Goal: Check status: Check status

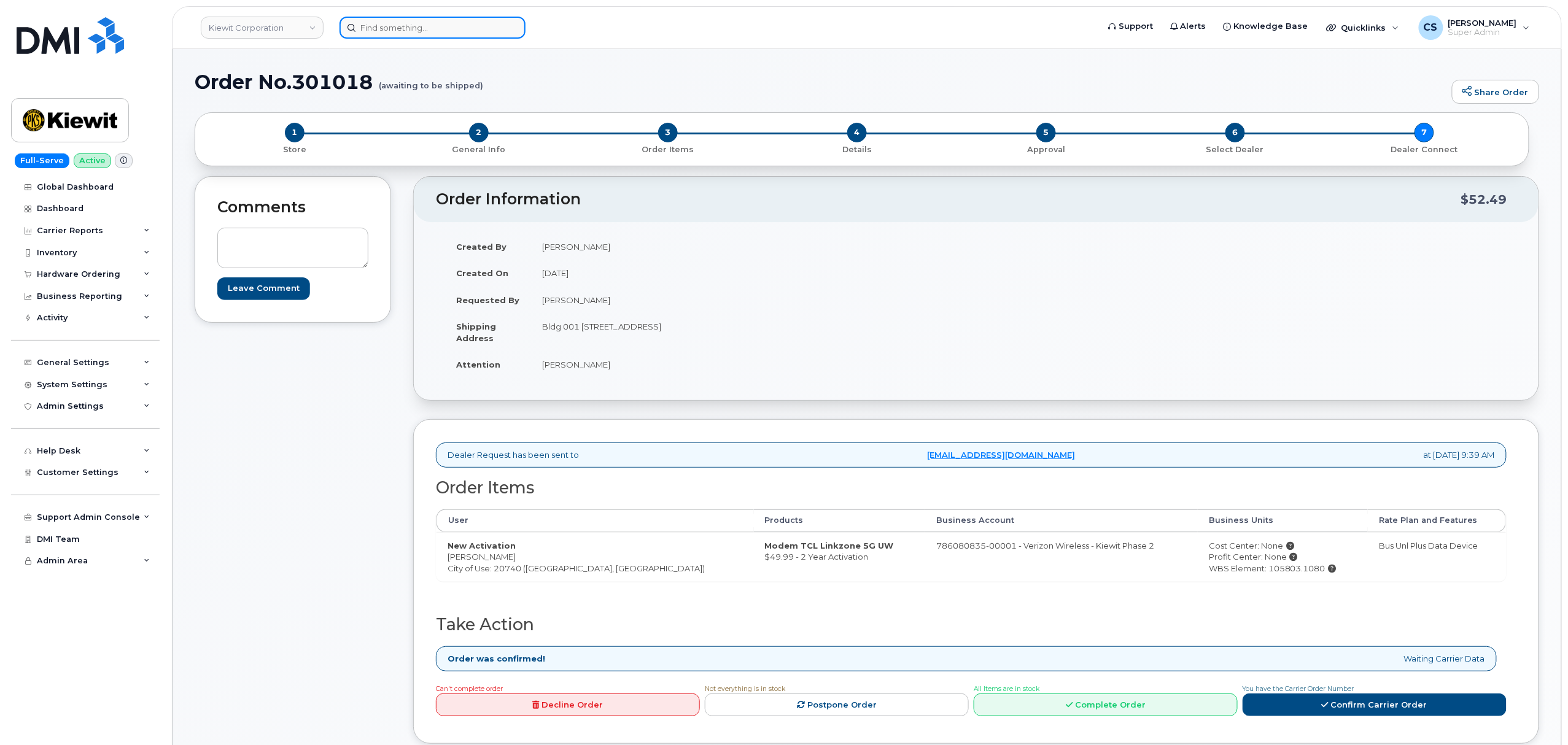
click at [423, 32] on input at bounding box center [433, 27] width 186 height 22
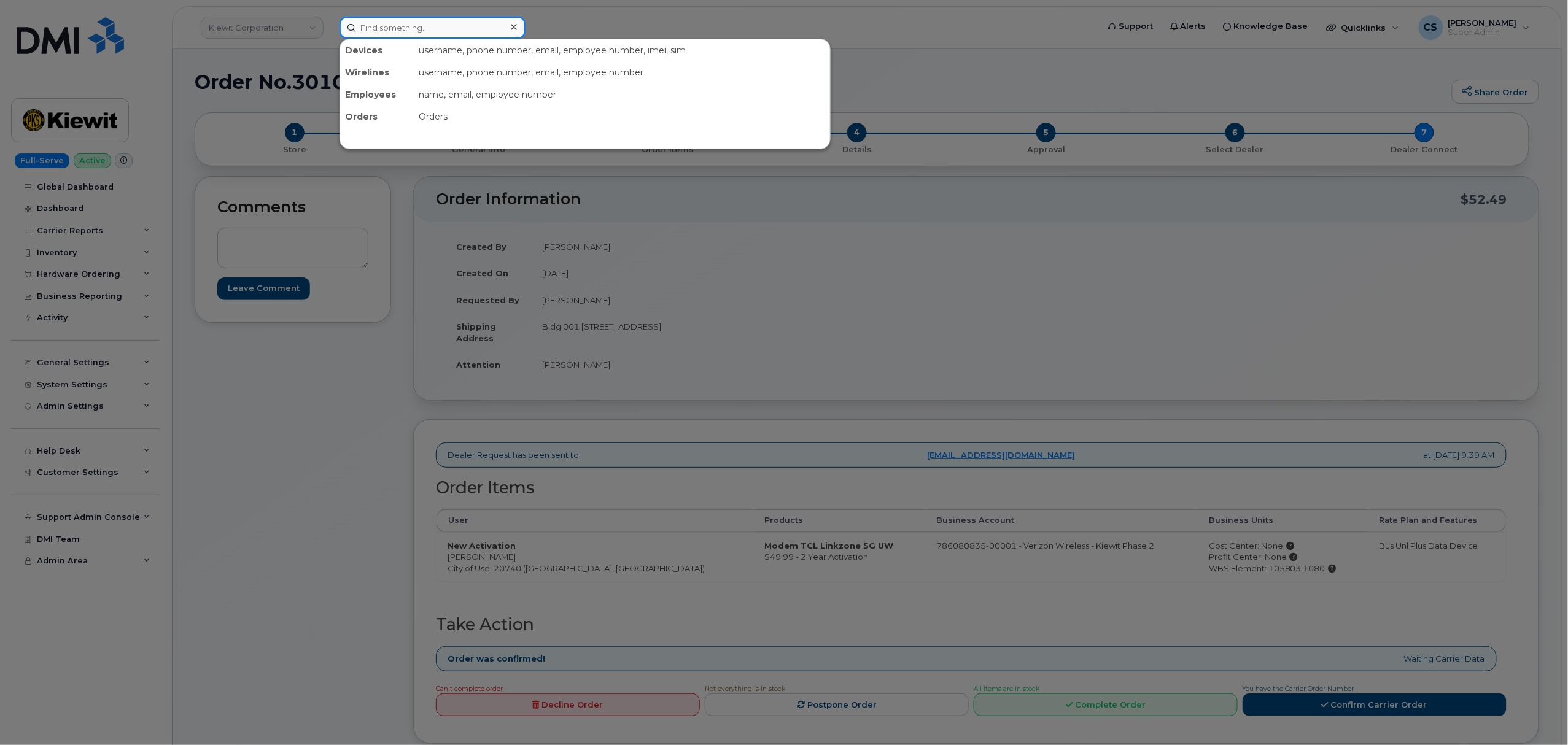
click at [423, 29] on input at bounding box center [433, 27] width 186 height 22
click at [1062, 57] on div at bounding box center [784, 372] width 1568 height 745
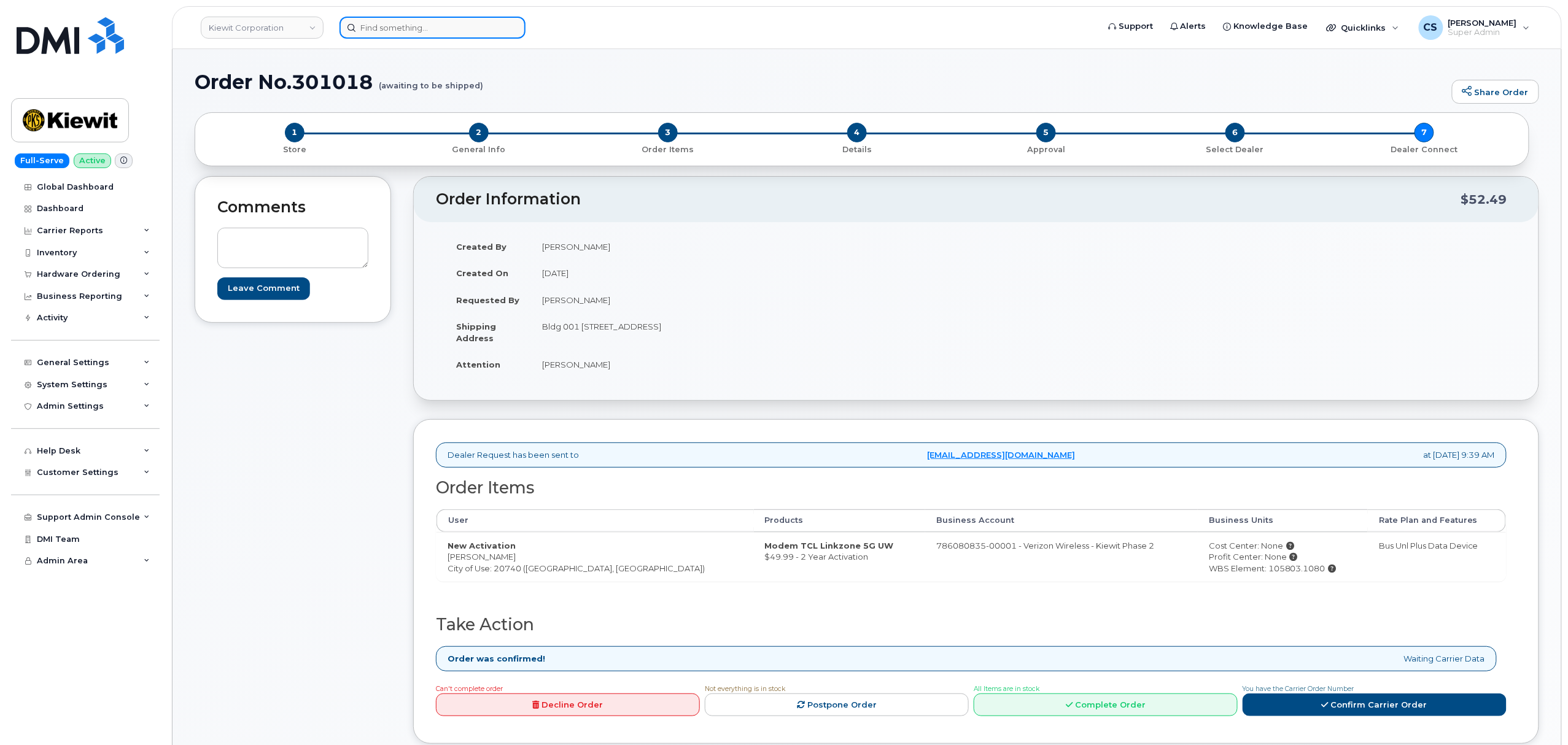
click at [449, 27] on input at bounding box center [433, 27] width 186 height 22
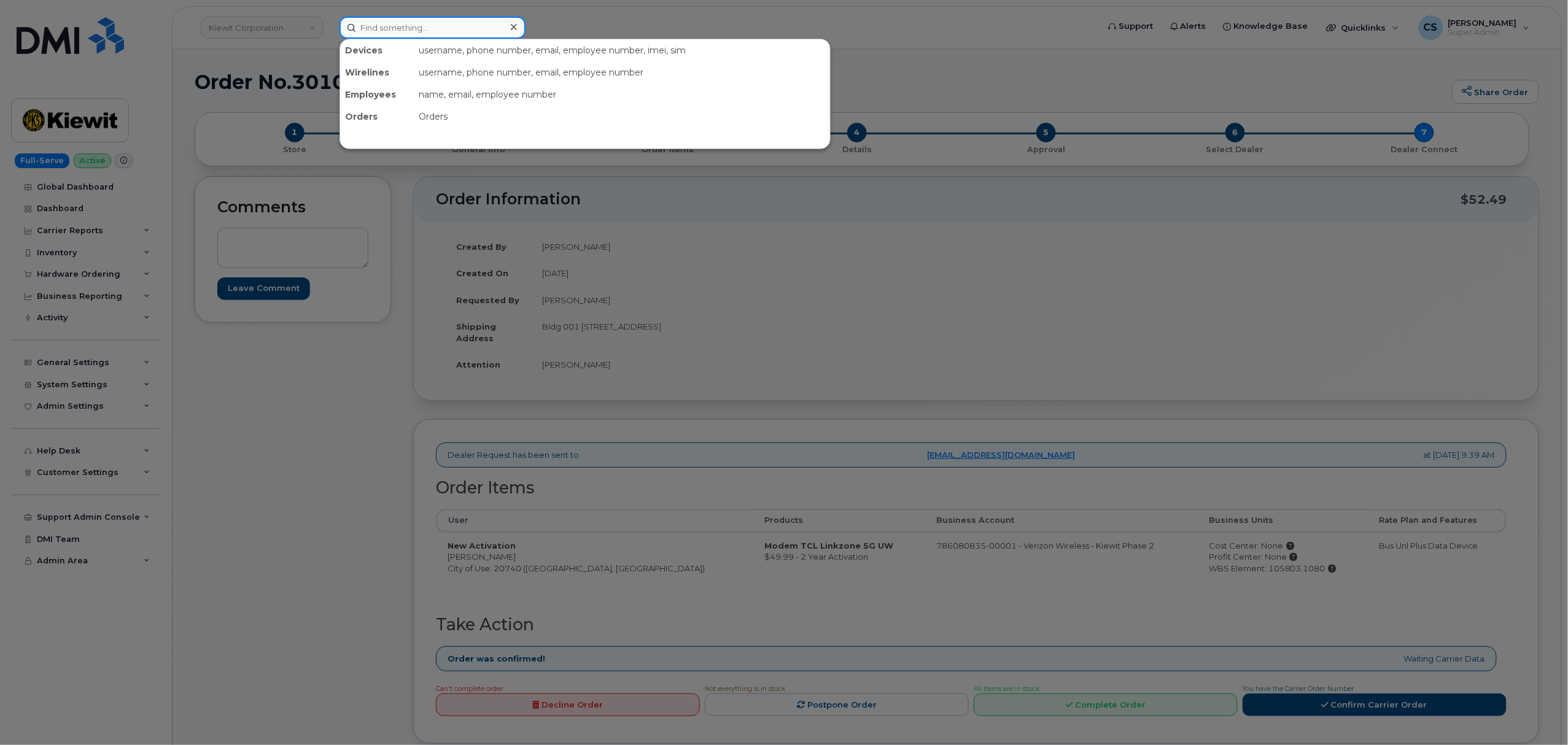
click at [449, 27] on input at bounding box center [433, 27] width 186 height 22
paste input "4023139087"
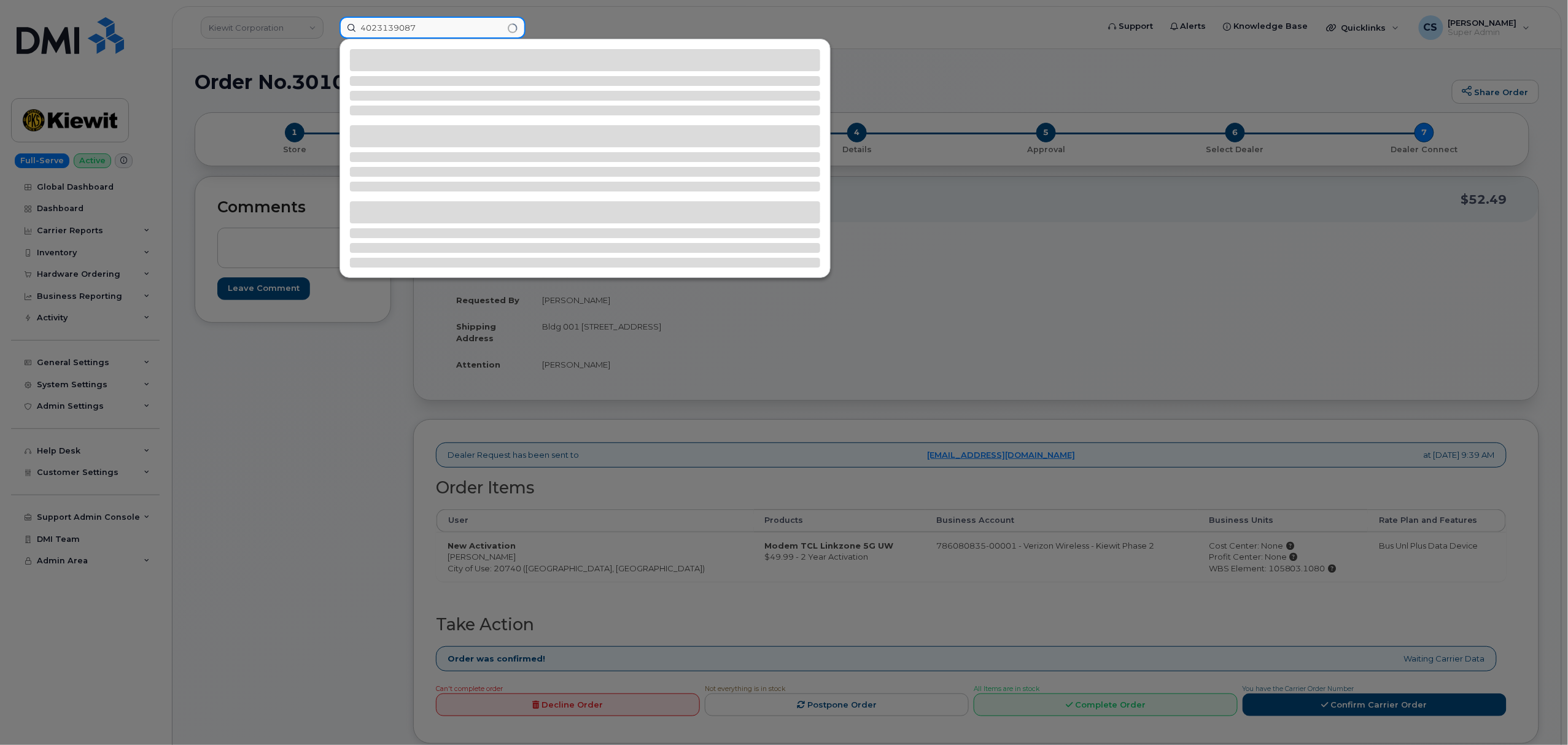
type input "4023139087"
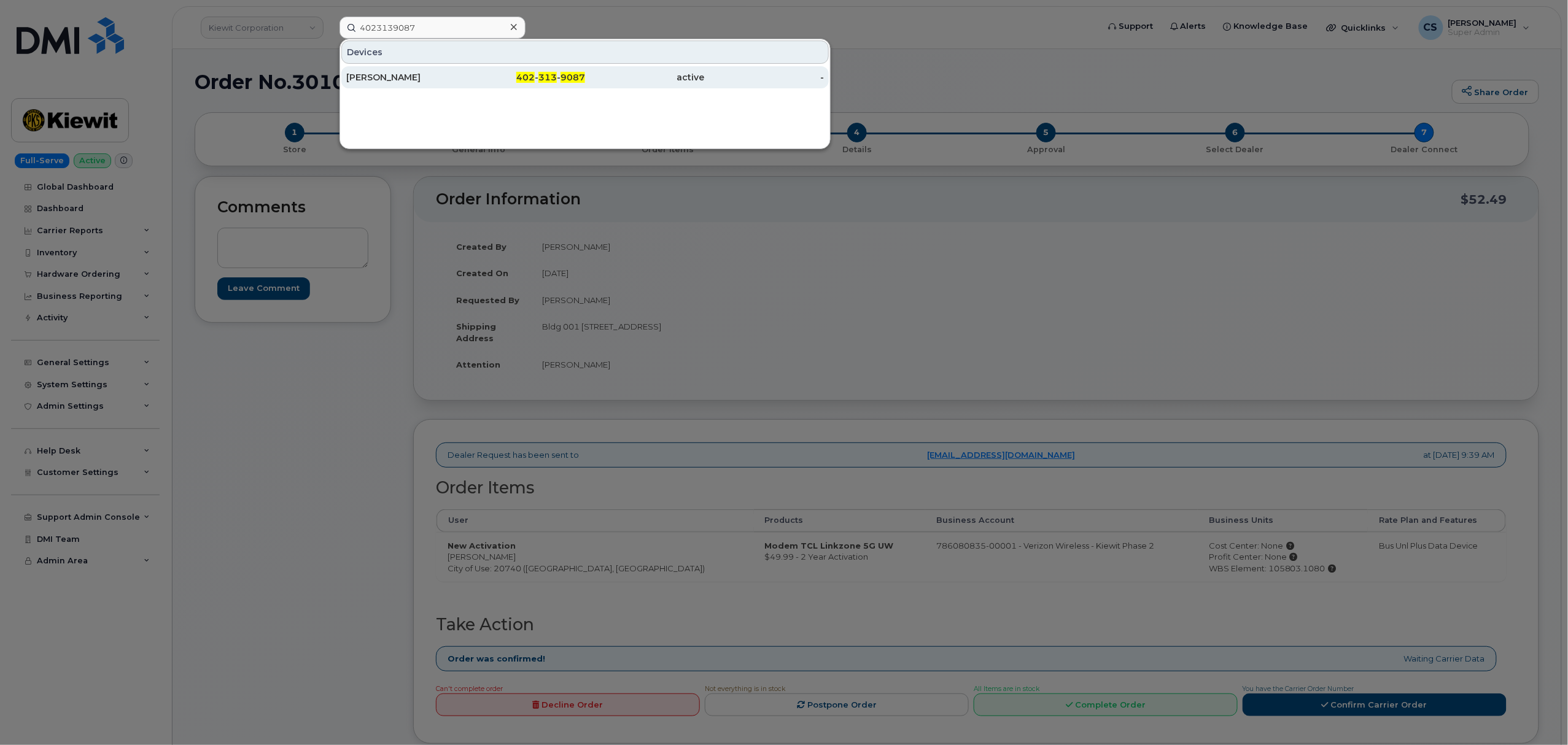
click at [392, 74] on div "LEVI HENDERSON" at bounding box center [407, 77] width 120 height 12
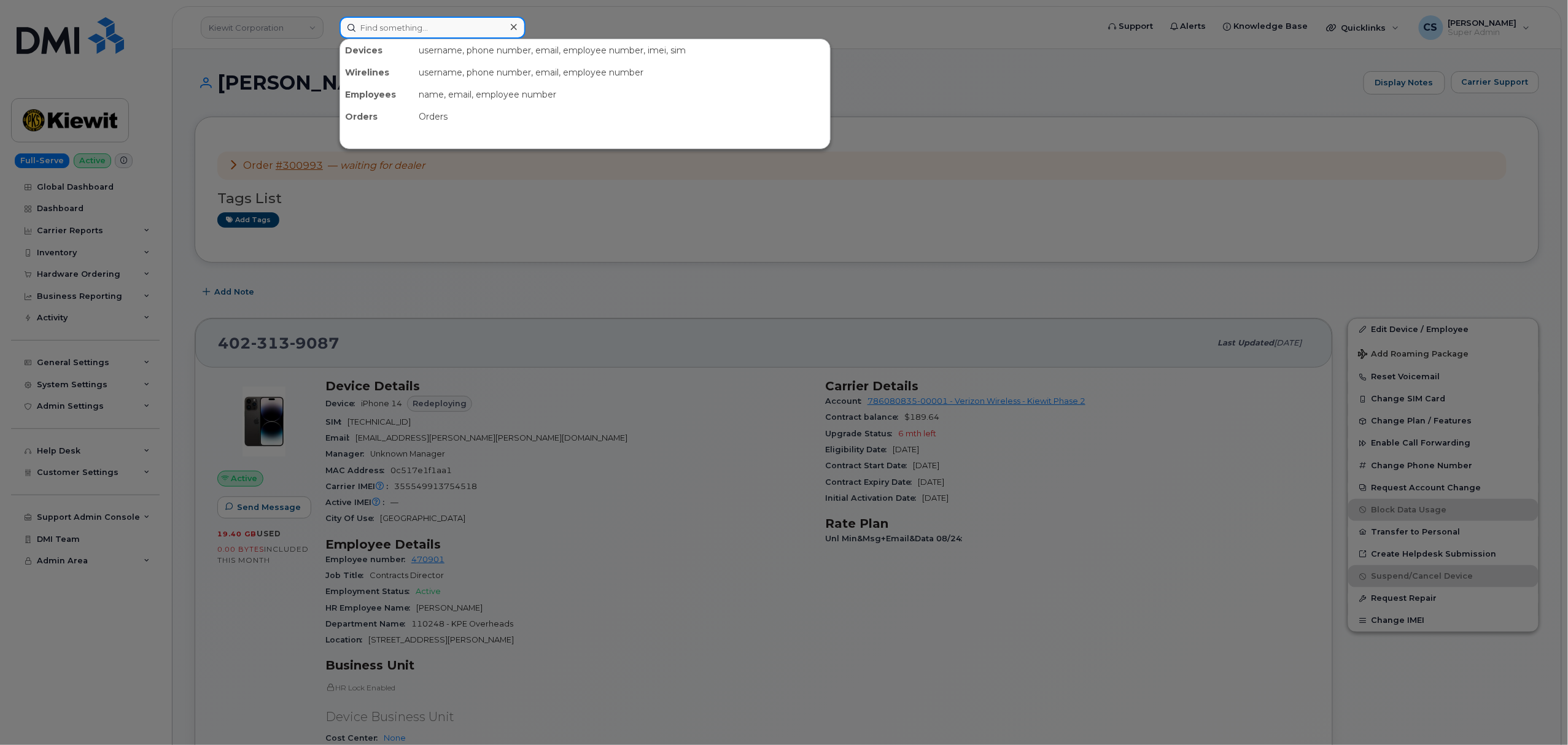
click at [440, 29] on input at bounding box center [433, 27] width 186 height 22
paste input "300998"
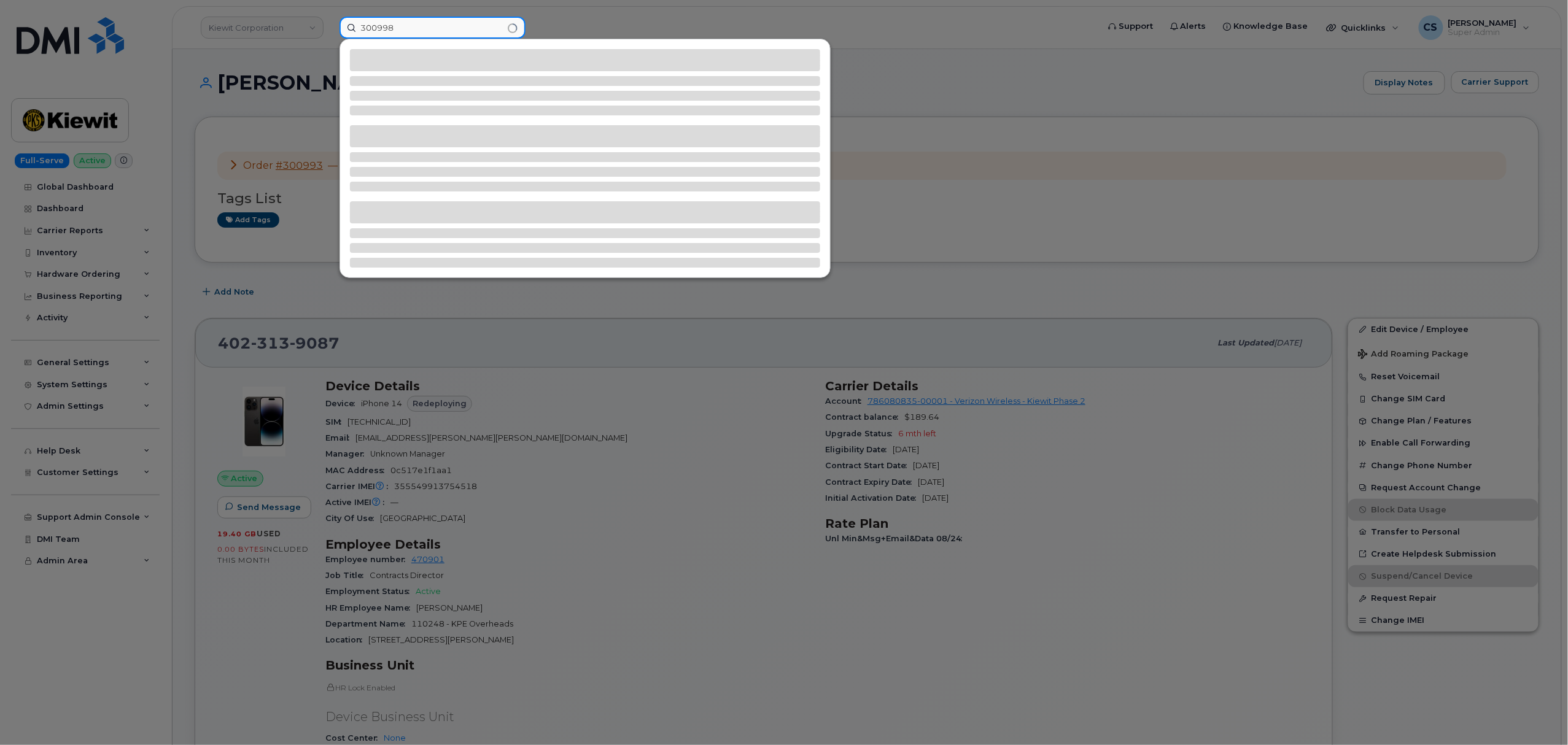
type input "300998"
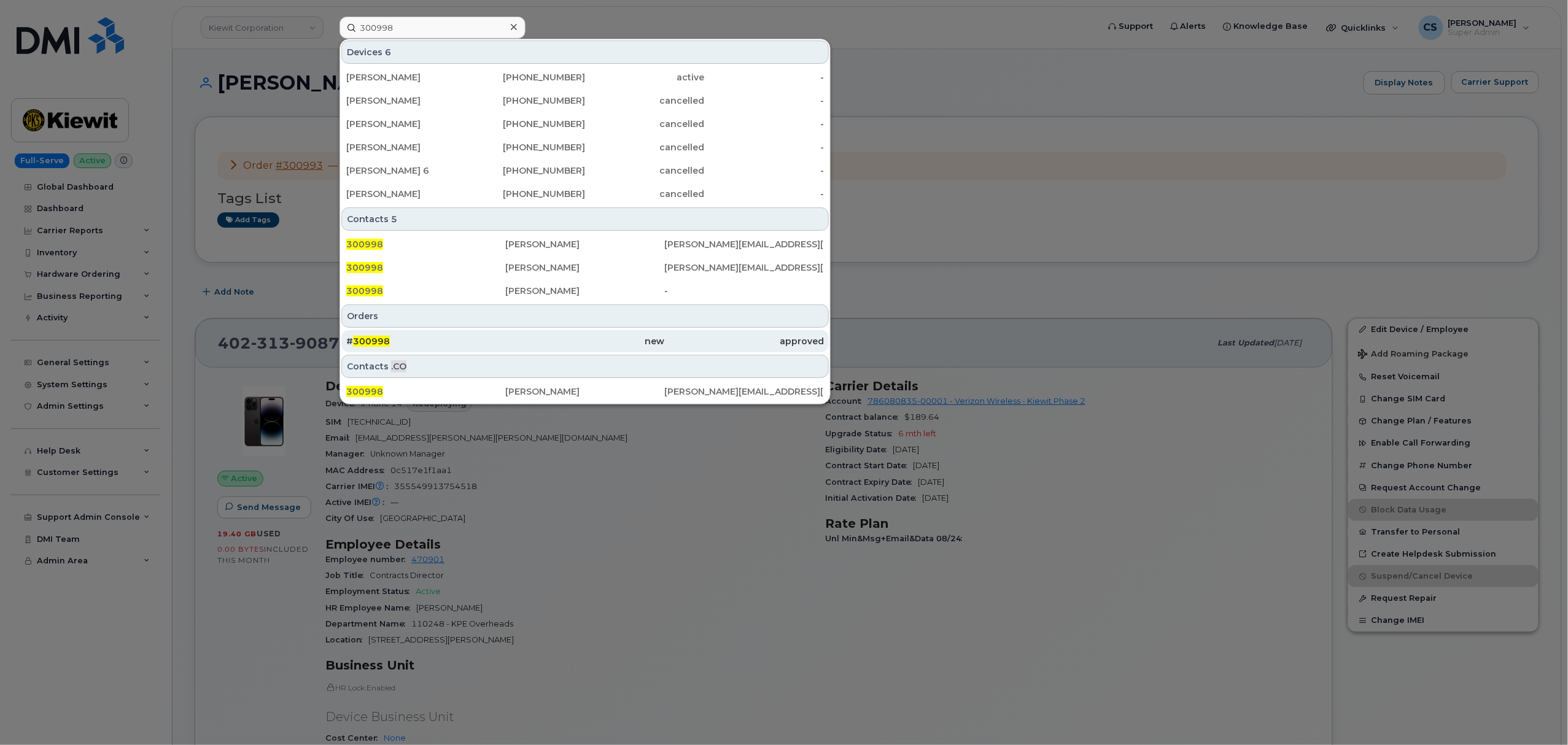
click at [366, 339] on span "300998" at bounding box center [371, 341] width 37 height 11
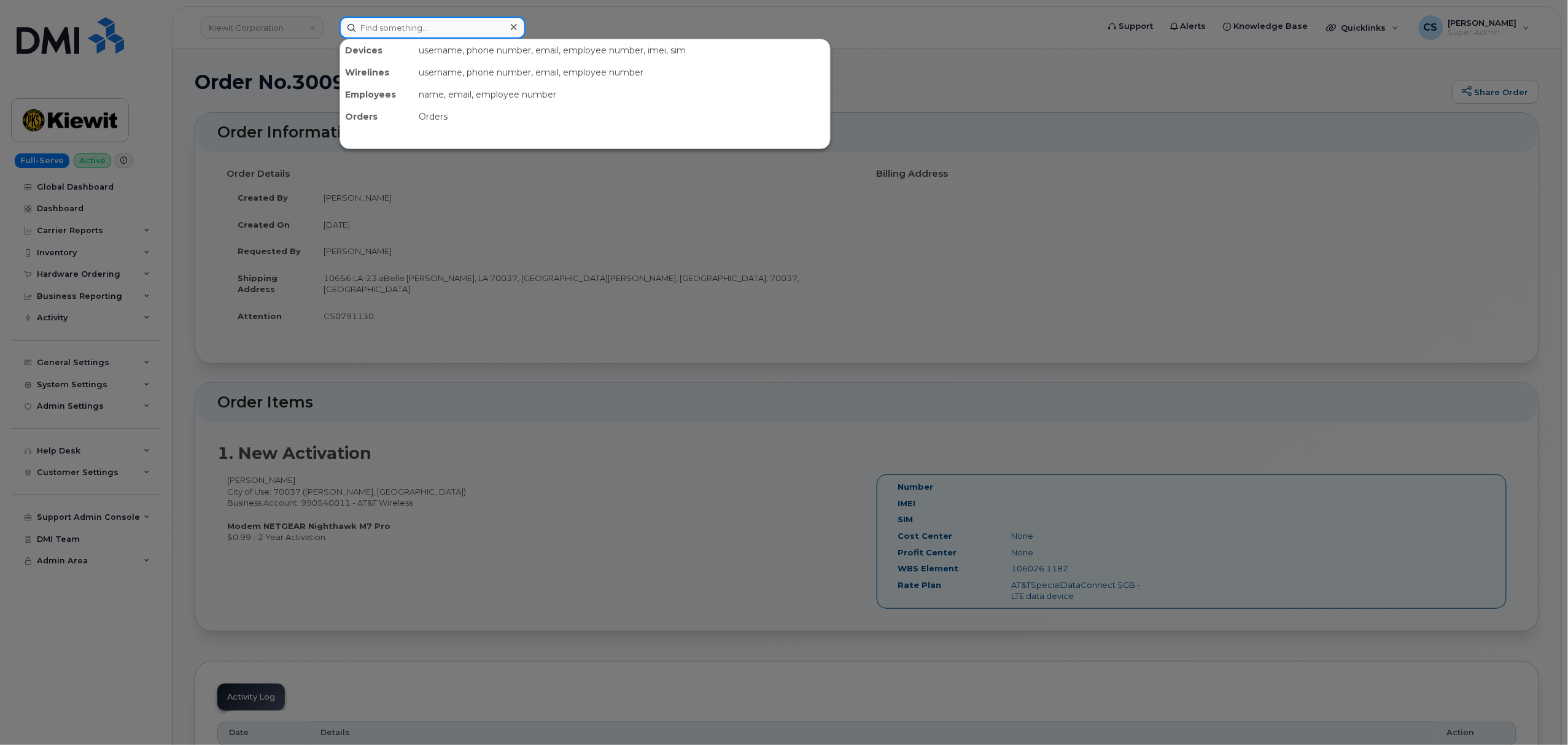
click at [459, 19] on input at bounding box center [433, 27] width 186 height 22
paste input "300998"
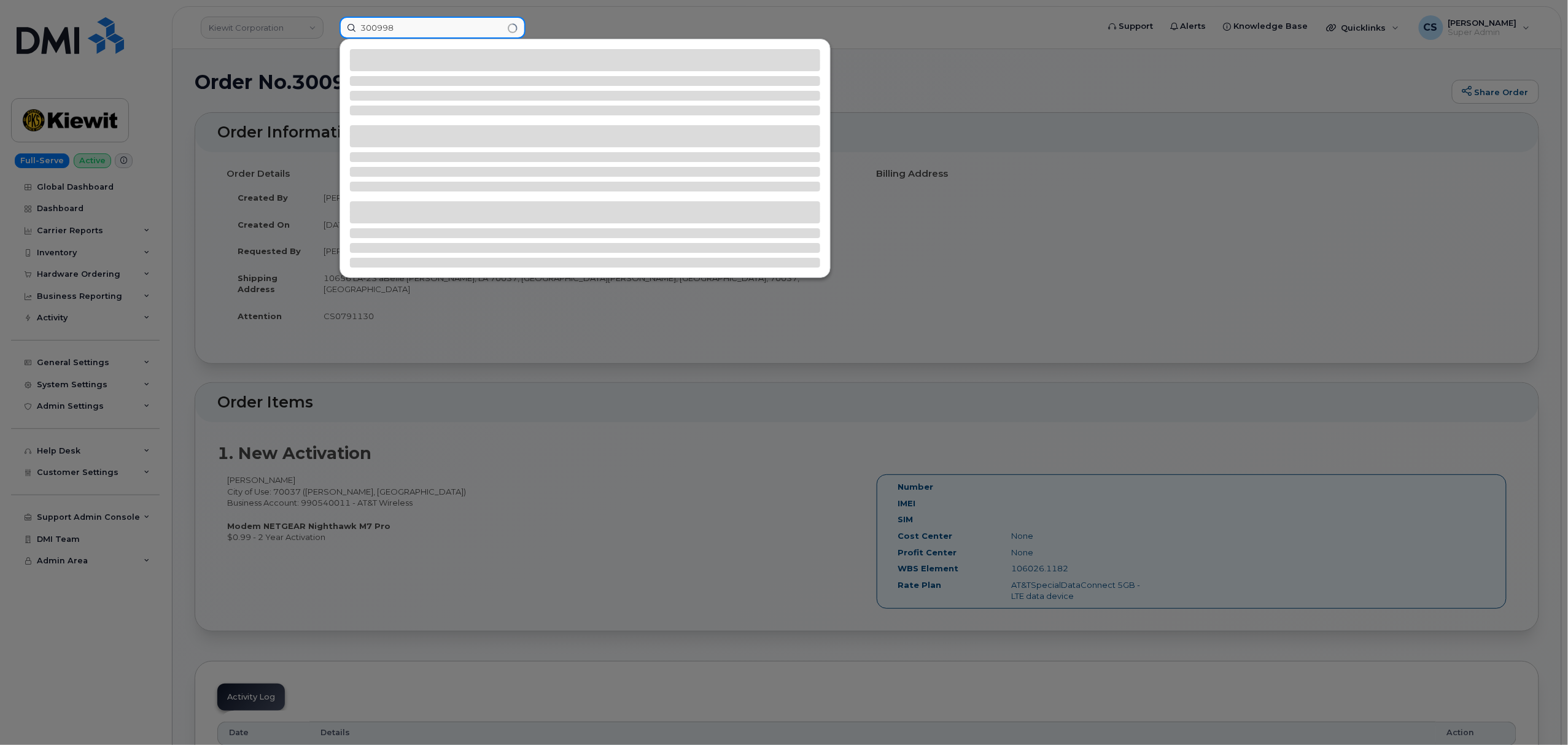
type input "300998"
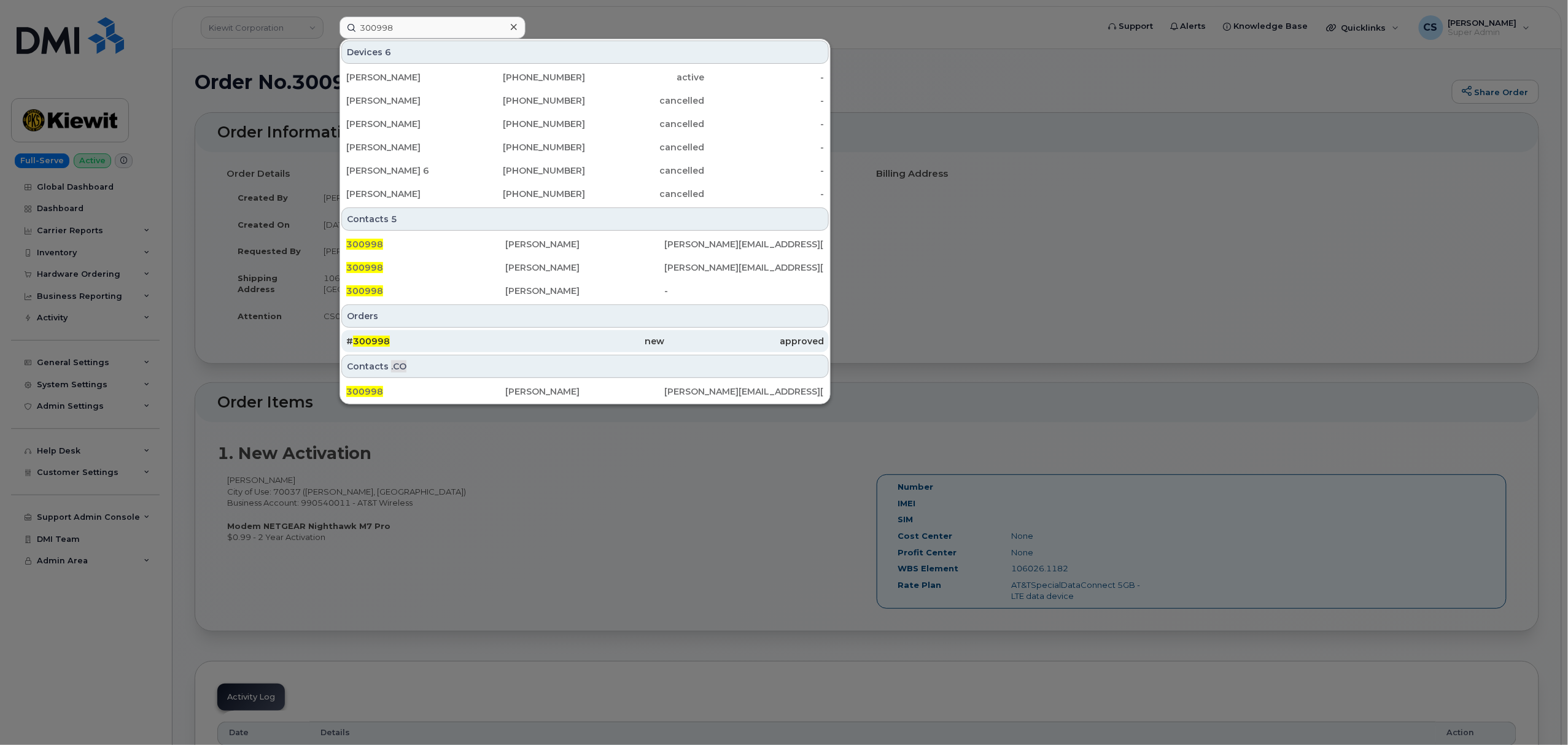
click at [380, 340] on span "300998" at bounding box center [371, 341] width 37 height 11
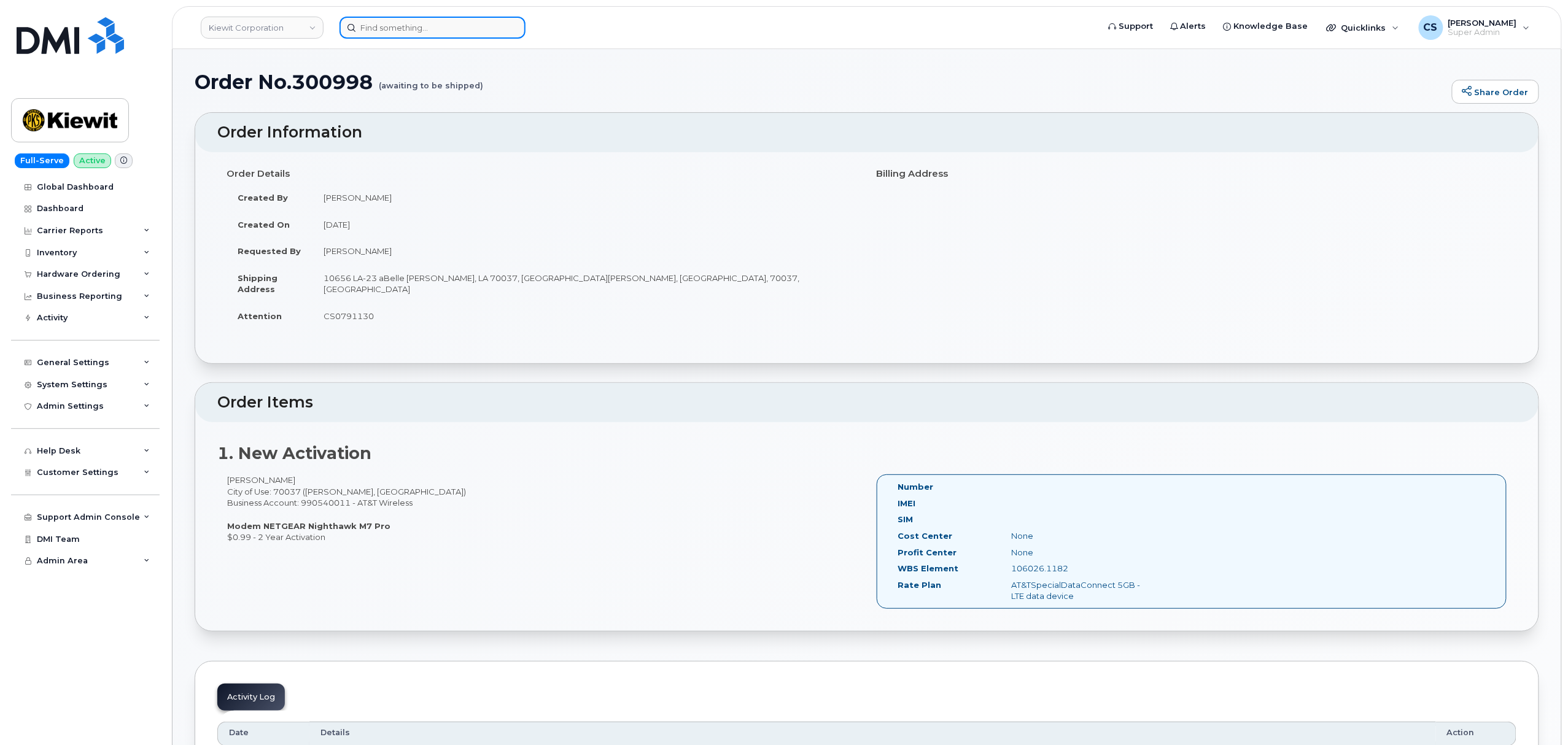
click at [432, 27] on input at bounding box center [433, 27] width 186 height 22
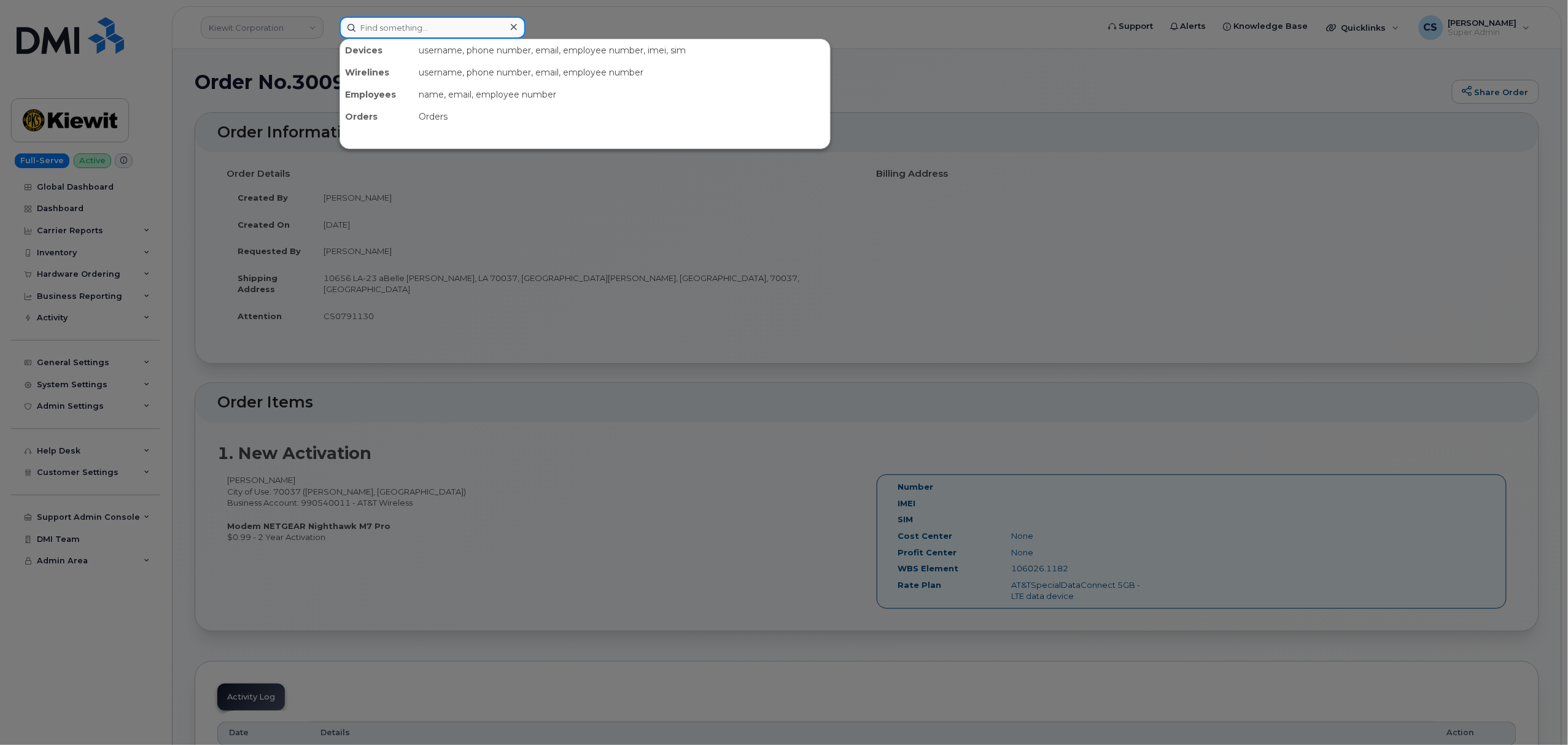
paste input "299675"
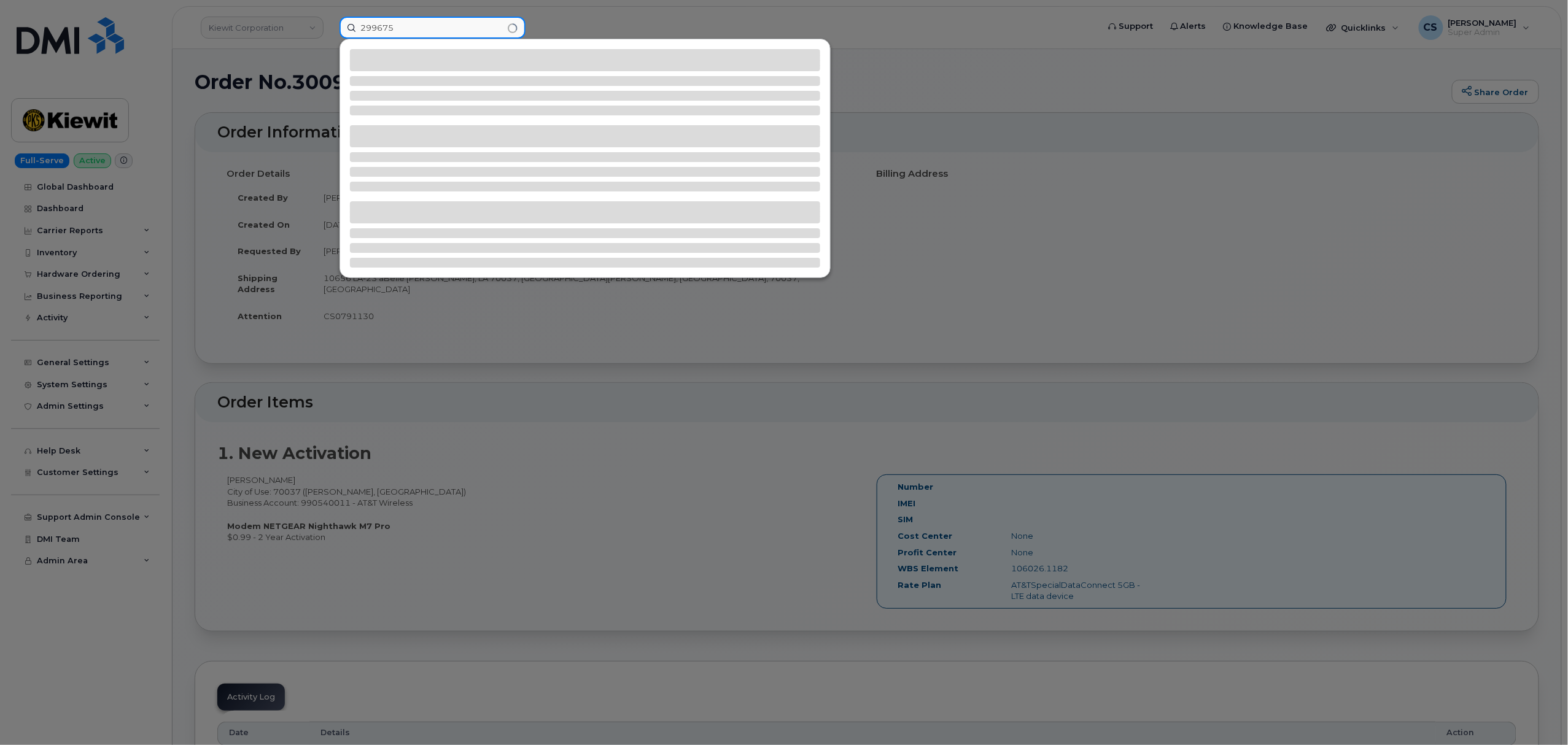
type input "299675"
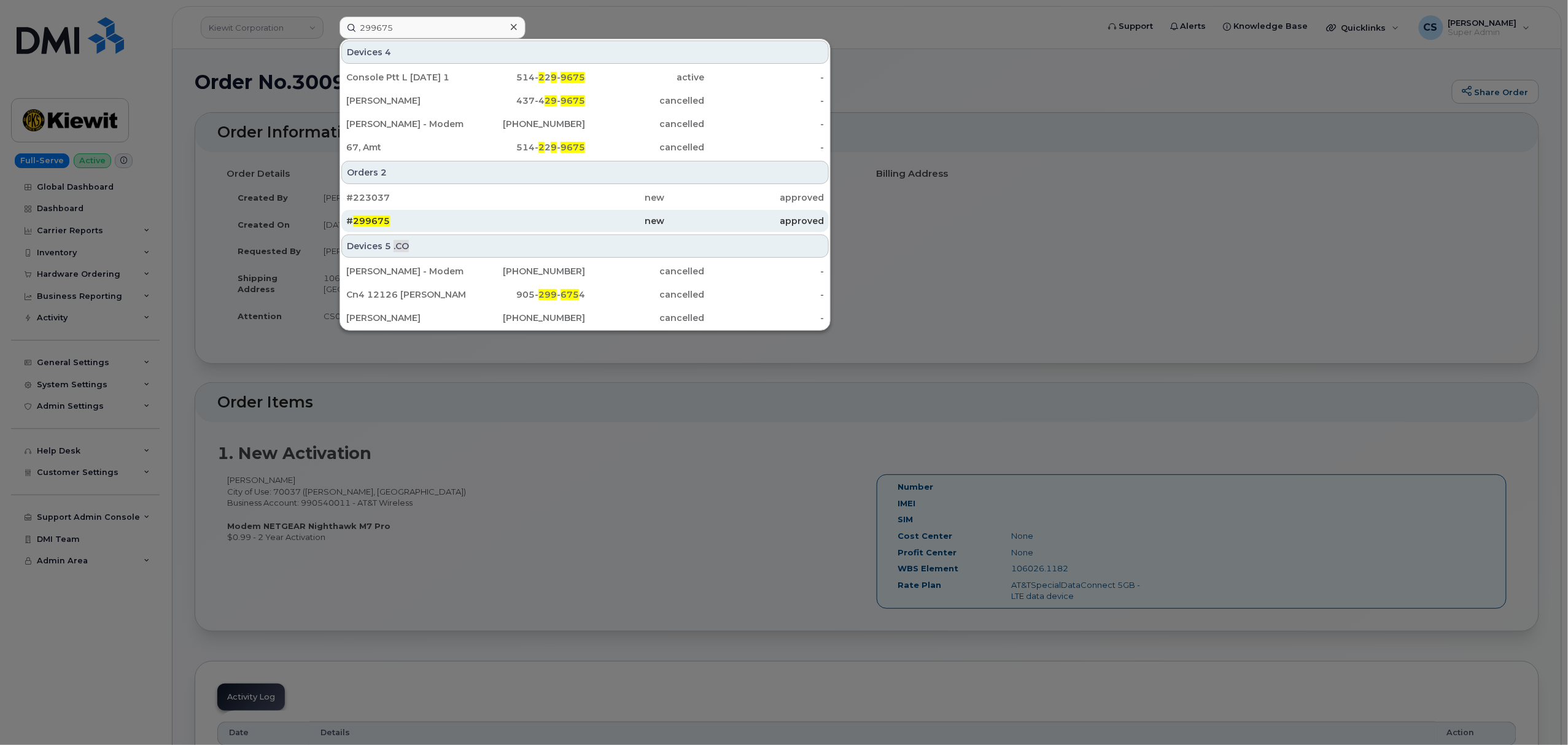
click at [380, 219] on span "299675" at bounding box center [371, 221] width 37 height 11
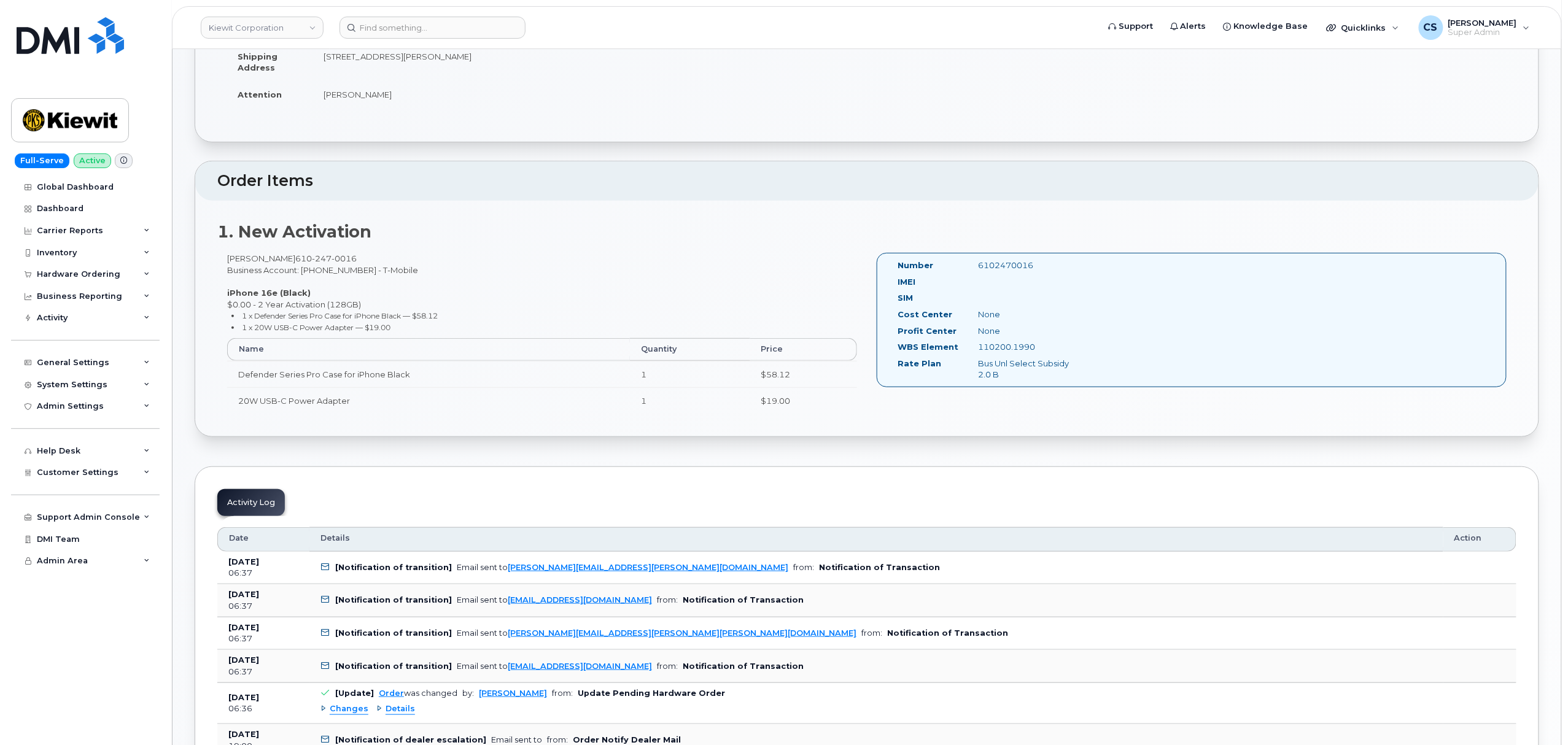
scroll to position [245, 0]
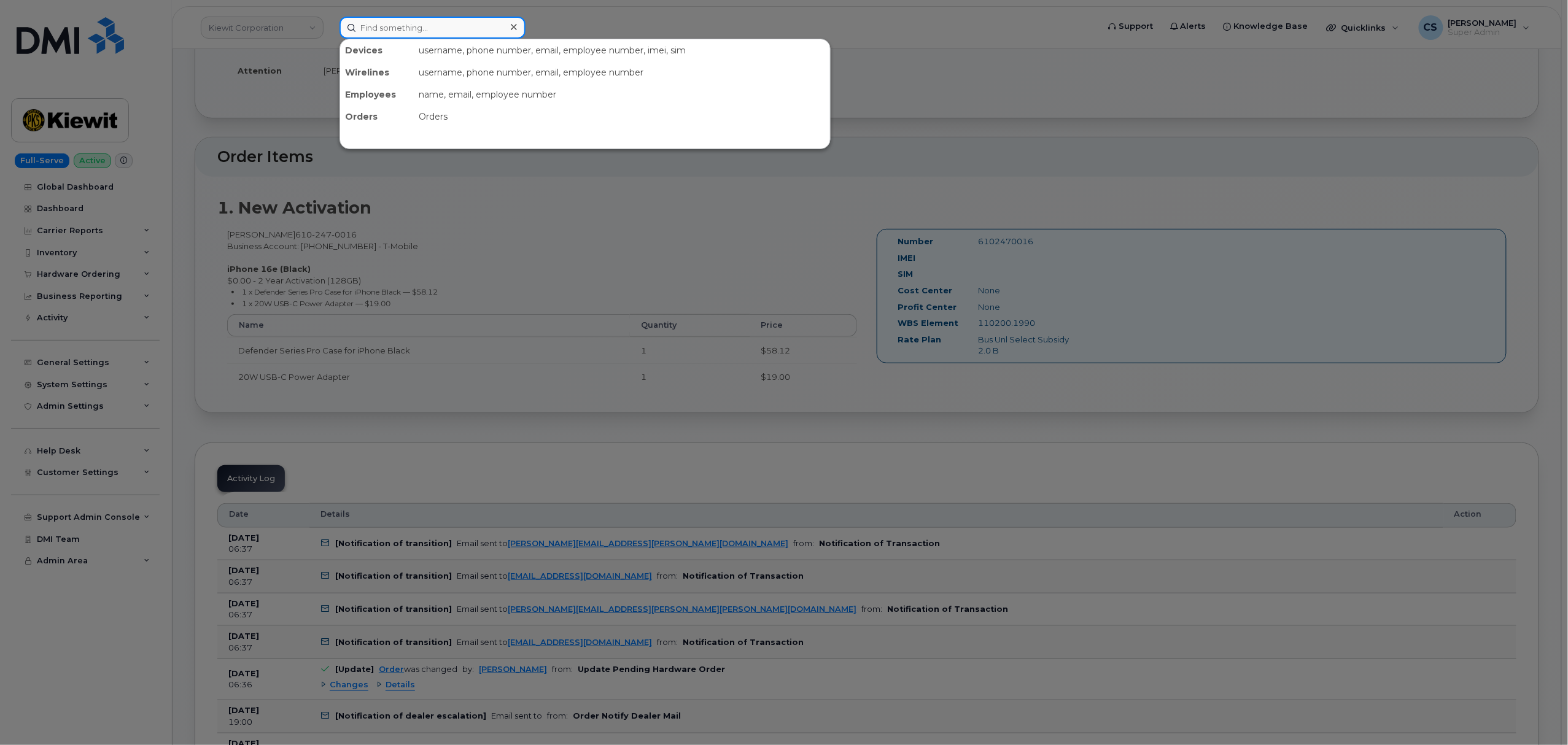
click at [388, 23] on input at bounding box center [433, 27] width 186 height 22
paste input "300462"
type input "300462"
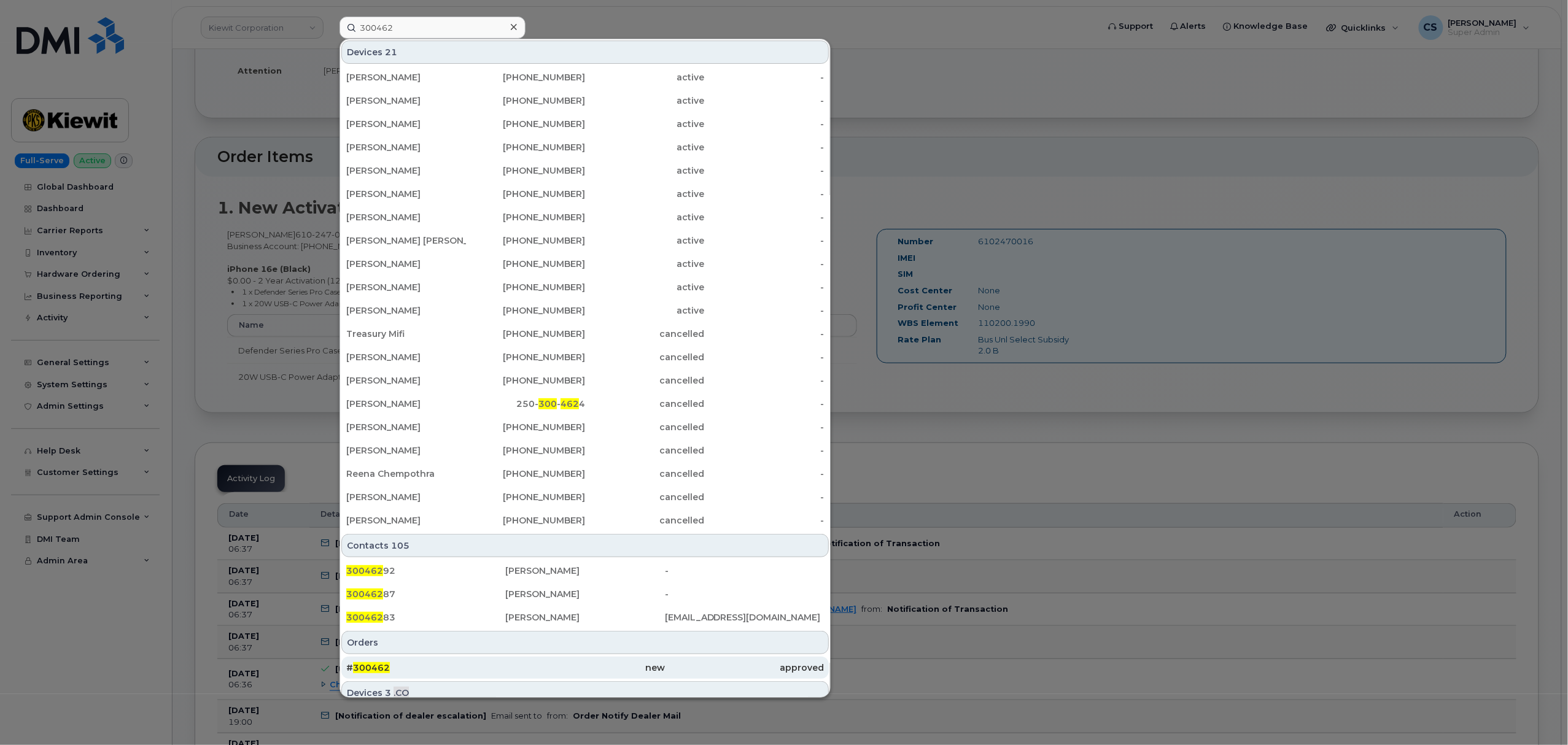
click at [369, 667] on span "300462" at bounding box center [371, 668] width 37 height 11
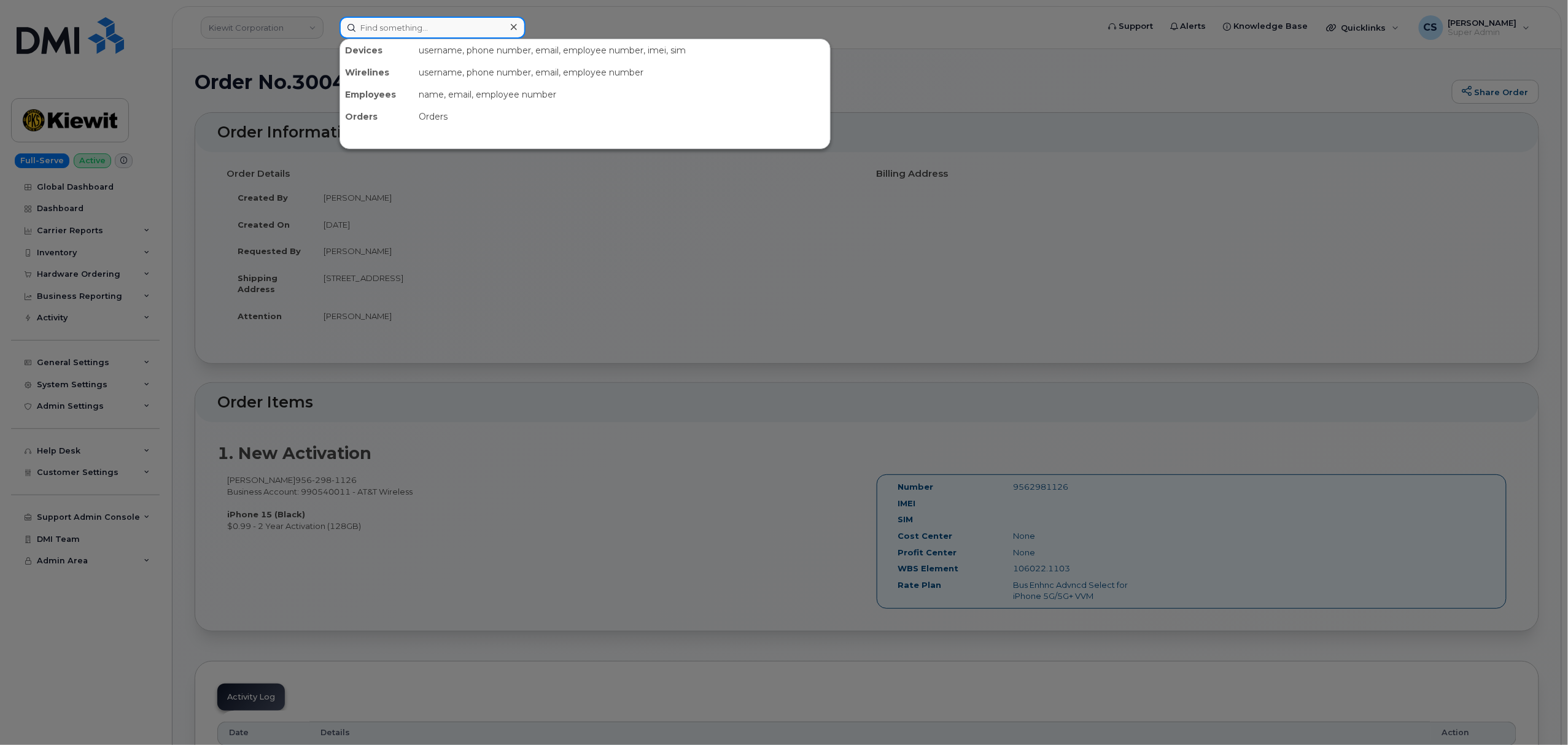
click at [371, 32] on input at bounding box center [433, 27] width 186 height 22
paste input "299949"
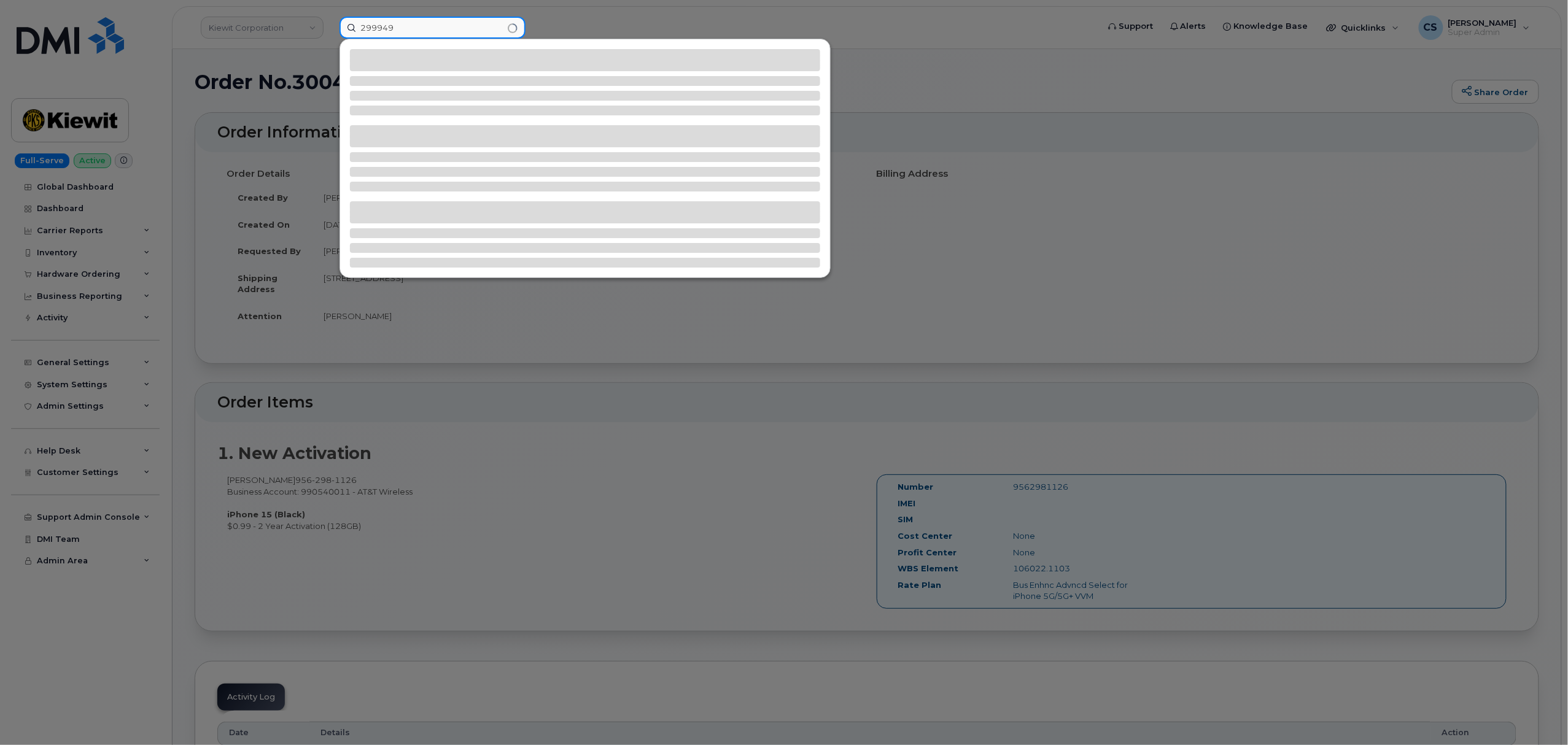
type input "299949"
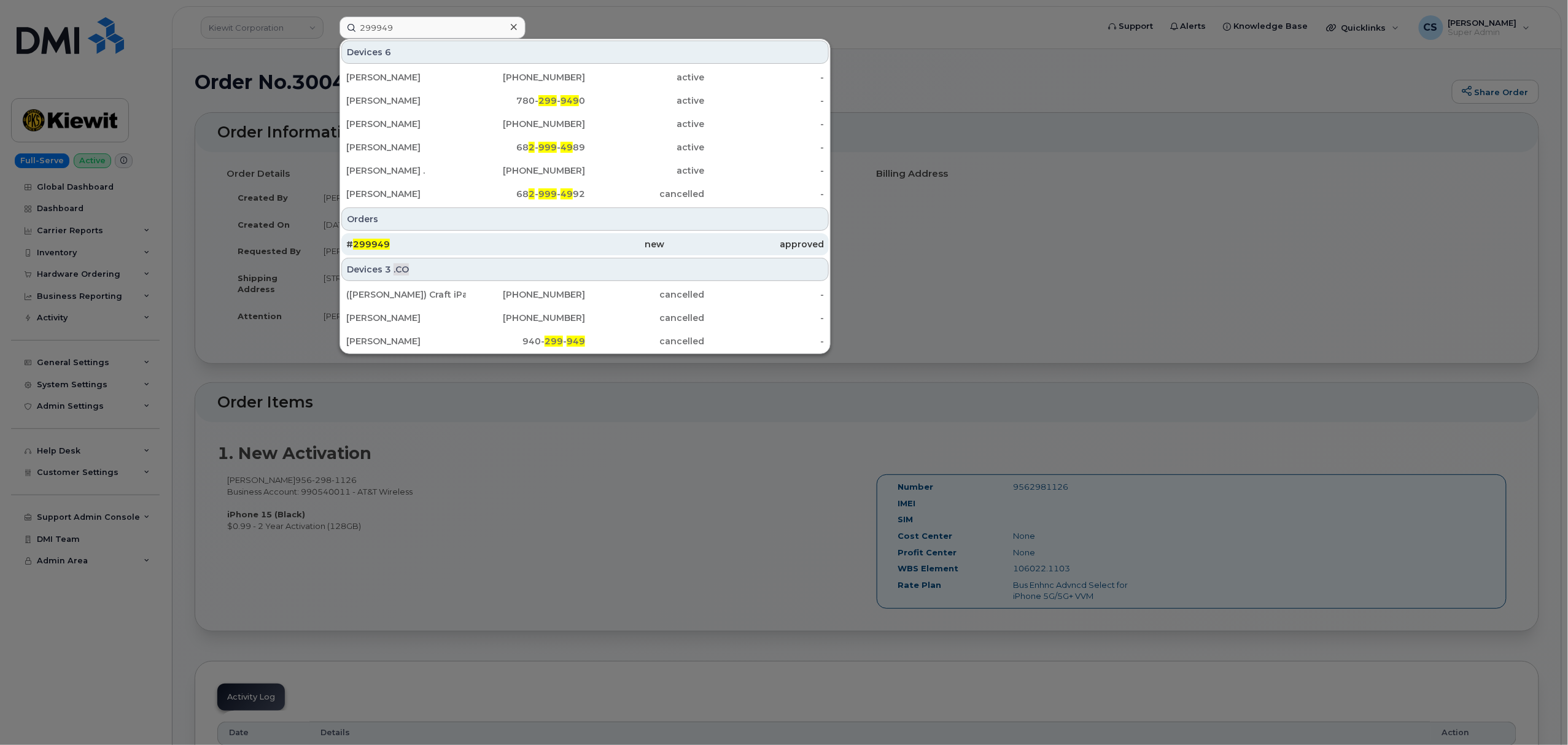
click at [380, 246] on span "299949" at bounding box center [371, 244] width 37 height 11
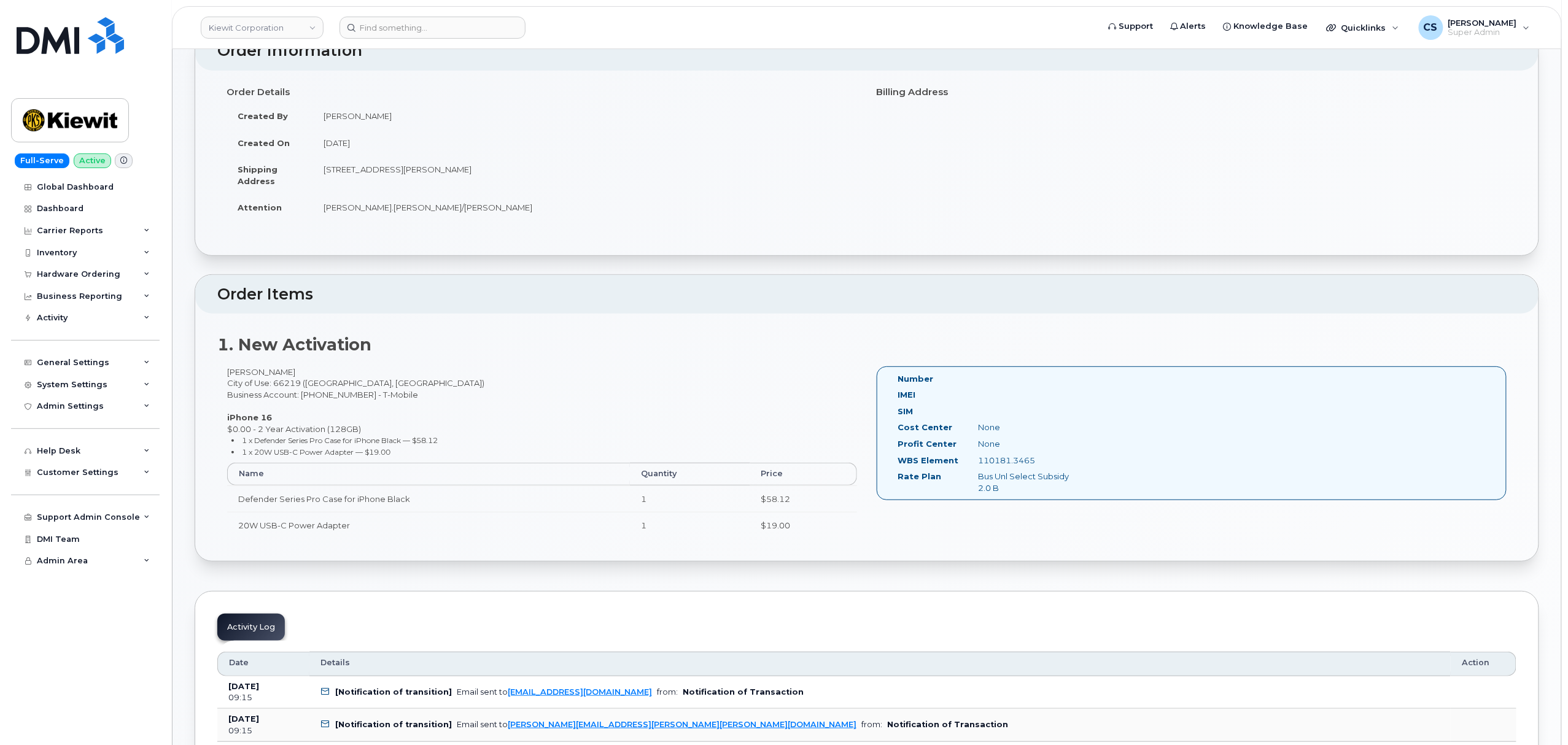
scroll to position [164, 0]
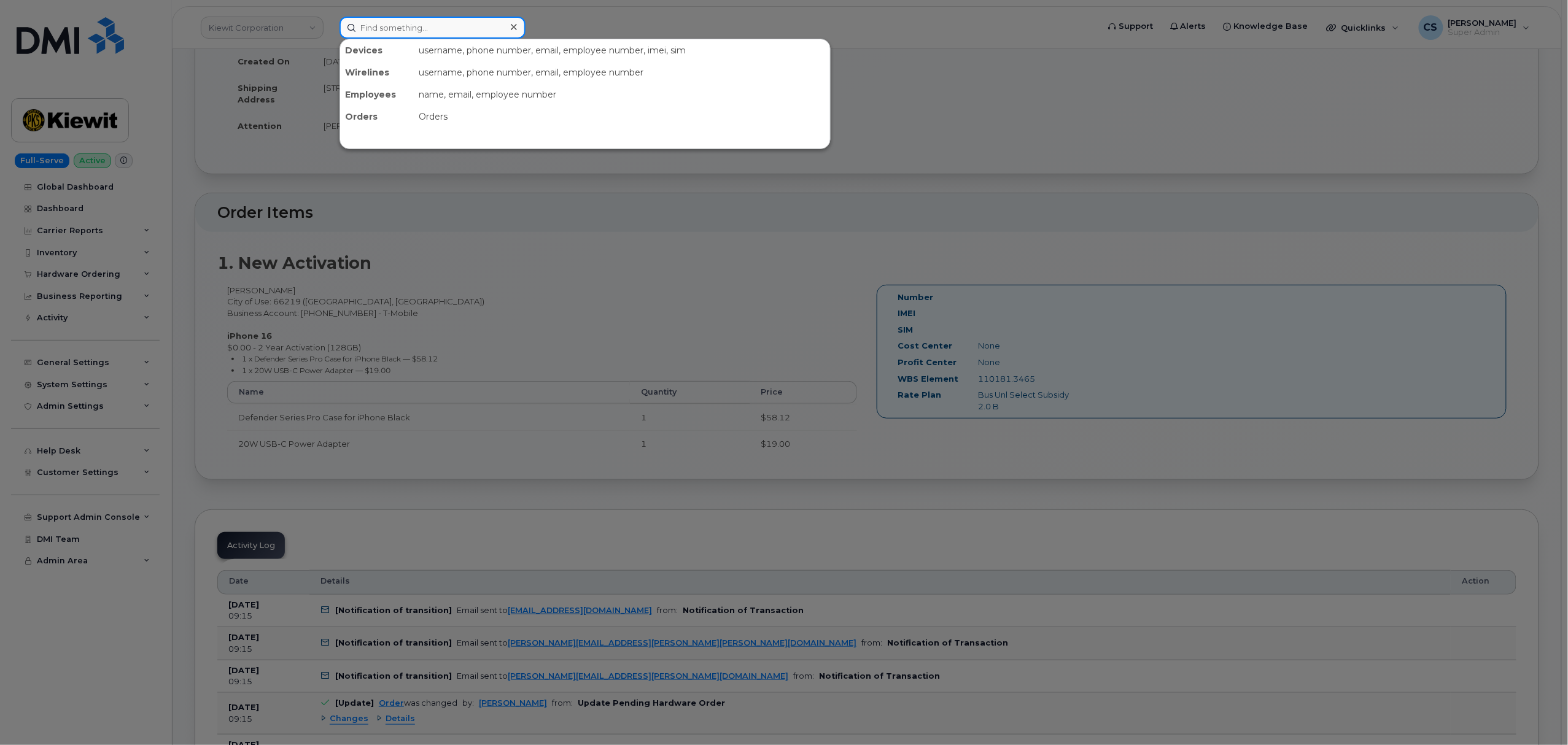
click at [460, 26] on input at bounding box center [433, 27] width 186 height 22
paste input "301114"
type input "301114"
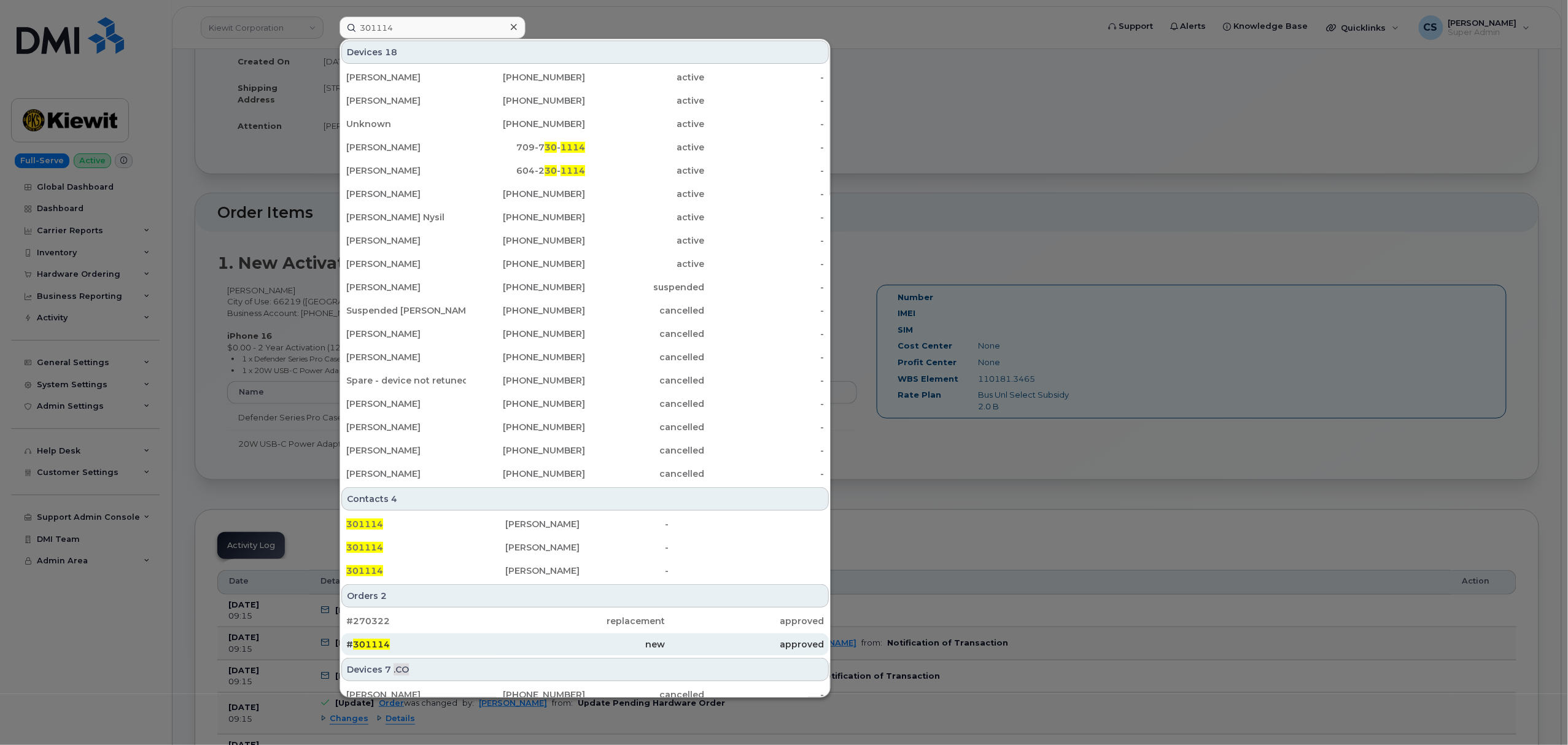
click at [380, 642] on span "301114" at bounding box center [371, 644] width 37 height 11
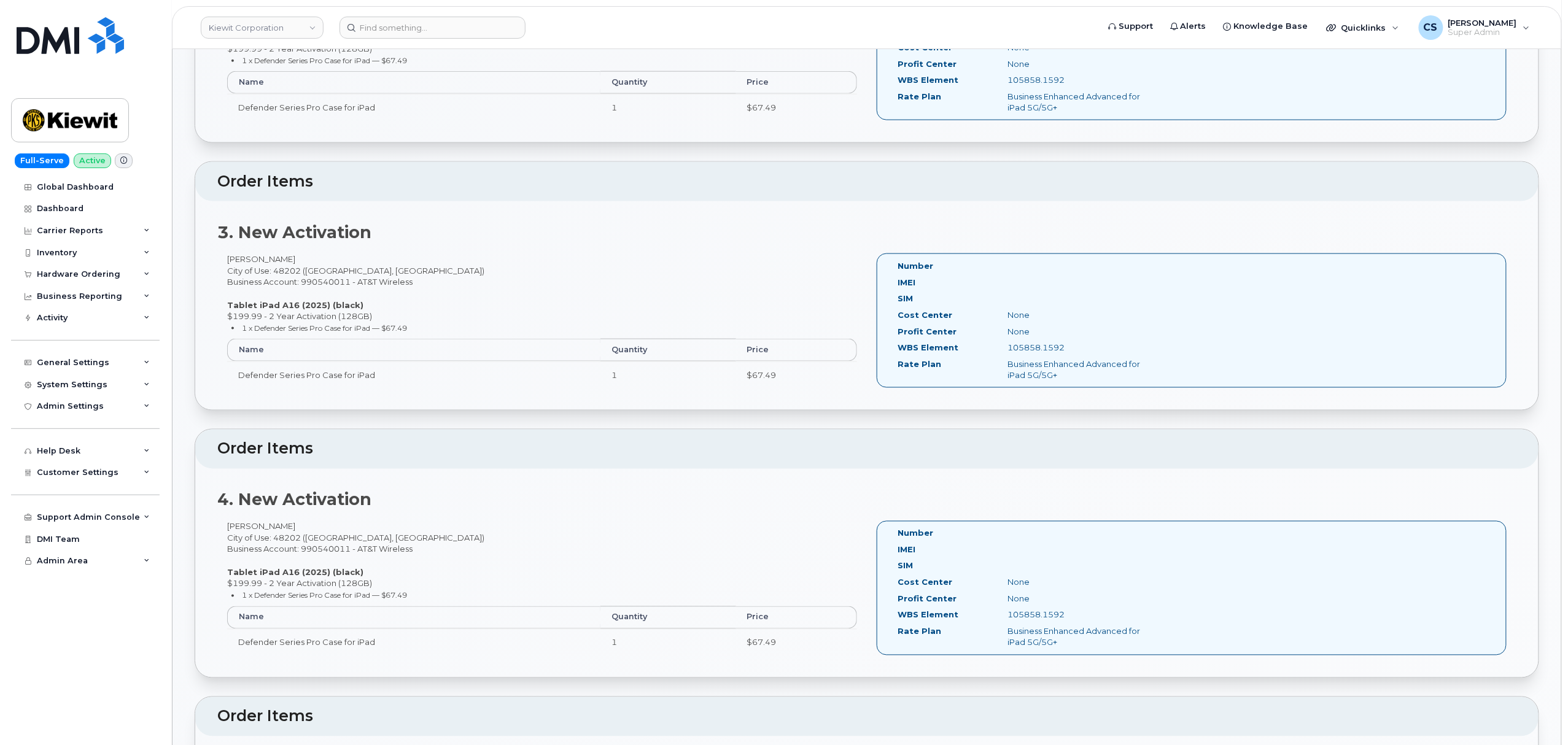
scroll to position [573, 0]
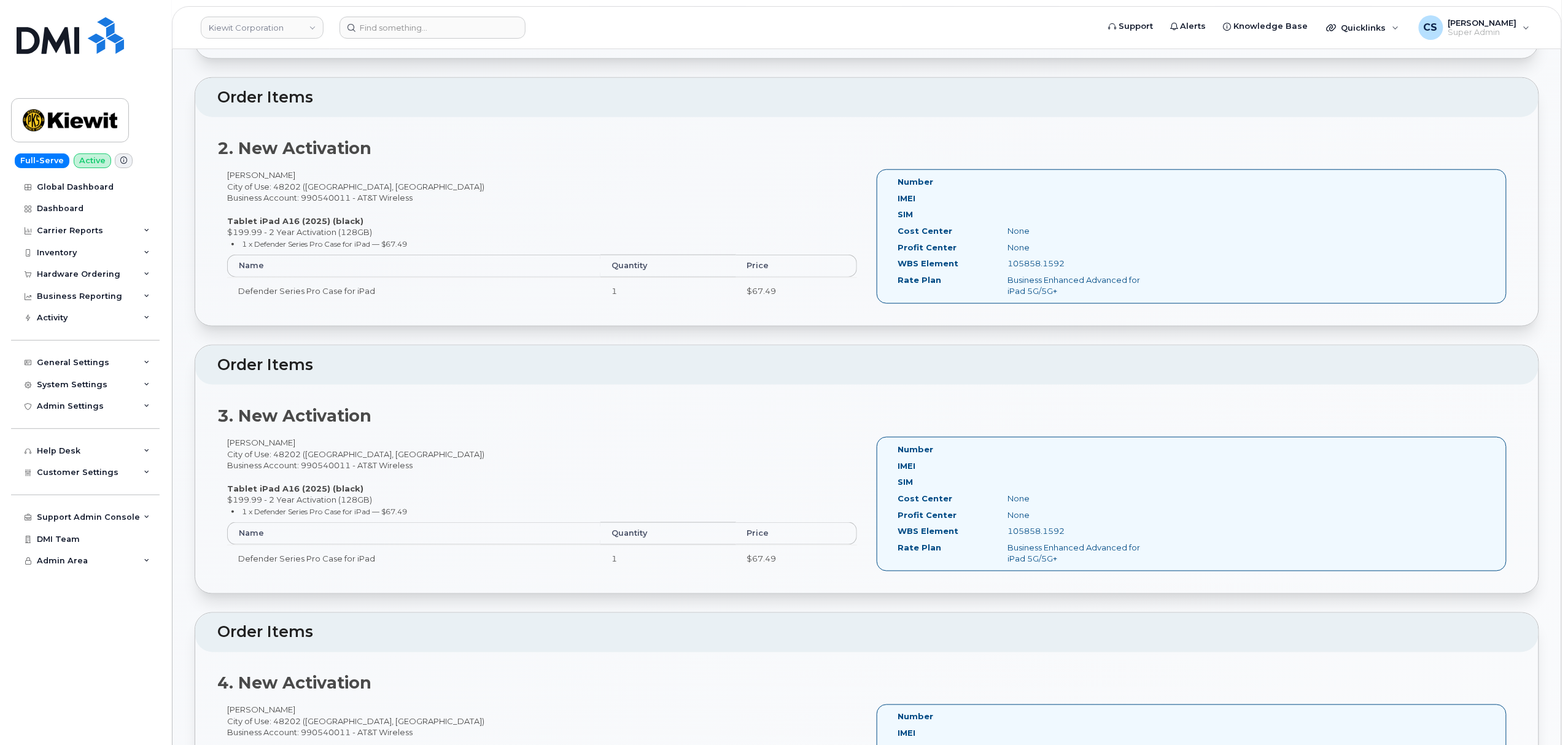
drag, startPoint x: 1068, startPoint y: 264, endPoint x: 1005, endPoint y: 269, distance: 63.2
click at [1005, 269] on div "105858.1592" at bounding box center [1075, 264] width 154 height 12
copy div "105858.1592"
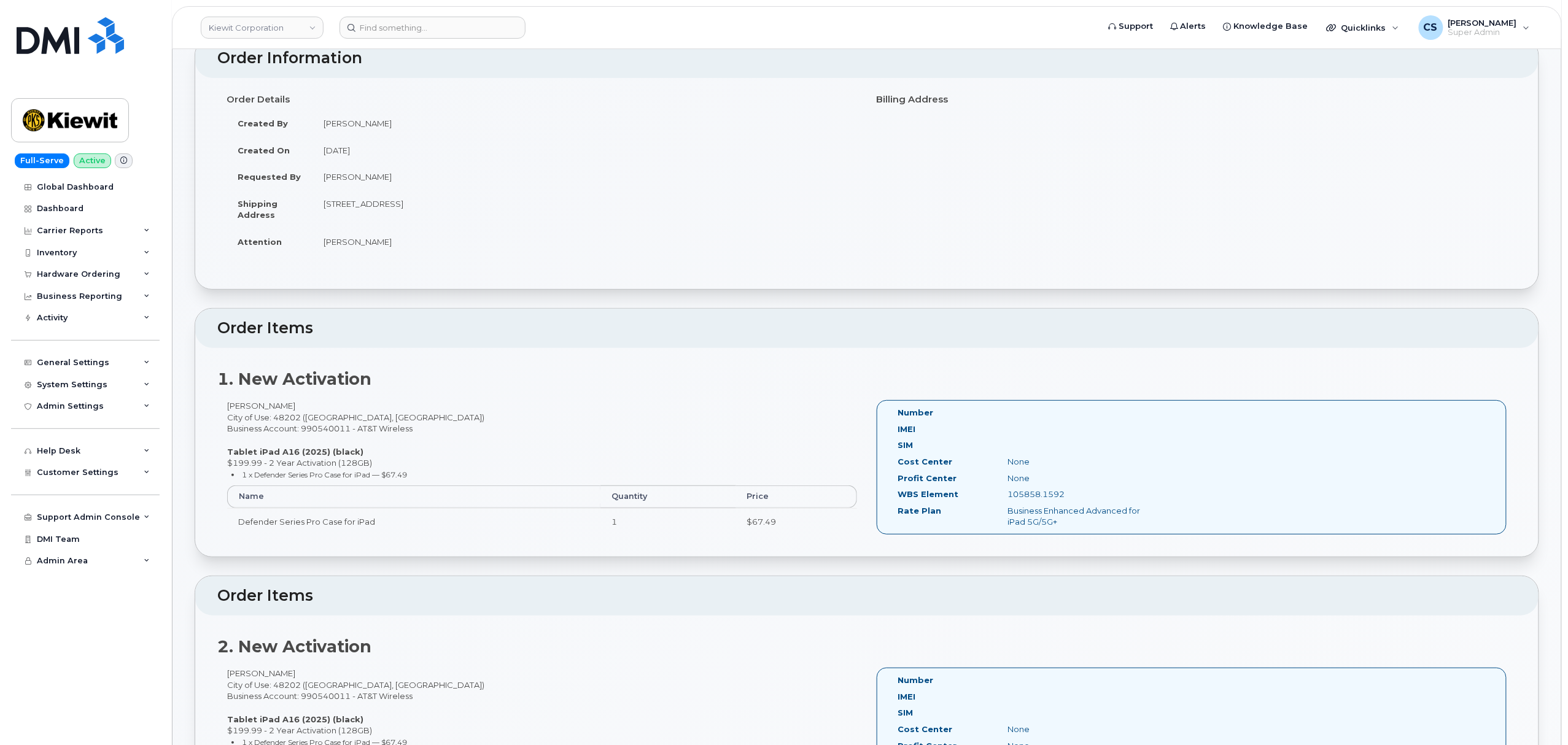
scroll to position [0, 0]
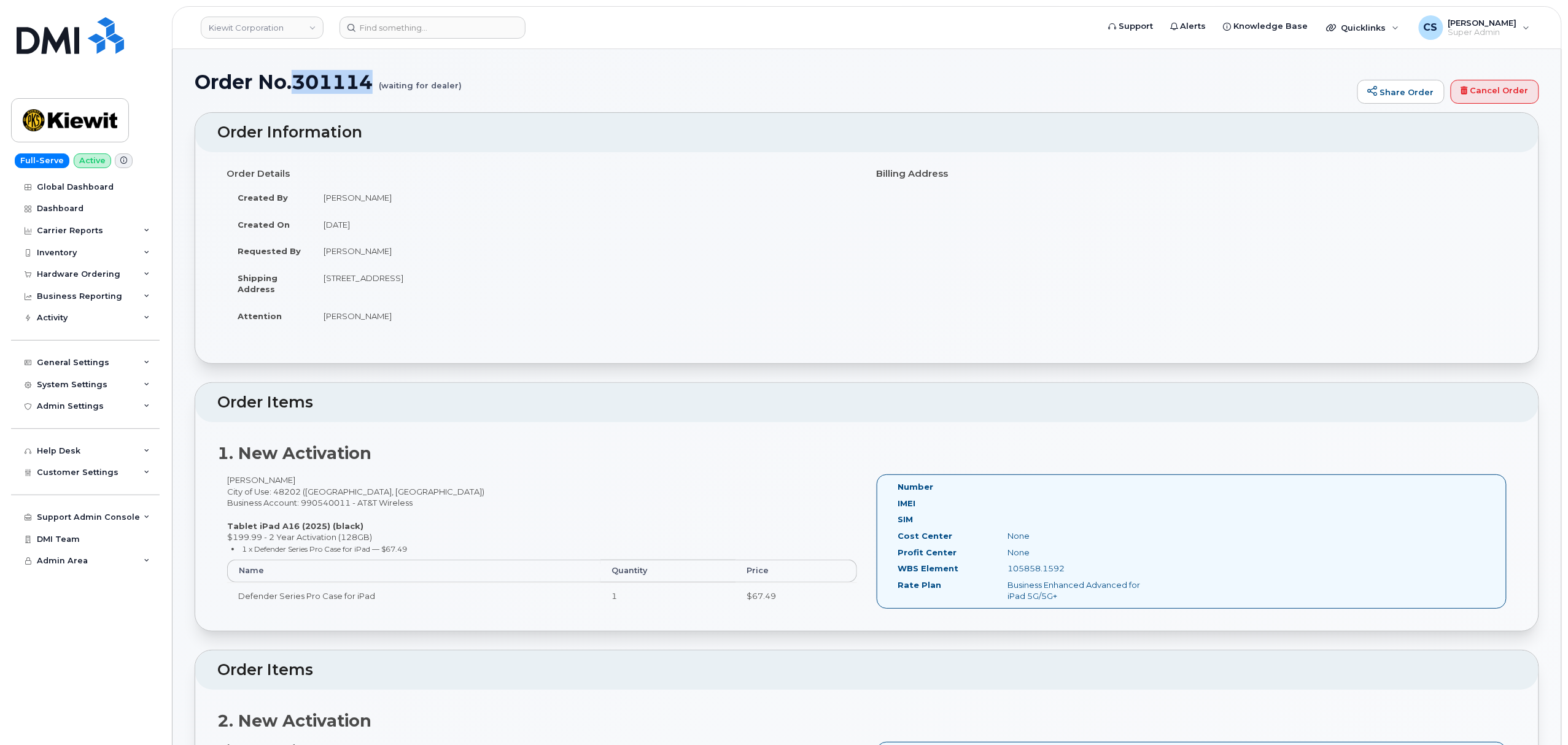
drag, startPoint x: 293, startPoint y: 77, endPoint x: 372, endPoint y: 83, distance: 79.2
click at [372, 83] on h1 "Order No.301114 (waiting for dealer)" at bounding box center [773, 82] width 1157 height 22
copy h1 "301114"
drag, startPoint x: 1072, startPoint y: 570, endPoint x: 1001, endPoint y: 569, distance: 71.0
click at [1001, 569] on div "105858.1592" at bounding box center [1075, 569] width 154 height 12
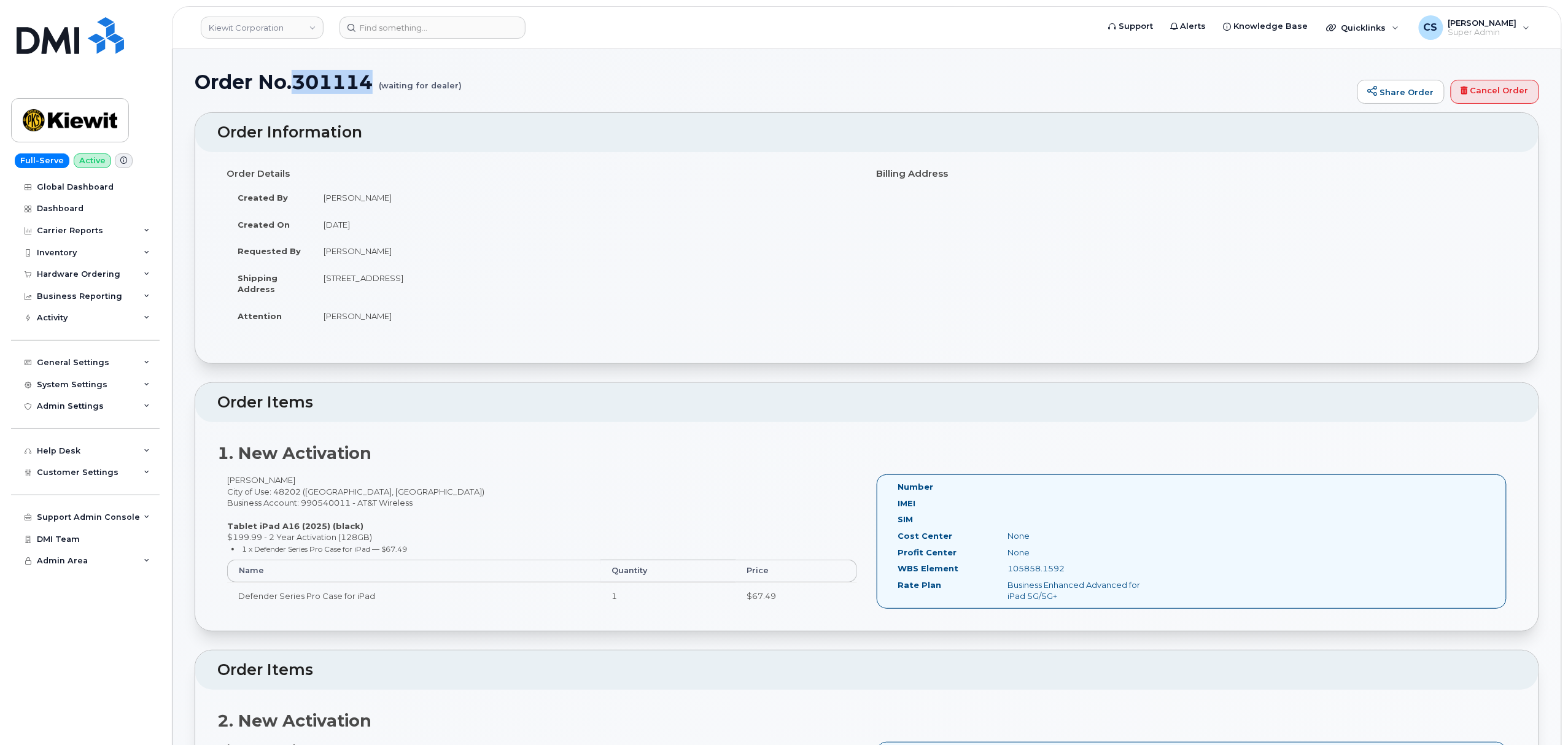
copy div "105858.1592"
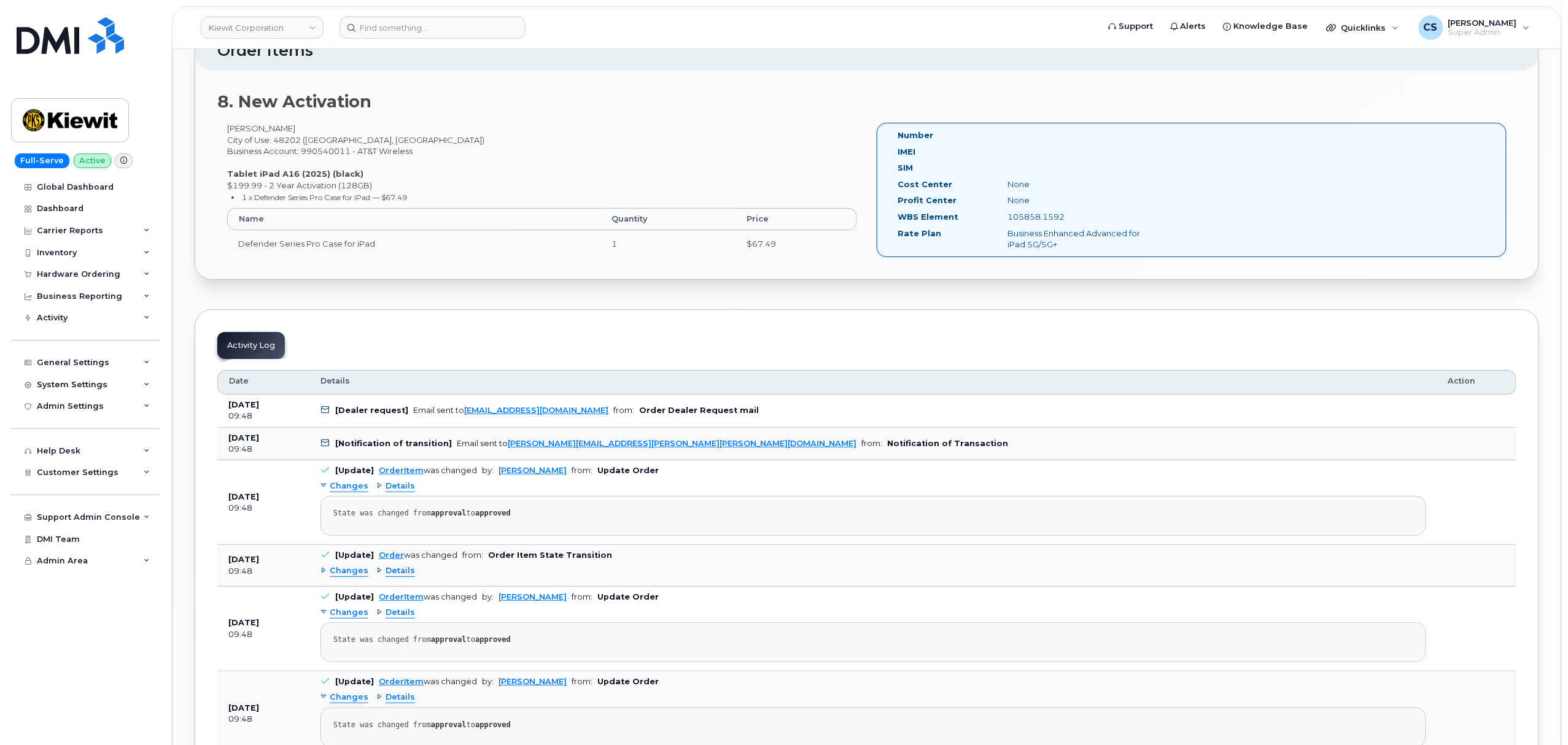
scroll to position [2374, 0]
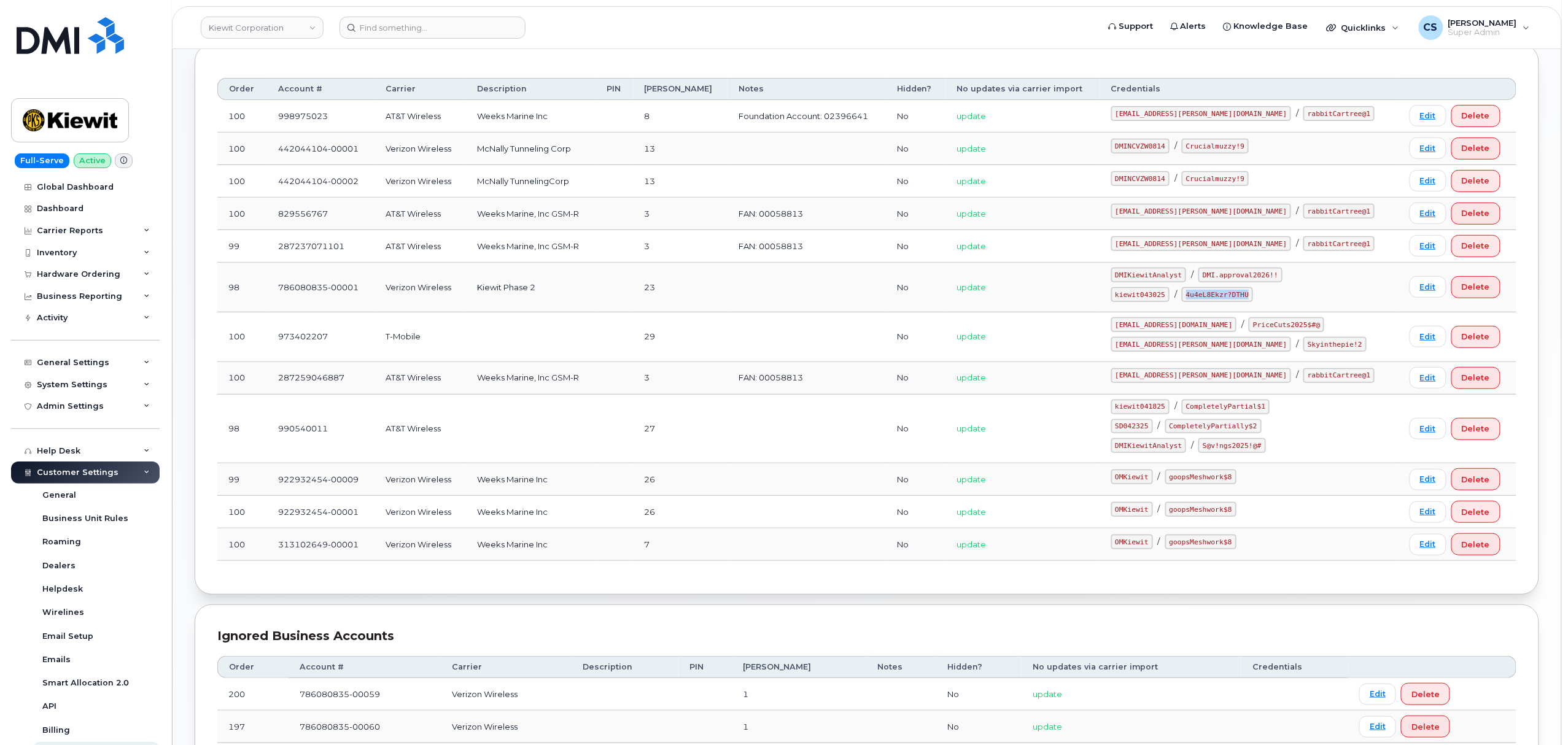
scroll to position [177, 0]
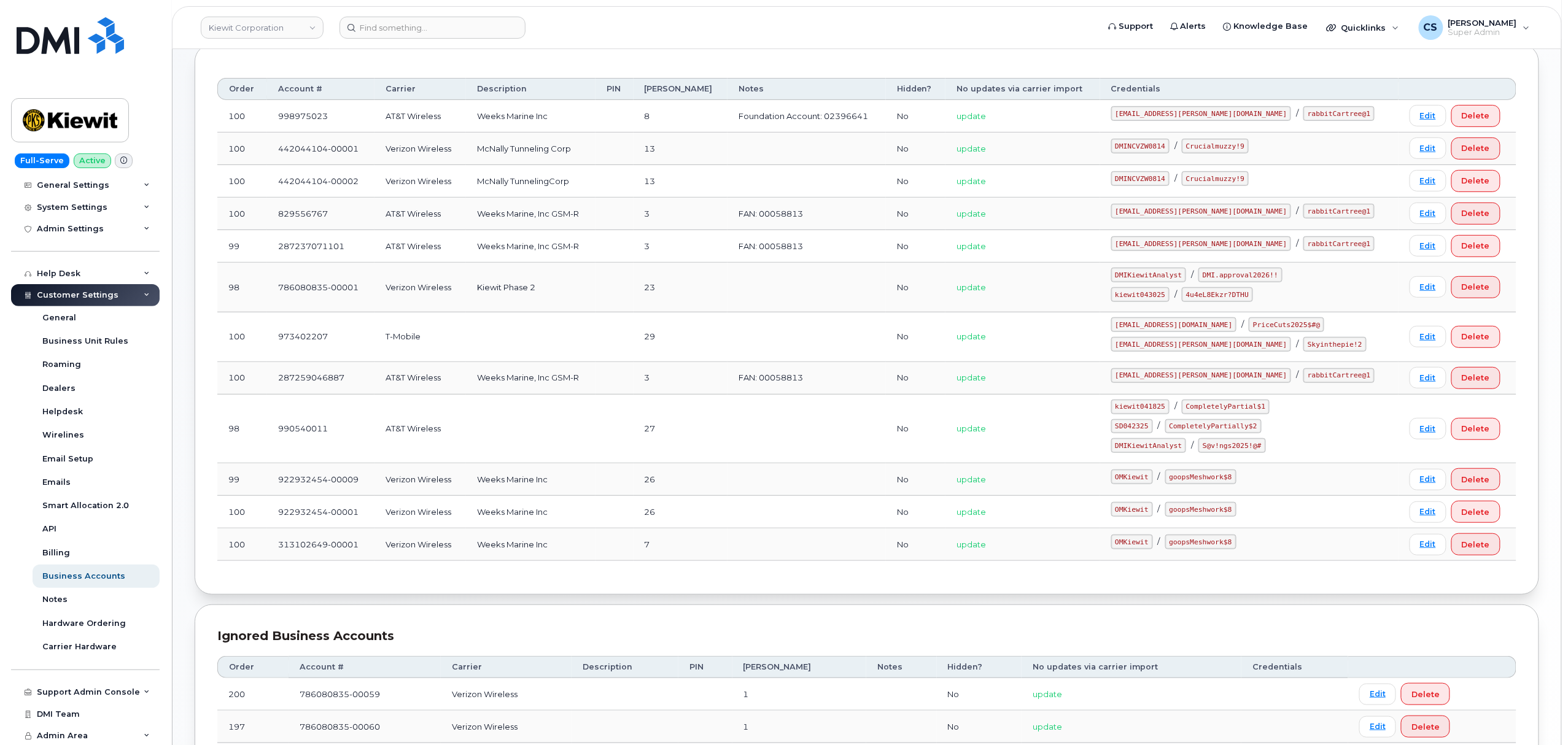
click at [1153, 431] on code "SD042325" at bounding box center [1132, 427] width 42 height 15
copy code "SD042325"
drag, startPoint x: 1275, startPoint y: 432, endPoint x: 1186, endPoint y: 425, distance: 89.3
click at [1186, 425] on div "SD042325 / CompletelyPartially$2" at bounding box center [1249, 427] width 276 height 15
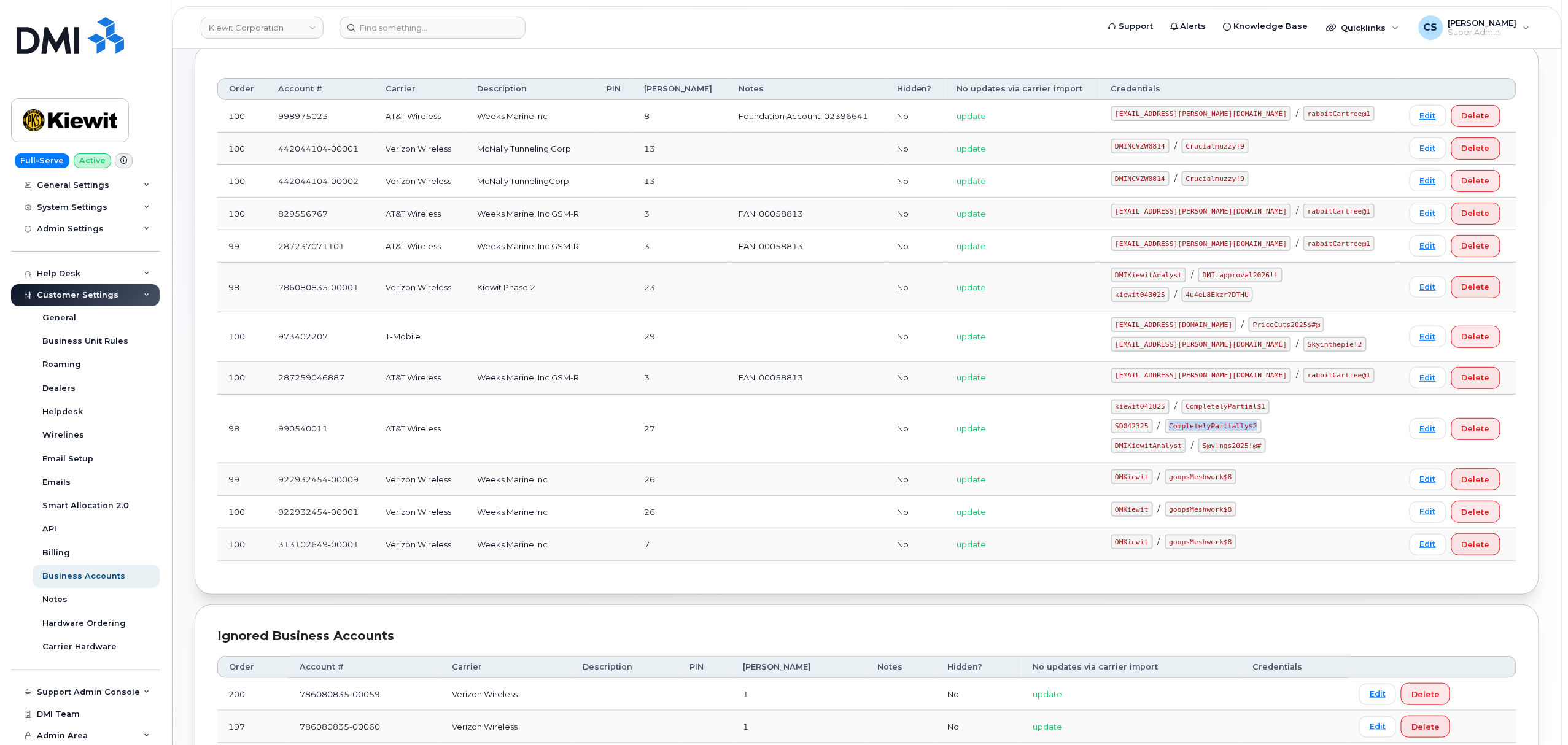
copy code "CompletelyPartially$2"
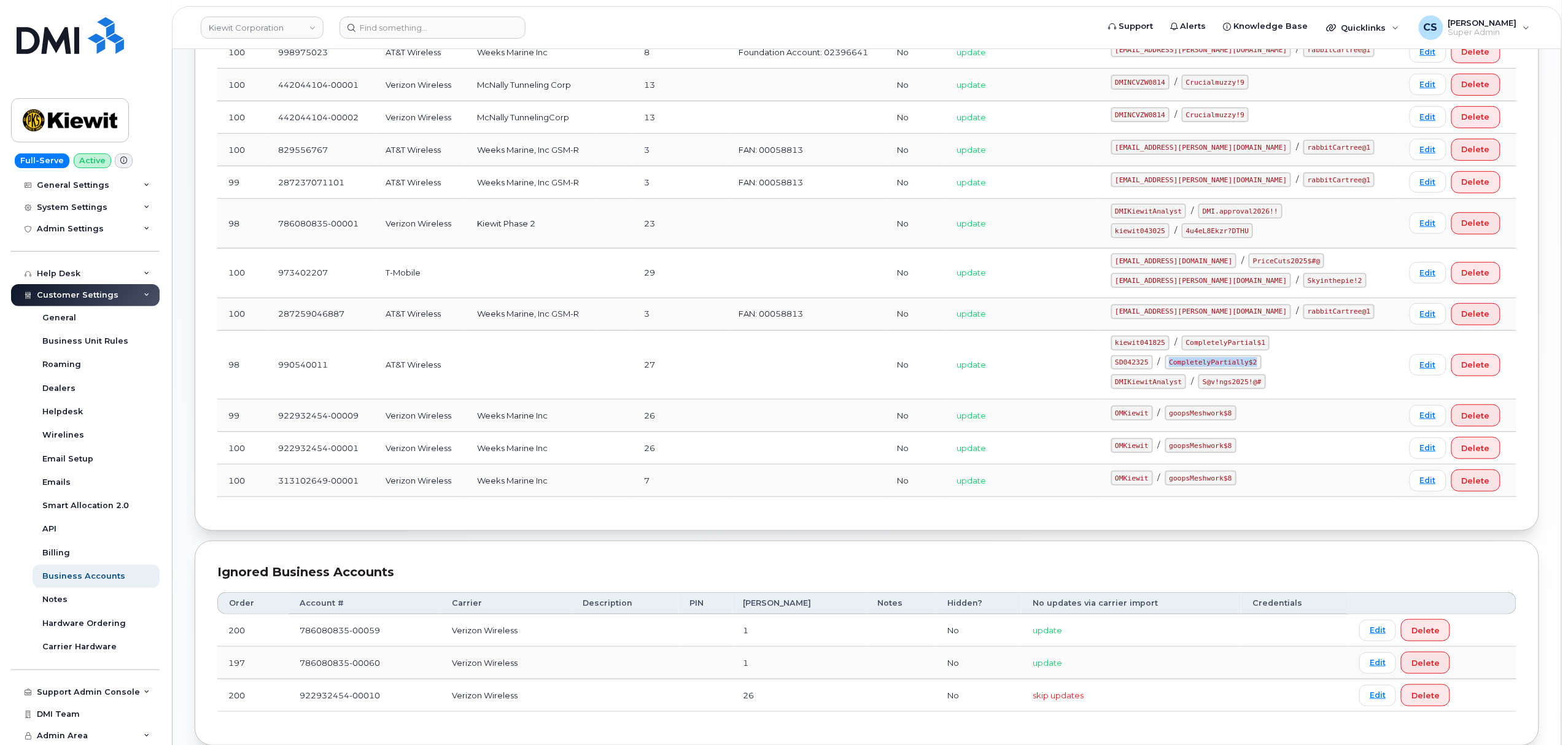
scroll to position [308, 0]
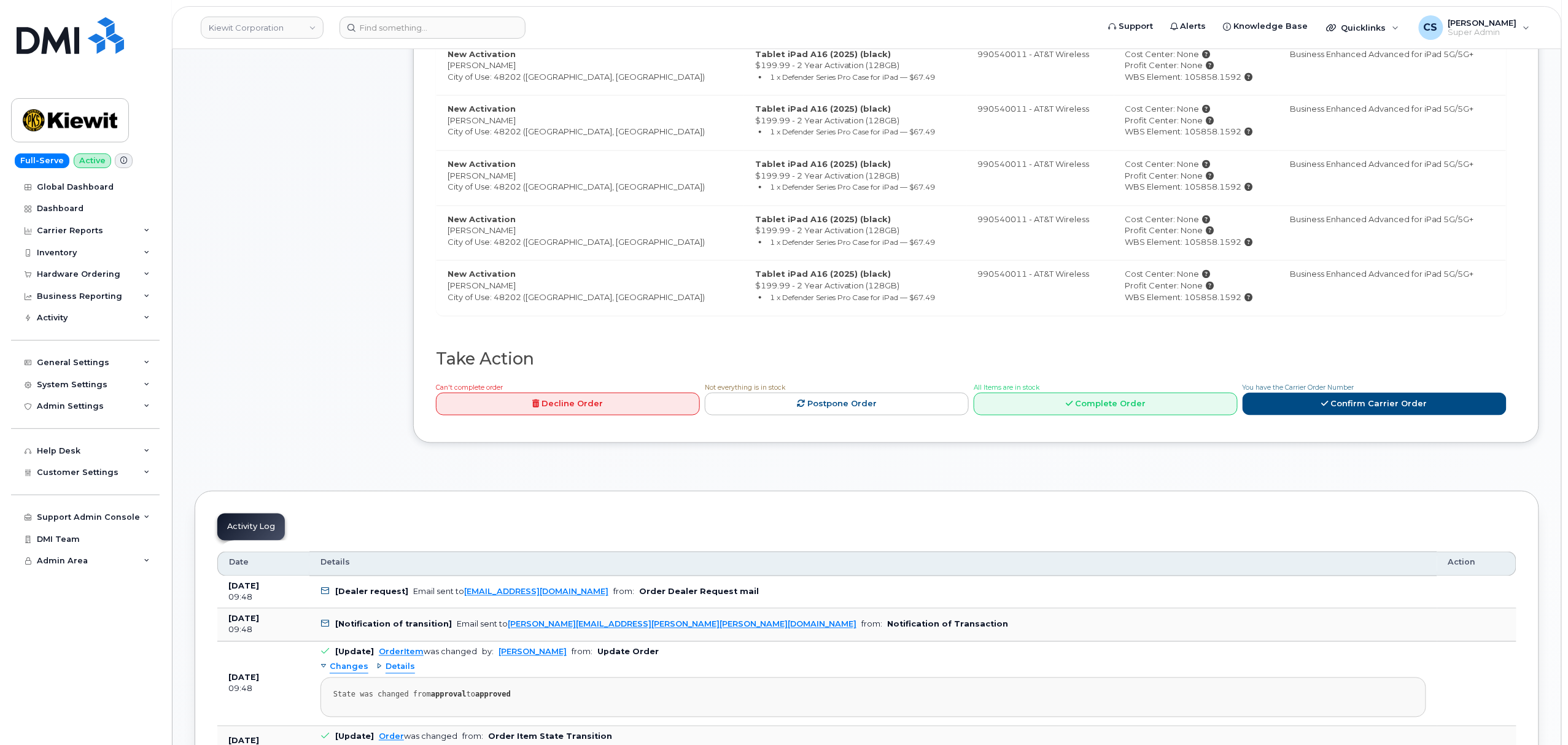
scroll to position [900, 0]
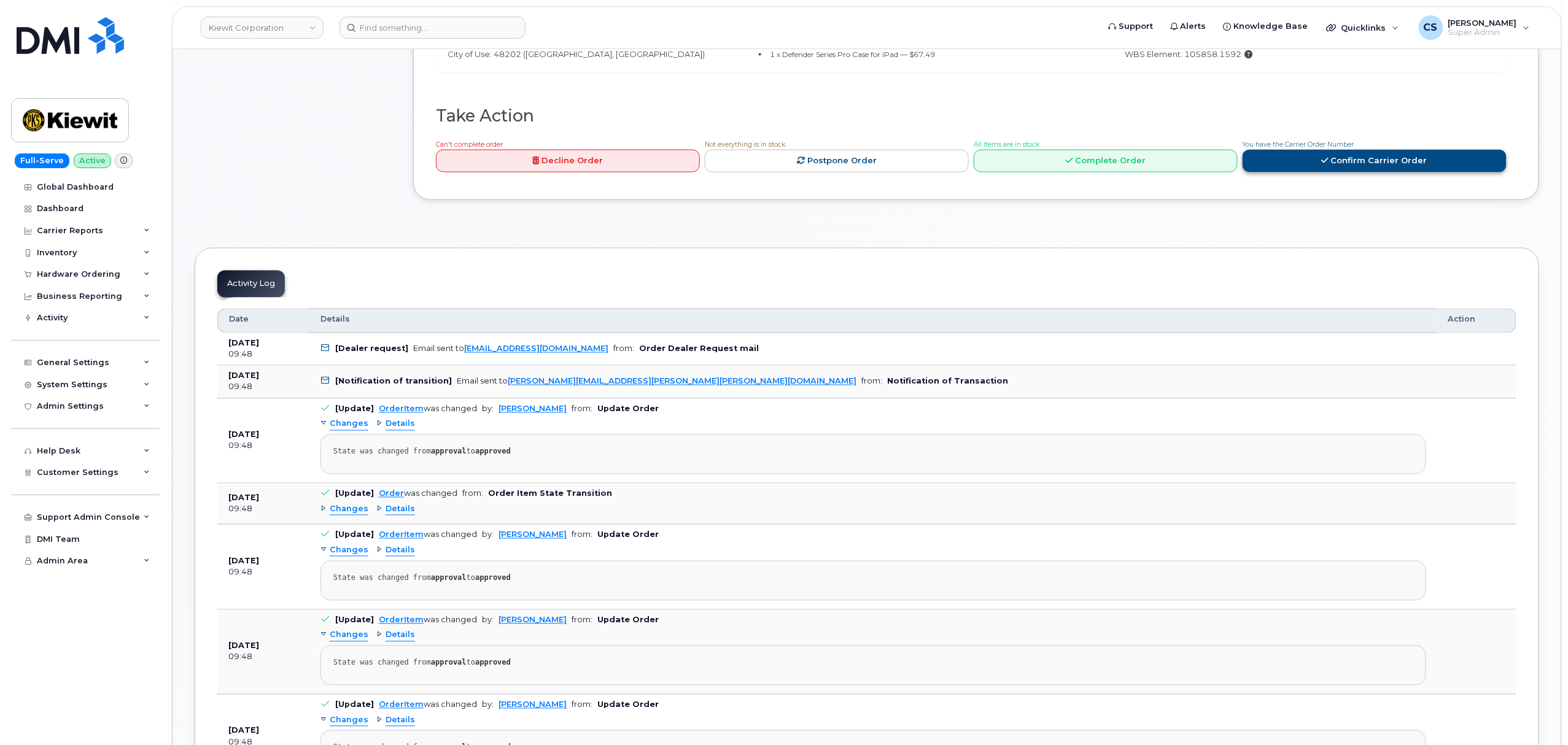
click at [1317, 162] on link "Confirm Carrier Order" at bounding box center [1374, 161] width 264 height 23
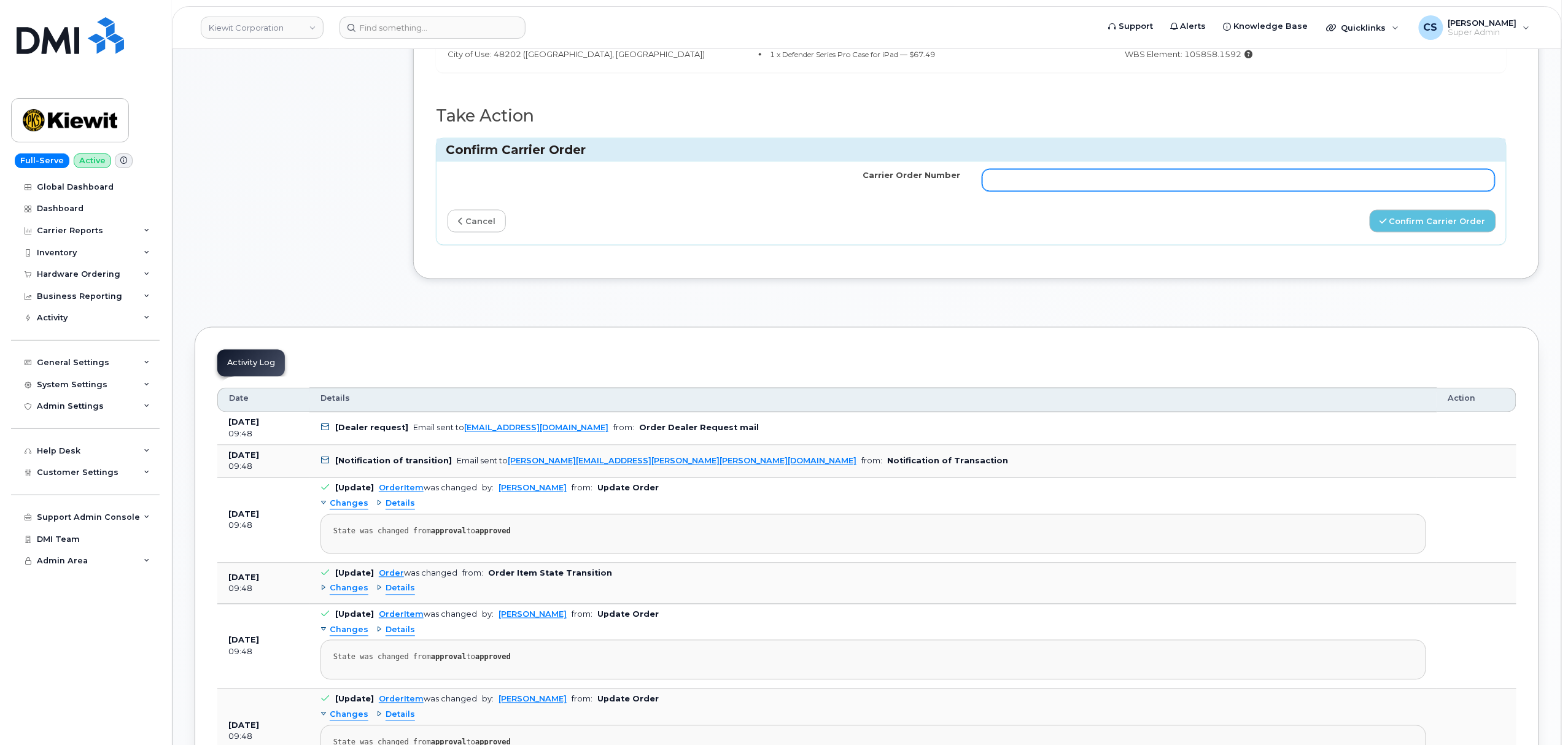
click at [1054, 185] on input "Carrier Order Number" at bounding box center [1238, 180] width 512 height 22
paste input "10-154223297637255"
type input "10-154223297637255"
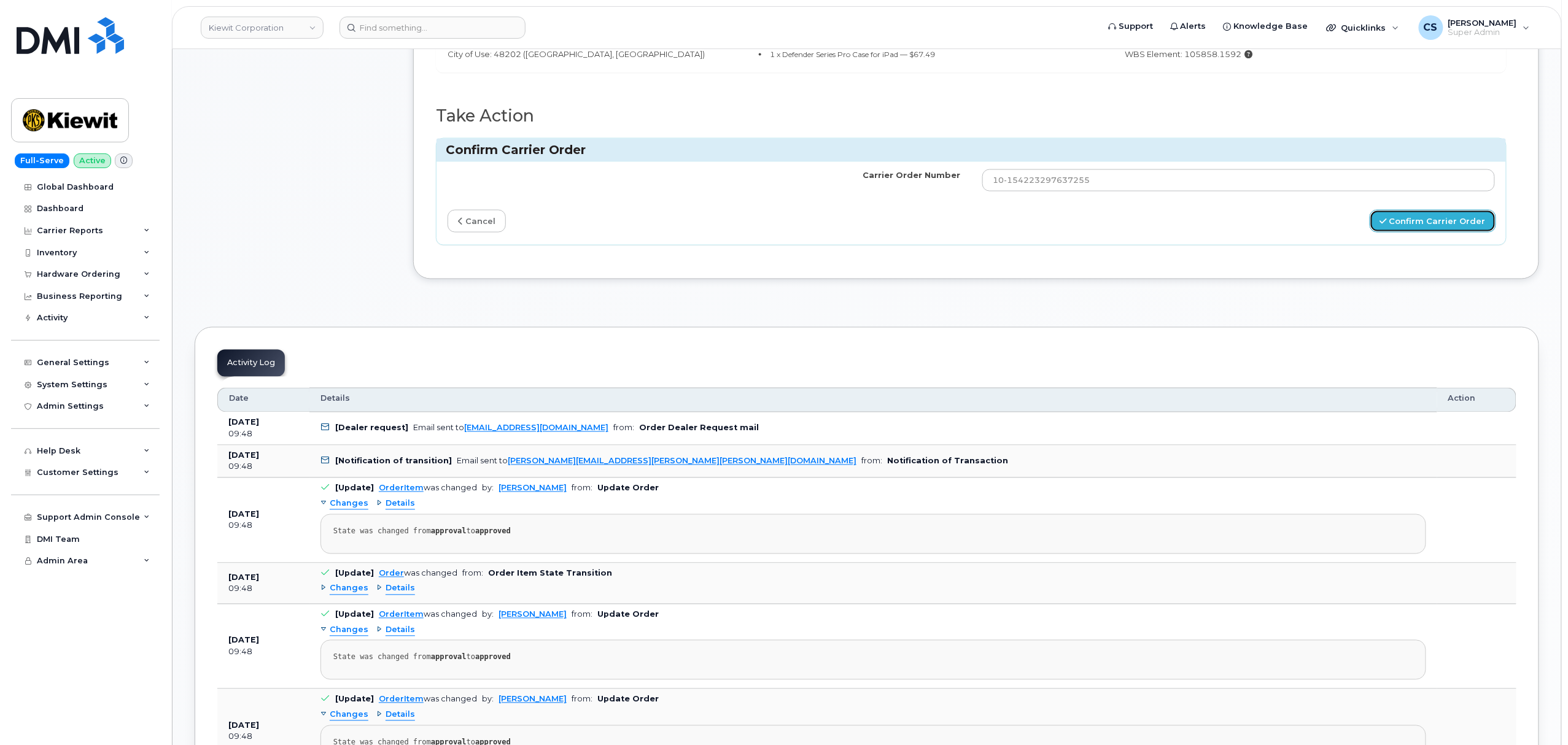
click at [1418, 227] on button "Confirm Carrier Order" at bounding box center [1433, 221] width 127 height 23
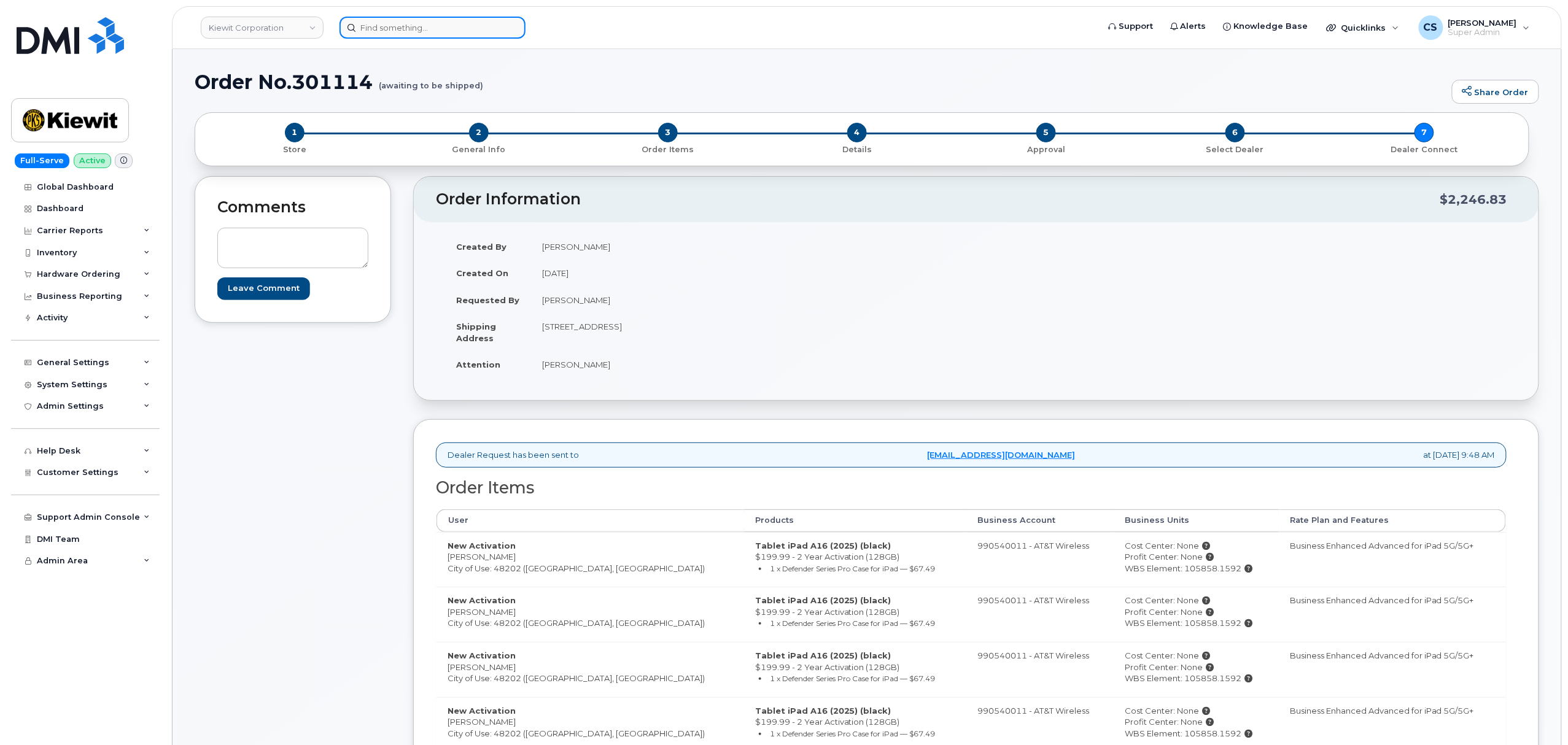
click at [394, 26] on input at bounding box center [433, 27] width 186 height 22
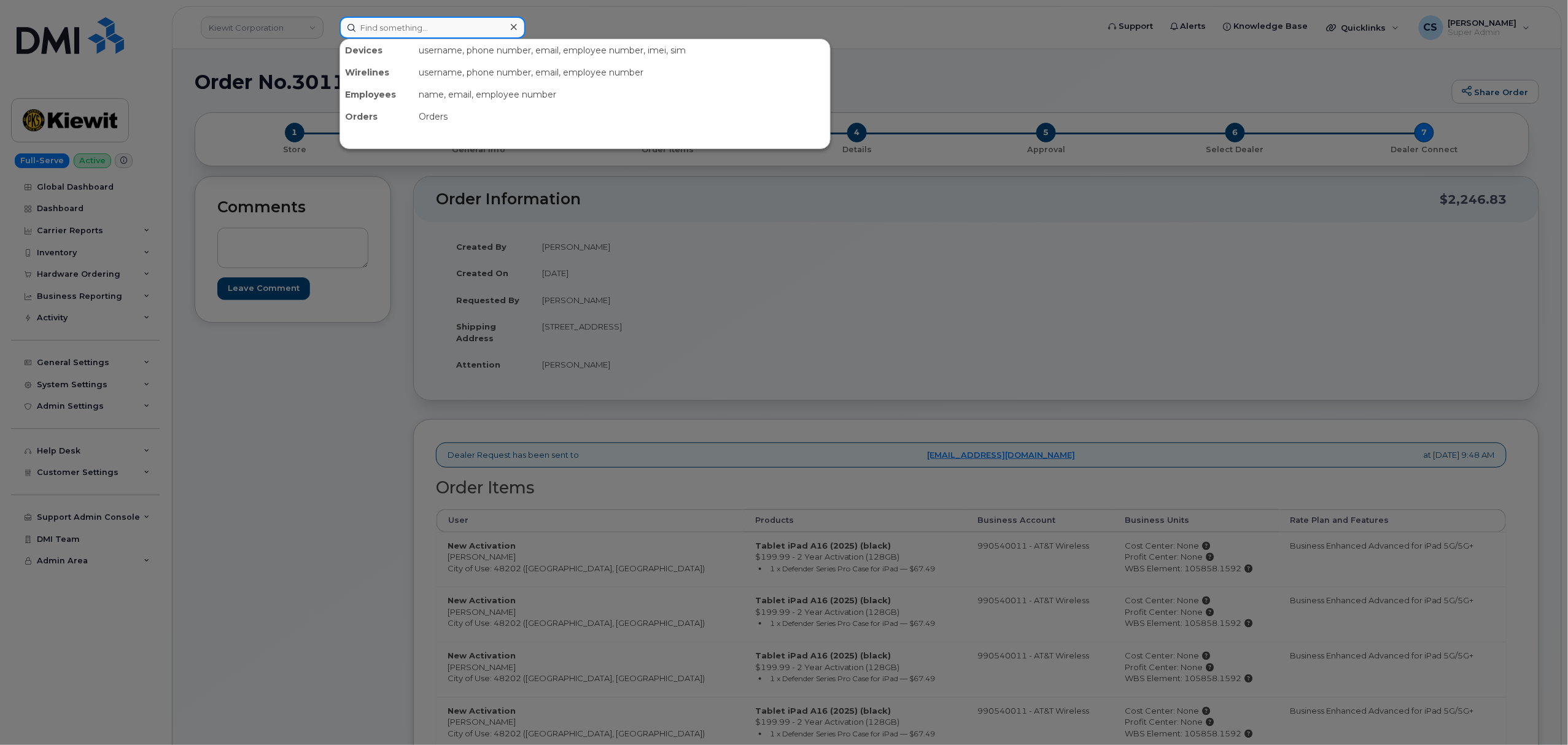
paste input "301002"
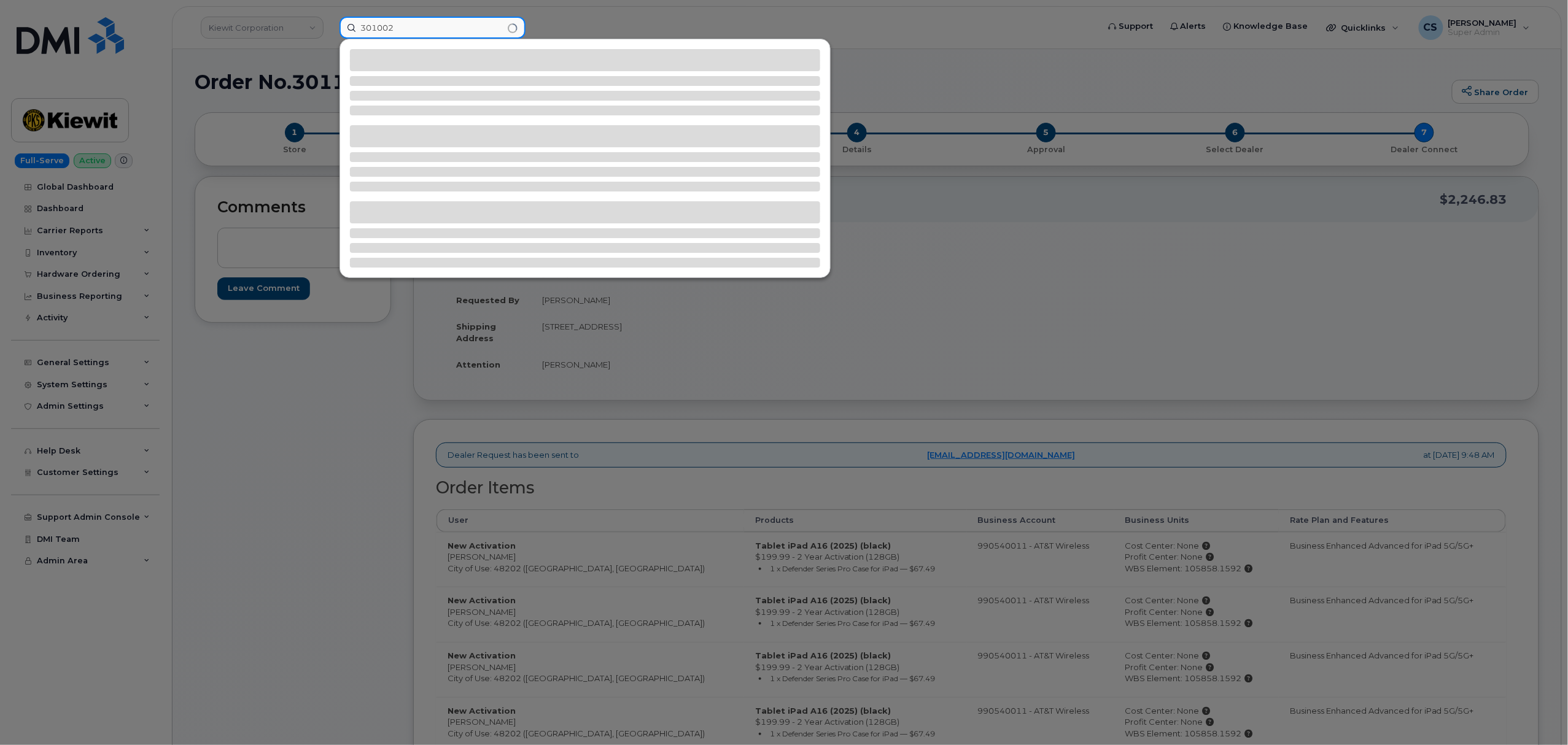
type input "301002"
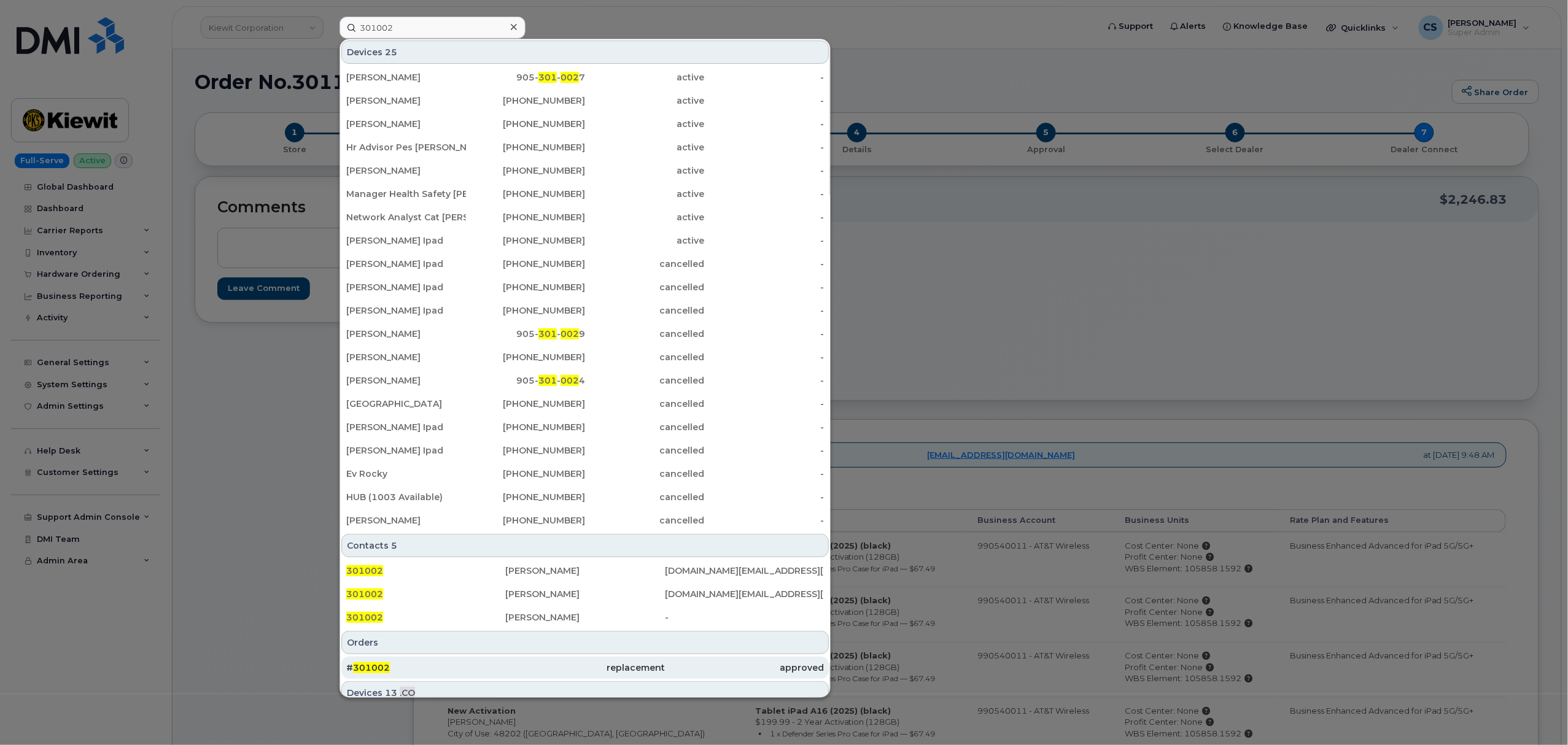
click at [377, 668] on span "301002" at bounding box center [371, 668] width 37 height 11
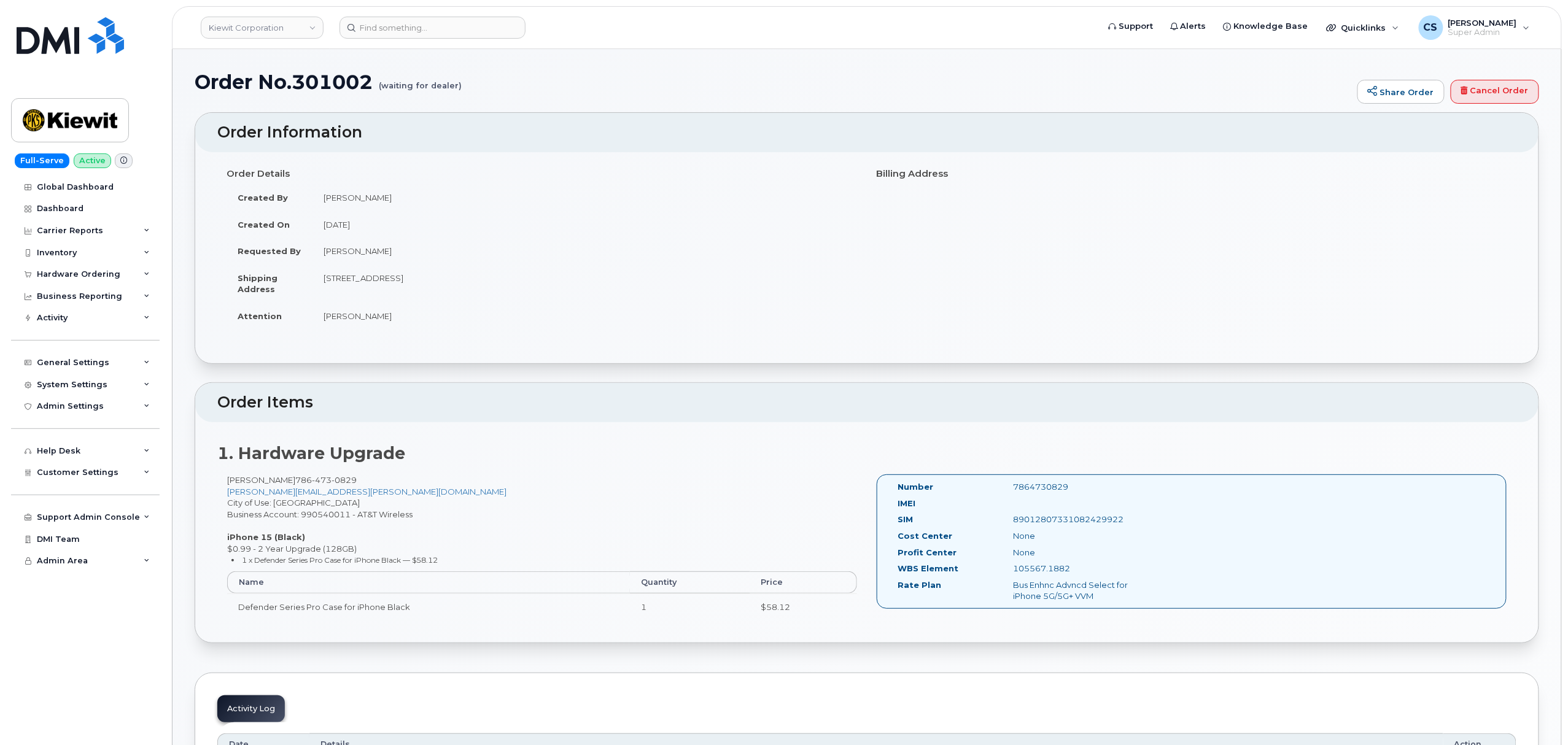
click at [1037, 485] on div "7864730829" at bounding box center [1085, 488] width 162 height 12
copy div "7864730829"
click at [329, 76] on h1 "Order No.301002 (waiting for dealer)" at bounding box center [773, 82] width 1157 height 22
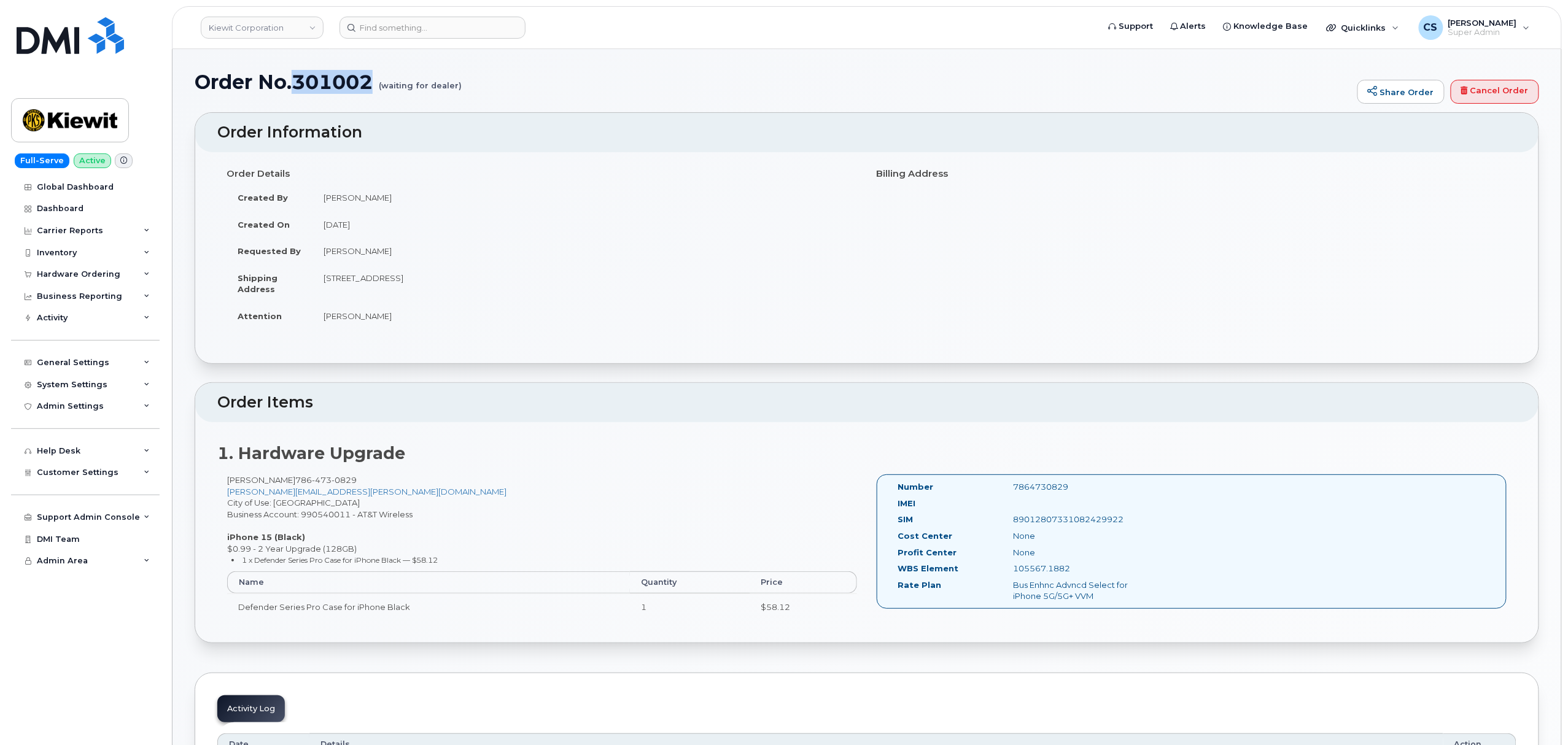
copy h1 "301002"
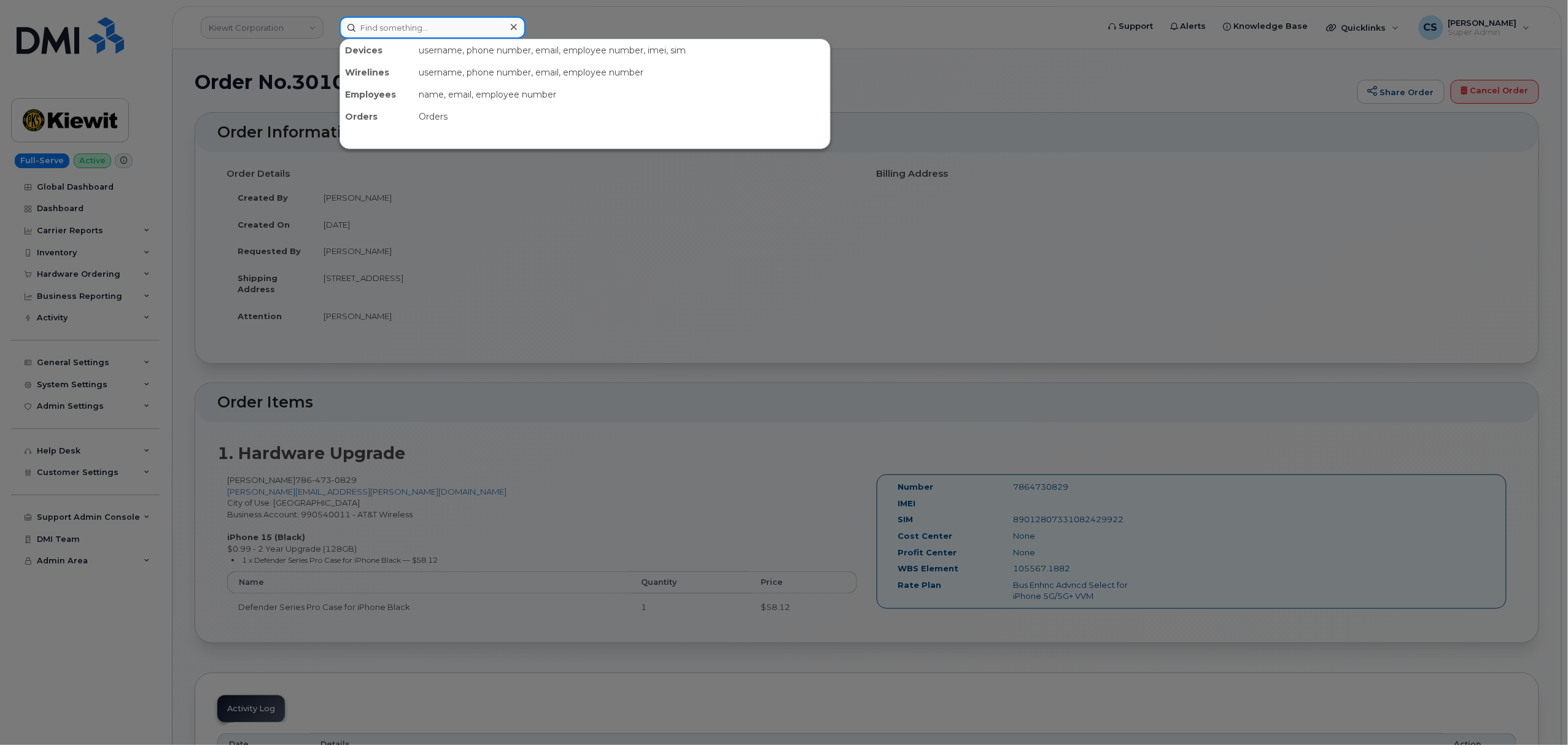
click at [388, 29] on input at bounding box center [433, 27] width 186 height 22
paste input "301095"
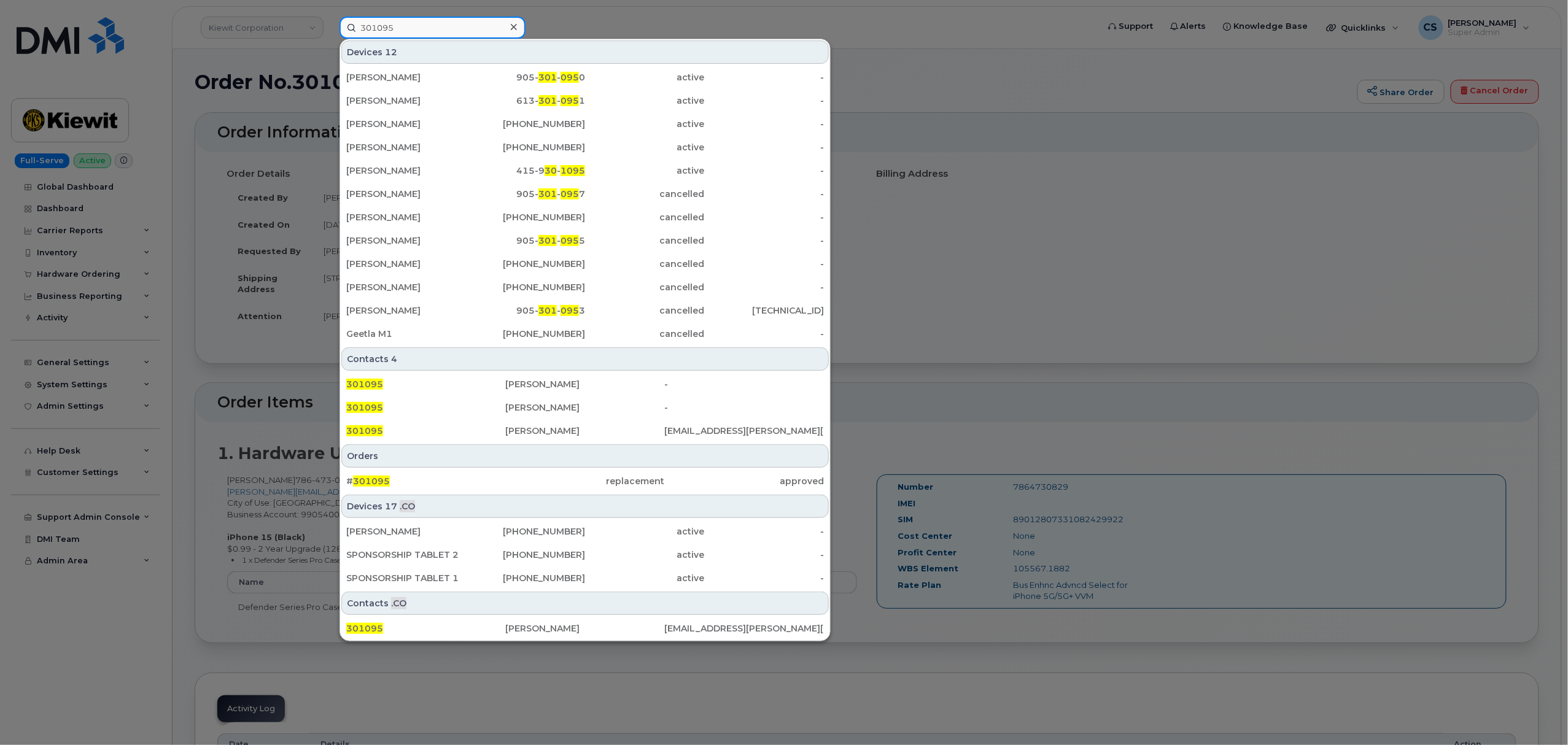
type input "301095"
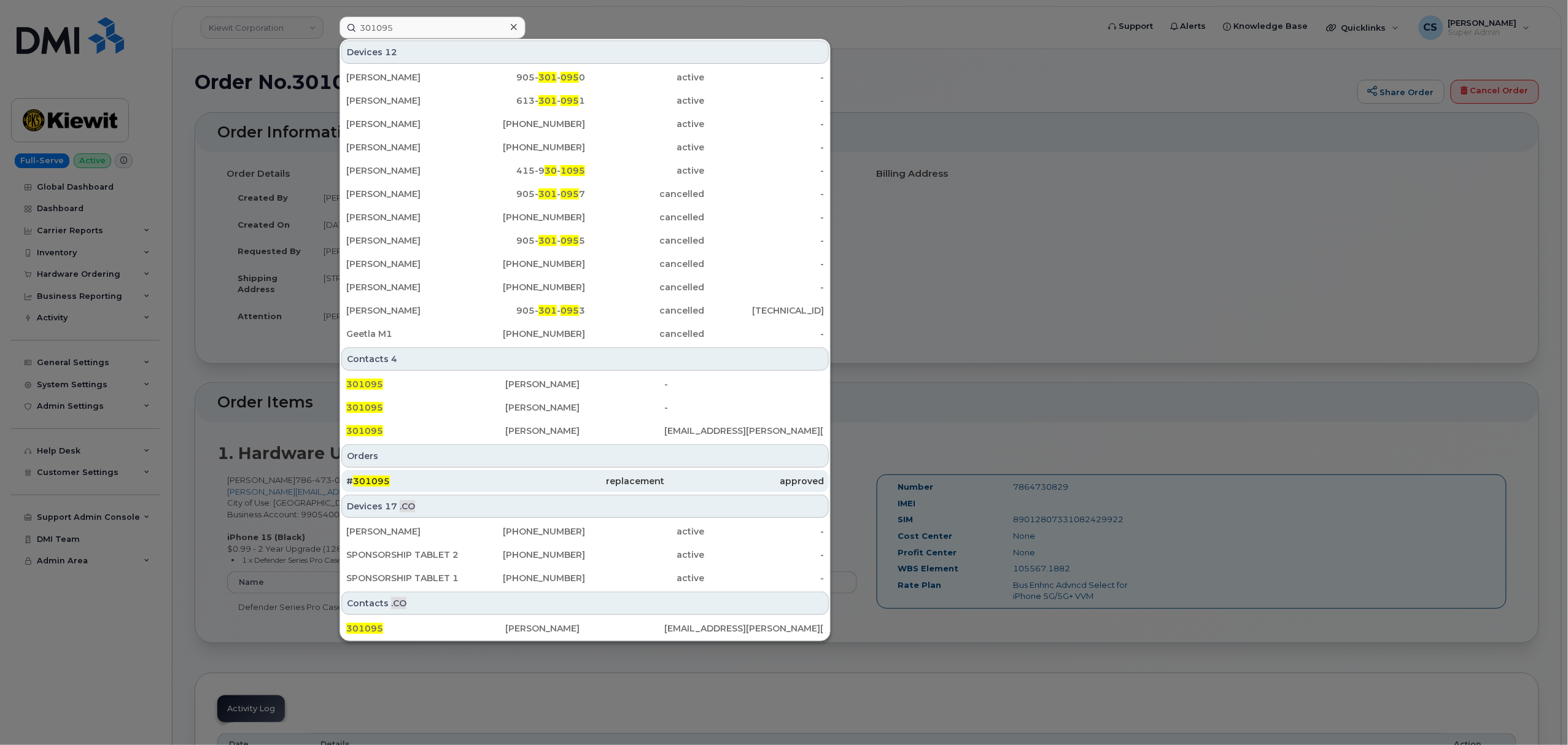
click at [377, 482] on span "301095" at bounding box center [371, 481] width 37 height 11
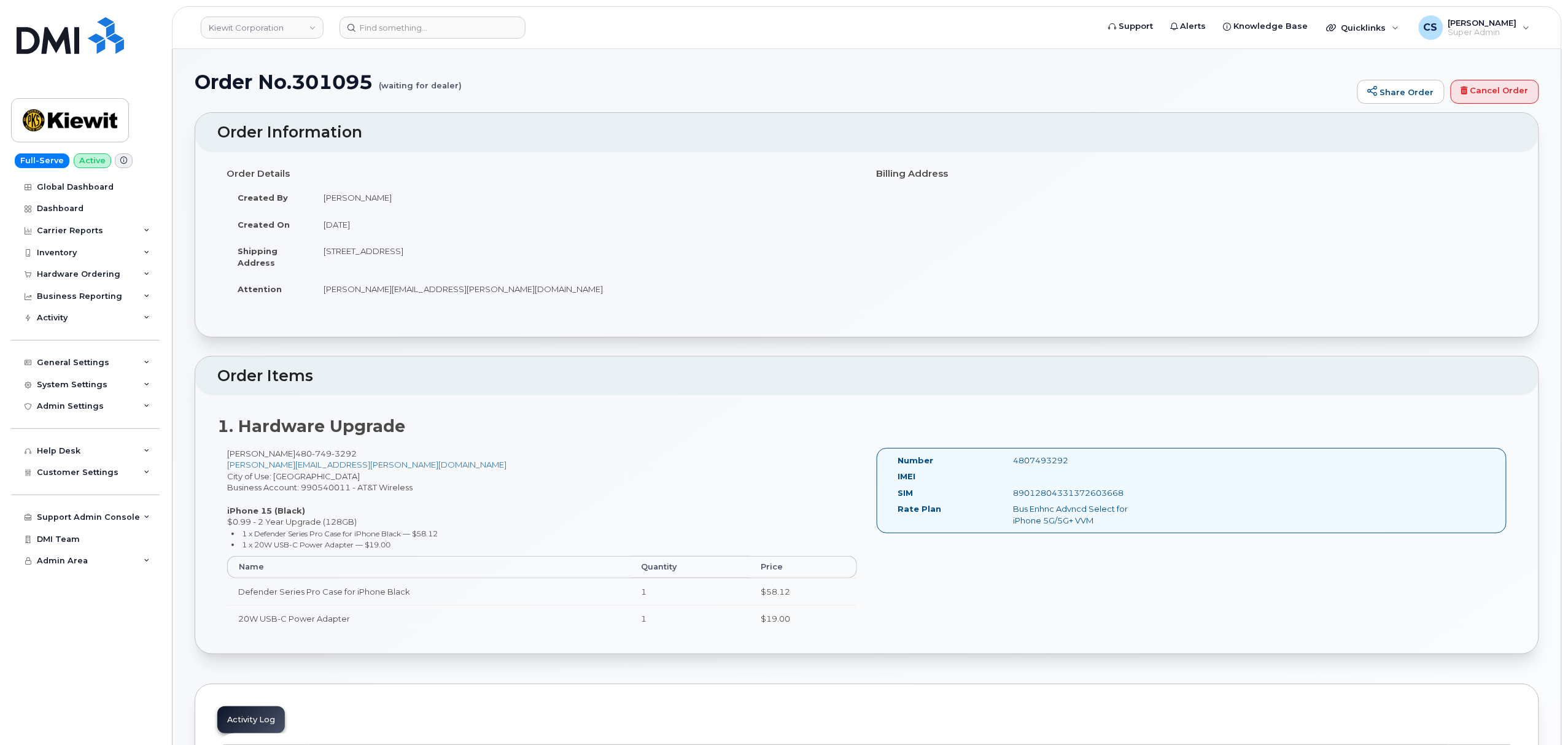
click at [1041, 461] on div "4807493292" at bounding box center [1085, 461] width 162 height 12
copy div "4807493292"
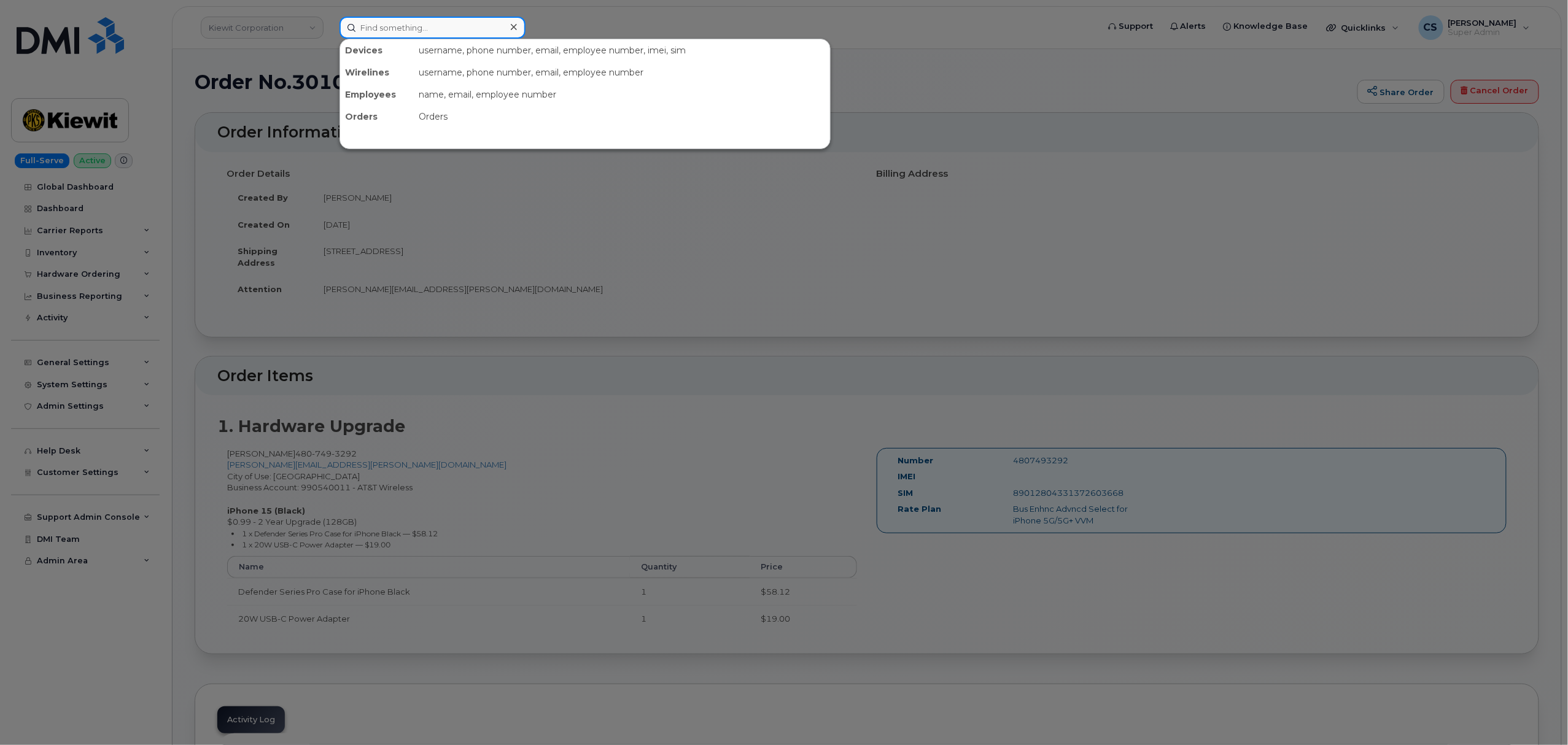
click at [470, 32] on input at bounding box center [433, 27] width 186 height 22
paste input "3615002396"
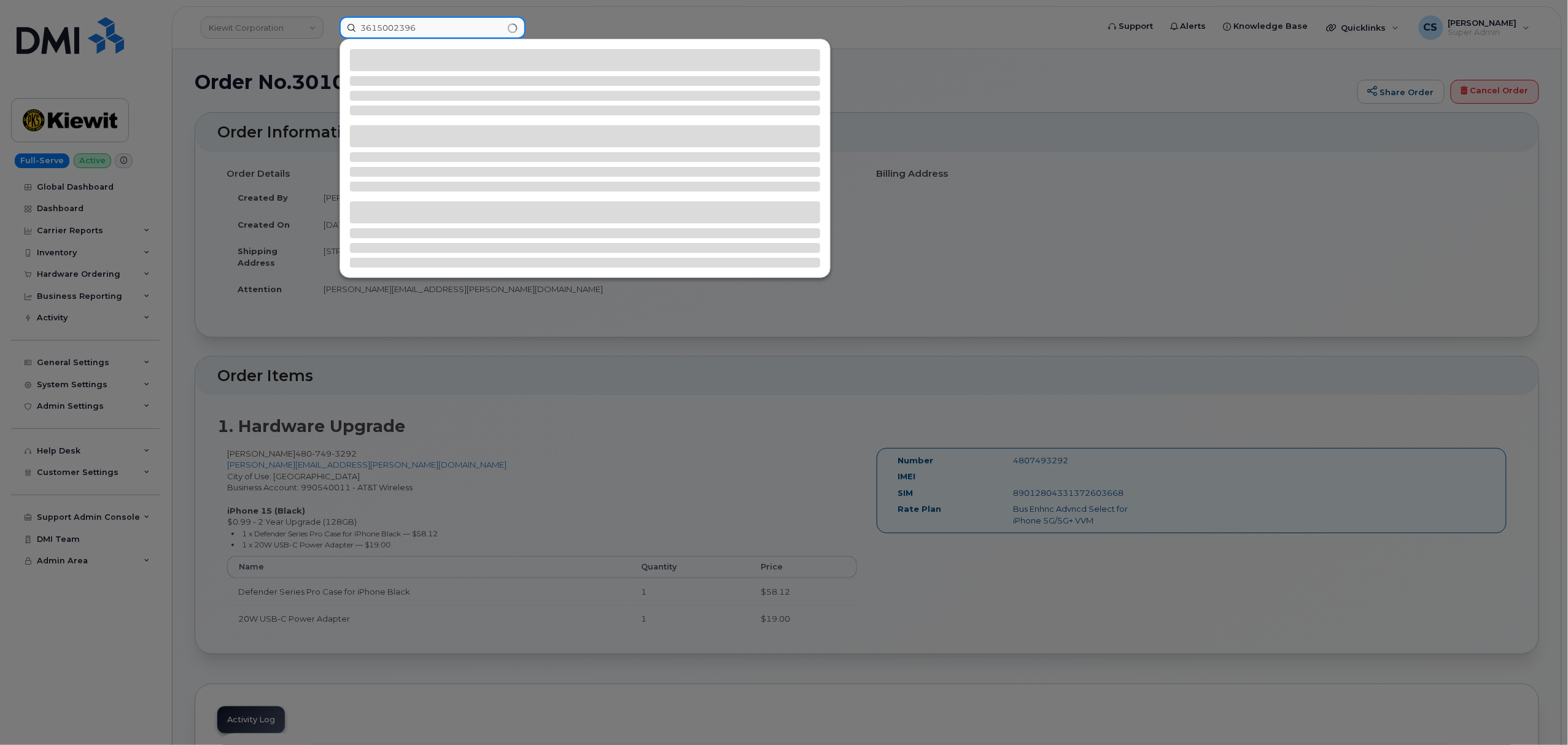
type input "3615002396"
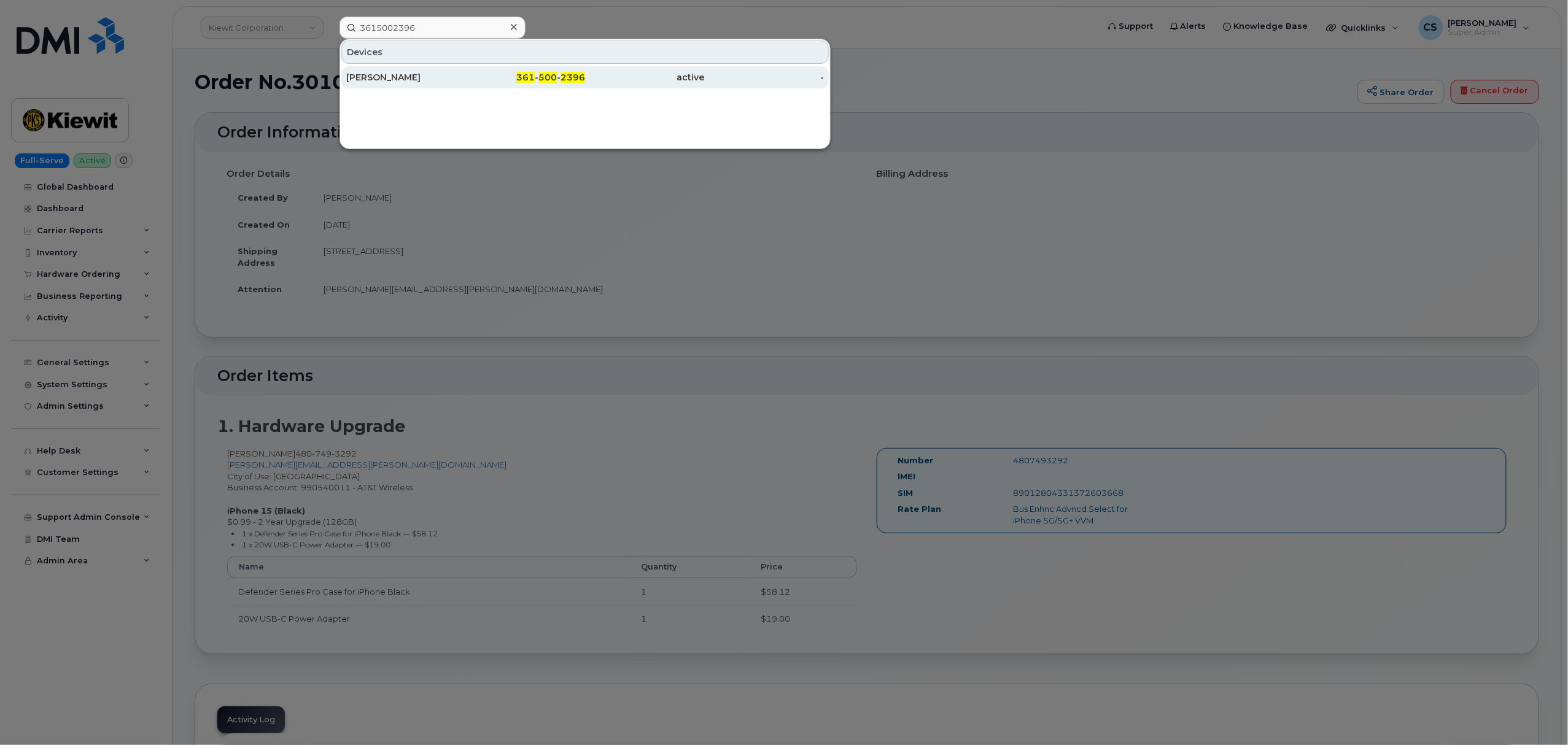
click at [545, 81] on span "500" at bounding box center [548, 77] width 19 height 11
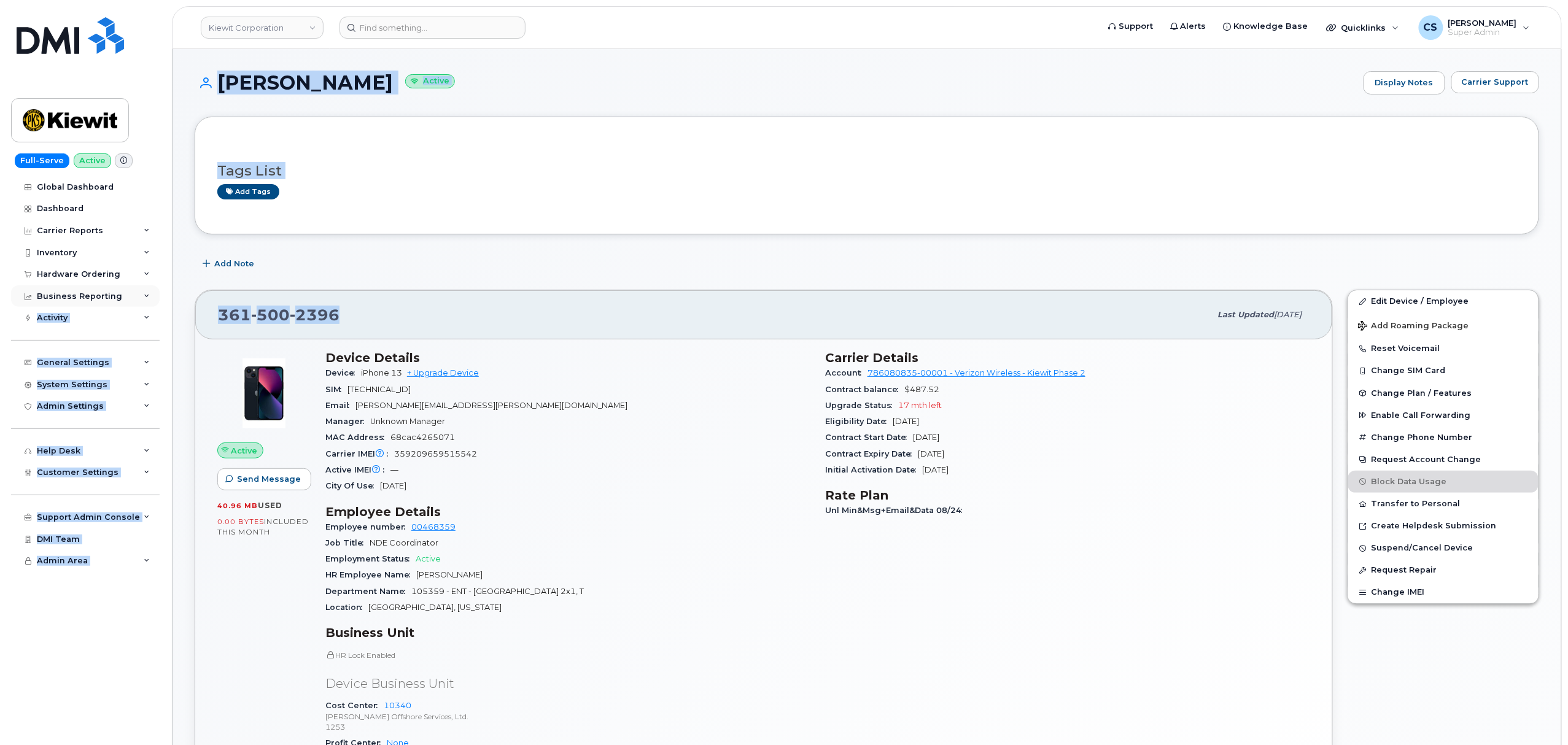
drag, startPoint x: 336, startPoint y: 318, endPoint x: 150, endPoint y: 299, distance: 187.0
click at [404, 316] on div "361 500 2396" at bounding box center [714, 315] width 993 height 26
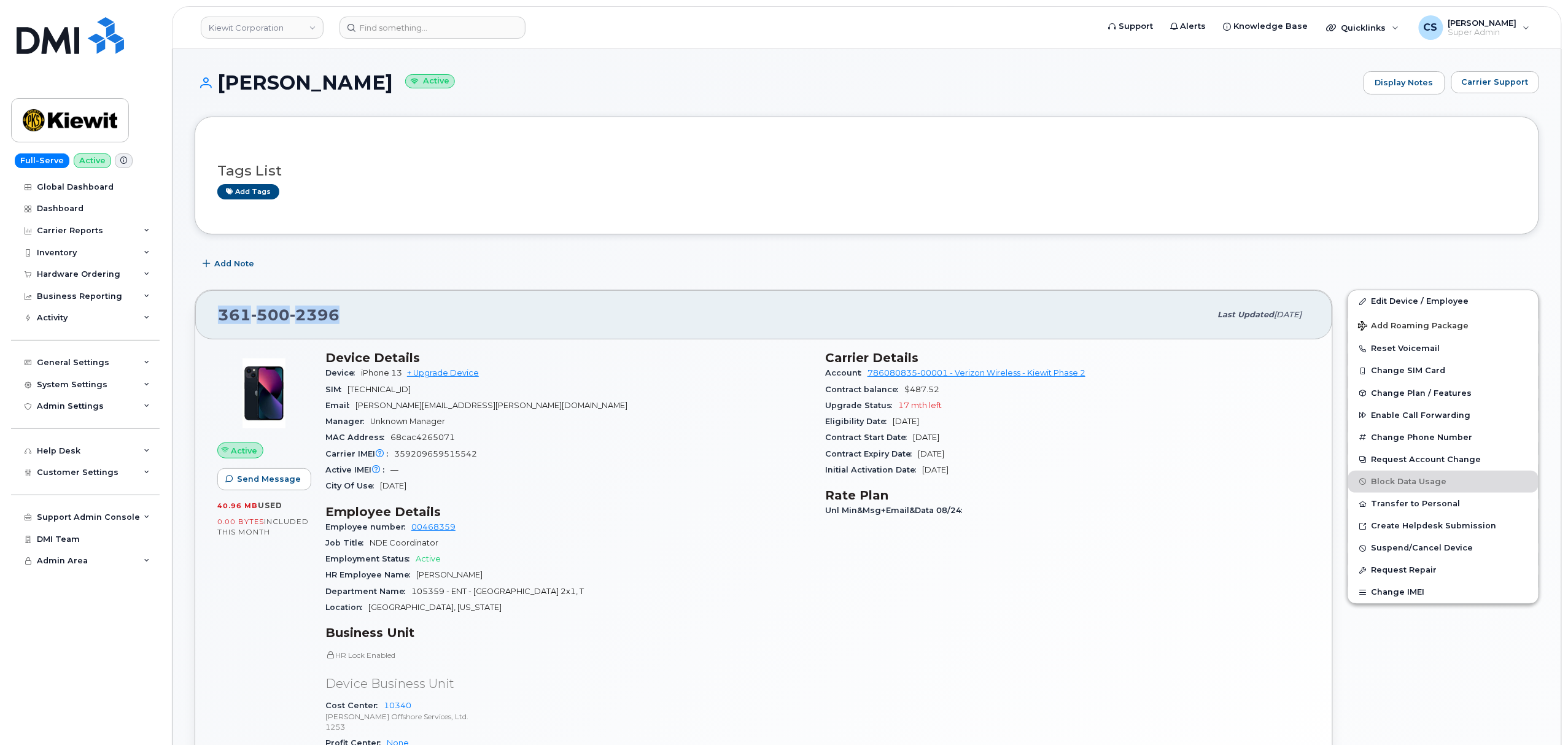
drag, startPoint x: 367, startPoint y: 317, endPoint x: 215, endPoint y: 320, distance: 152.0
click at [215, 320] on div "361 500 2396 Last updated Sep 18, 2025" at bounding box center [764, 314] width 1137 height 49
copy span "361 500 2396"
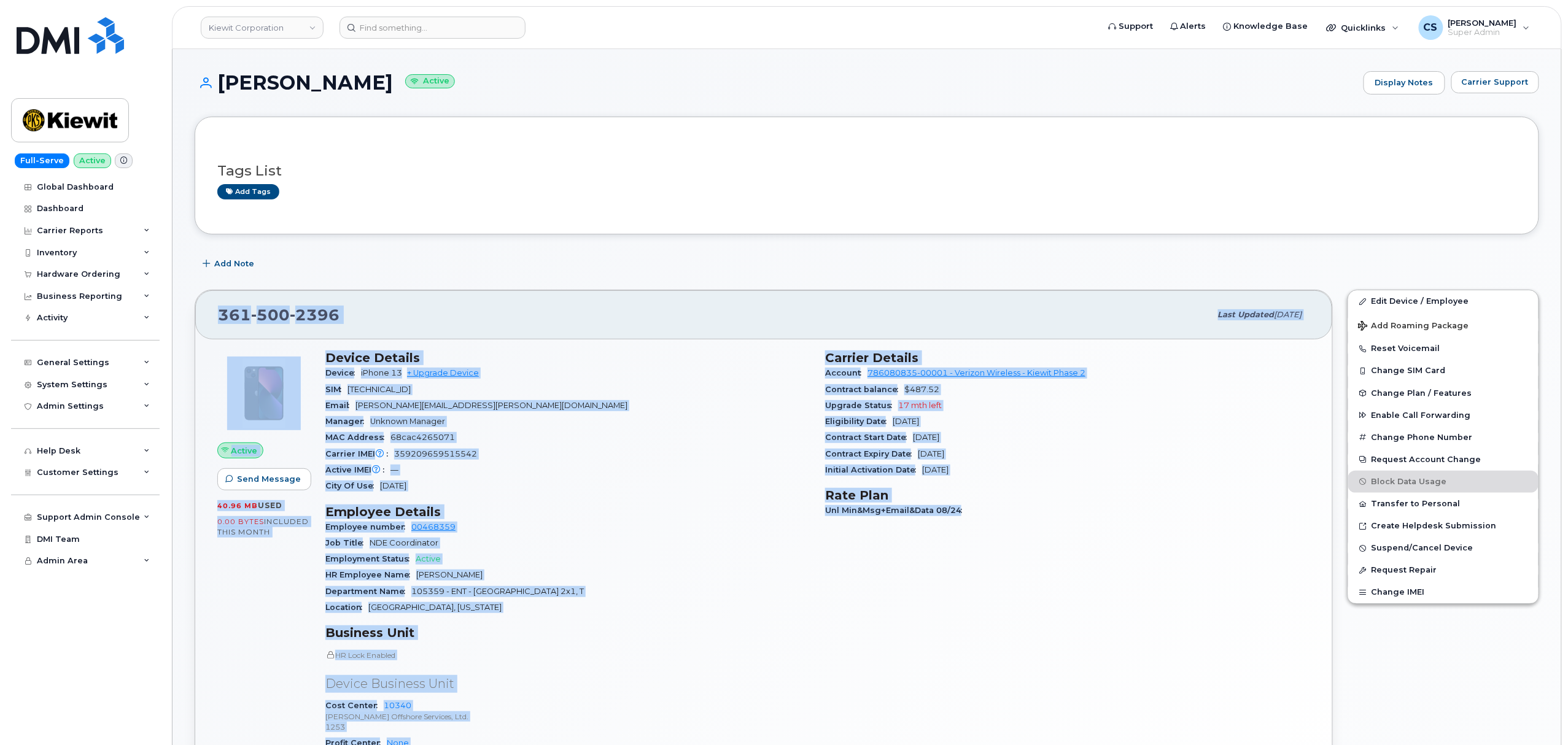
drag, startPoint x: 217, startPoint y: 309, endPoint x: 978, endPoint y: 557, distance: 800.4
click at [978, 557] on div "361 500 2396 Last updated Sep 18, 2025 Active Send Message 40.96 MB  used 0.00 …" at bounding box center [763, 582] width 1138 height 586
copy div "361 500 2396 Last updated Sep 18, 2025 Active Send Message 40.96 MB  used 0.00 …"
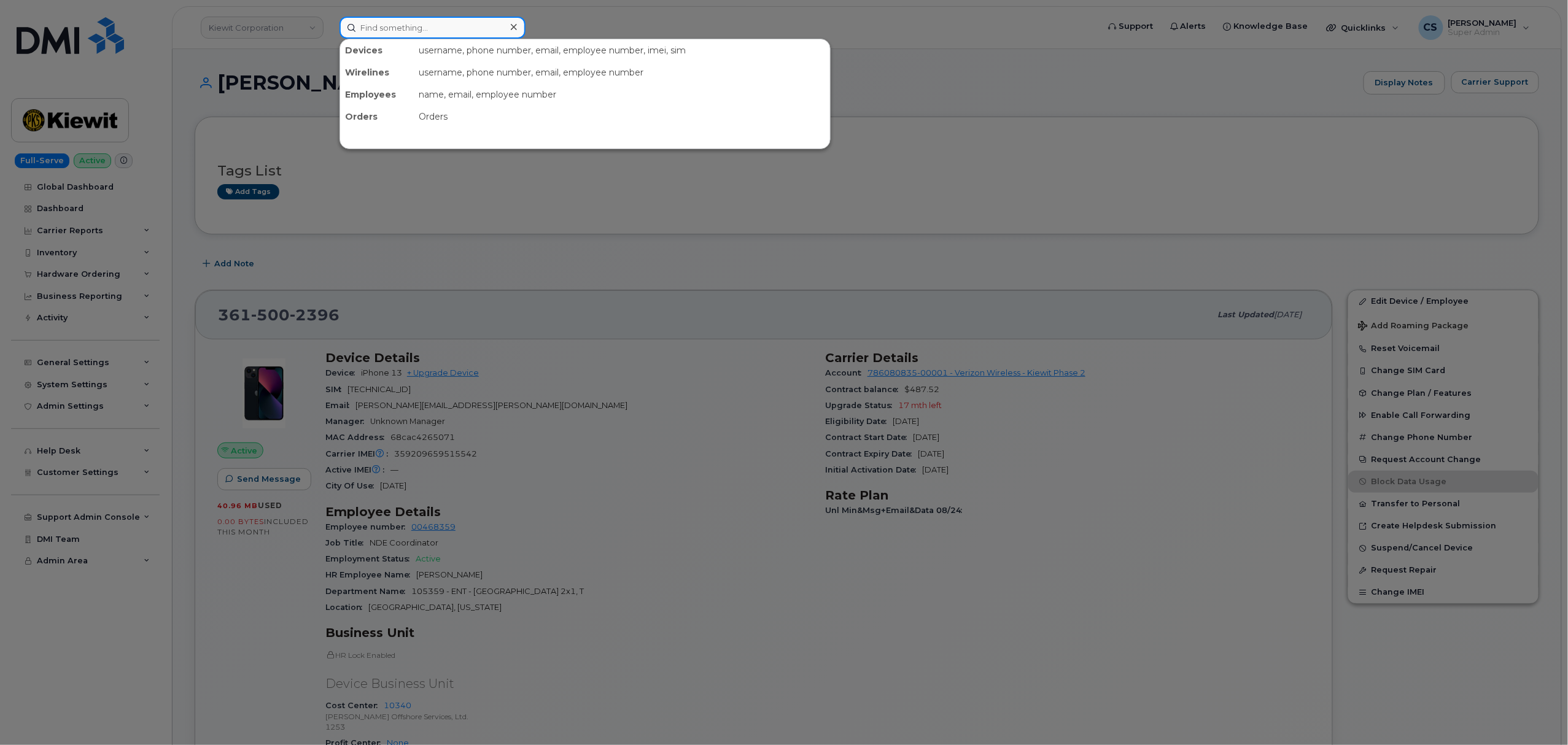
click at [390, 21] on input at bounding box center [433, 27] width 186 height 22
paste input "301119"
type input "301119"
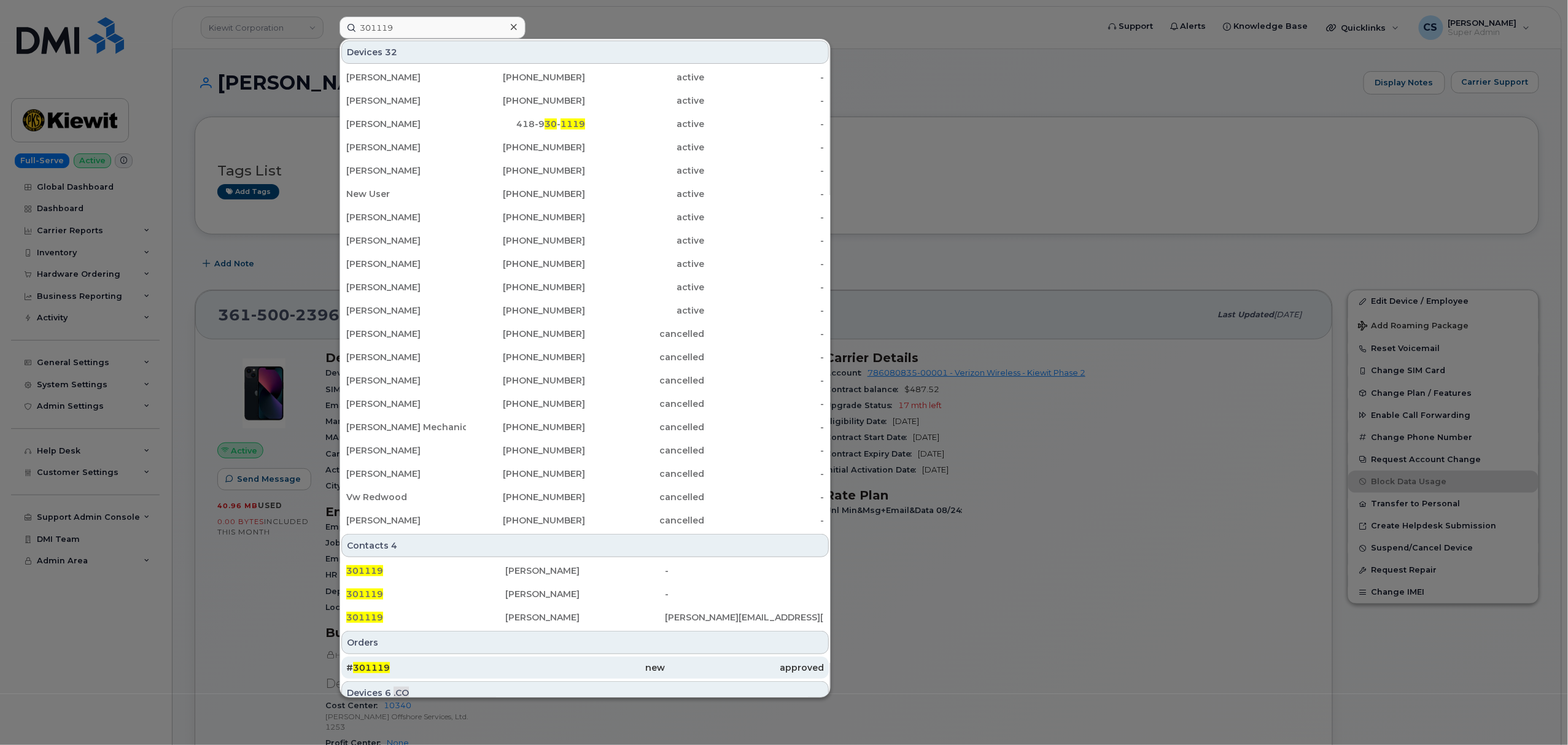
click at [381, 669] on span "301119" at bounding box center [371, 668] width 37 height 11
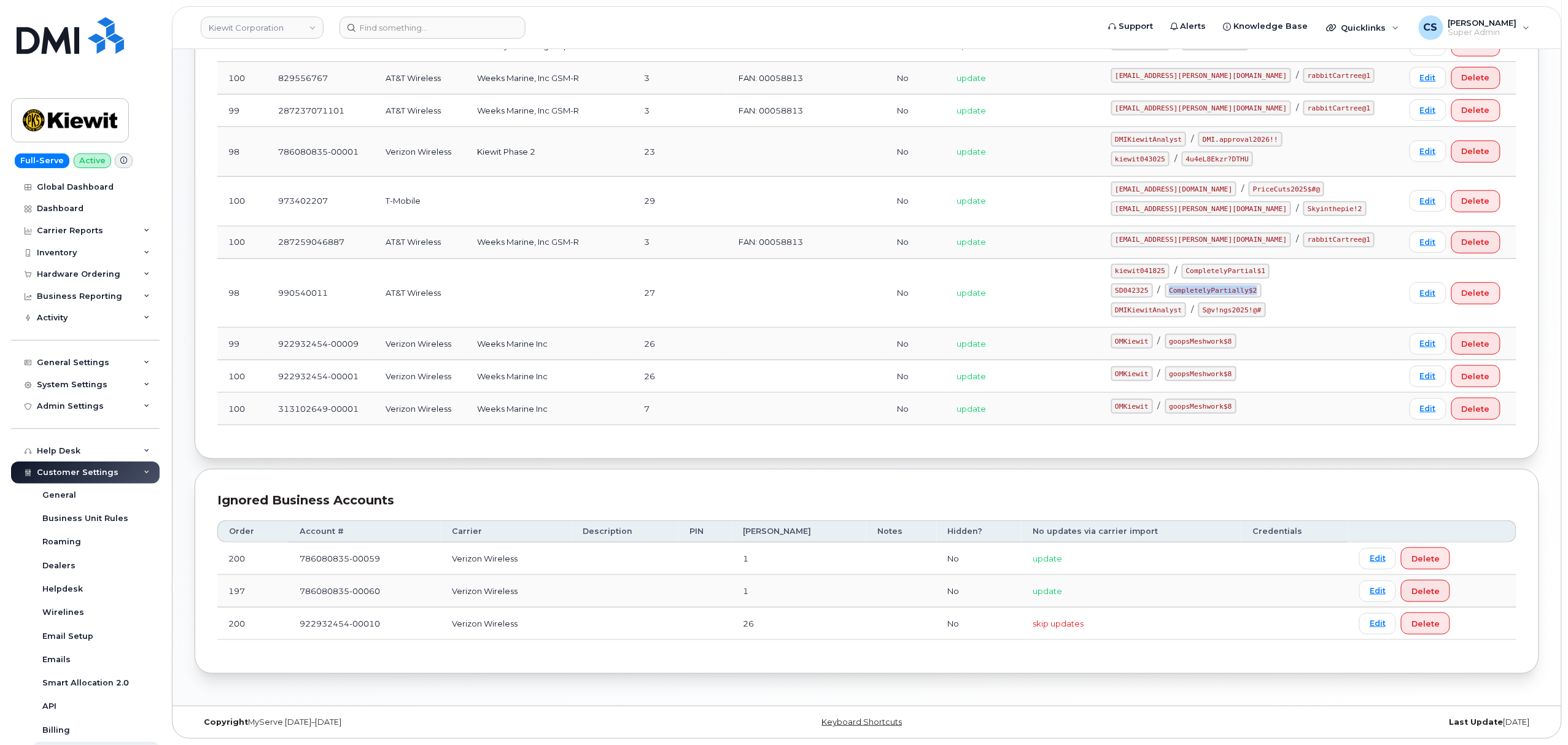
scroll to position [177, 0]
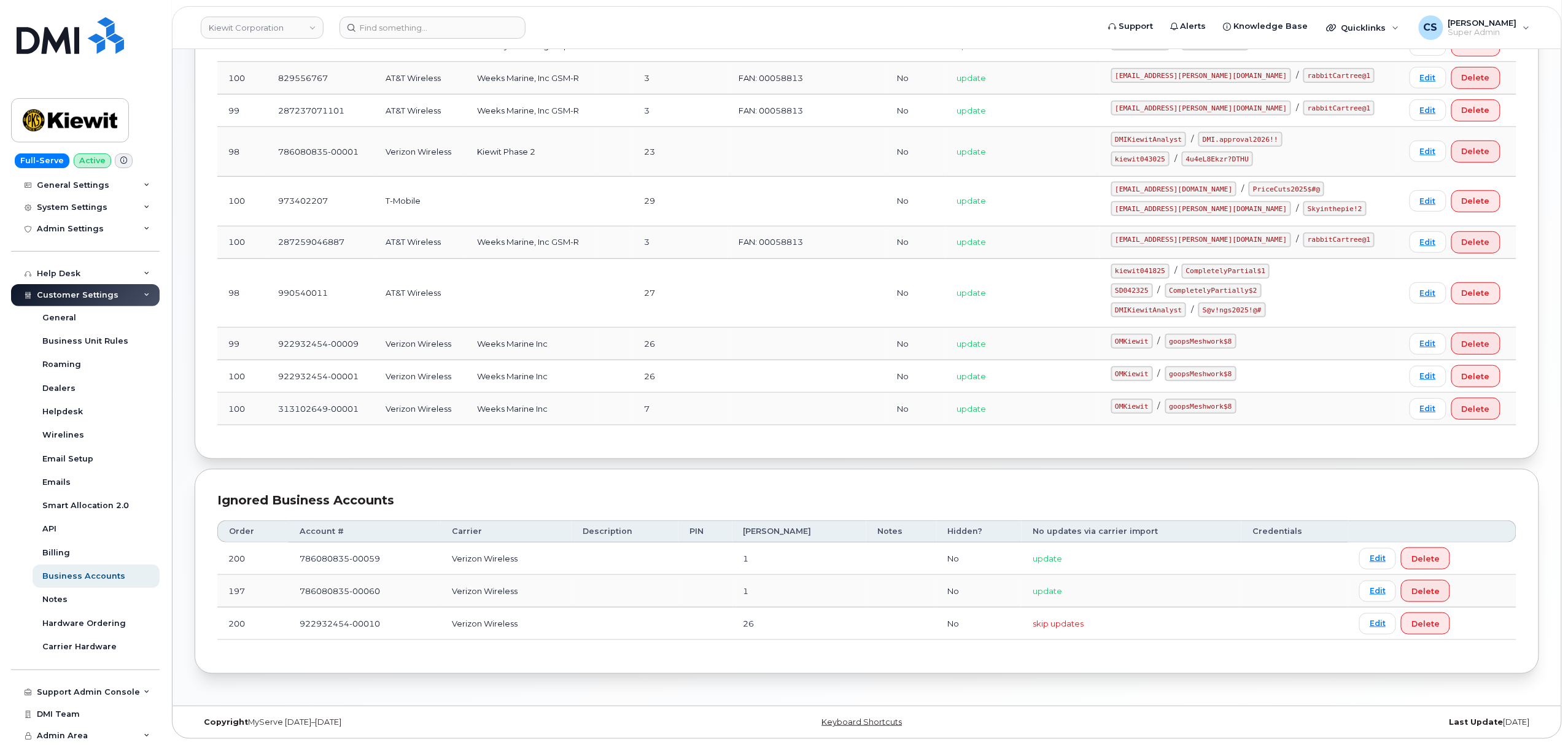
click at [1160, 152] on code "kiewit043025" at bounding box center [1140, 159] width 59 height 15
copy code "kiewit043025"
click at [1228, 152] on code "4u4eL8Ekzr?DTHU" at bounding box center [1217, 159] width 71 height 15
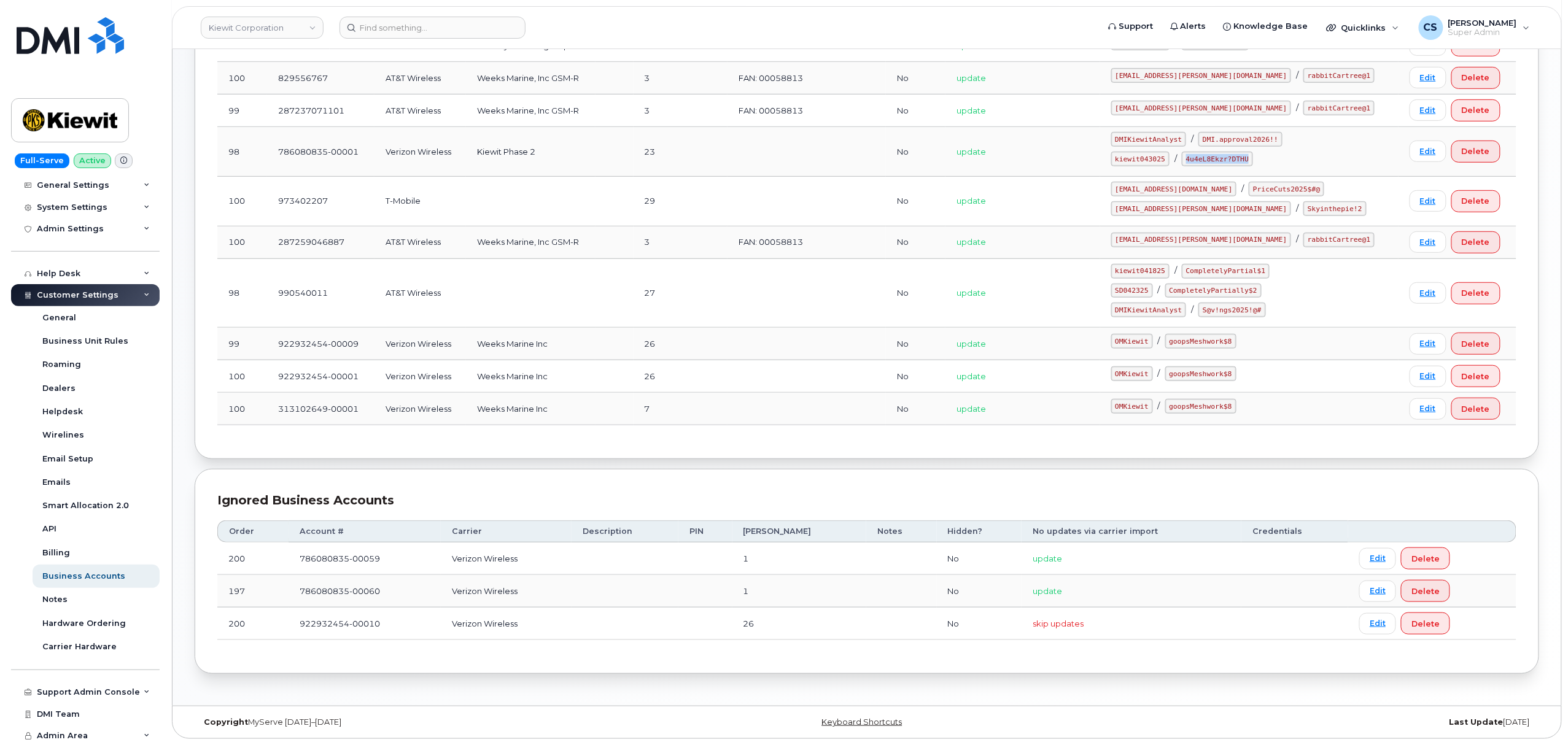
drag, startPoint x: 1268, startPoint y: 154, endPoint x: 1209, endPoint y: 150, distance: 59.1
click at [1209, 152] on code "4u4eL8Ekzr?DTHU" at bounding box center [1217, 159] width 71 height 15
copy code "4u4eL8Ekzr?DTHU"
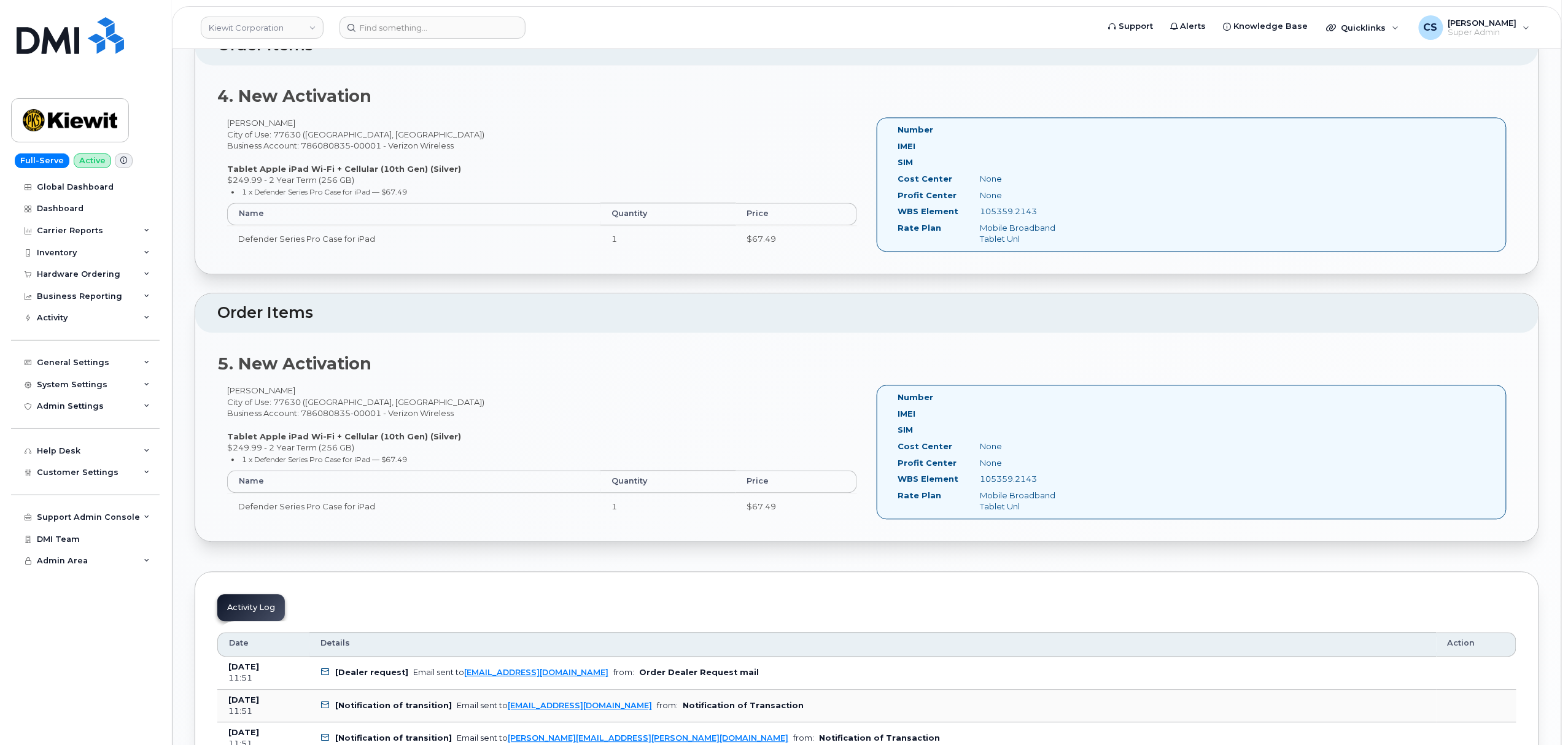
scroll to position [1146, 0]
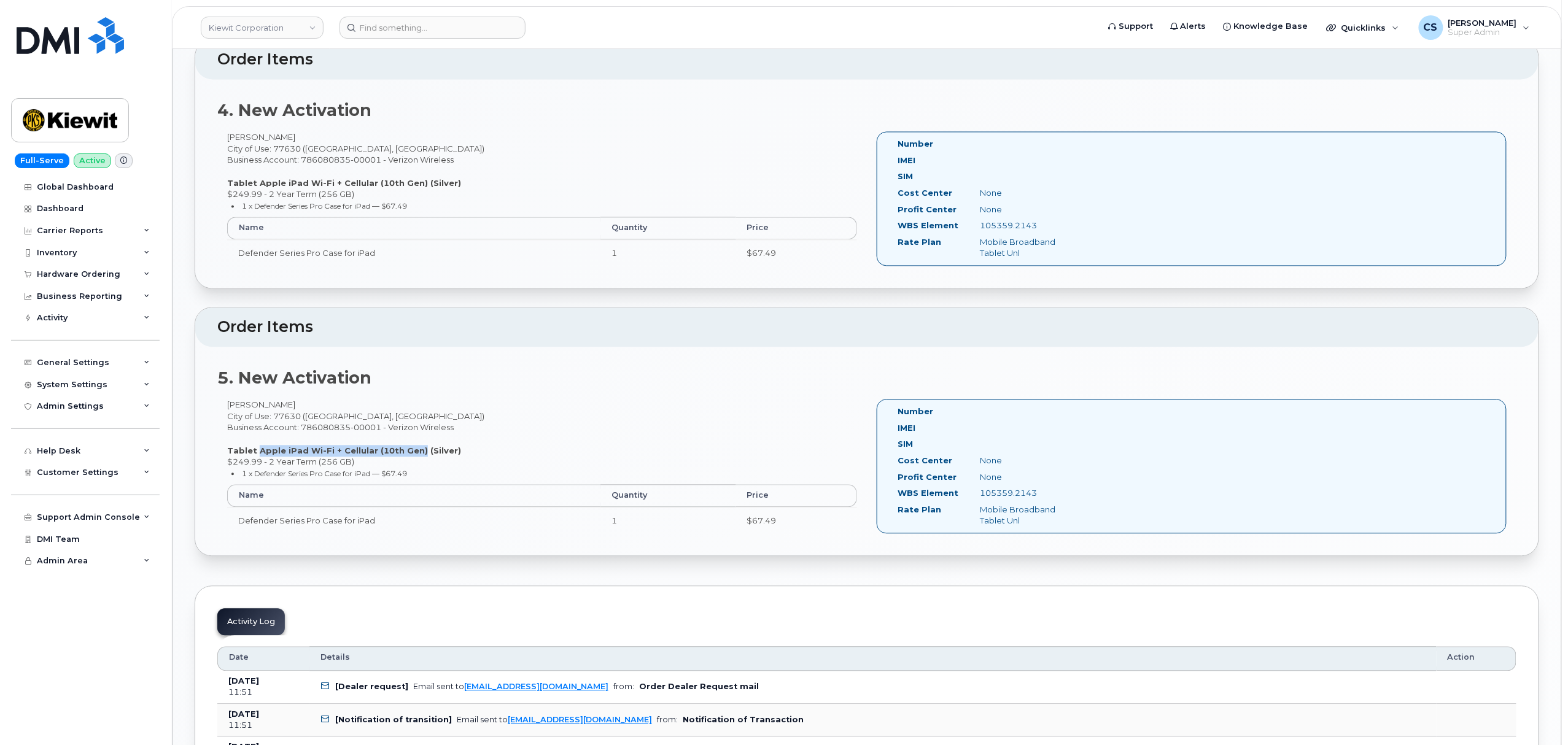
drag, startPoint x: 254, startPoint y: 455, endPoint x: 410, endPoint y: 455, distance: 156.0
click at [410, 455] on strong "Tablet Apple iPad Wi-Fi + Cellular (10th Gen) (Silver)" at bounding box center [344, 451] width 234 height 10
copy strong "Apple iPad Wi-Fi + Cellular (10th Gen"
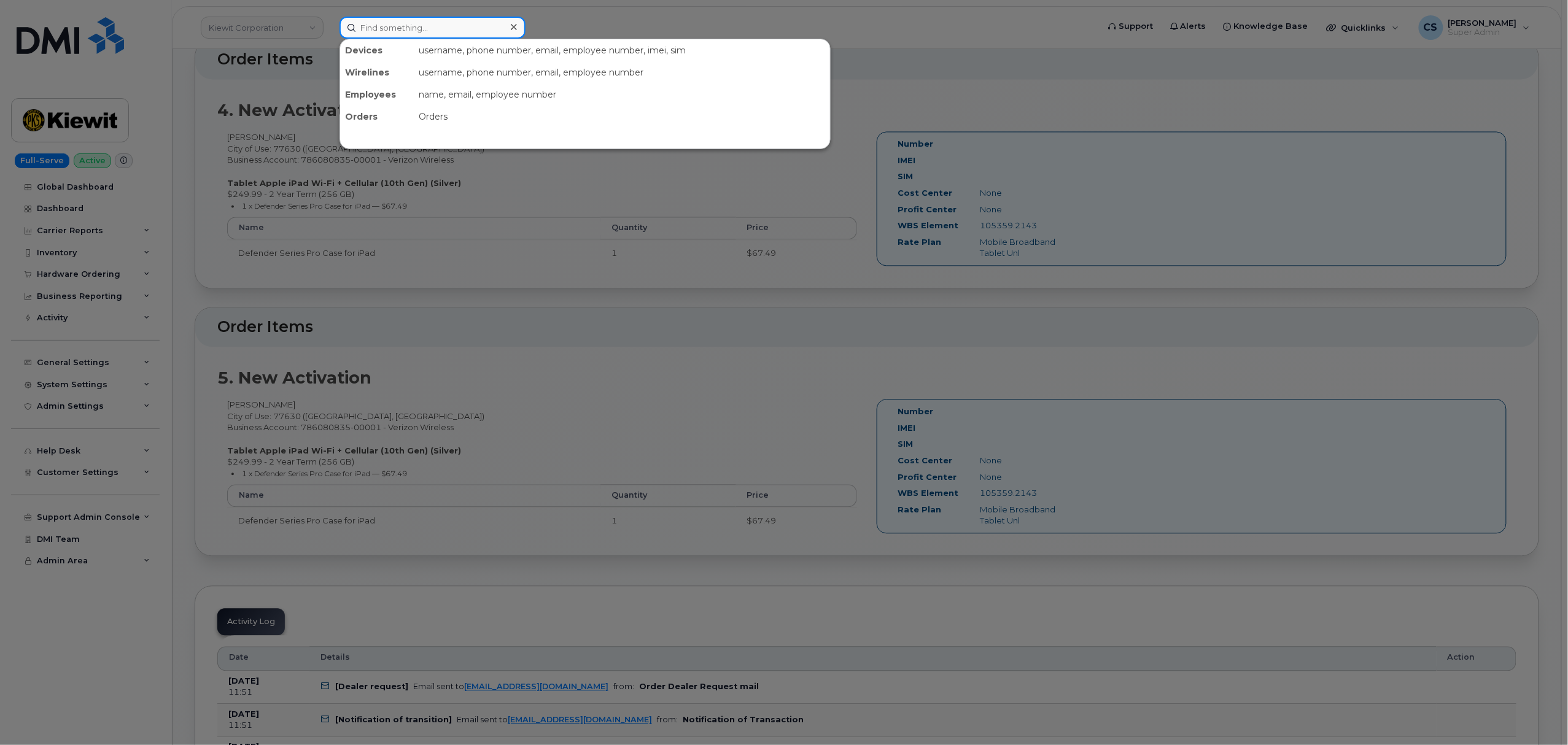
click at [408, 29] on input at bounding box center [433, 27] width 186 height 22
paste input "7042481894"
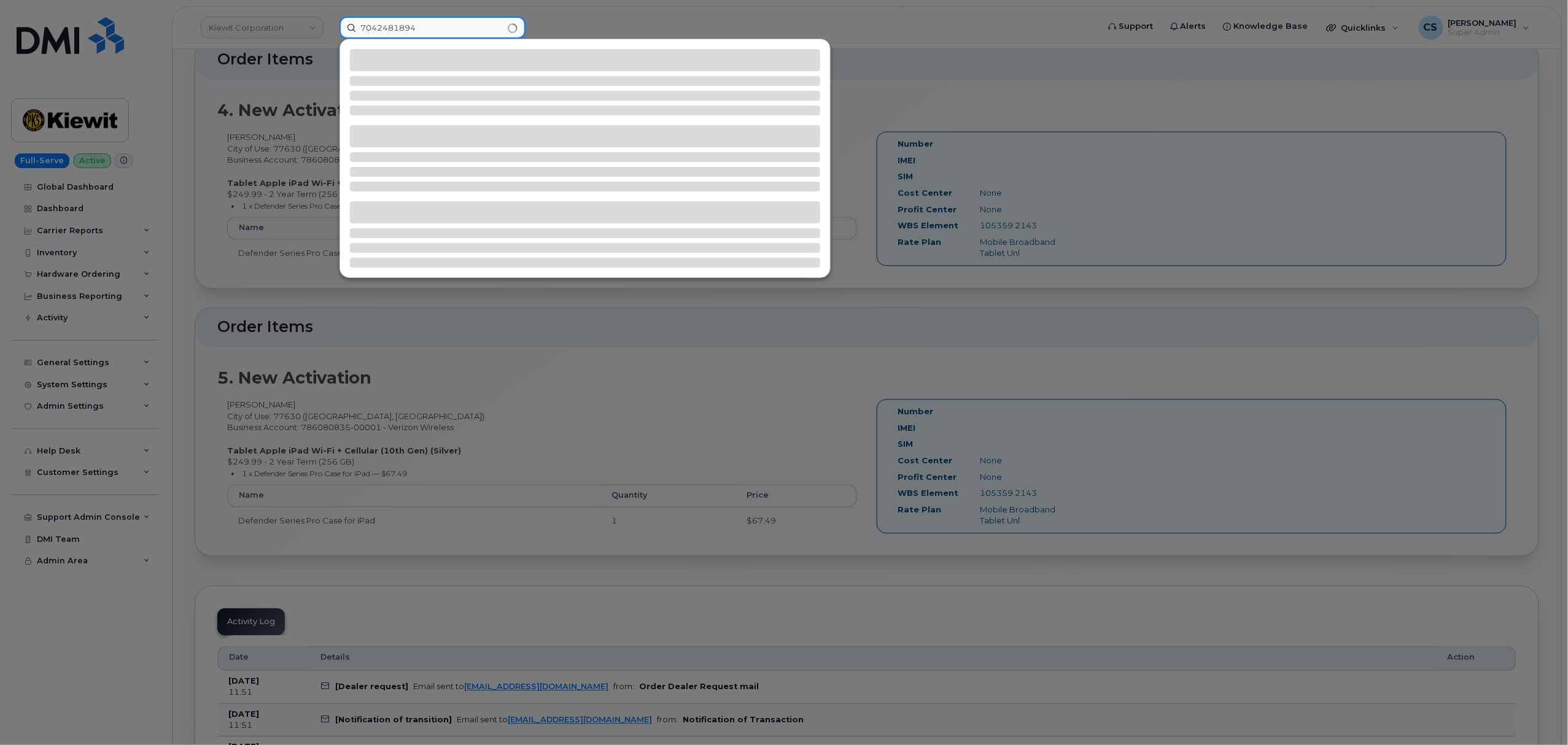
type input "7042481894"
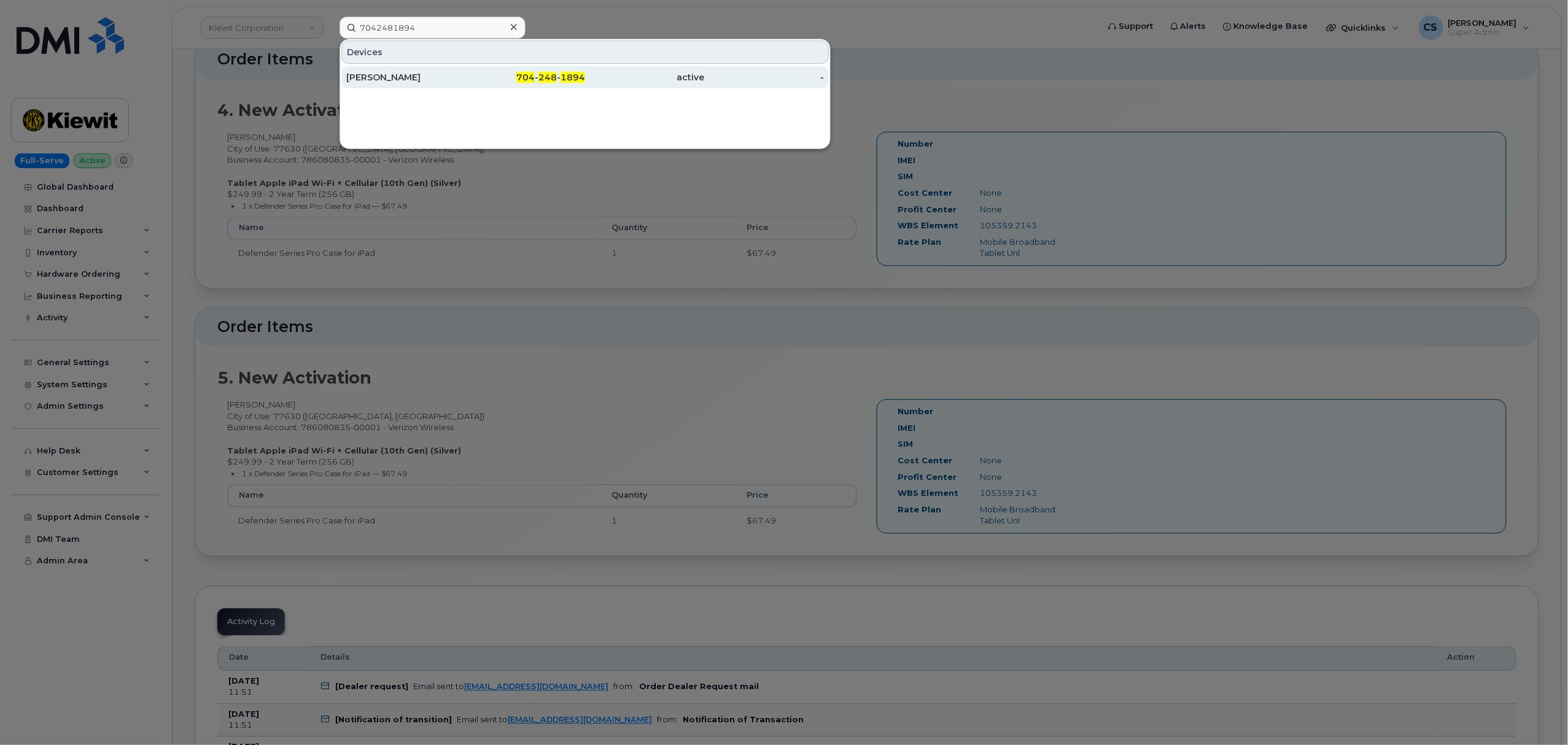
drag, startPoint x: 518, startPoint y: 66, endPoint x: 523, endPoint y: 72, distance: 7.8
click at [518, 68] on div "704 - 248 - 1894" at bounding box center [526, 77] width 120 height 22
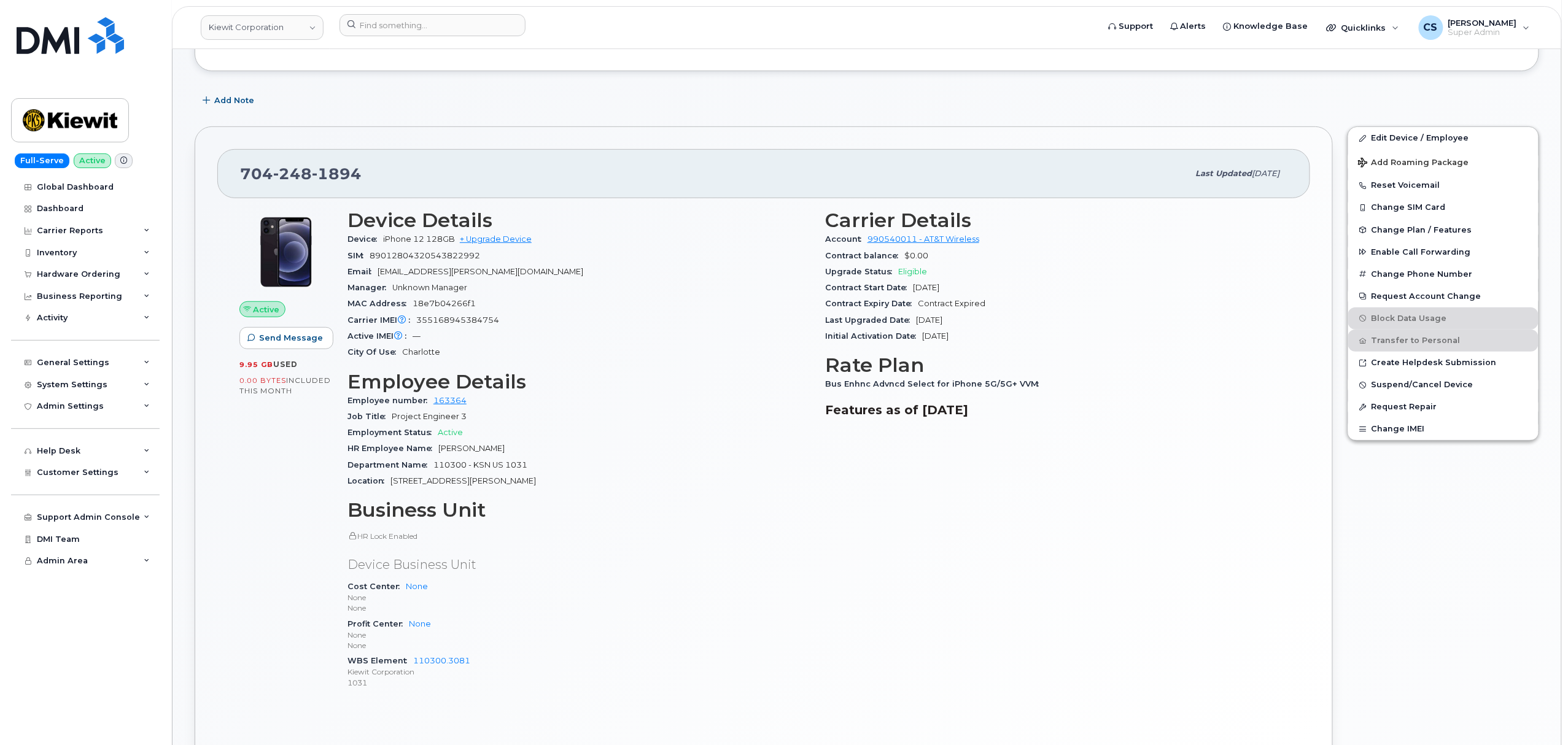
scroll to position [164, 0]
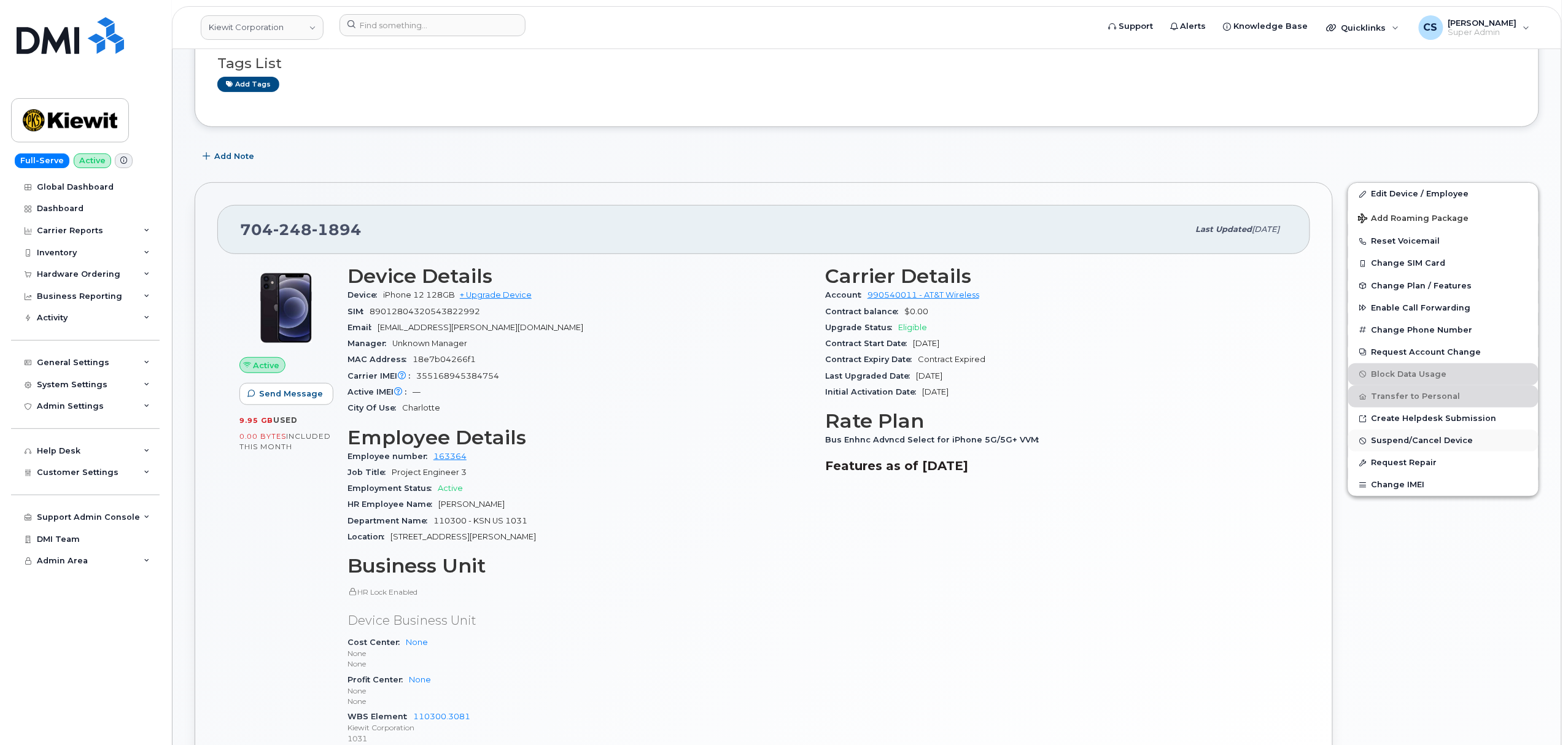
click at [1422, 442] on span "Suspend/Cancel Device" at bounding box center [1422, 441] width 102 height 9
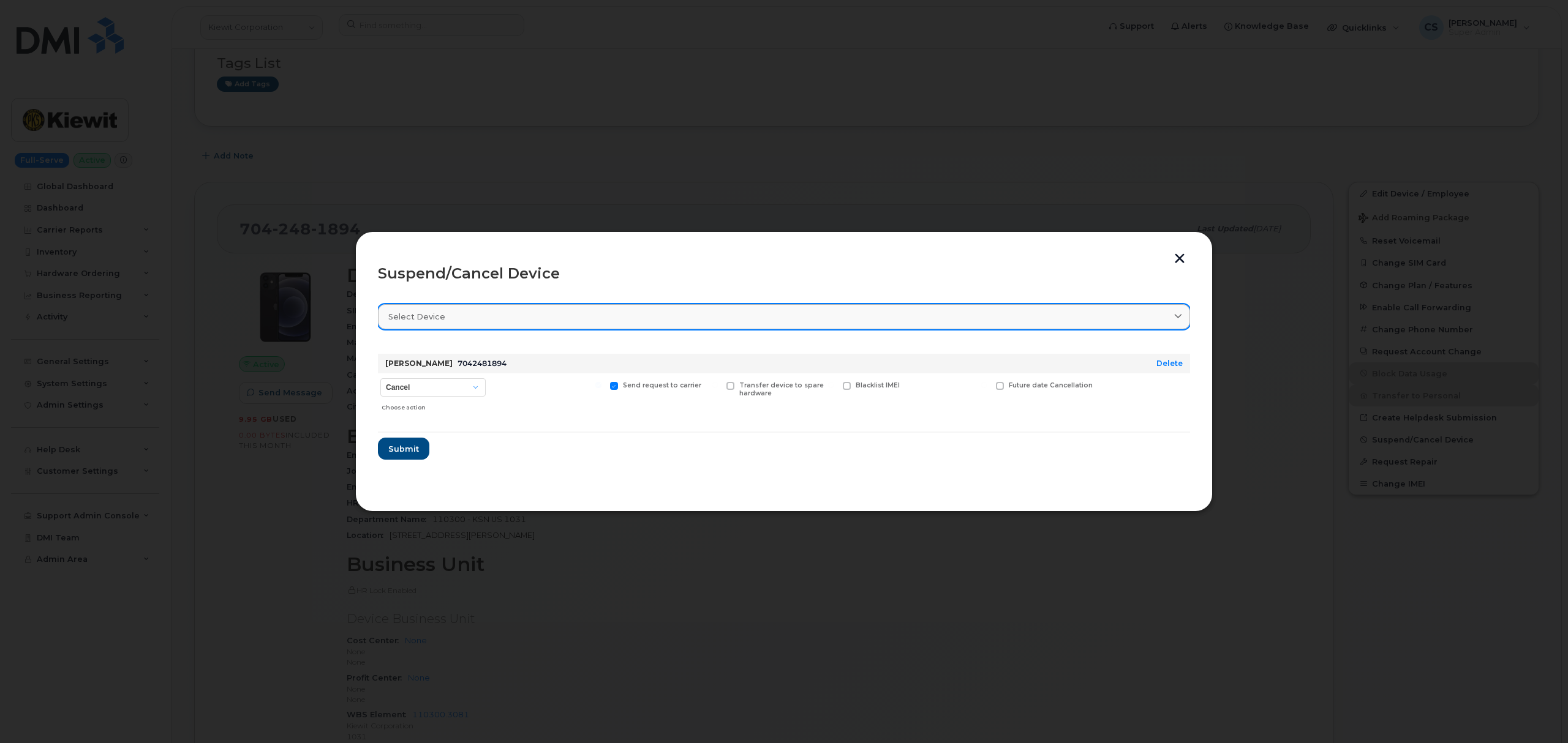
click at [458, 324] on link "Select device" at bounding box center [784, 317] width 812 height 25
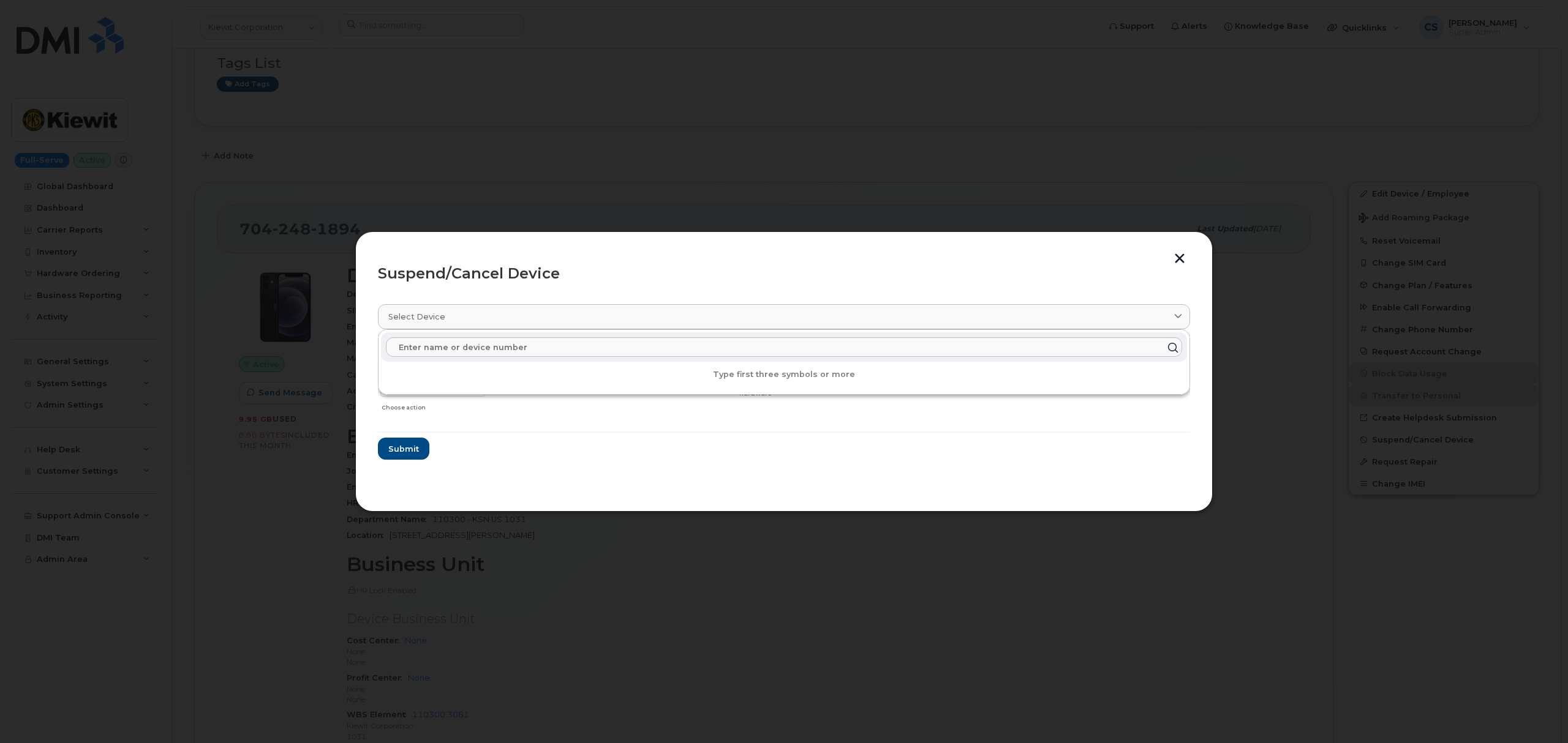
click at [631, 442] on form "MANNY AMORES 7042481894 Delete Cancel Suspend - Reduced Rate Suspend - Full Rat…" at bounding box center [784, 402] width 812 height 116
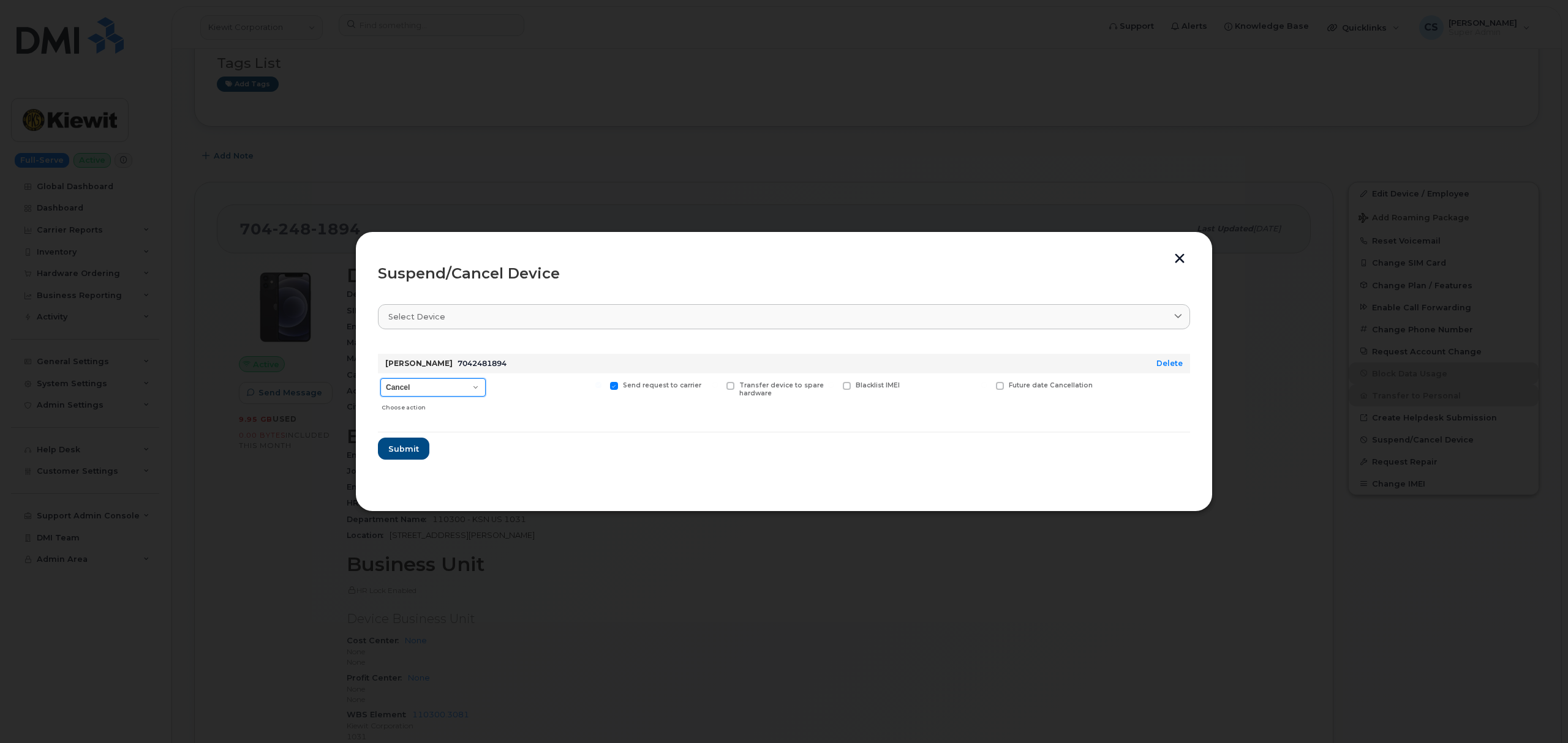
click at [476, 390] on select "Cancel Suspend - Reduced Rate Suspend - Full Rate Suspend - Lost Device/Stolen …" at bounding box center [433, 388] width 106 height 19
select select "[object Object]"
click at [380, 379] on select "Cancel Suspend - Reduced Rate Suspend - Full Rate Suspend - Lost Device/Stolen …" at bounding box center [433, 388] width 106 height 19
click at [409, 451] on span "Submit" at bounding box center [403, 449] width 31 height 12
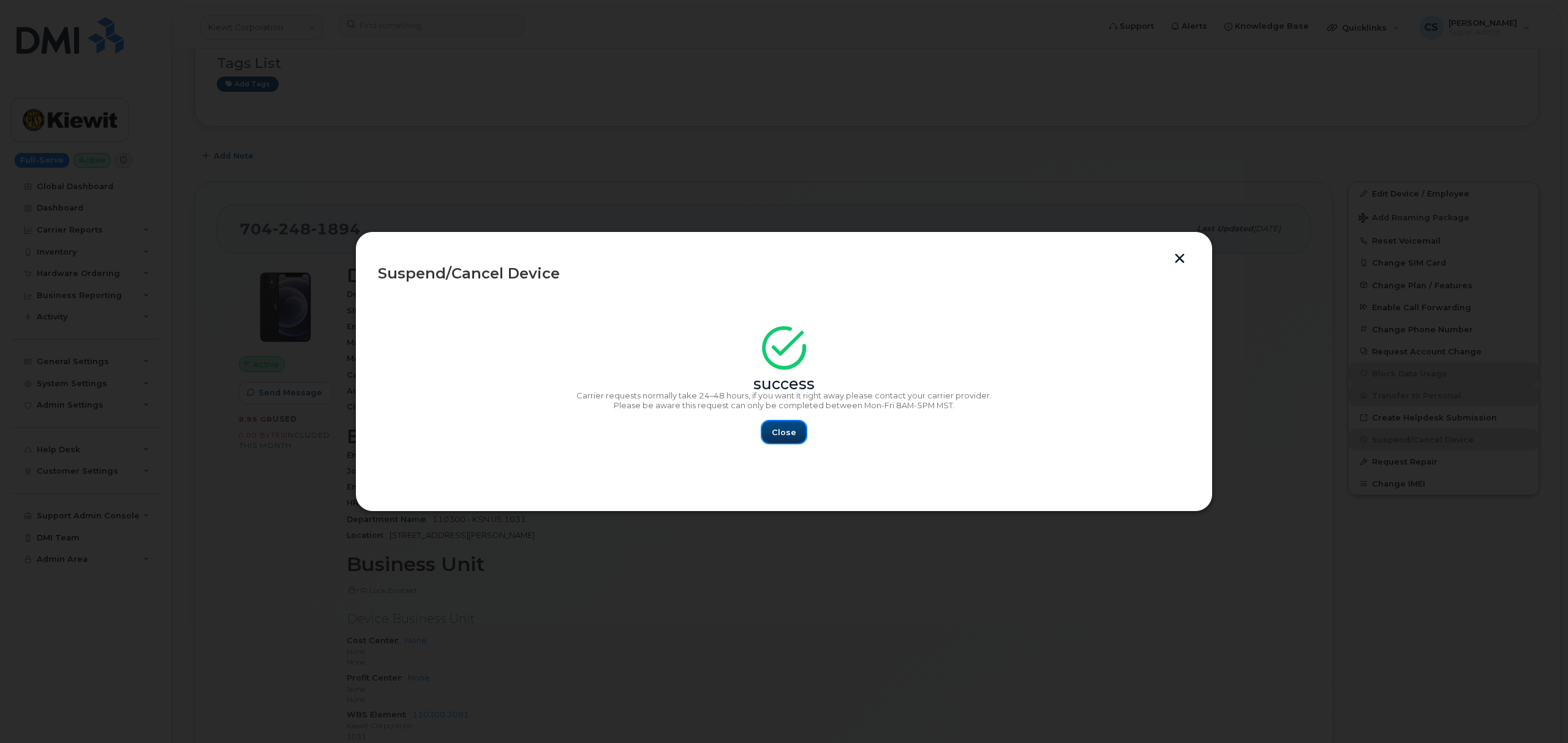
click at [784, 440] on button "Close" at bounding box center [784, 432] width 44 height 22
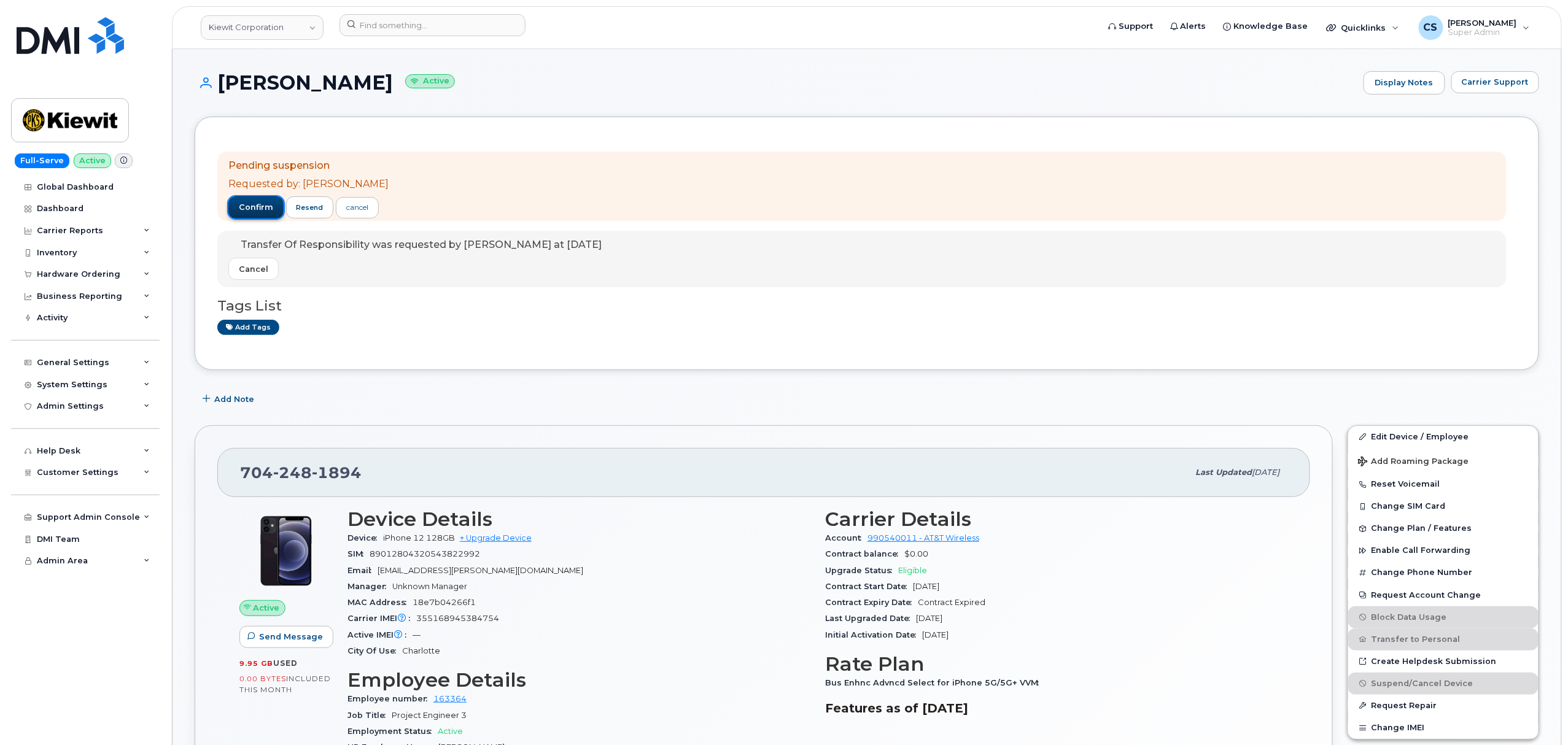
click at [242, 205] on span "confirm" at bounding box center [256, 207] width 35 height 11
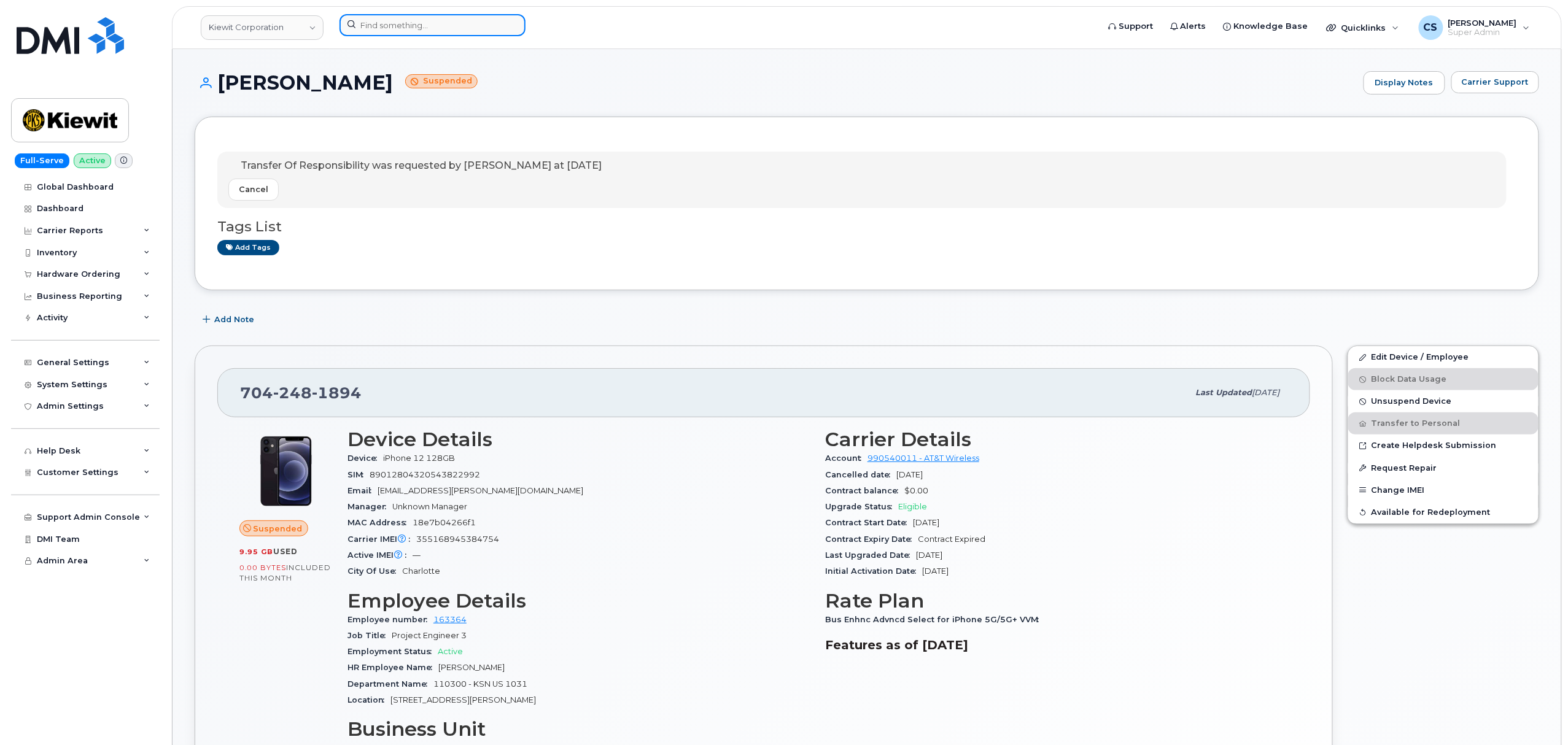
click at [425, 30] on input at bounding box center [433, 25] width 186 height 22
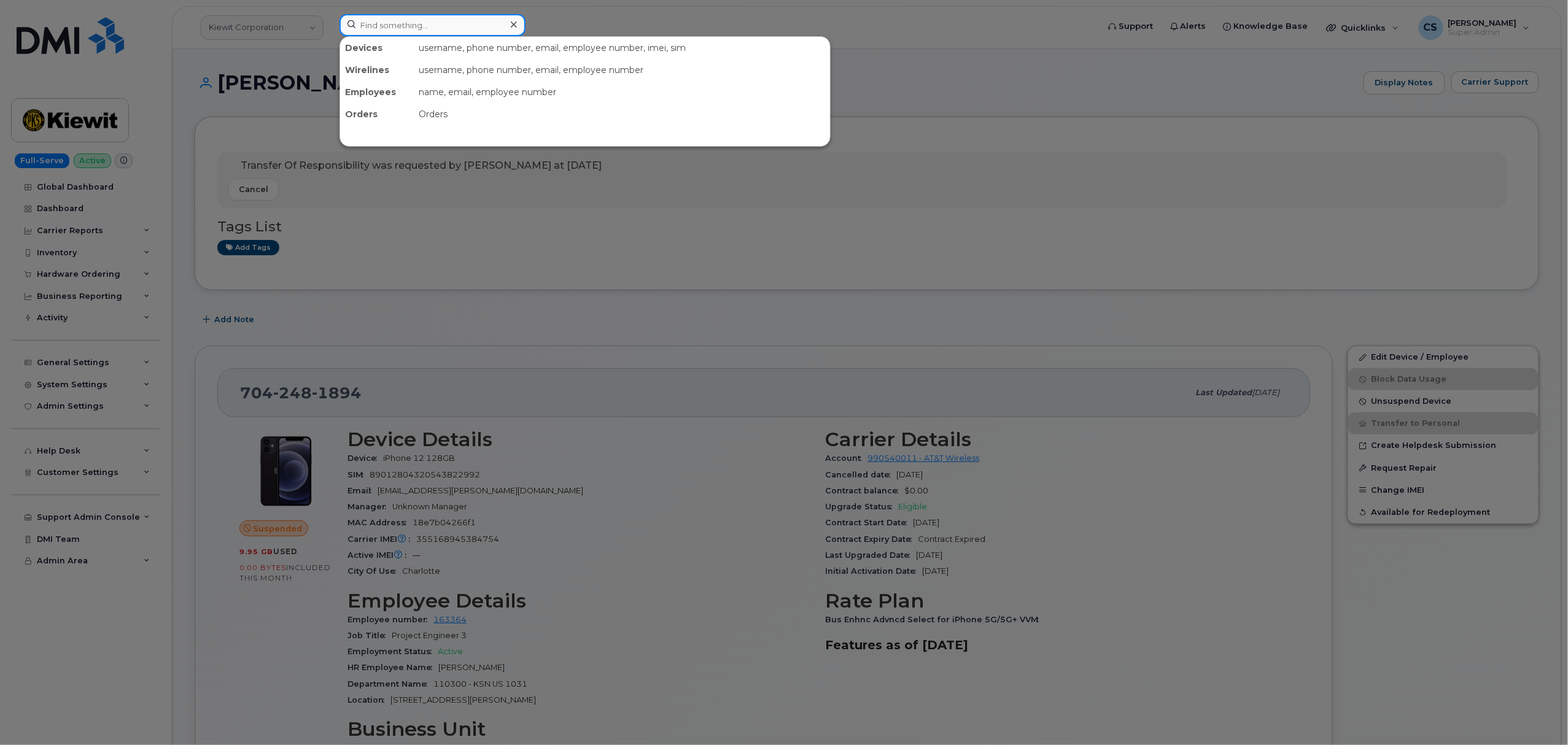
paste input "9562981784"
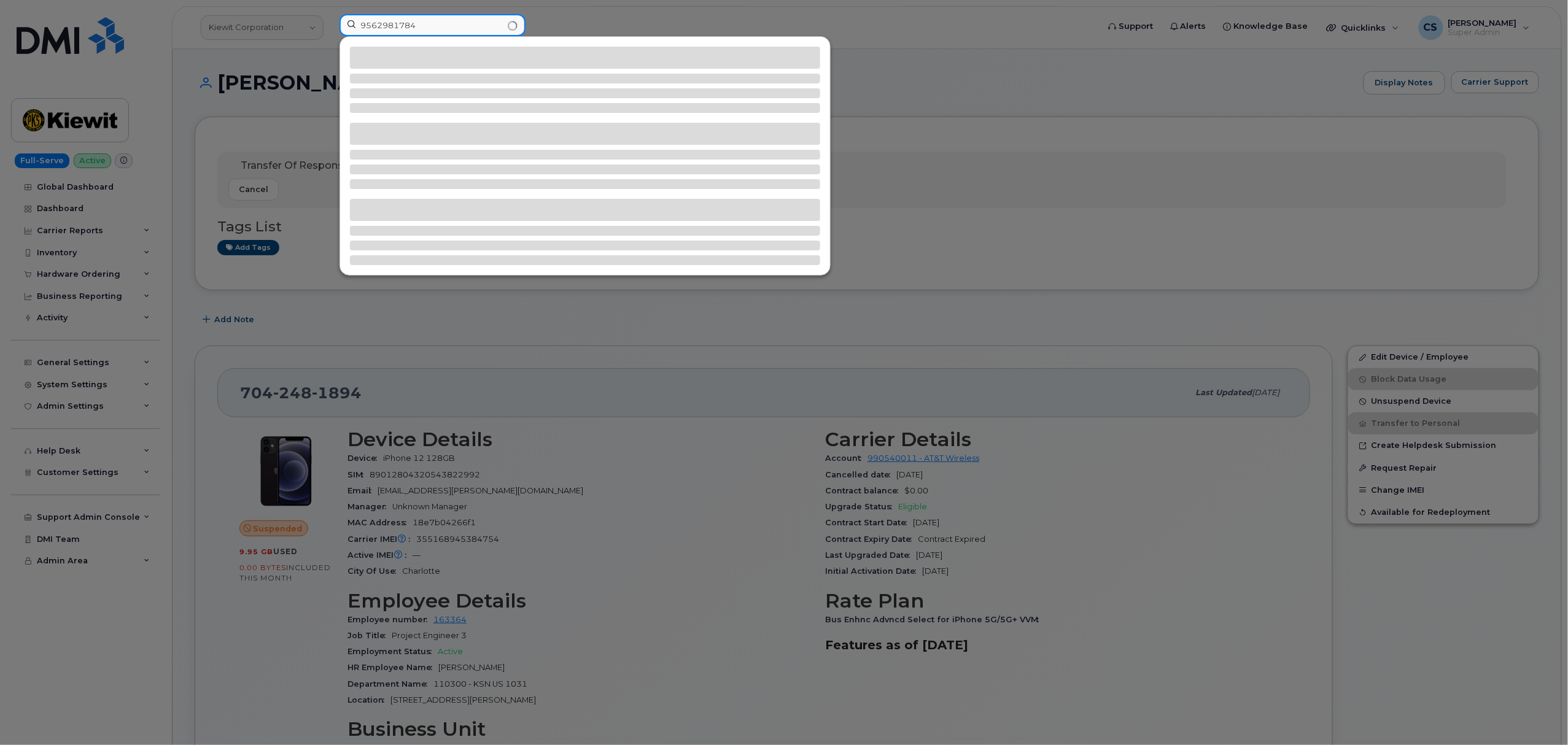
type input "9562981784"
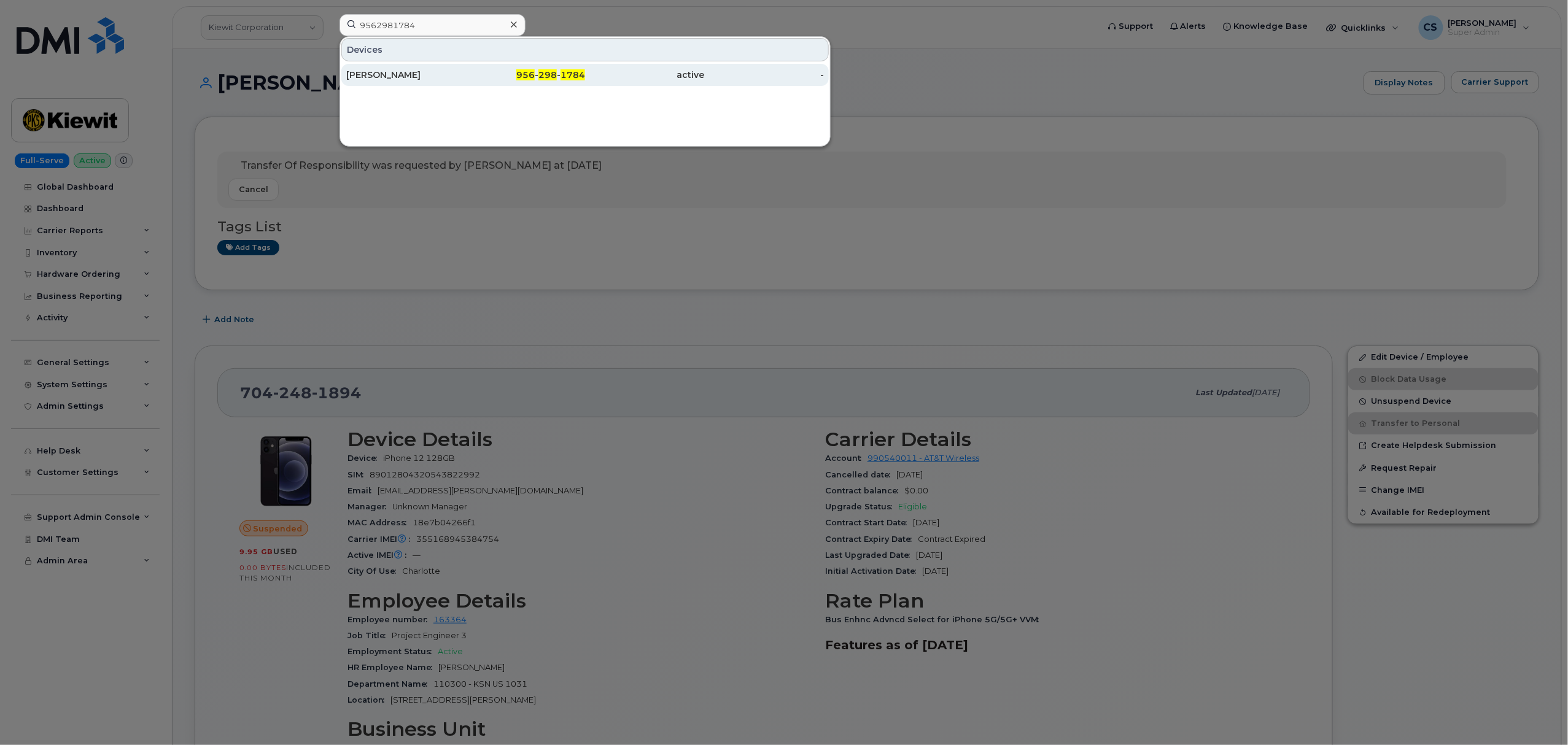
click at [558, 72] on div "956 - 298 - 1784" at bounding box center [526, 75] width 120 height 12
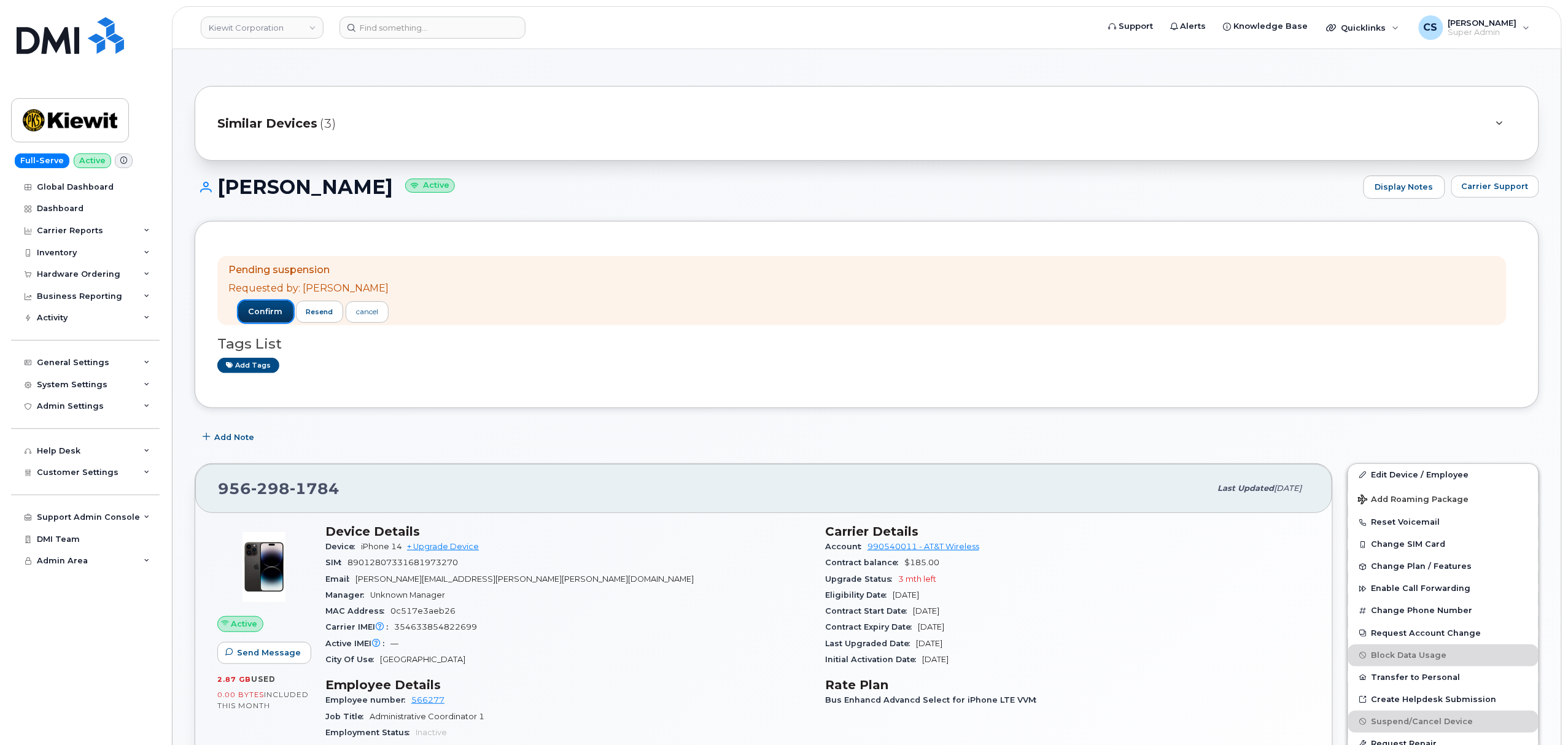
click at [248, 313] on span "confirm" at bounding box center [266, 311] width 35 height 11
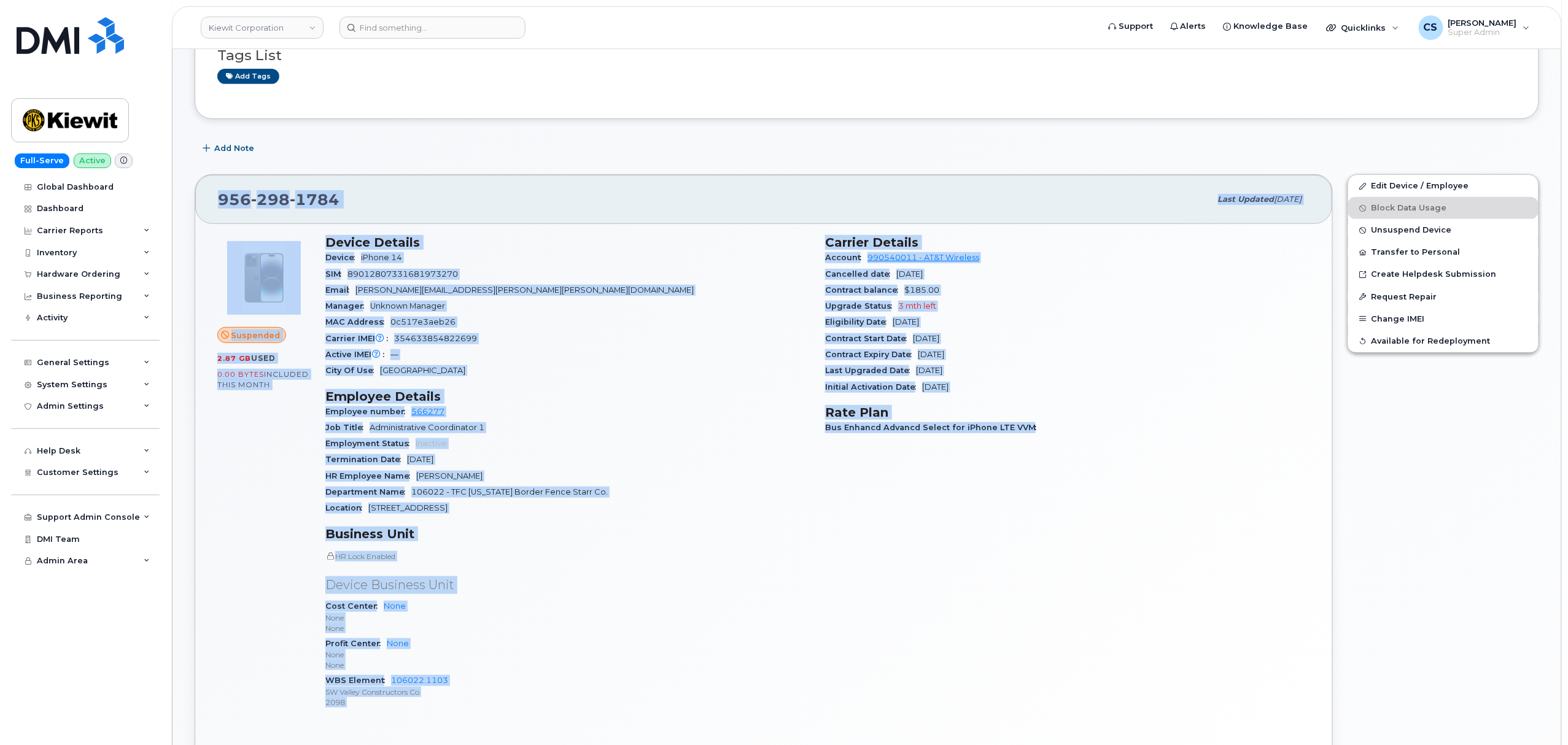
scroll to position [245, 0]
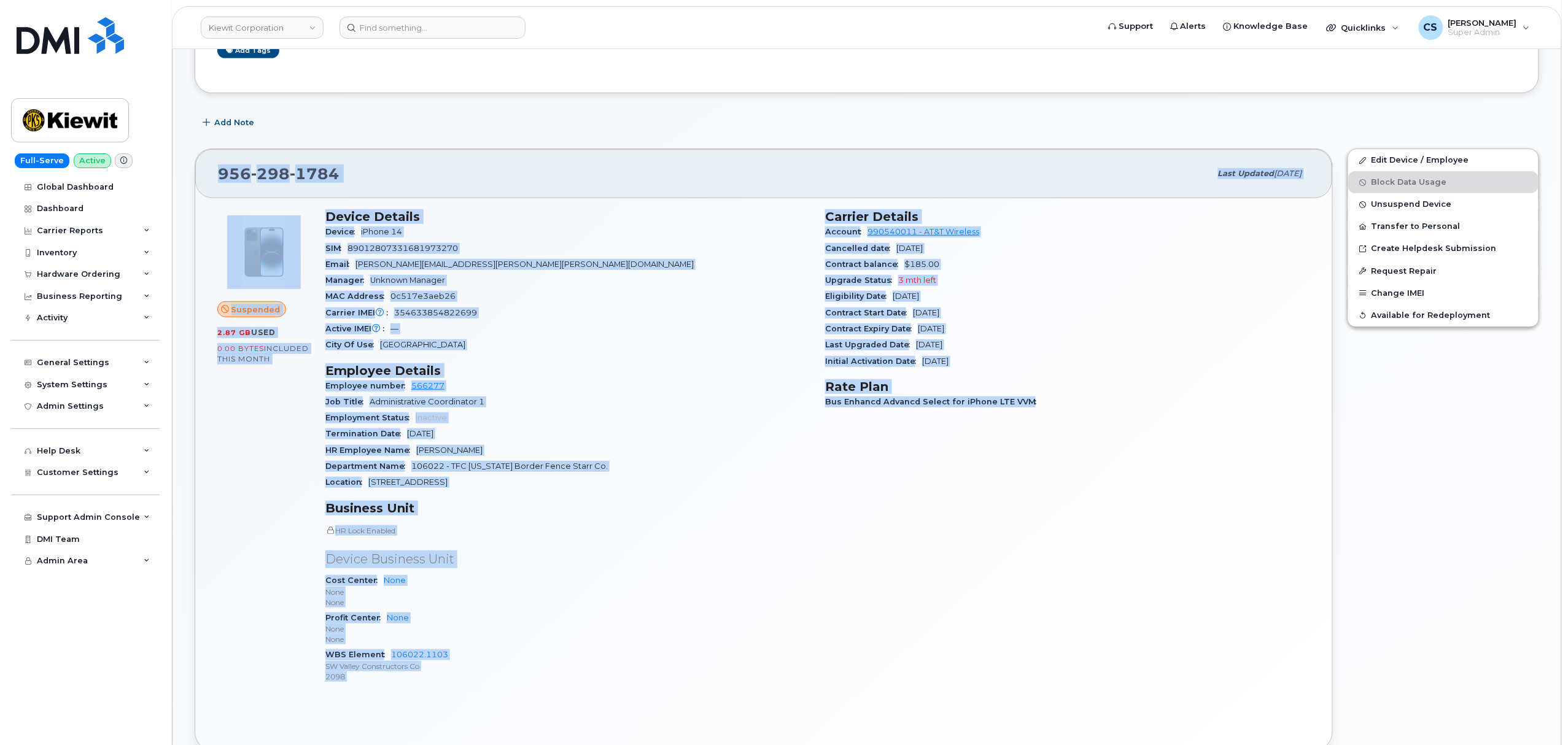
drag, startPoint x: 221, startPoint y: 252, endPoint x: 1042, endPoint y: 610, distance: 895.7
click at [1042, 610] on div "[PHONE_NUMBER] Last updated [DATE] Suspended 2.87 GB  used 0.00 Bytes  included…" at bounding box center [763, 449] width 1138 height 602
copy div "548 167 0442 Lore ipsumdo Sit 38, 0552 Ametconse 4.31 AD  elit 1.42 Seddo  eius…"
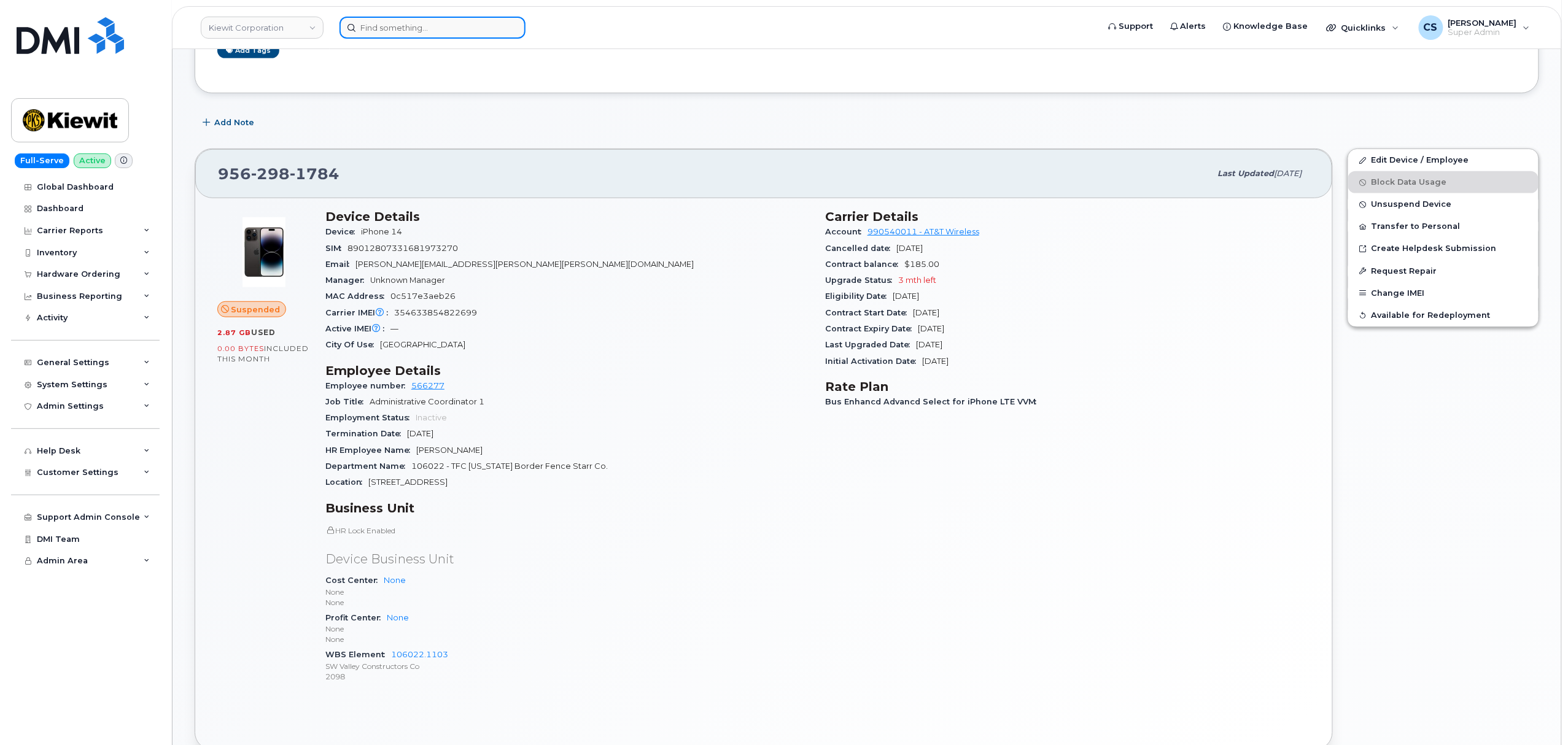
click at [440, 29] on input at bounding box center [433, 27] width 186 height 22
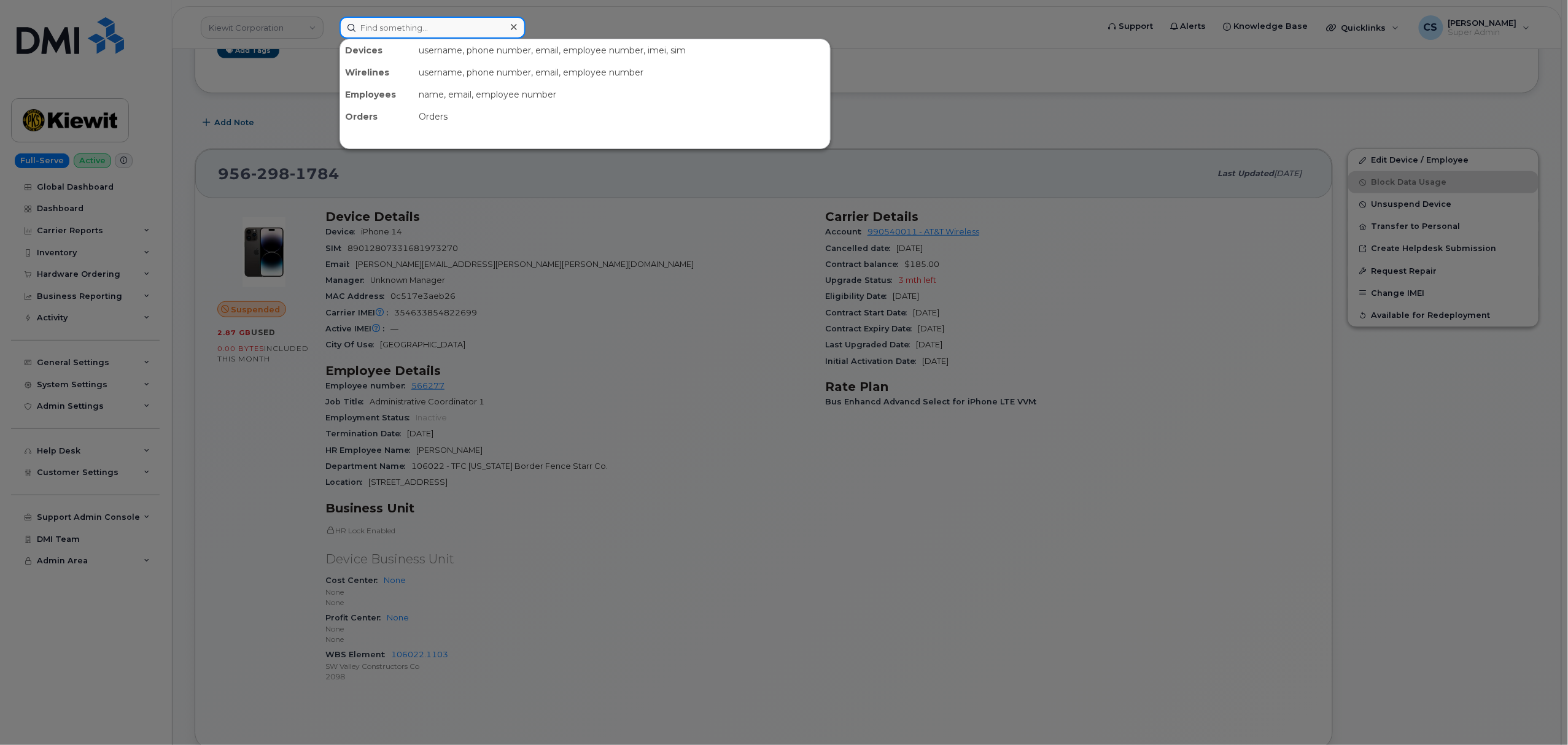
paste input "7042481894"
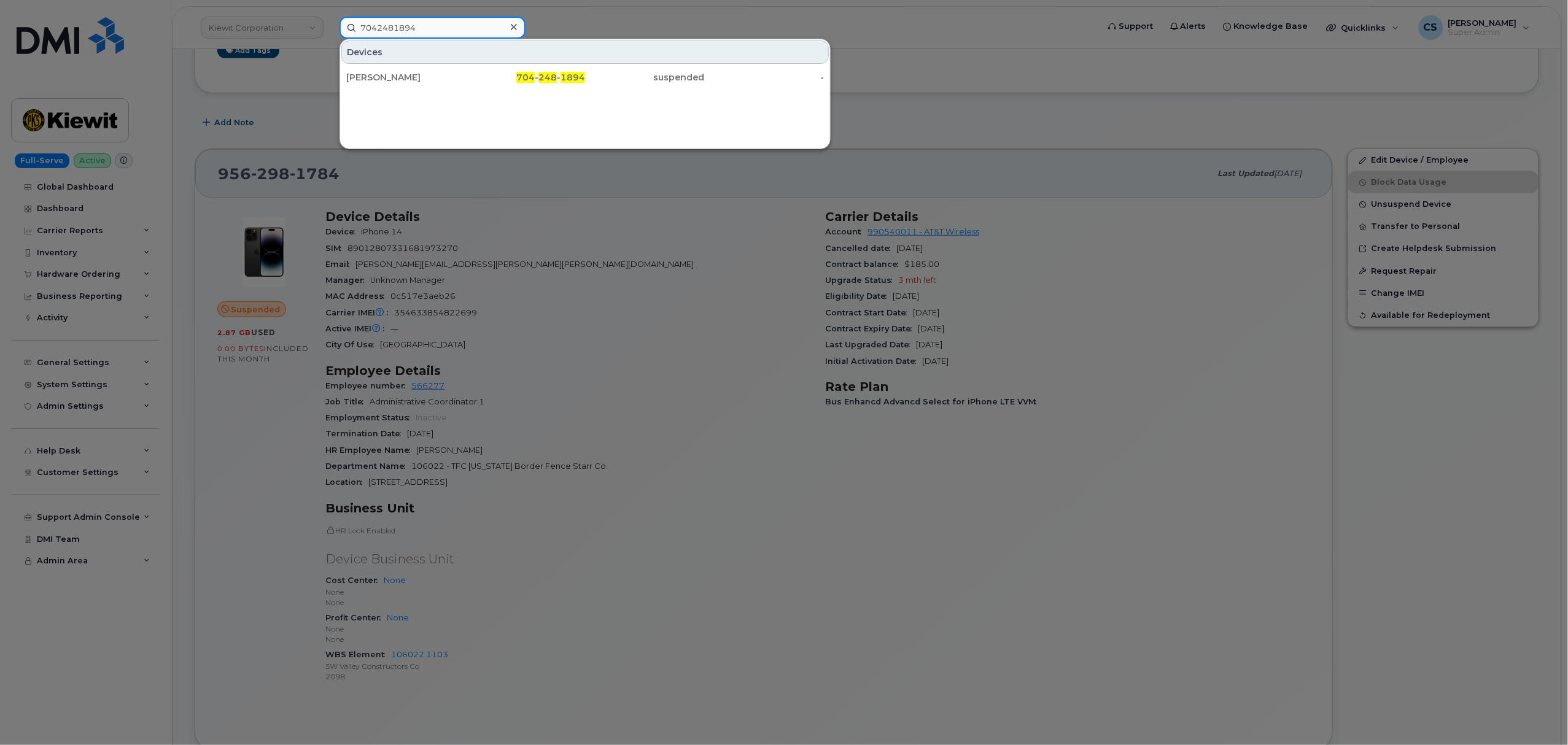
type input "7042481894"
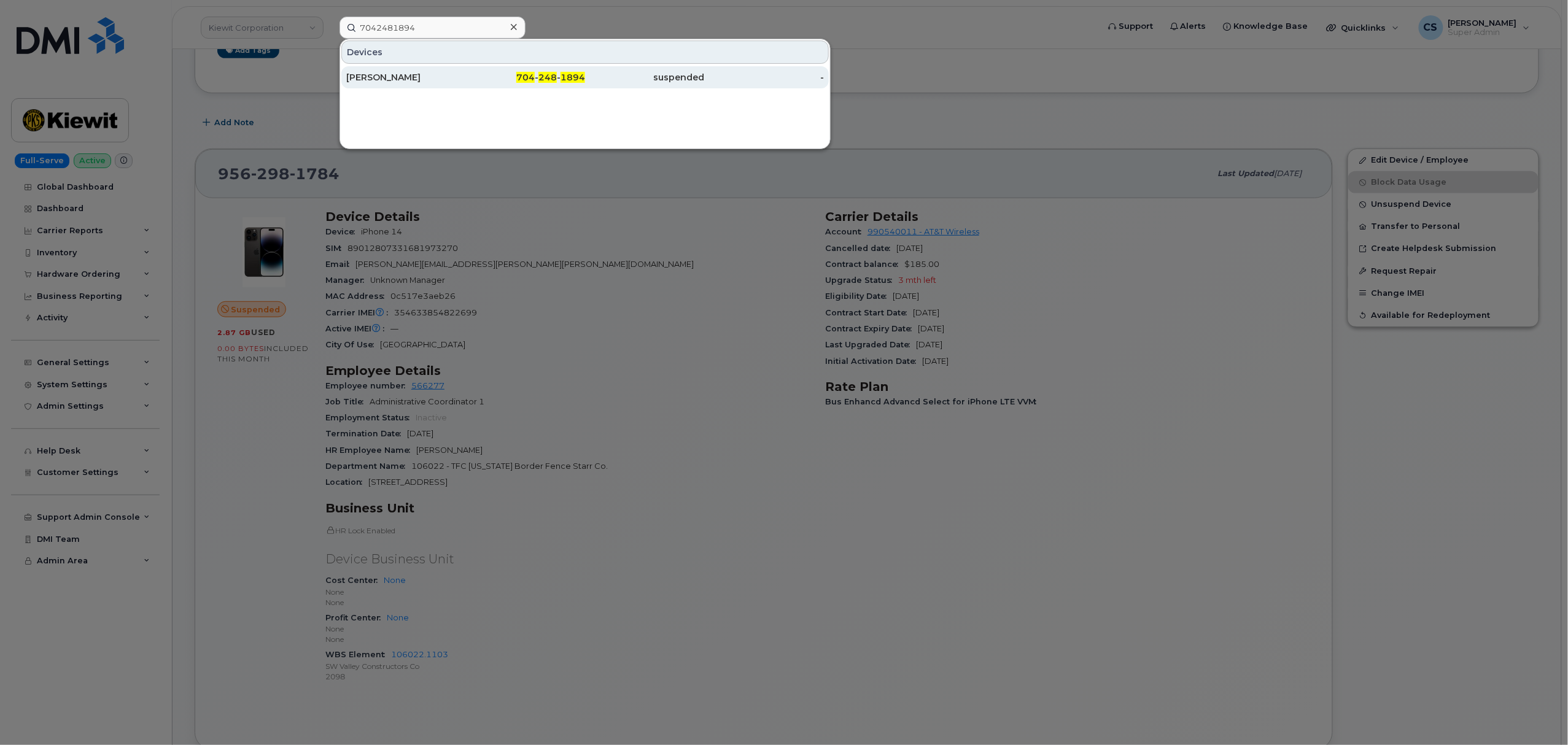
click at [525, 80] on span "704" at bounding box center [525, 77] width 19 height 11
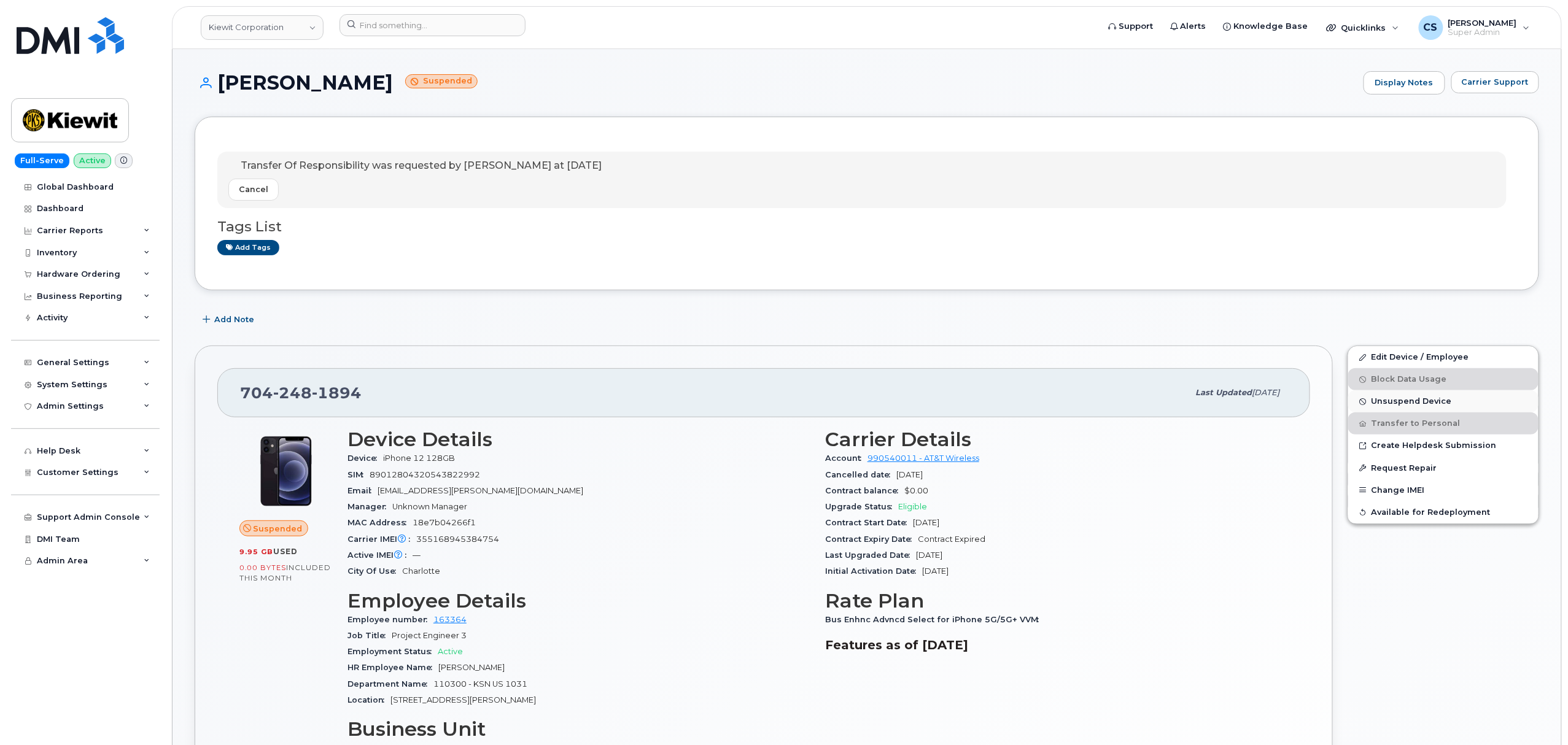
click at [1393, 404] on span "Unsuspend Device" at bounding box center [1411, 401] width 80 height 9
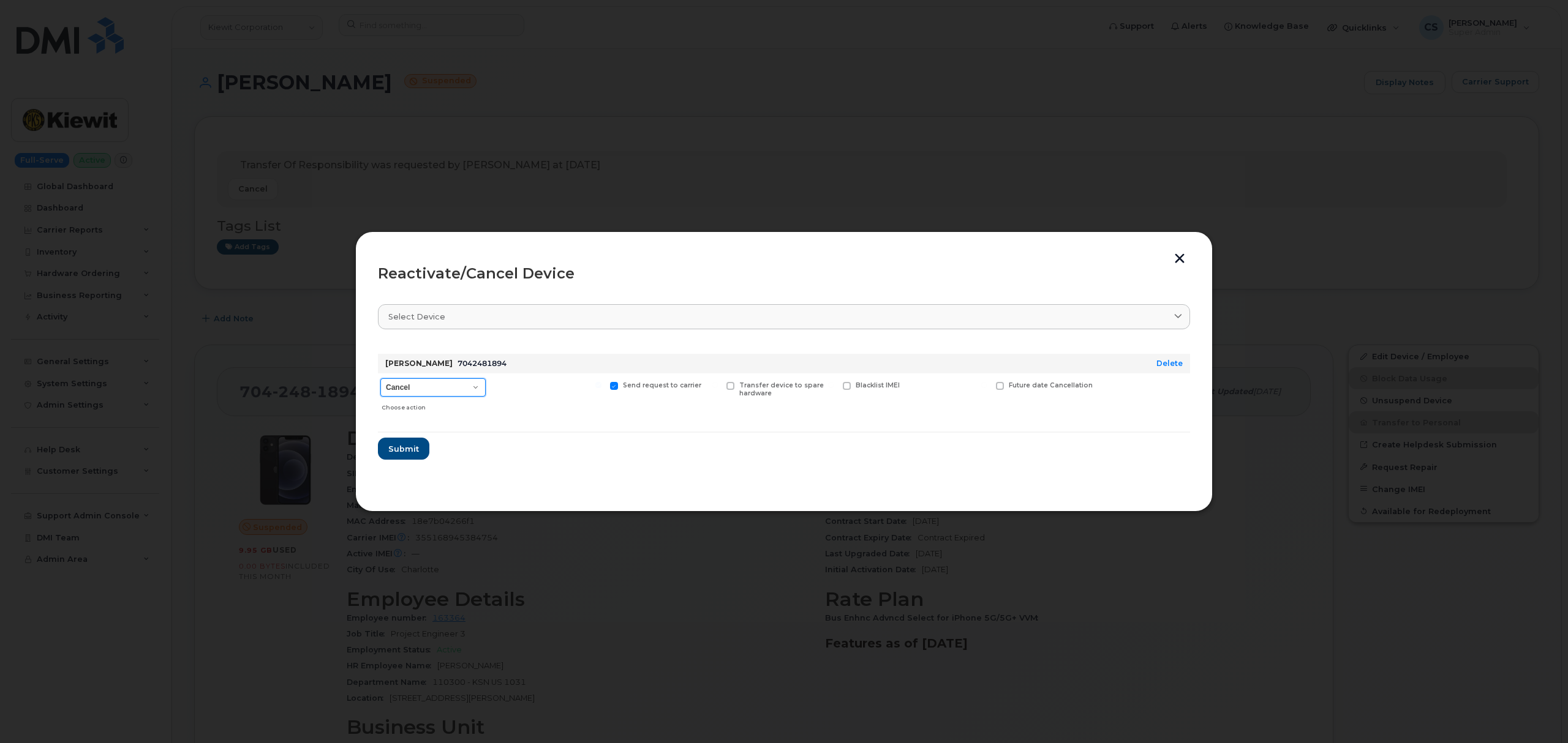
click at [472, 385] on select "Cancel Reactivate" at bounding box center [433, 388] width 106 height 19
select select "[object Object]"
click at [380, 379] on select "Cancel Reactivate" at bounding box center [433, 388] width 106 height 19
click at [410, 450] on span "Submit" at bounding box center [403, 449] width 31 height 12
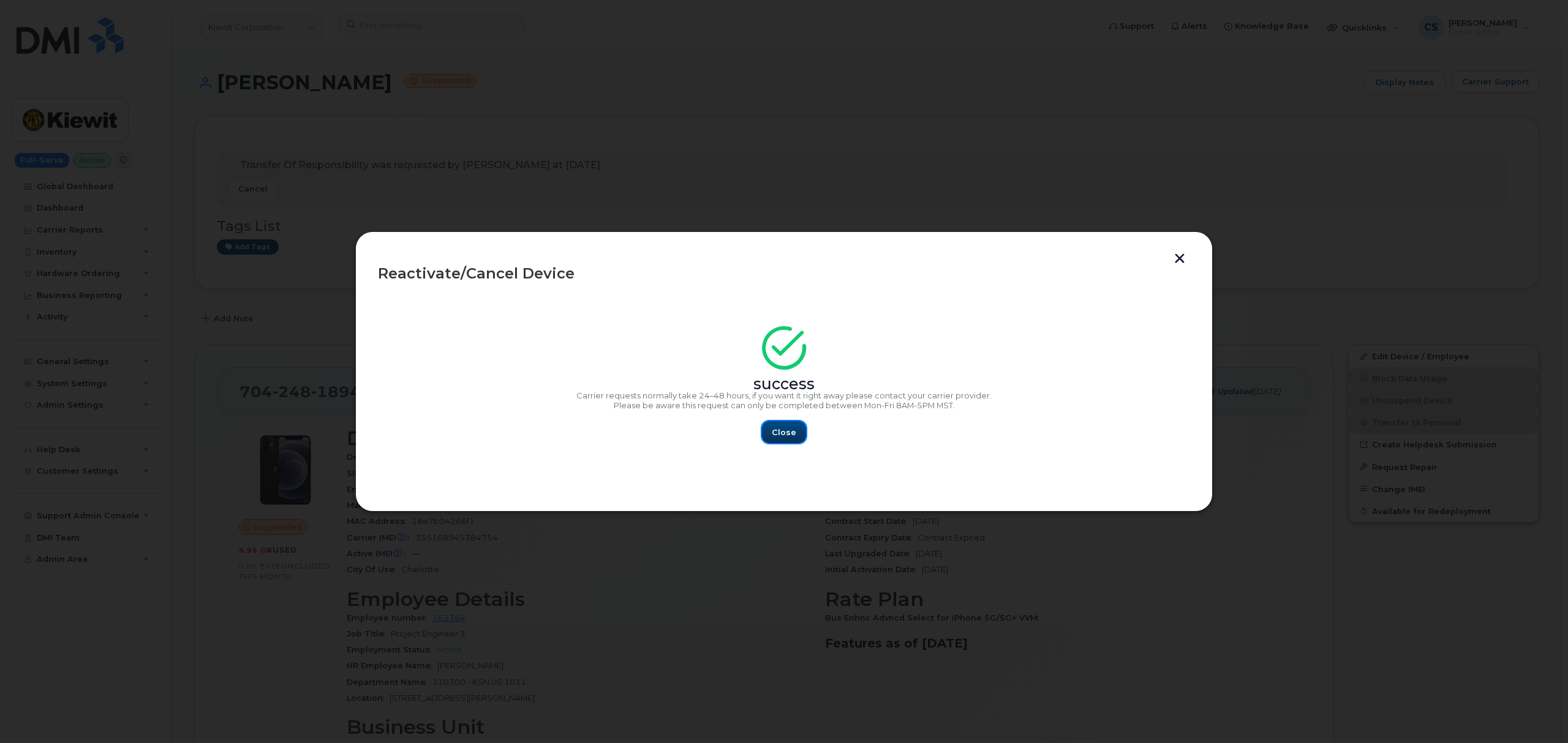
click at [770, 439] on button "Close" at bounding box center [784, 432] width 44 height 22
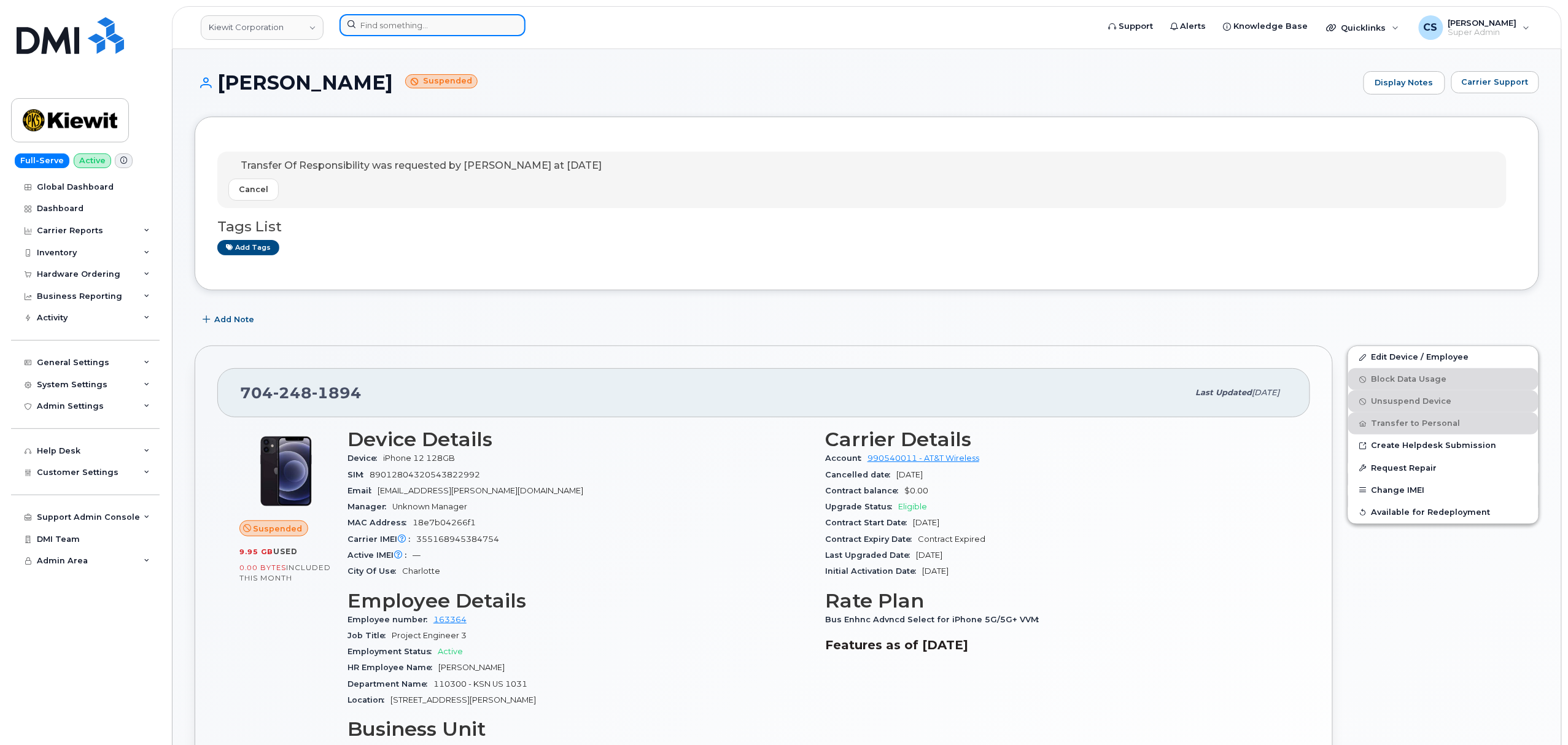
click at [434, 19] on input at bounding box center [433, 25] width 186 height 22
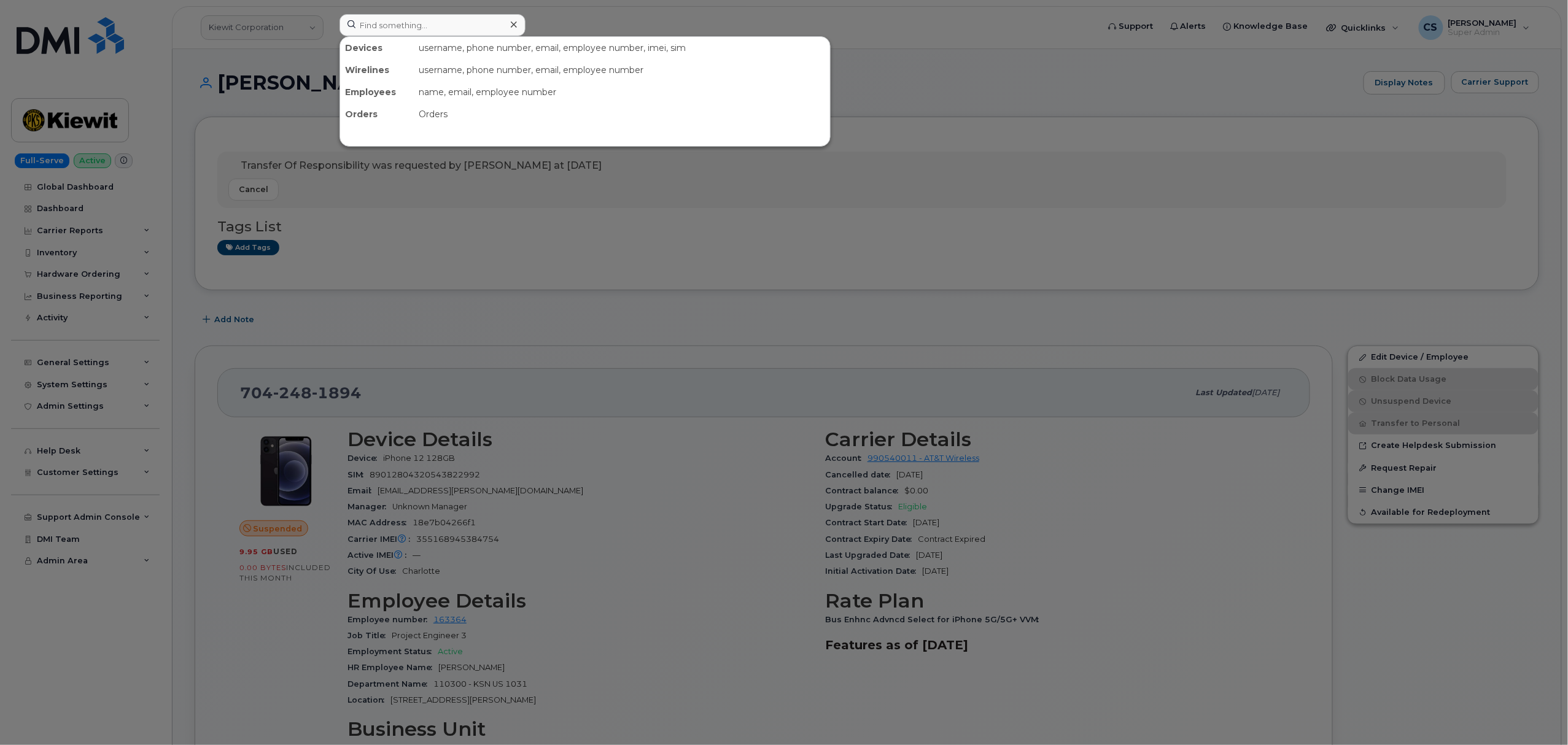
click at [549, 269] on div at bounding box center [784, 372] width 1568 height 745
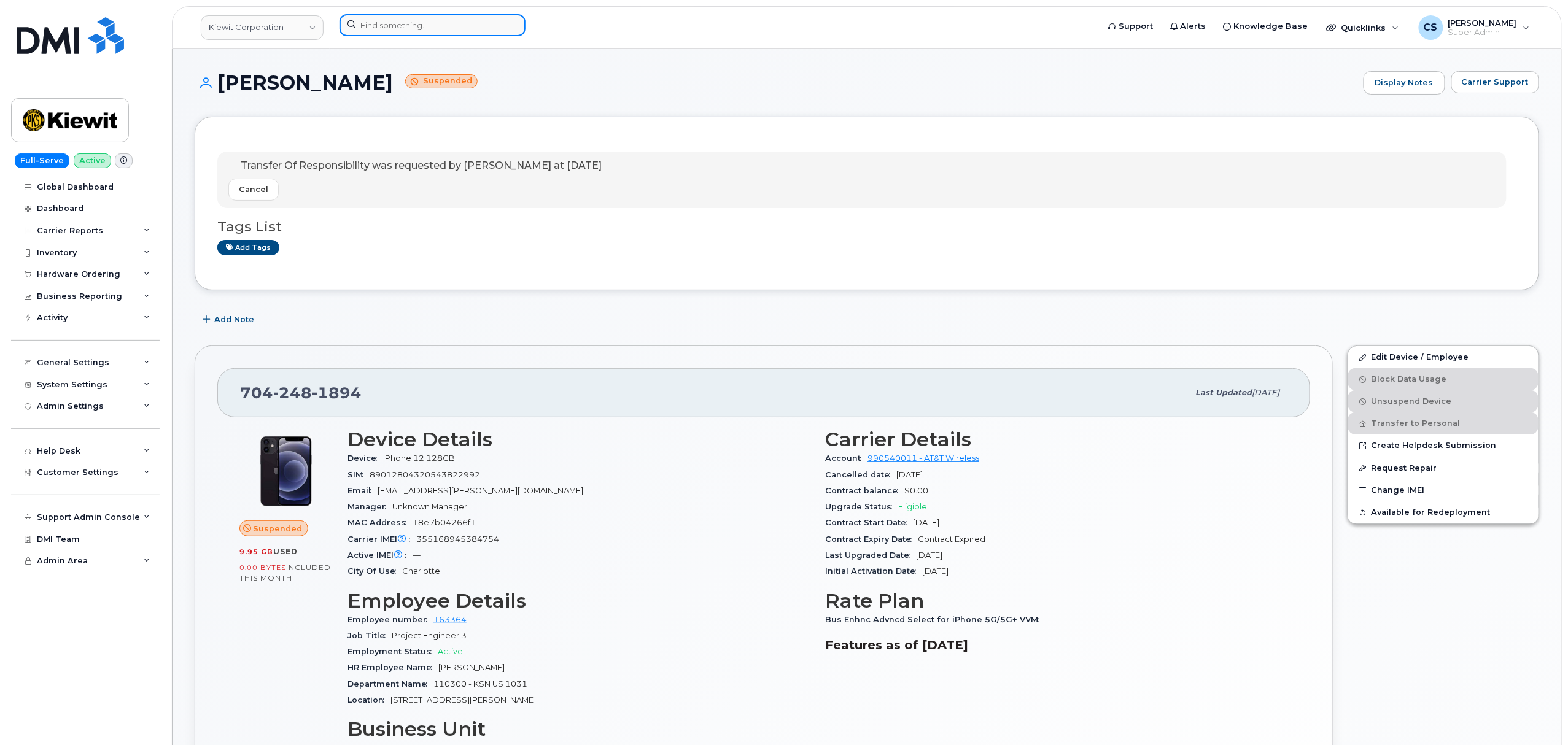
click at [405, 22] on input at bounding box center [433, 25] width 186 height 22
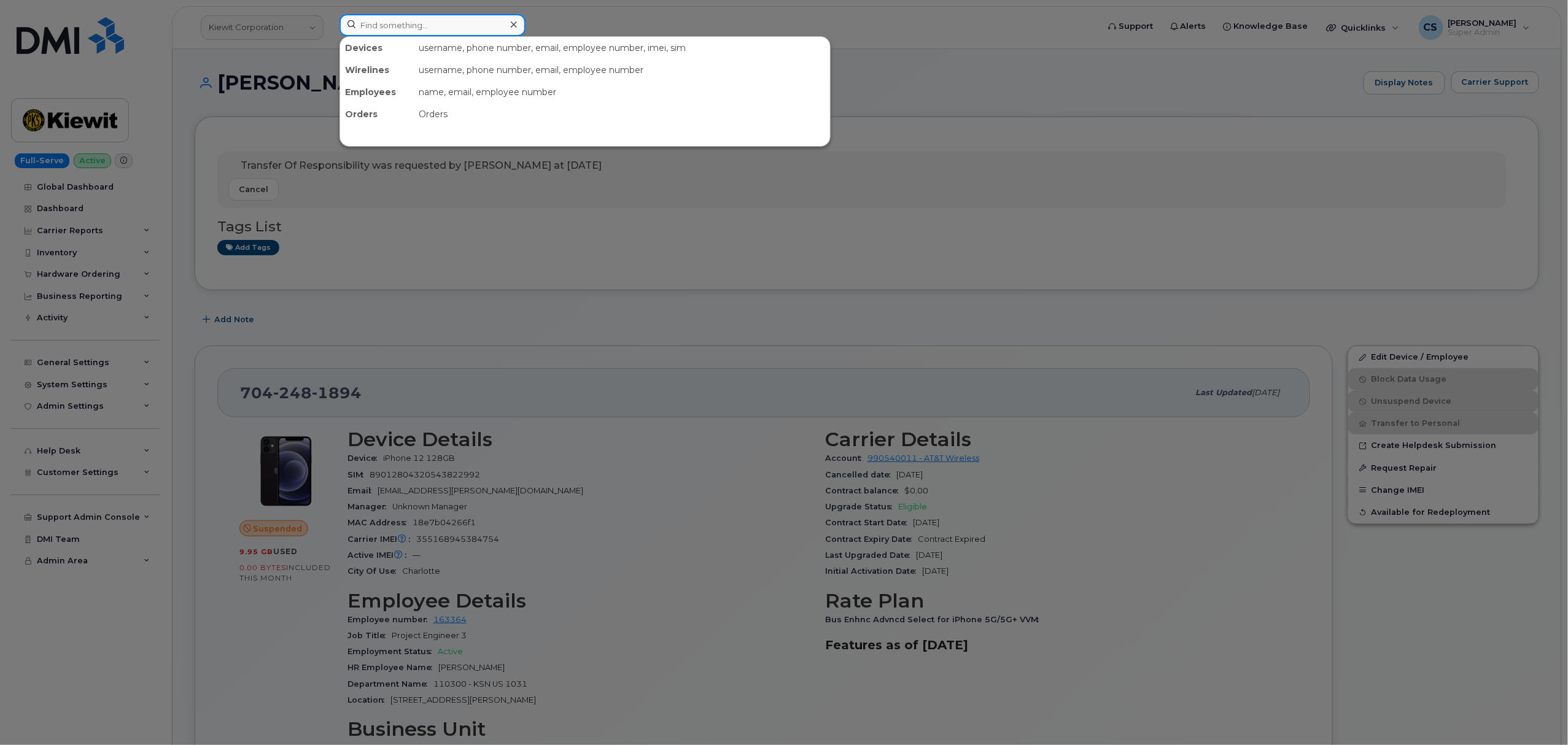
paste input "7042481894"
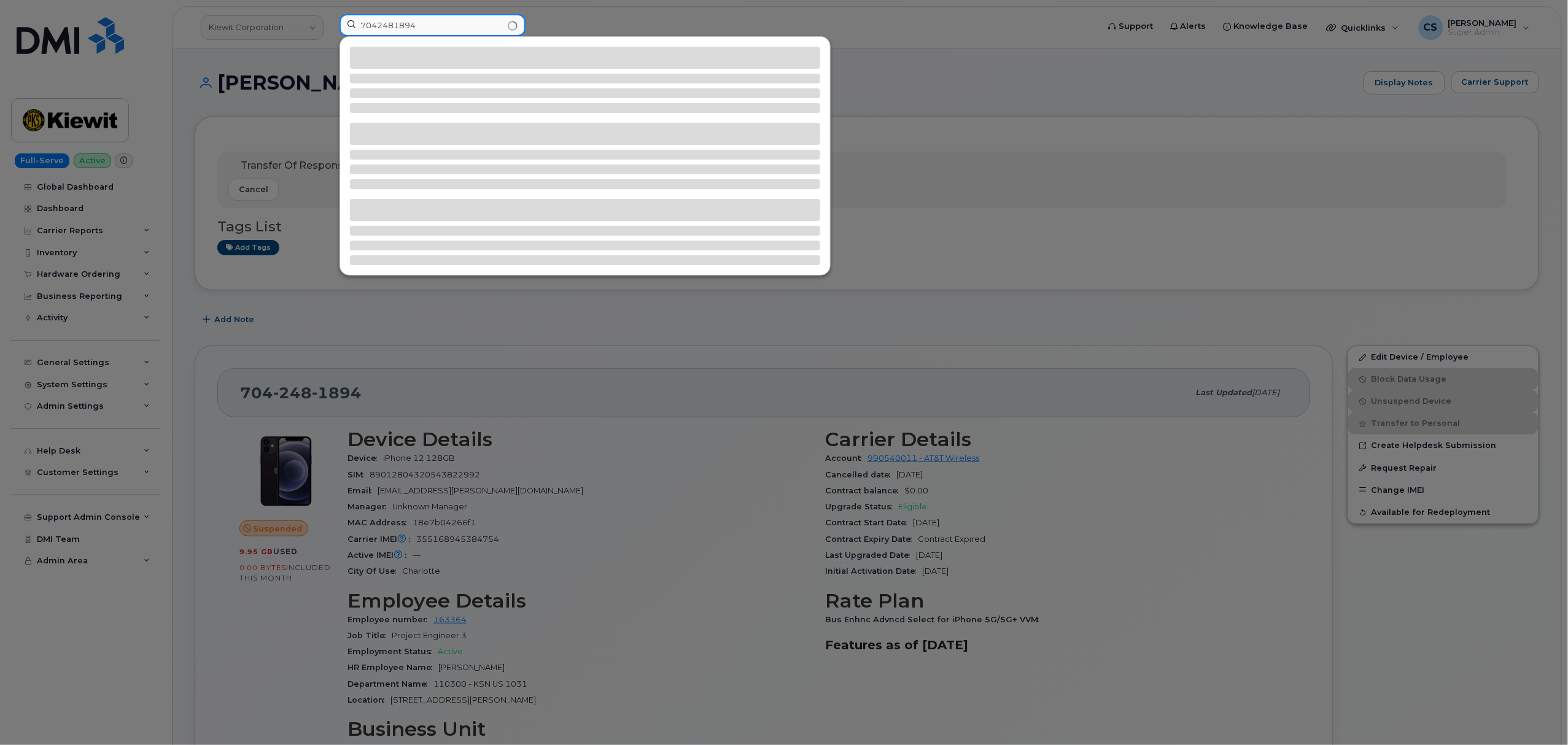
type input "7042481894"
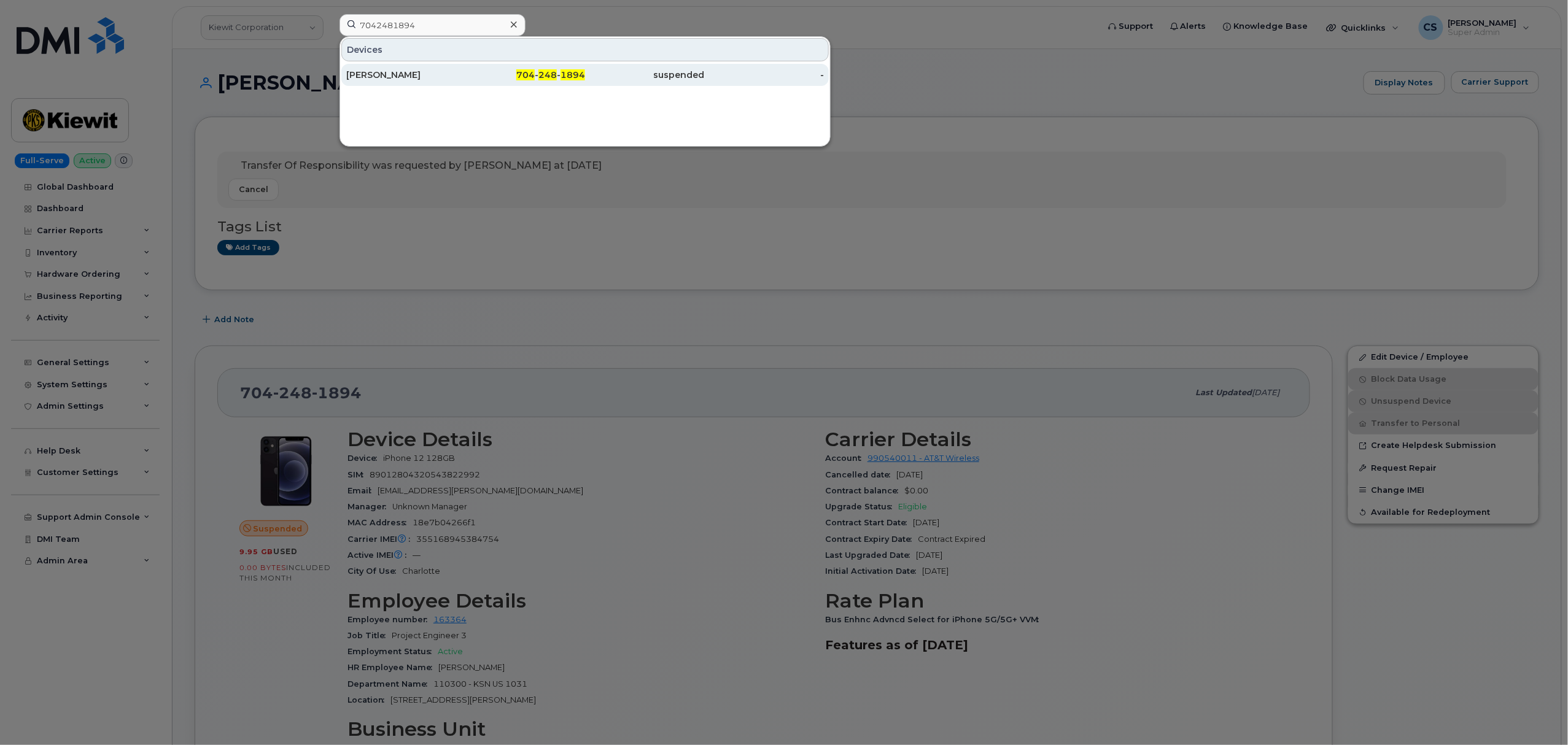
click at [544, 74] on span "248" at bounding box center [548, 74] width 19 height 11
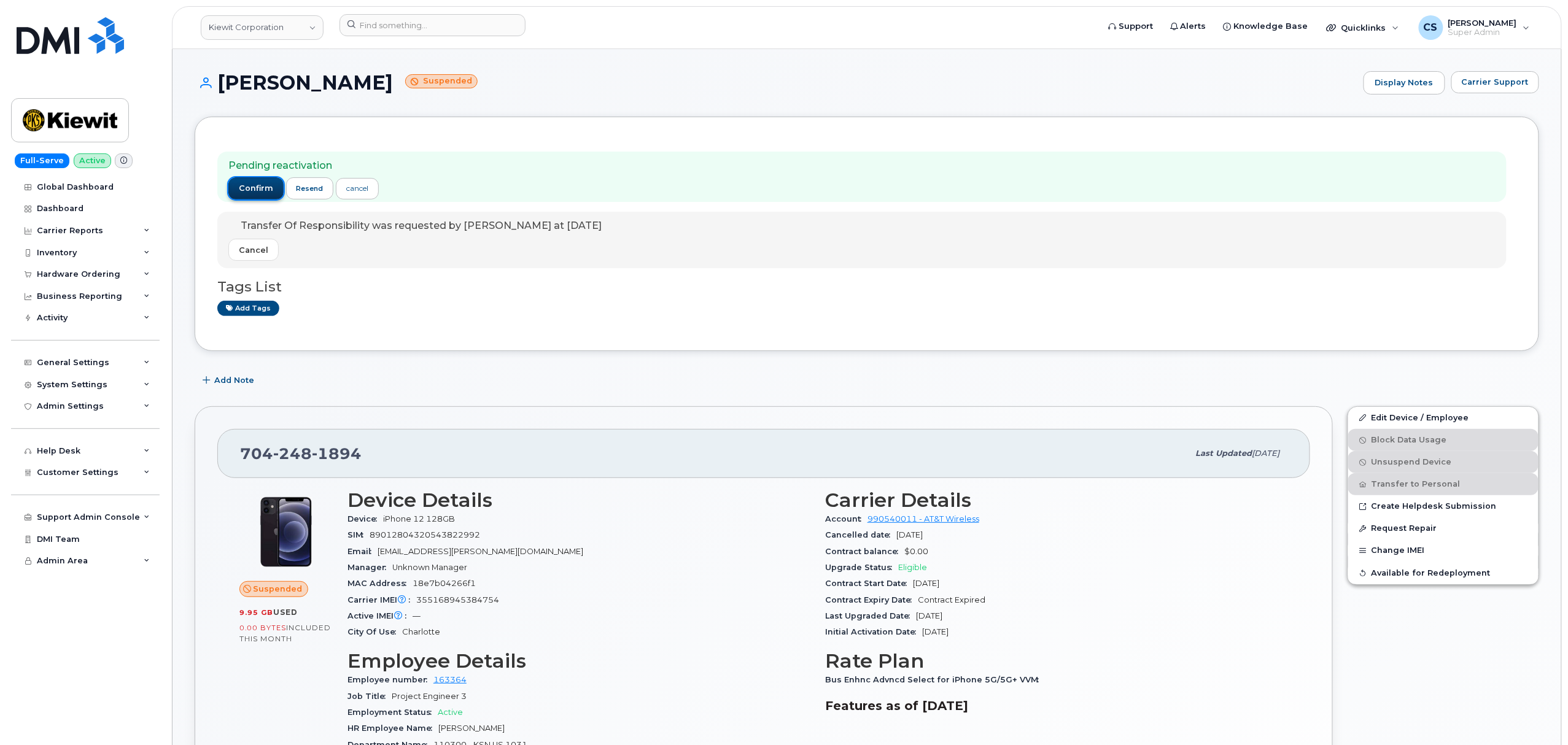
click at [248, 185] on span "confirm" at bounding box center [256, 188] width 35 height 11
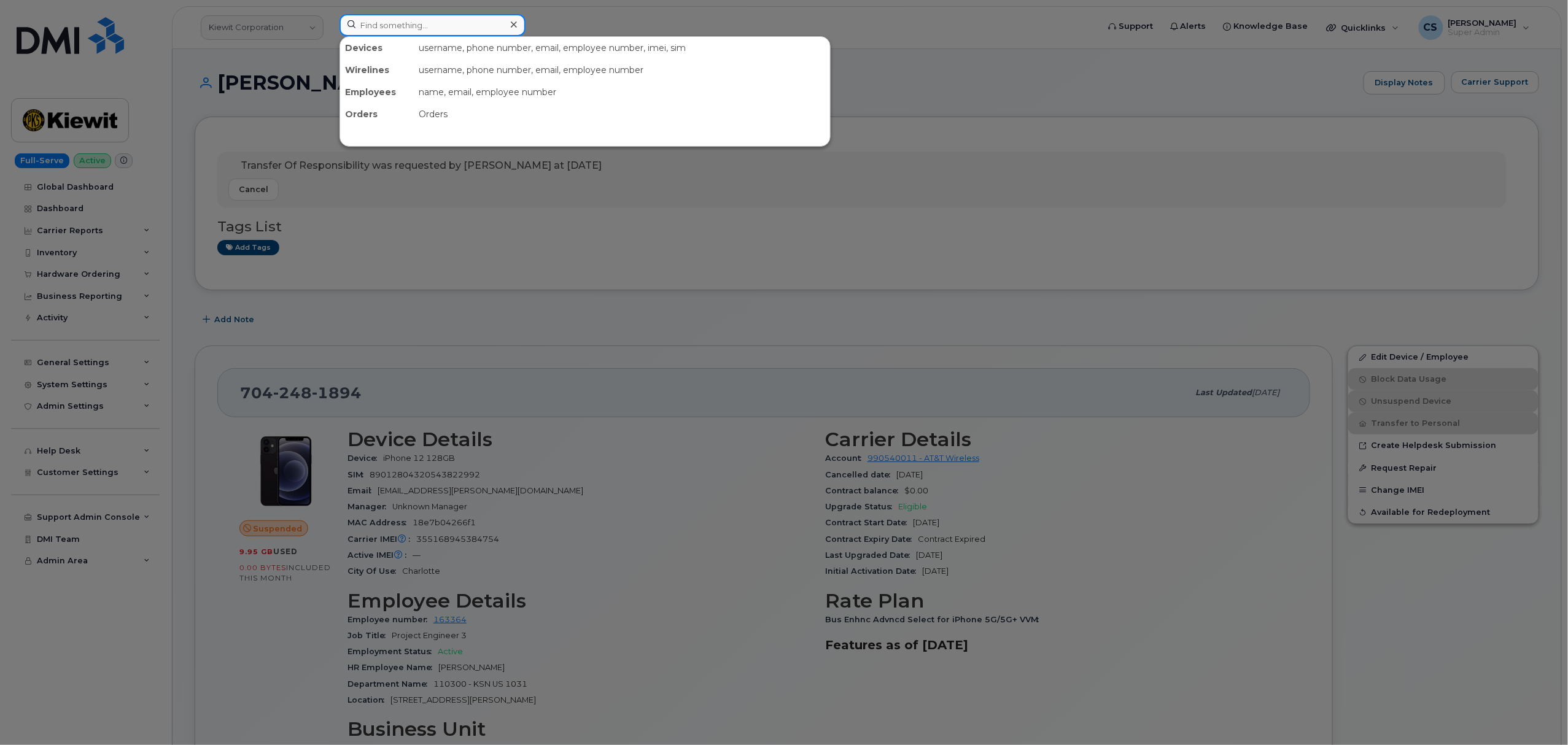
click at [377, 25] on input at bounding box center [433, 25] width 186 height 22
paste input "301140"
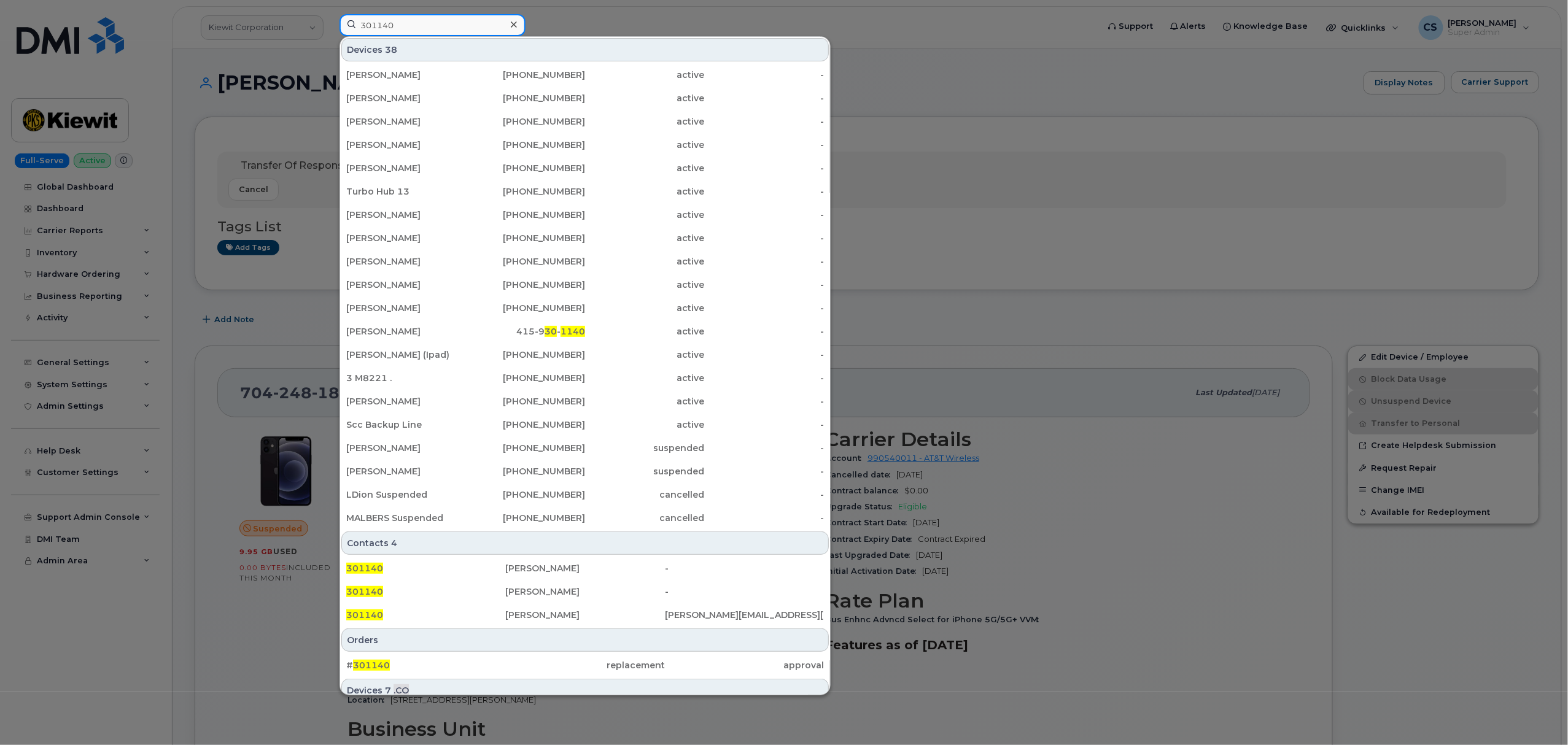
type input "301140"
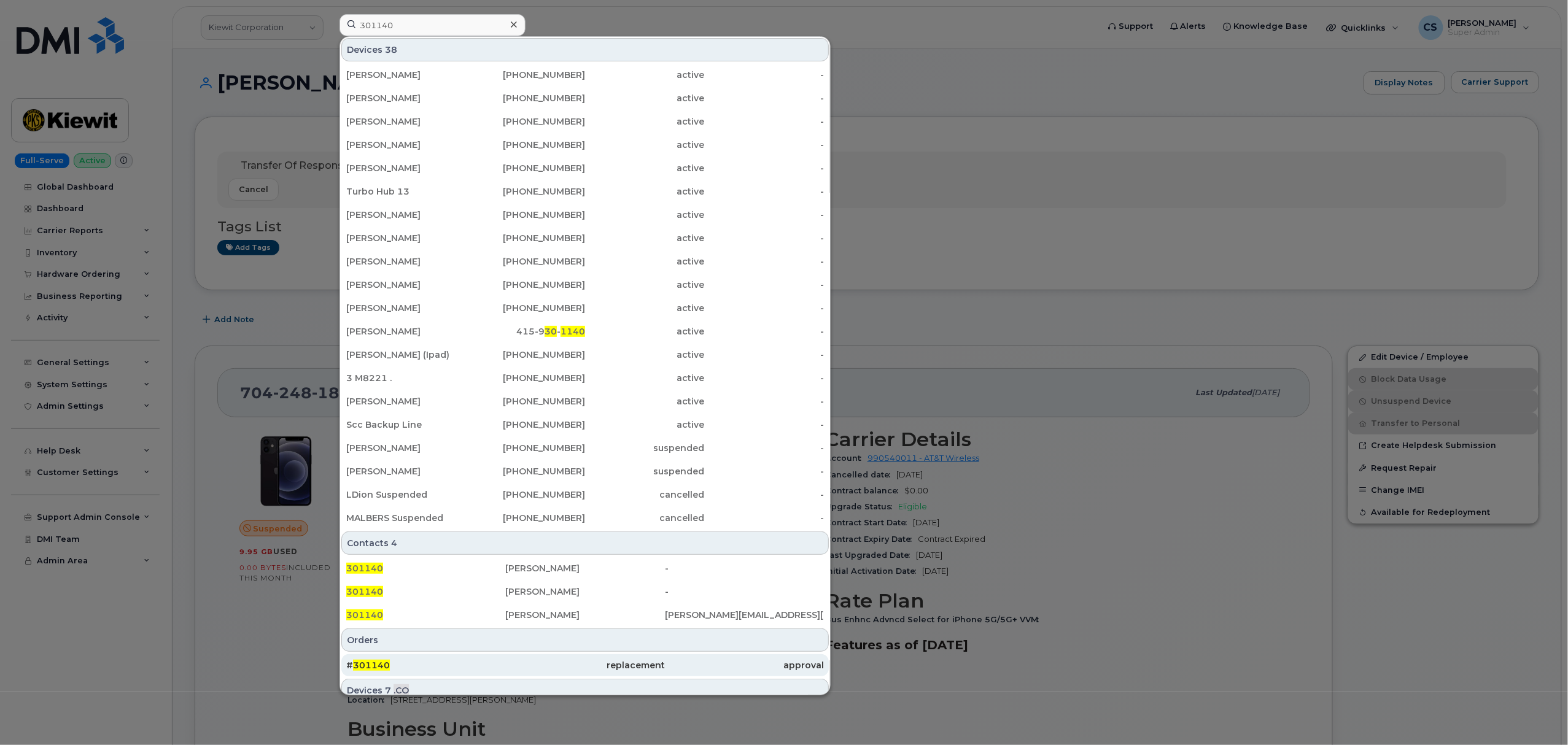
click at [380, 665] on span "301140" at bounding box center [371, 665] width 37 height 11
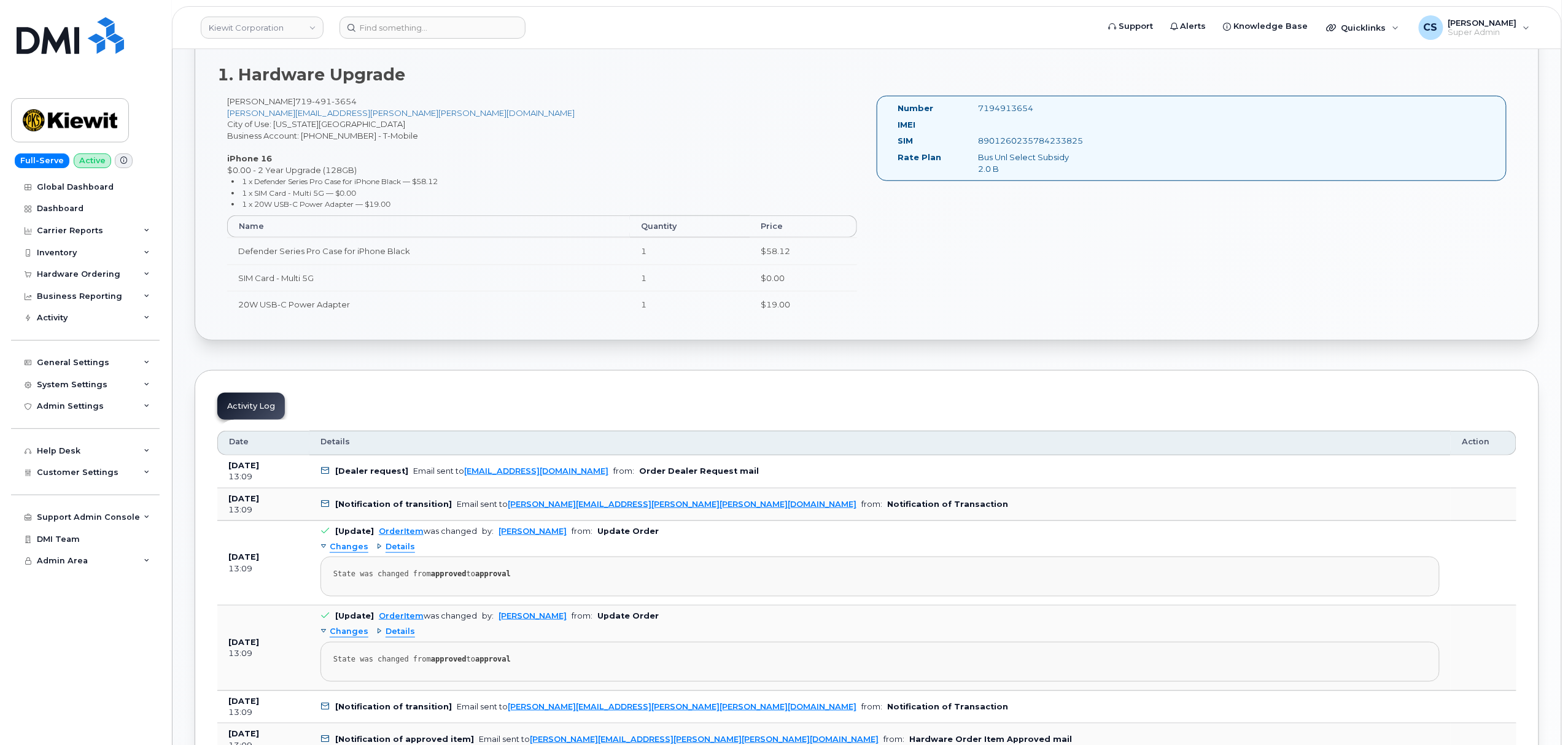
scroll to position [164, 0]
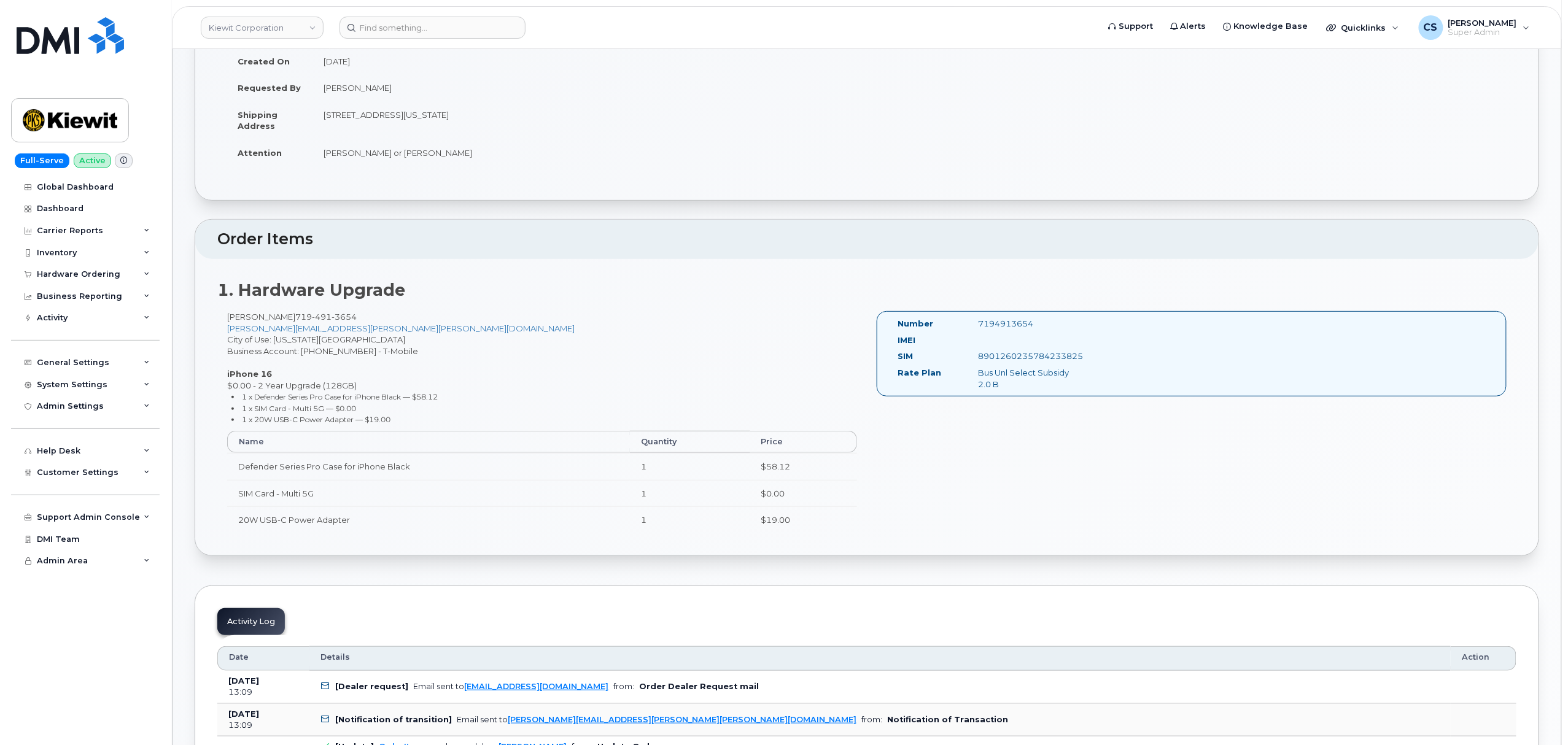
click at [999, 320] on div "7194913654" at bounding box center [1026, 324] width 113 height 12
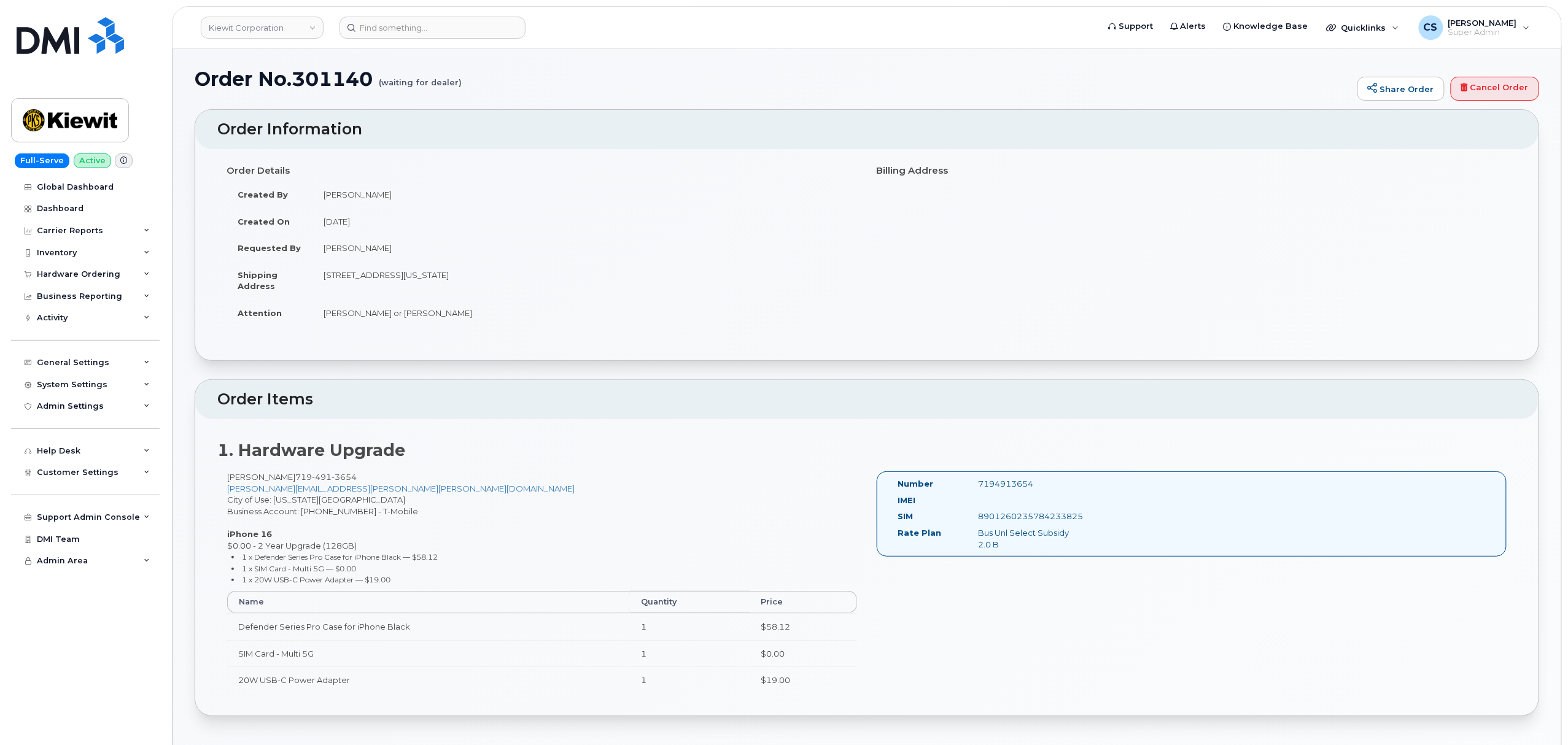
scroll to position [0, 0]
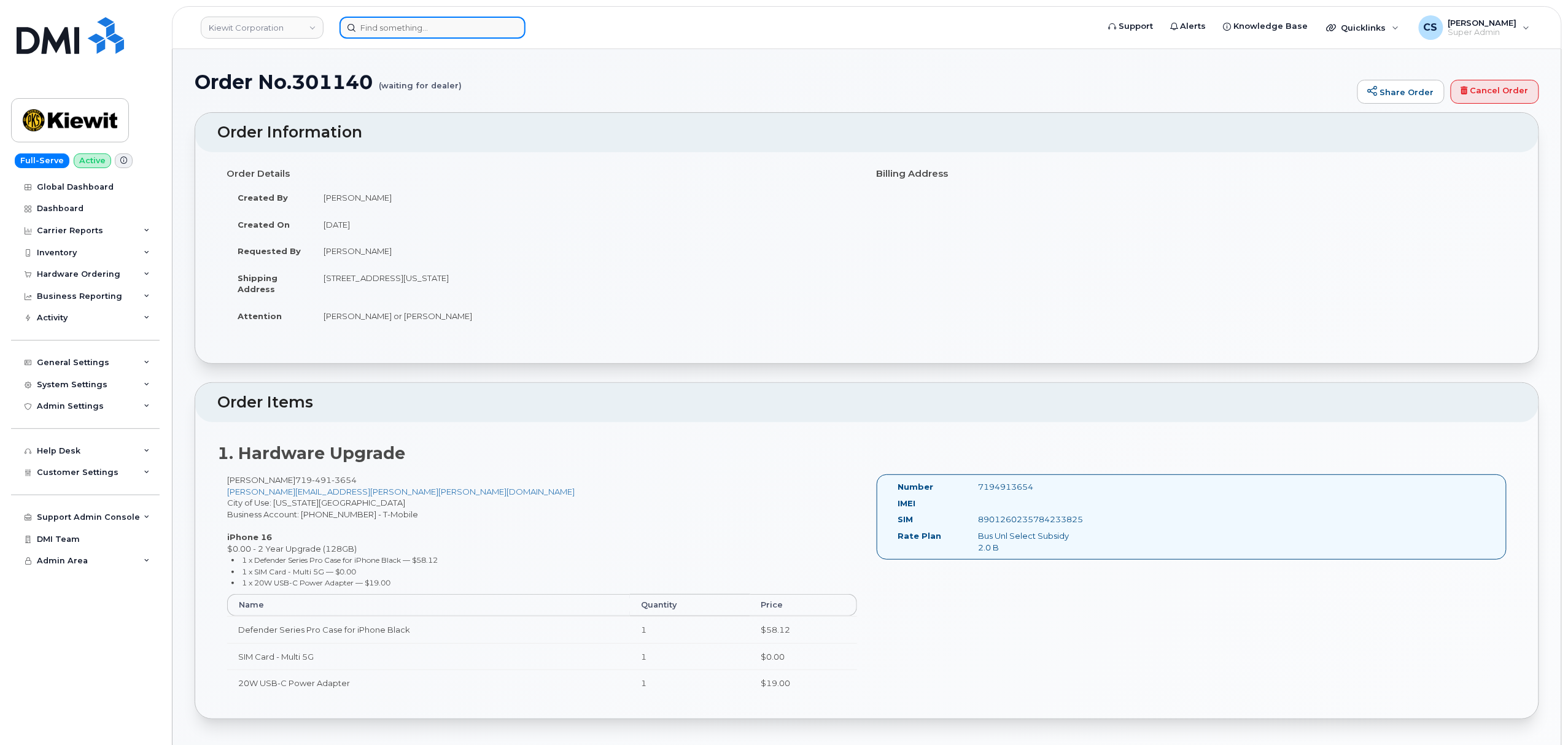
click at [426, 26] on input at bounding box center [433, 27] width 186 height 22
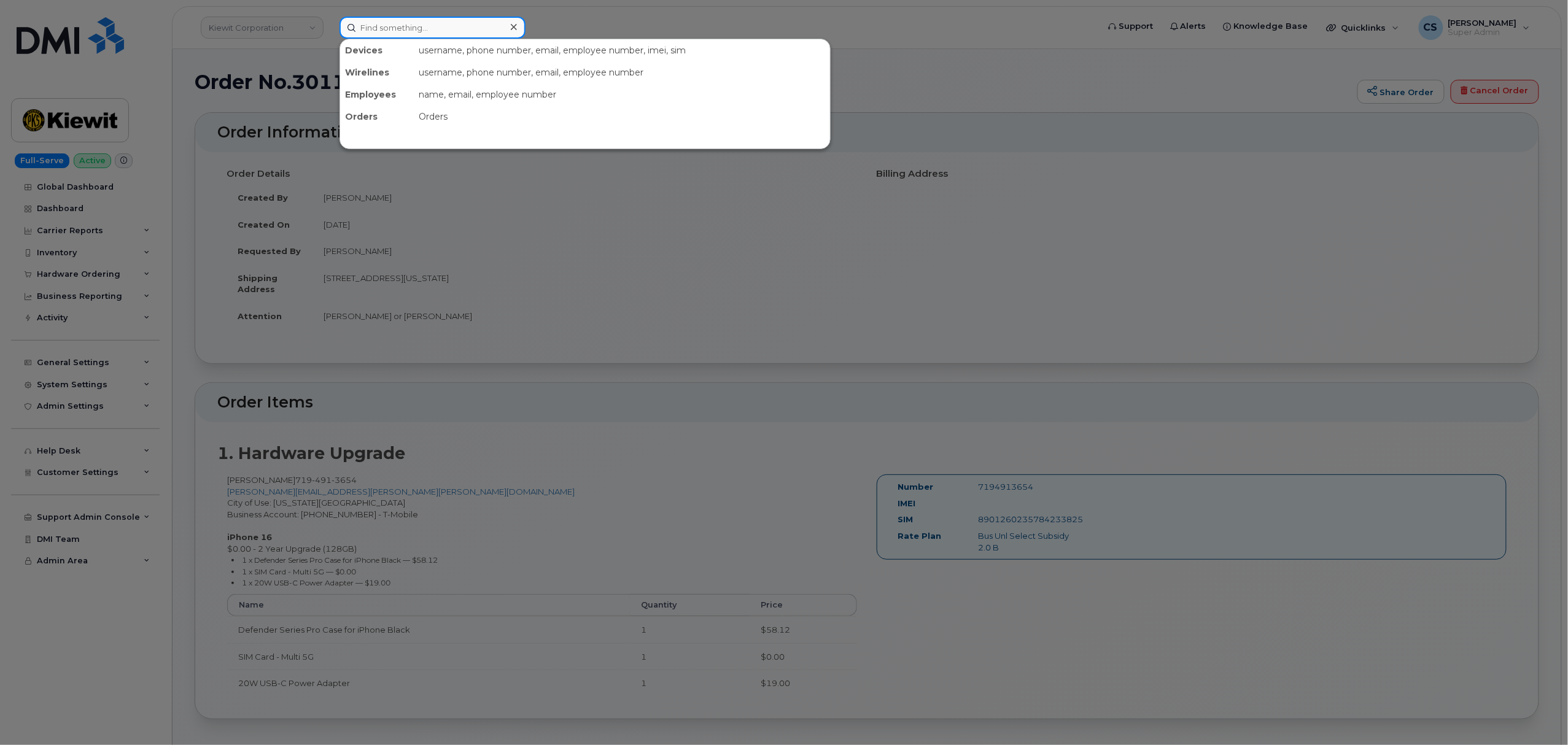
paste input "300530"
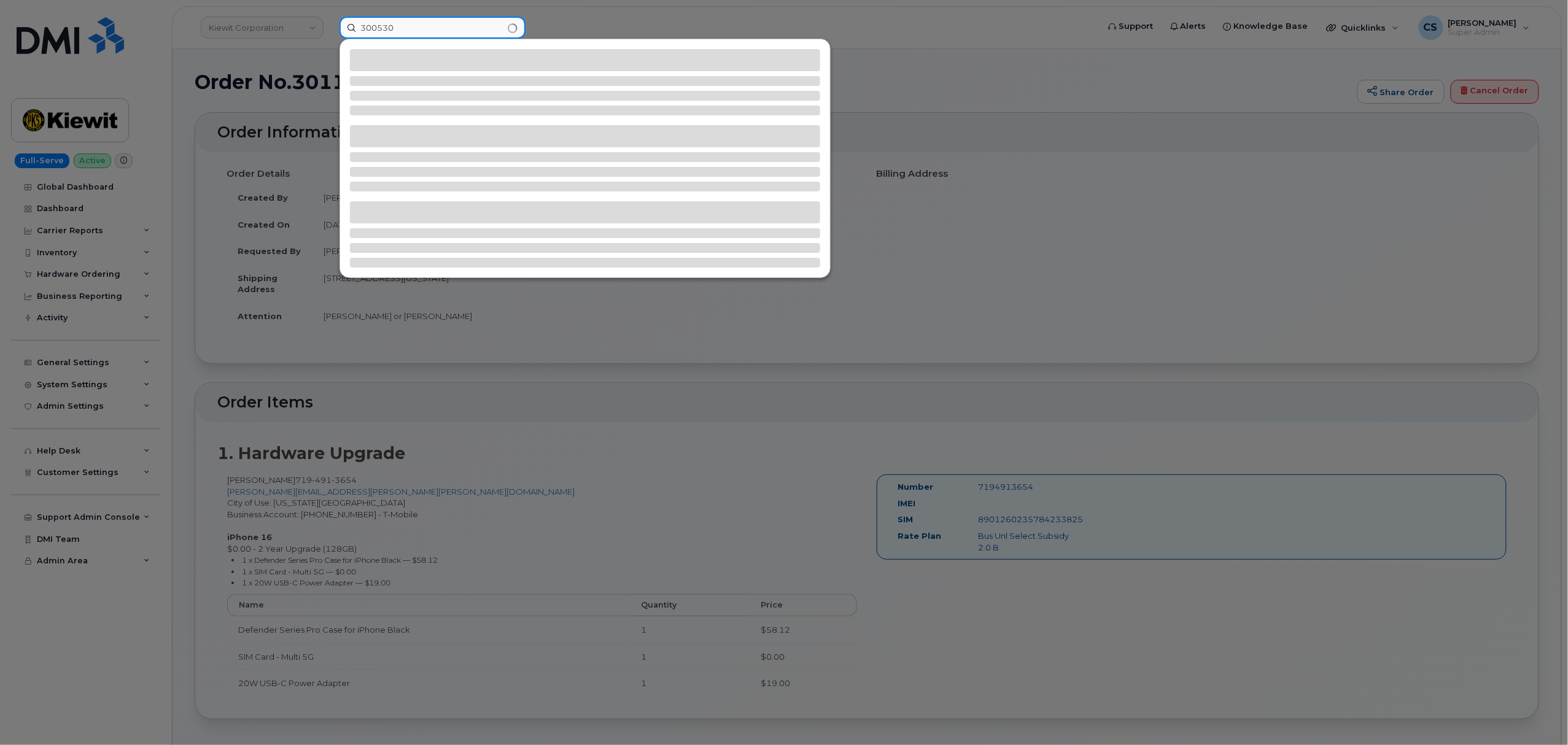
type input "300530"
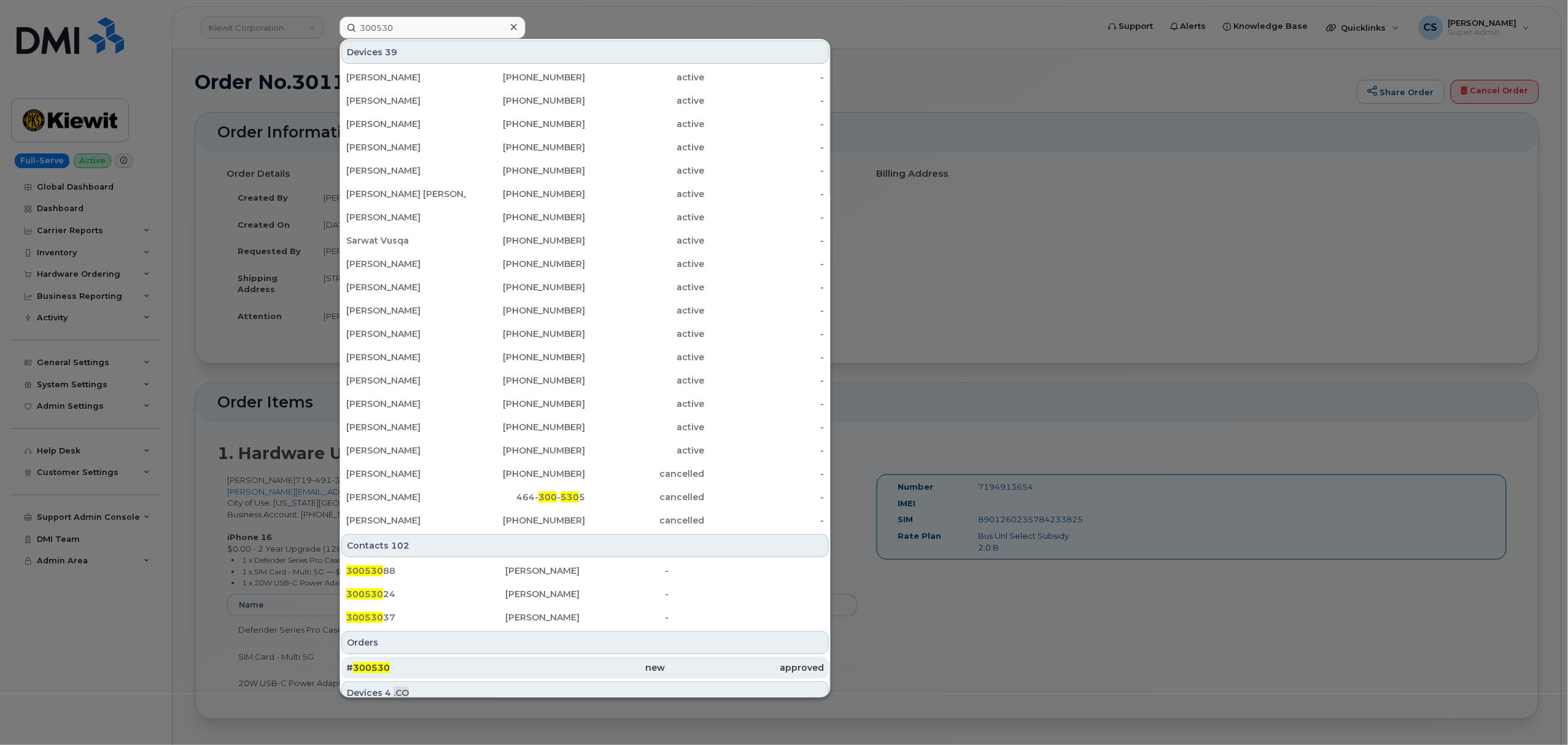
click at [374, 668] on span "300530" at bounding box center [371, 668] width 37 height 11
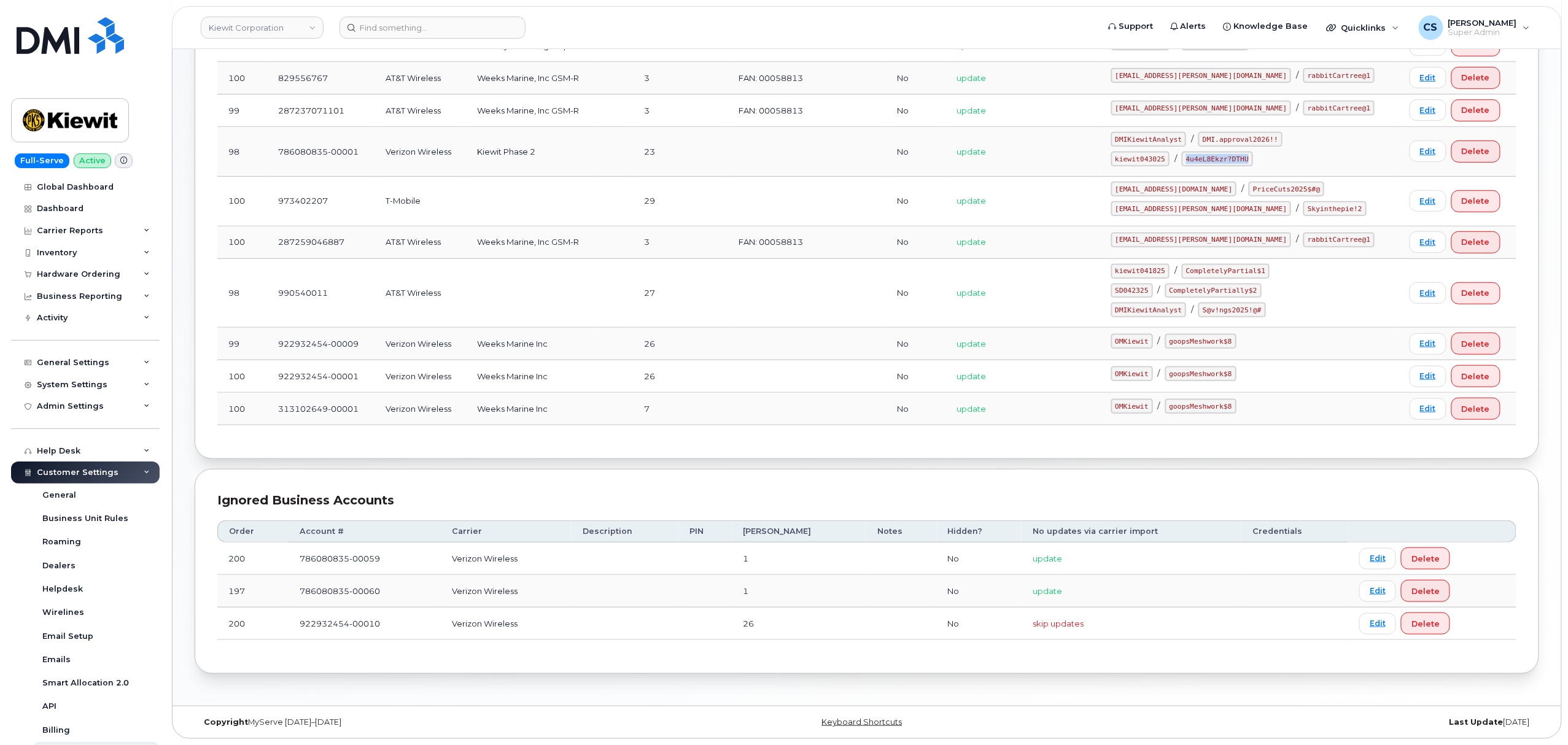
scroll to position [177, 0]
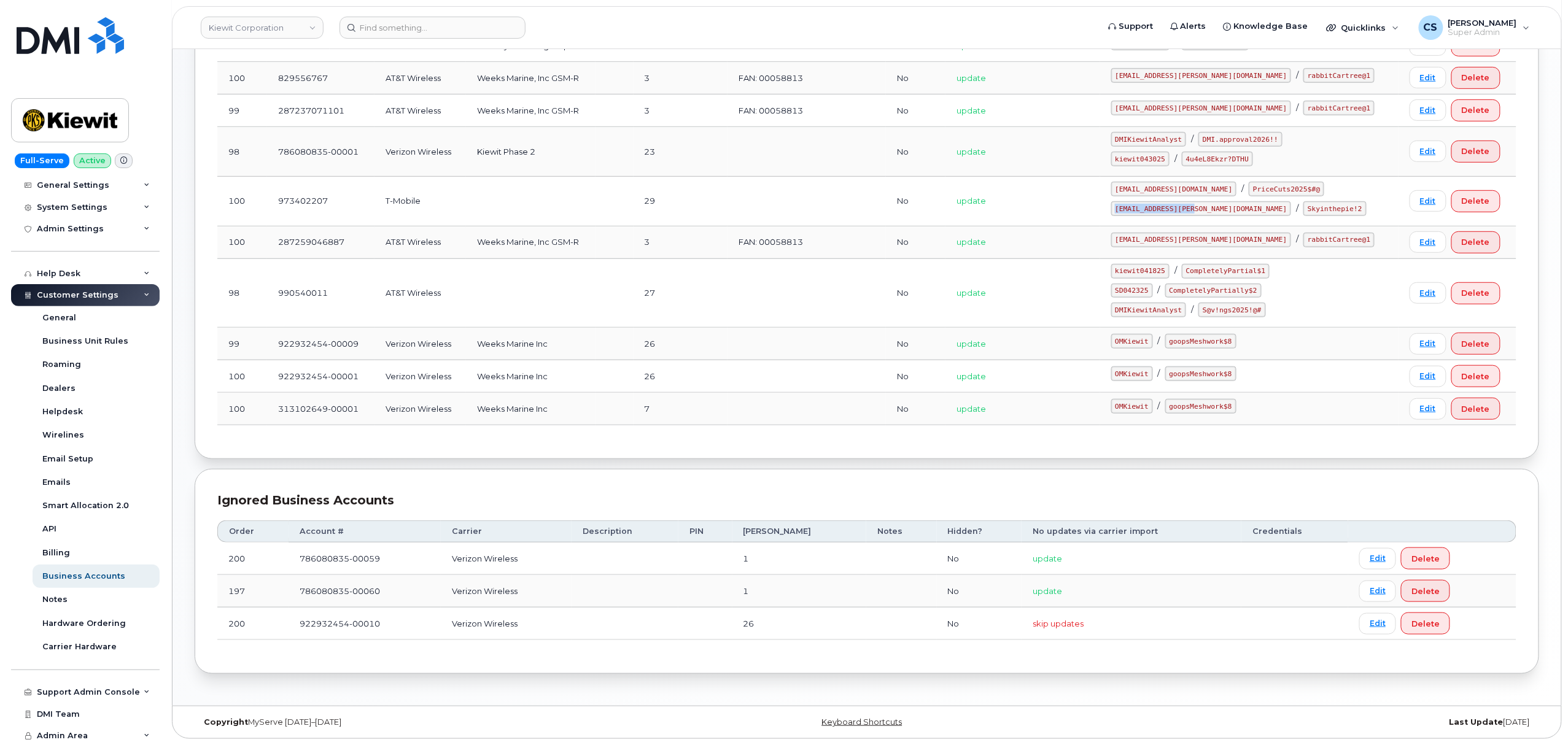
drag, startPoint x: 1217, startPoint y: 204, endPoint x: 1145, endPoint y: 200, distance: 72.1
click at [1145, 201] on code "[EMAIL_ADDRESS][PERSON_NAME][DOMAIN_NAME]" at bounding box center [1201, 209] width 181 height 15
copy code "[EMAIL_ADDRESS][PERSON_NAME][DOMAIN_NAME]"
drag, startPoint x: 1290, startPoint y: 201, endPoint x: 1239, endPoint y: 201, distance: 51.0
click at [1303, 201] on code "Skyinthepie!2" at bounding box center [1334, 209] width 62 height 15
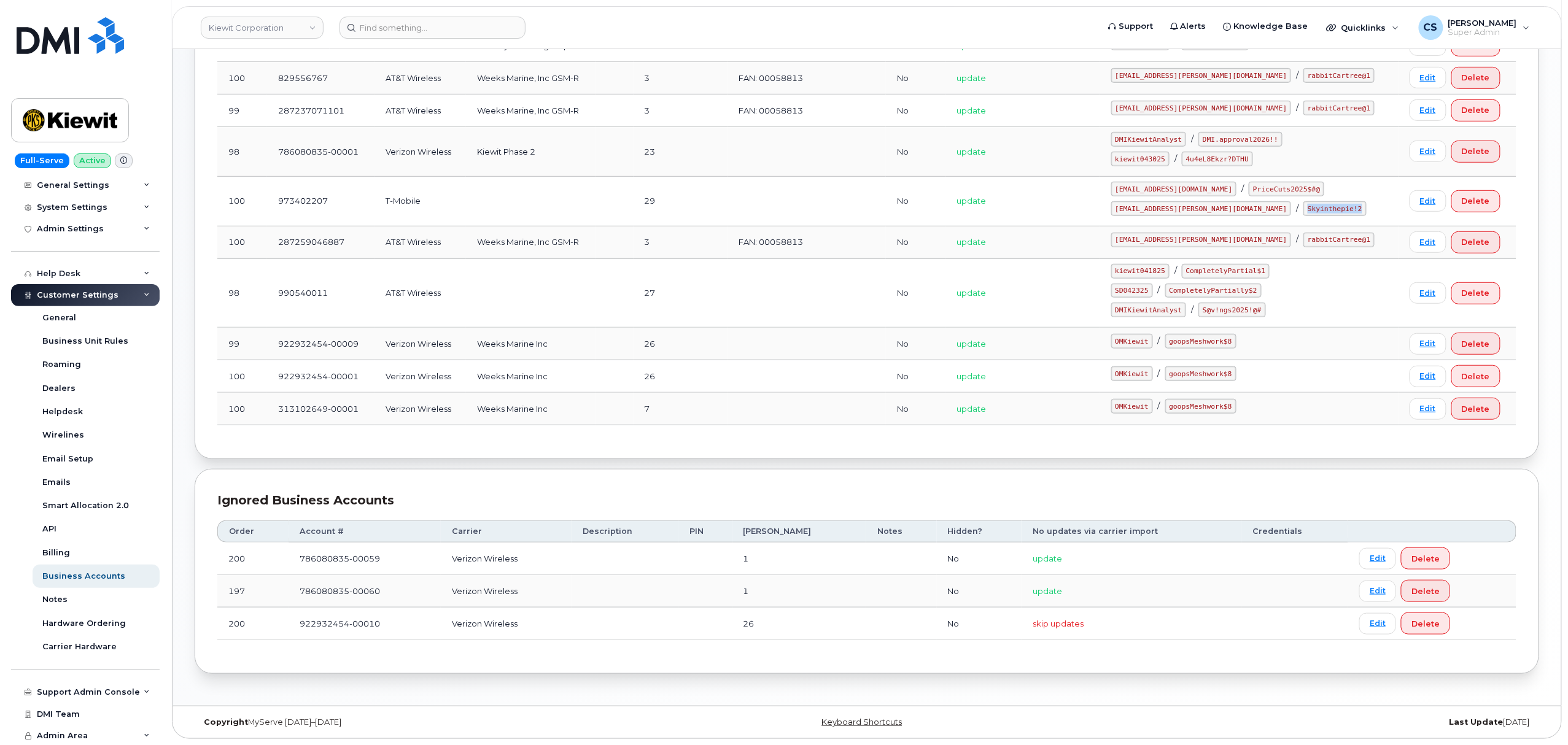
copy code "Skyinthepie!2"
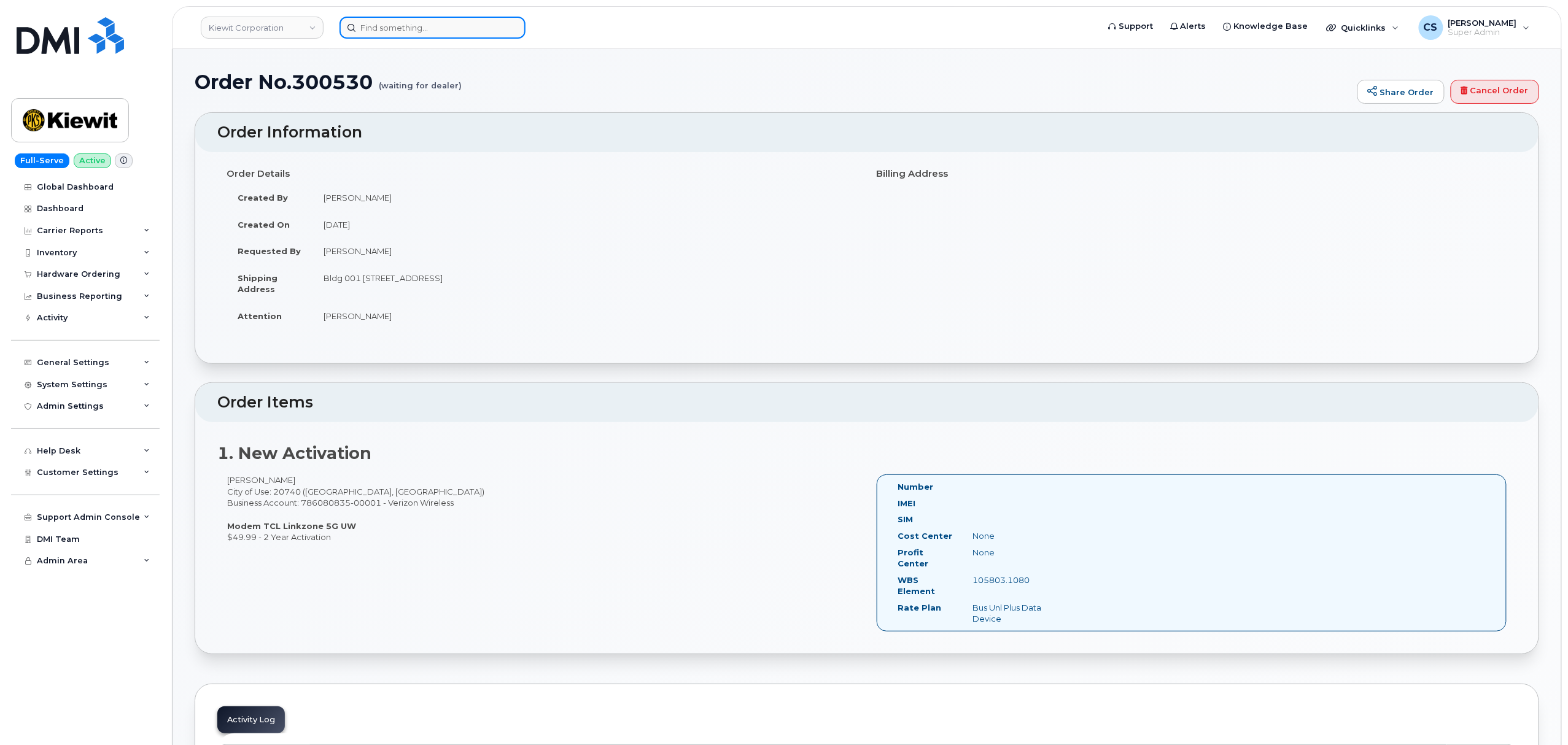
click at [459, 27] on input at bounding box center [433, 27] width 186 height 22
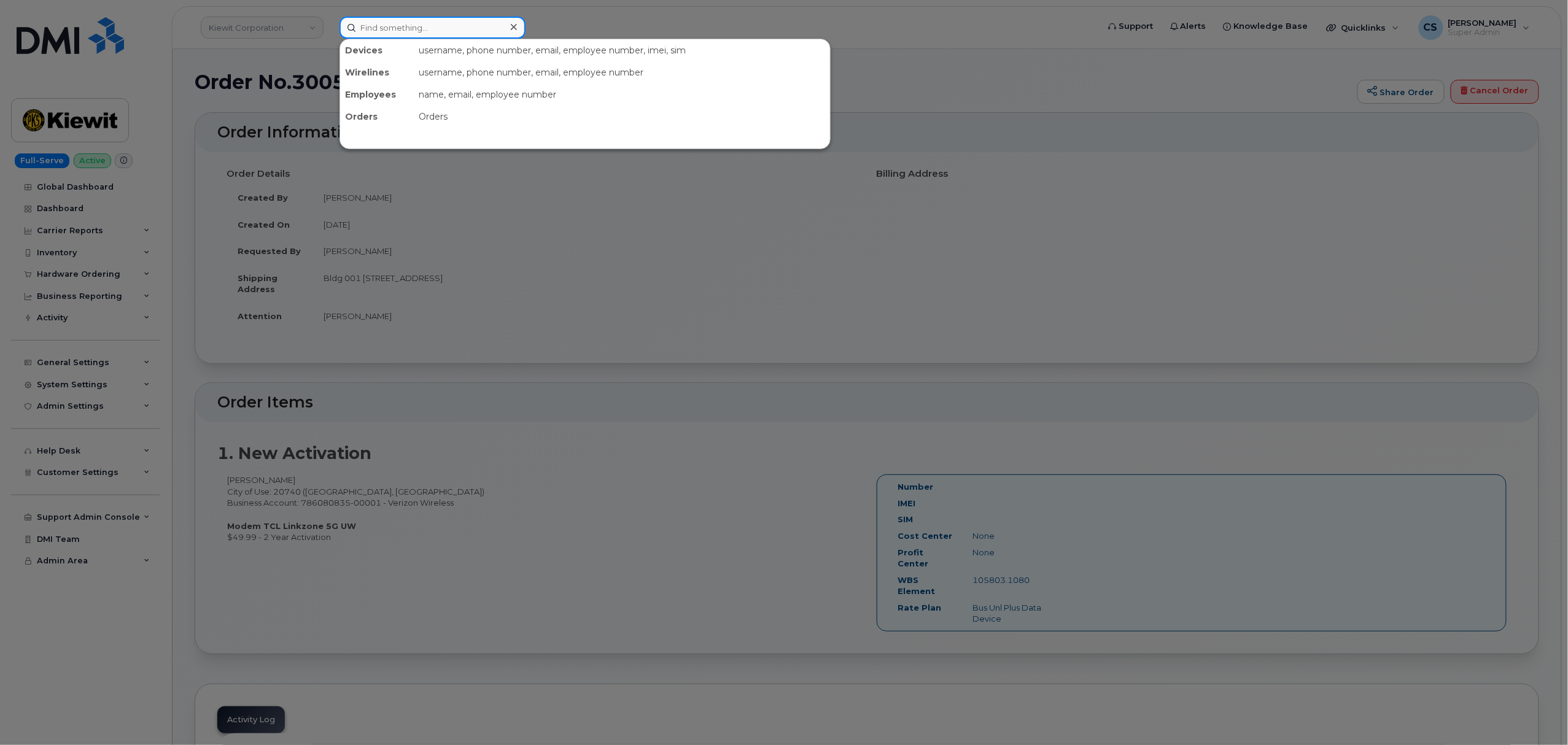
paste input "Conor Mahoney"
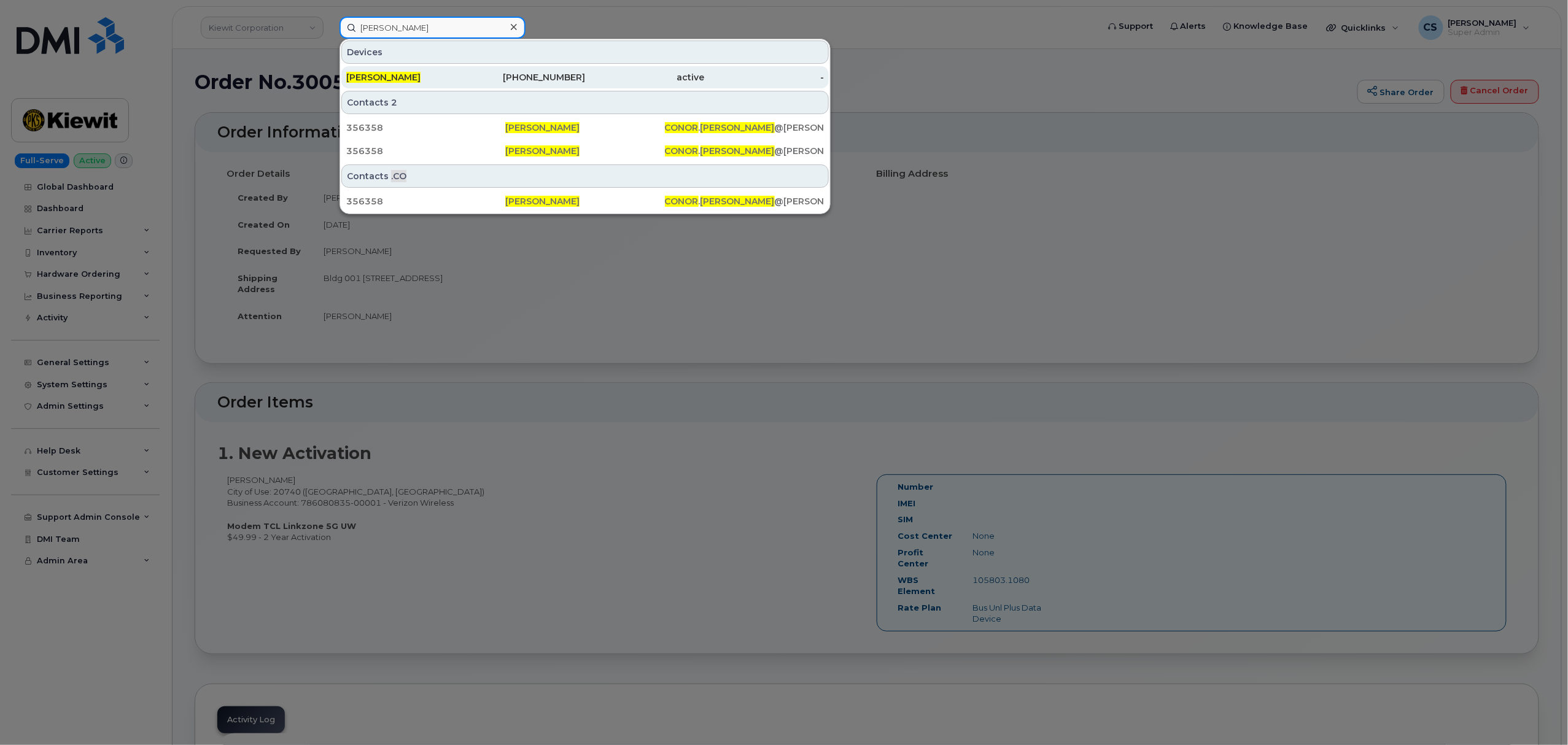
type input "Conor Mahoney"
click at [553, 74] on div "202-836-0348" at bounding box center [526, 77] width 120 height 12
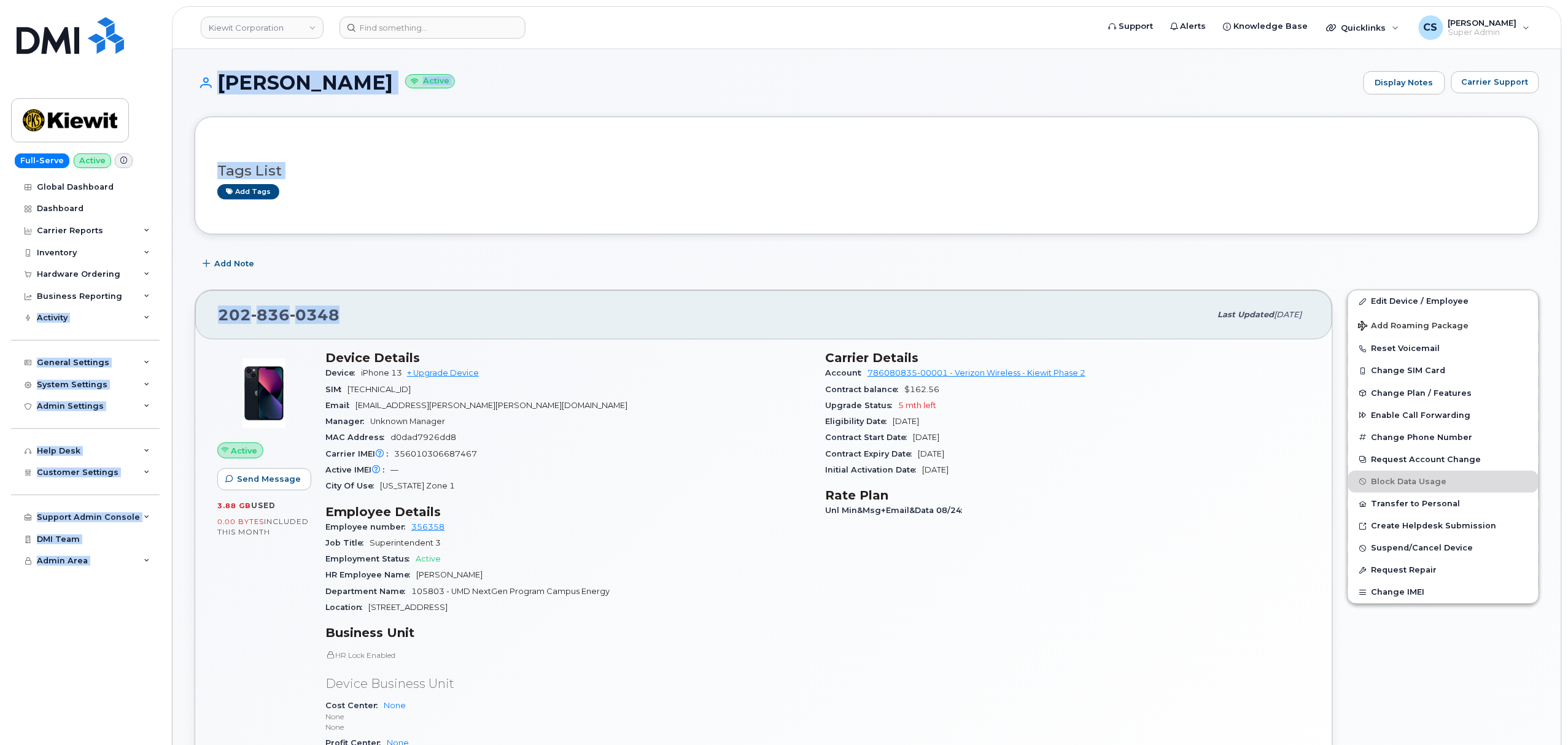
drag, startPoint x: 338, startPoint y: 317, endPoint x: 165, endPoint y: 306, distance: 173.3
click at [431, 305] on div "202 836 0348" at bounding box center [714, 315] width 993 height 26
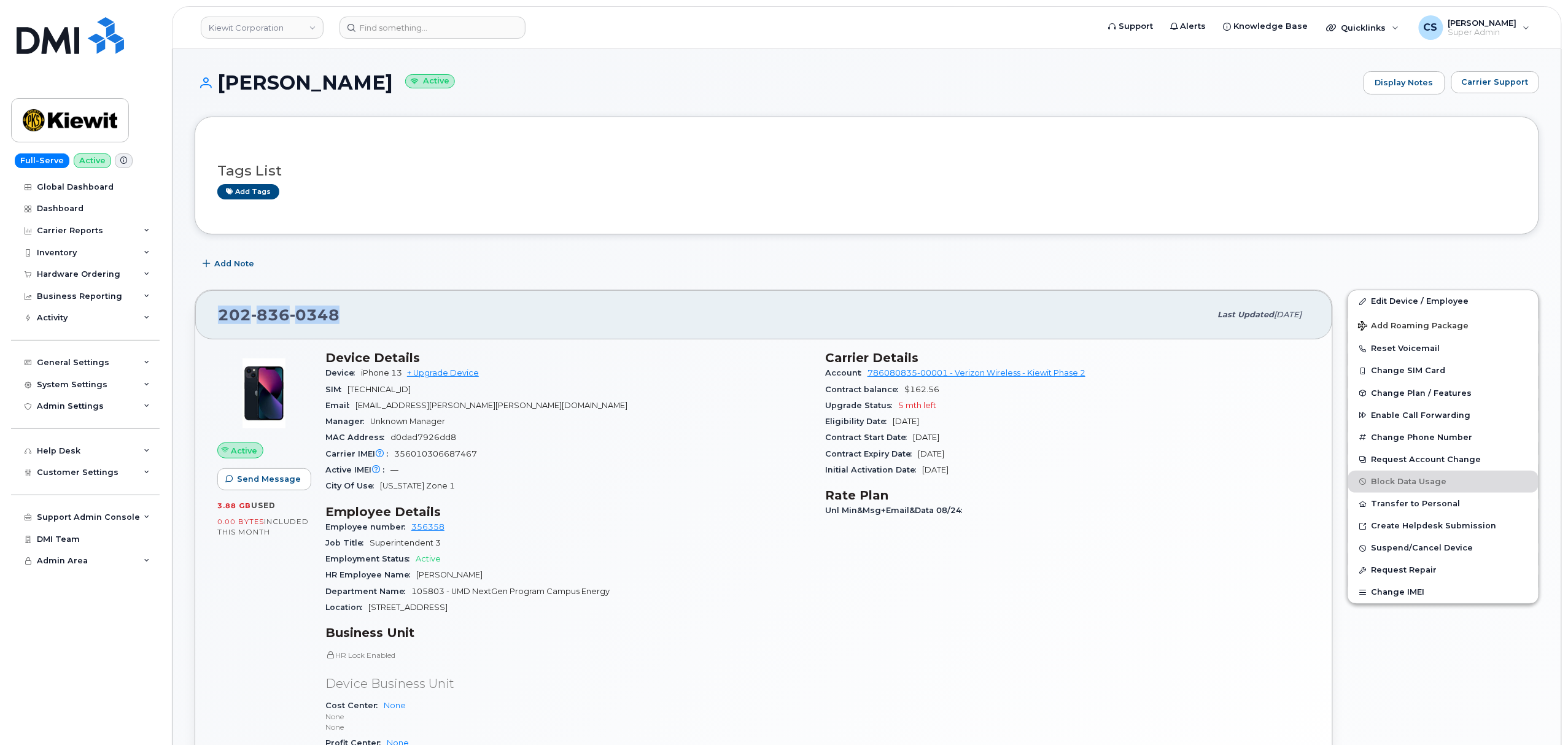
drag, startPoint x: 359, startPoint y: 320, endPoint x: 212, endPoint y: 313, distance: 147.2
click at [212, 313] on div "202 836 0348 Last updated Sep 06, 2025" at bounding box center [764, 314] width 1137 height 49
copy span "202 836 0348"
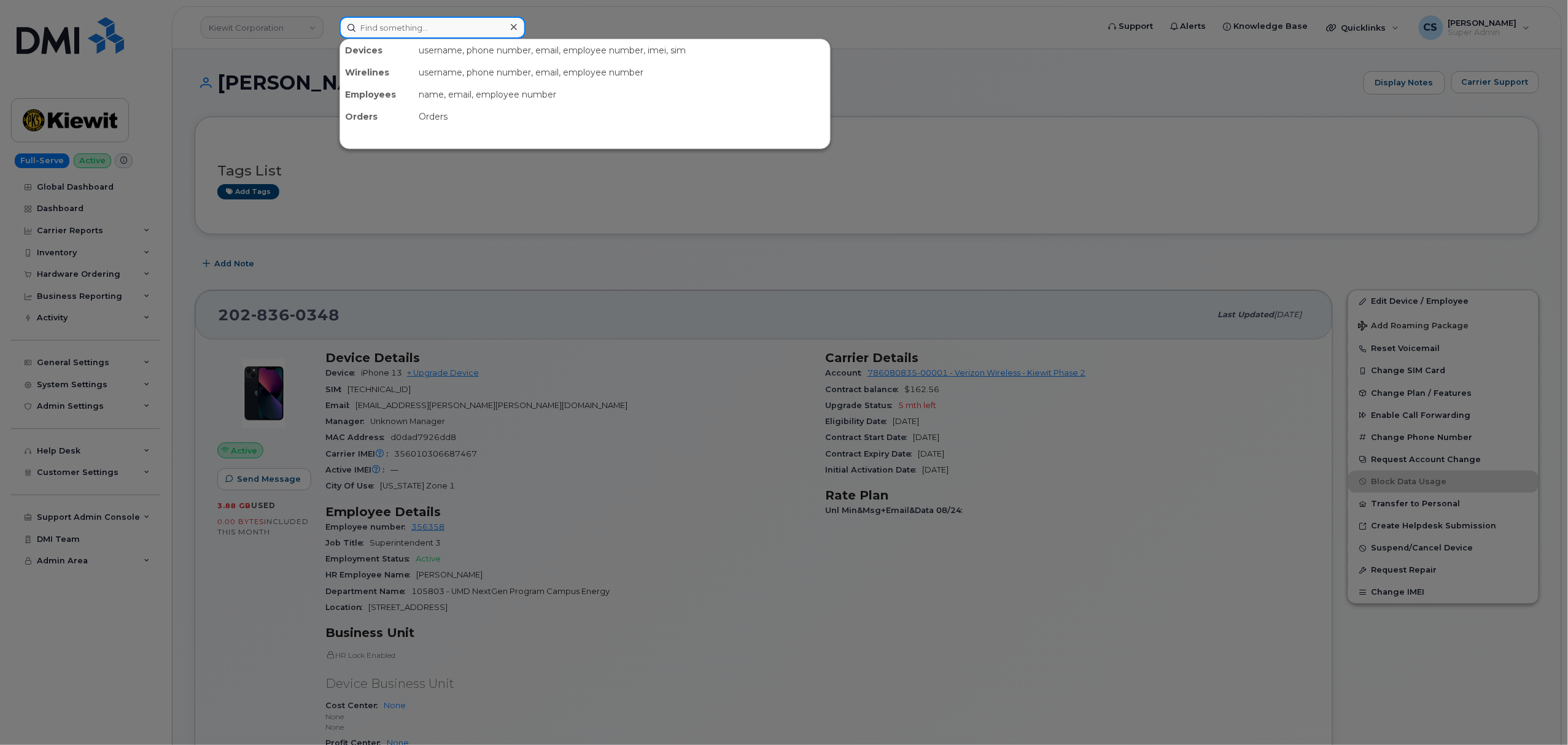
click at [441, 29] on input at bounding box center [433, 27] width 186 height 22
paste input "Riley Nash"
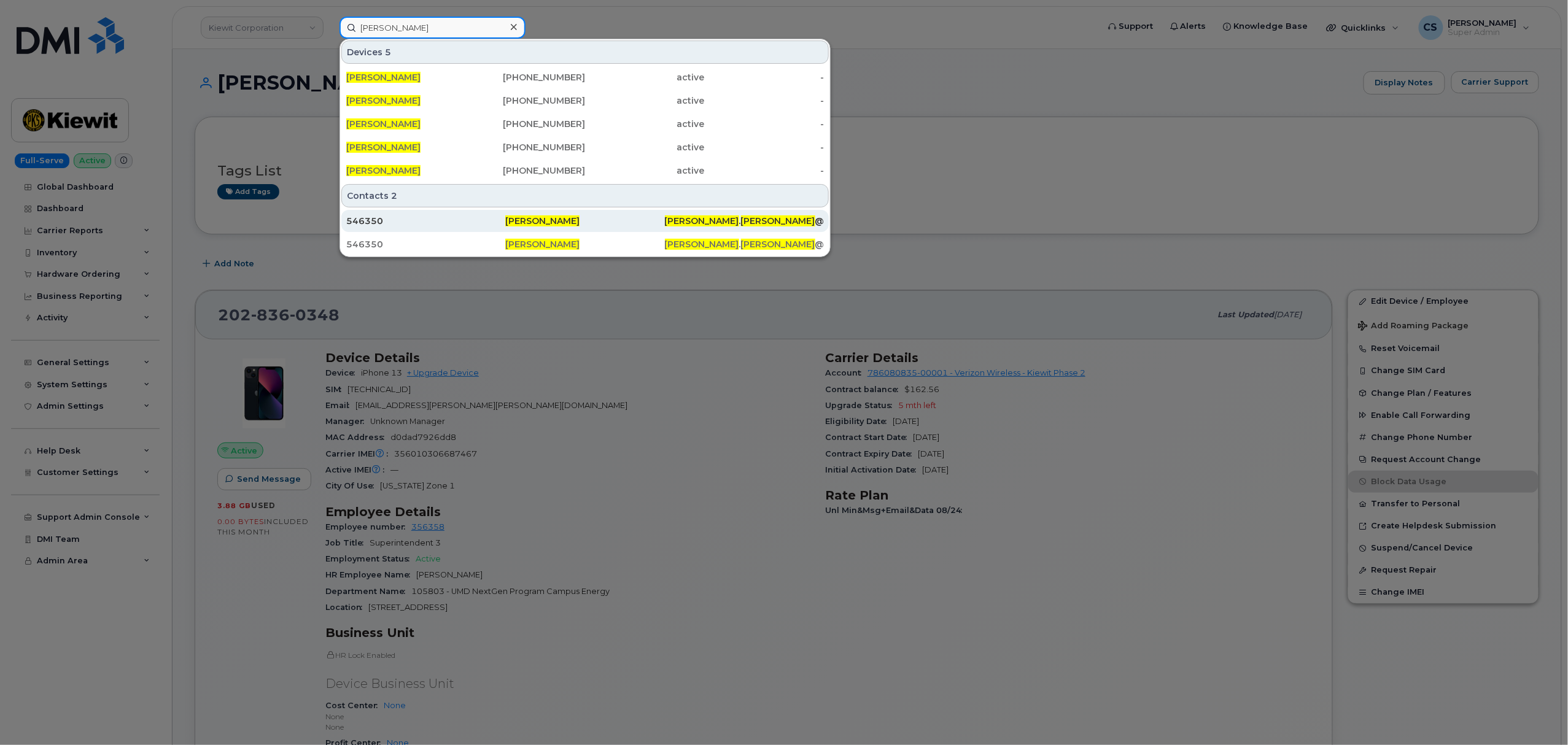
type input "Riley Nash"
click at [515, 221] on span "Riley Nash" at bounding box center [542, 221] width 74 height 11
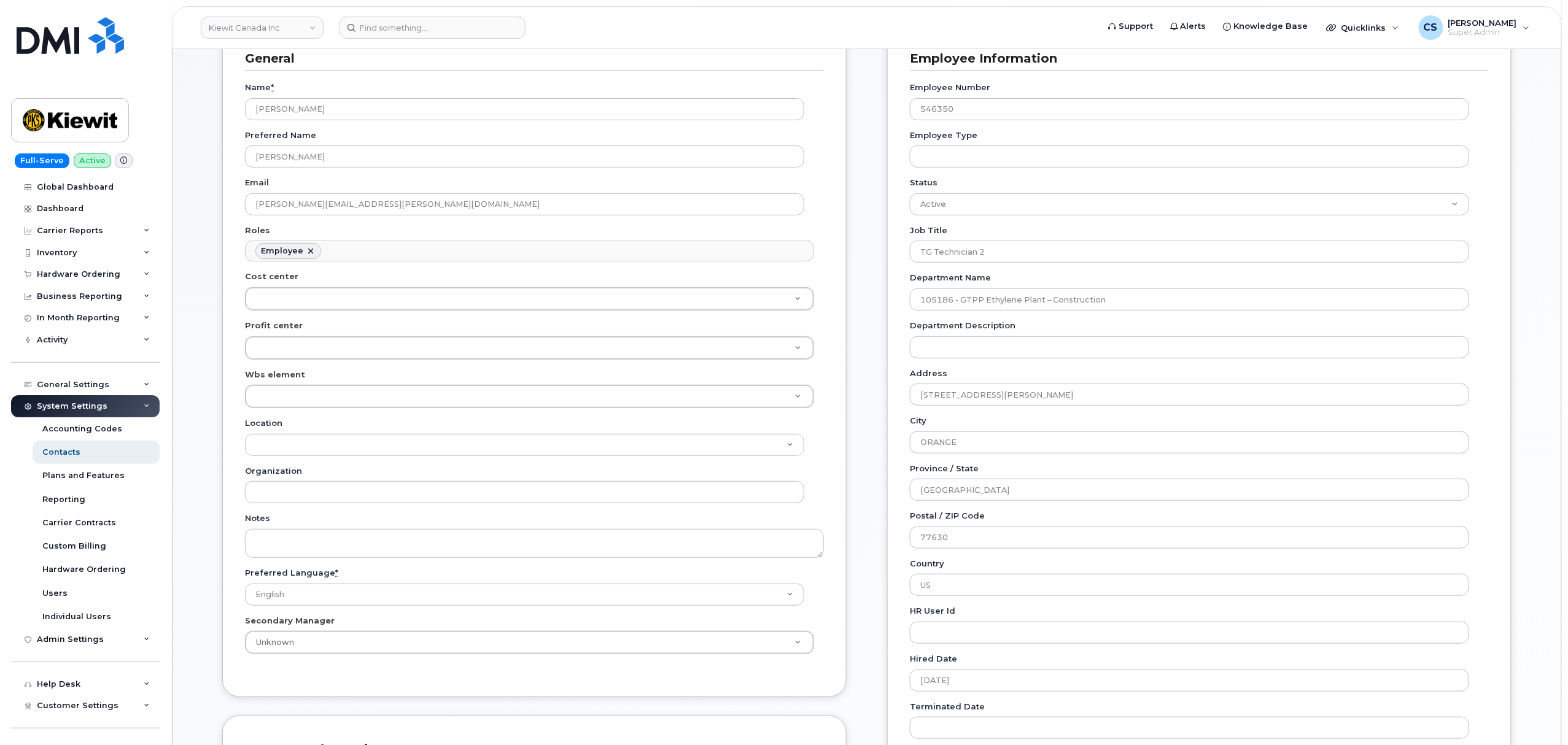
scroll to position [82, 0]
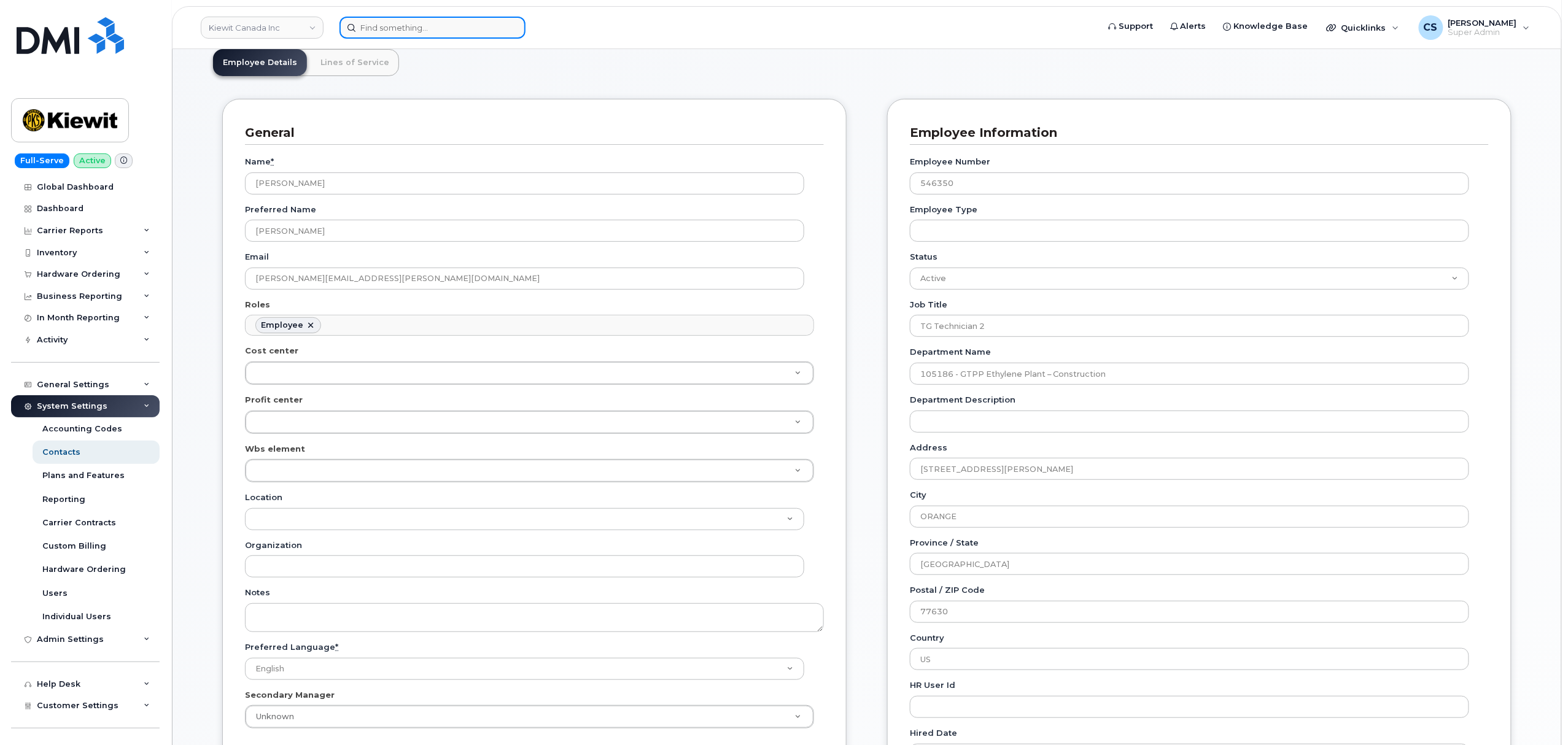
click at [428, 31] on input at bounding box center [433, 27] width 186 height 22
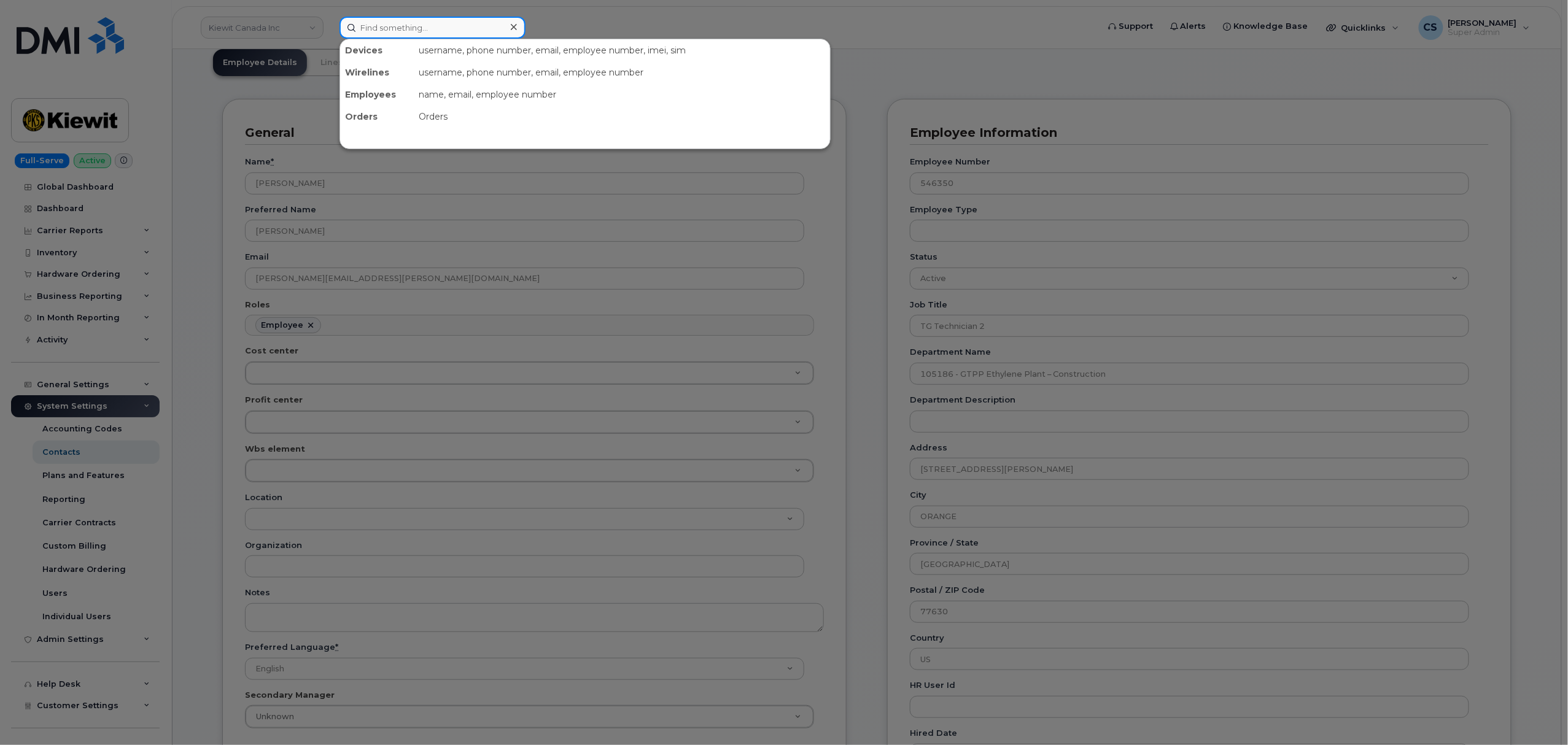
paste input "301127"
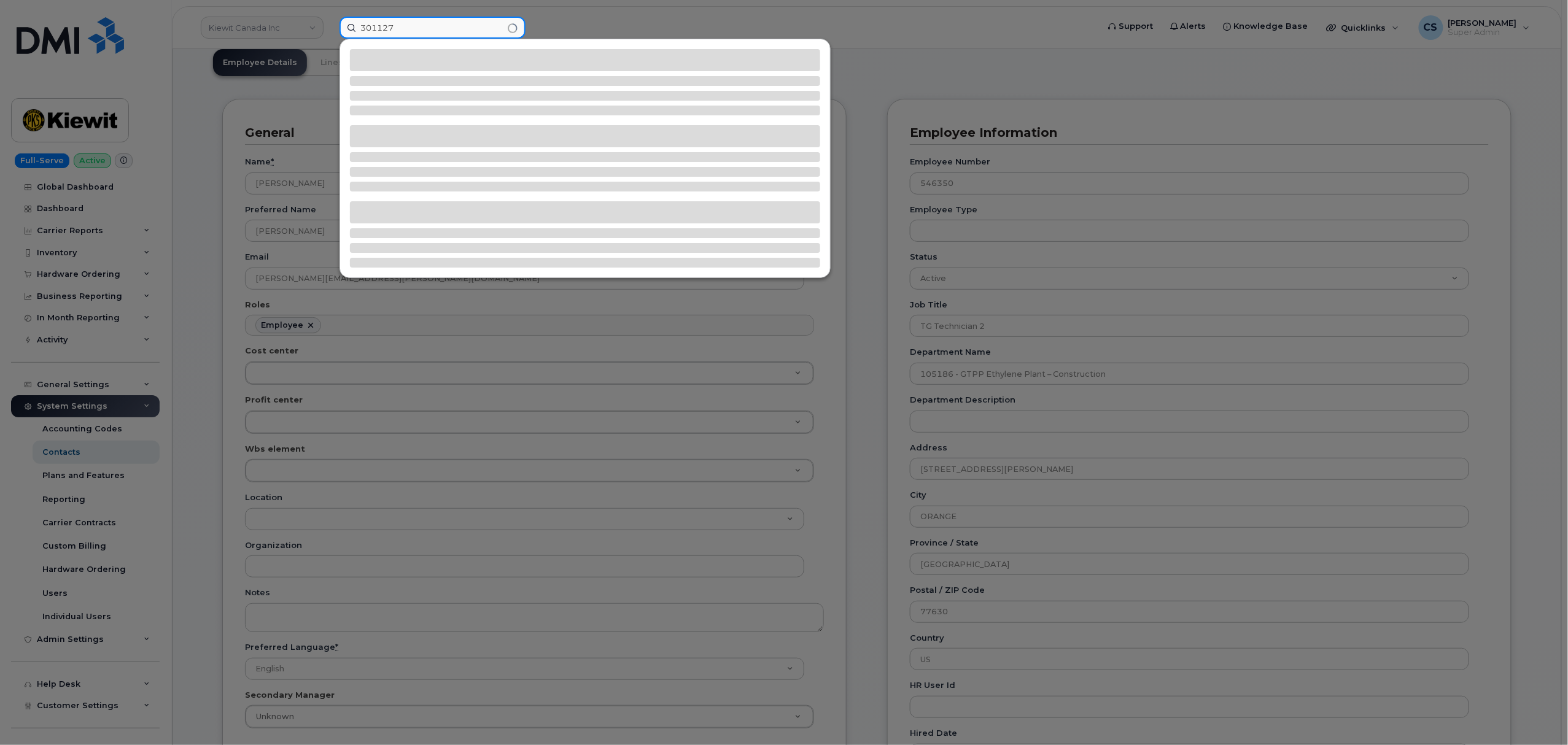
type input "301127"
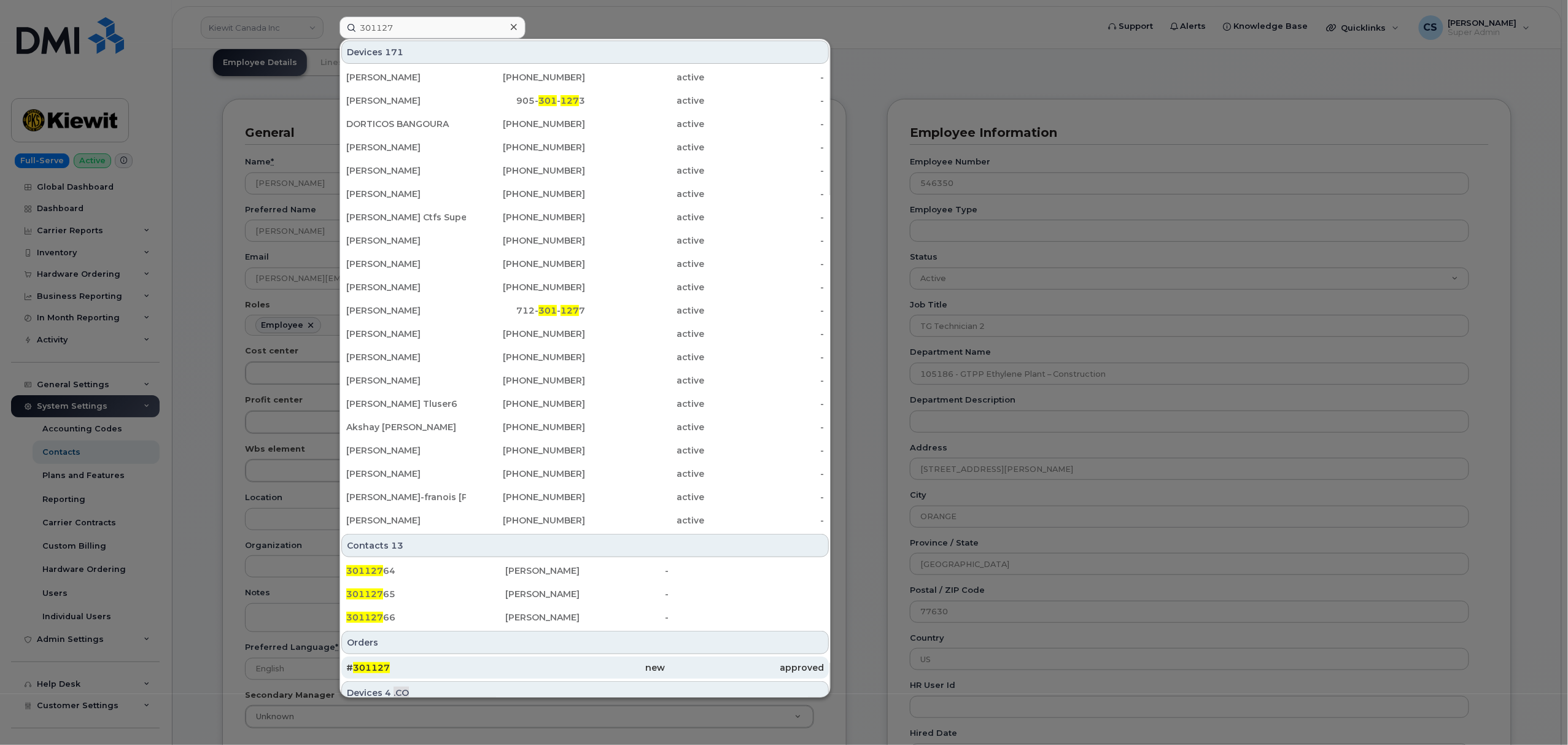
click at [357, 668] on span "301127" at bounding box center [371, 668] width 37 height 11
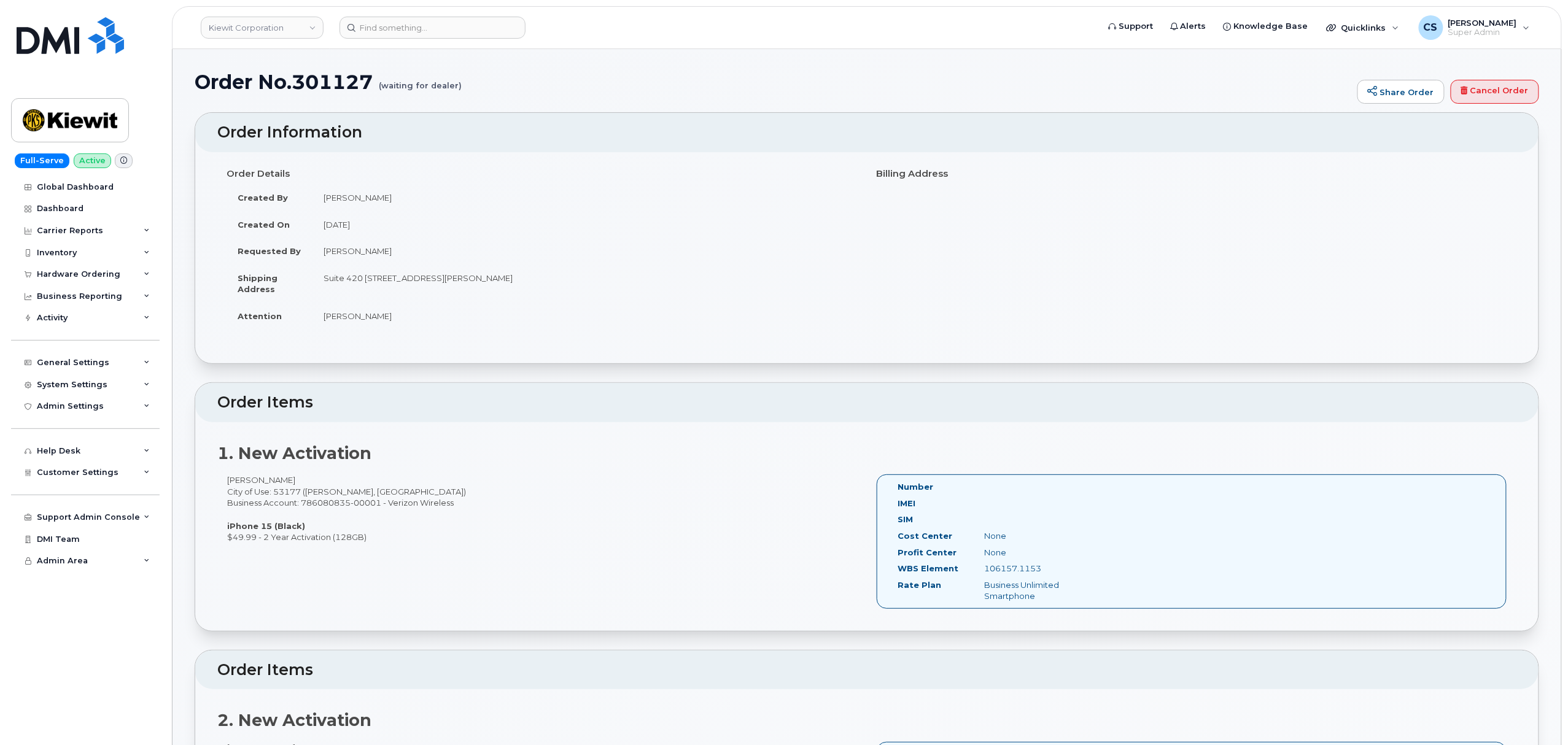
drag, startPoint x: 1046, startPoint y: 571, endPoint x: 981, endPoint y: 580, distance: 65.6
click at [981, 580] on div "WBS Element 106157.1153" at bounding box center [992, 571] width 208 height 17
copy div "106157.1153"
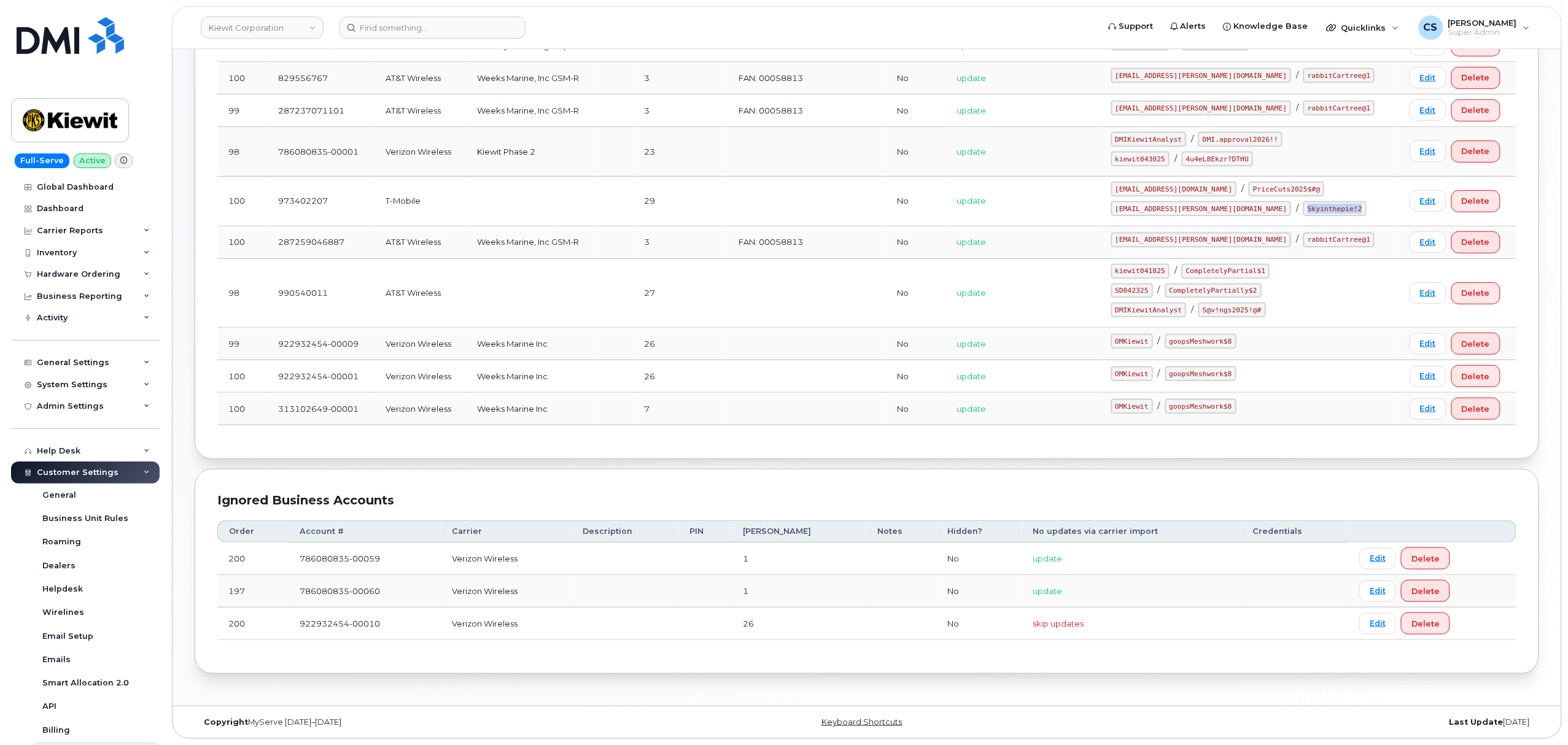
scroll to position [177, 0]
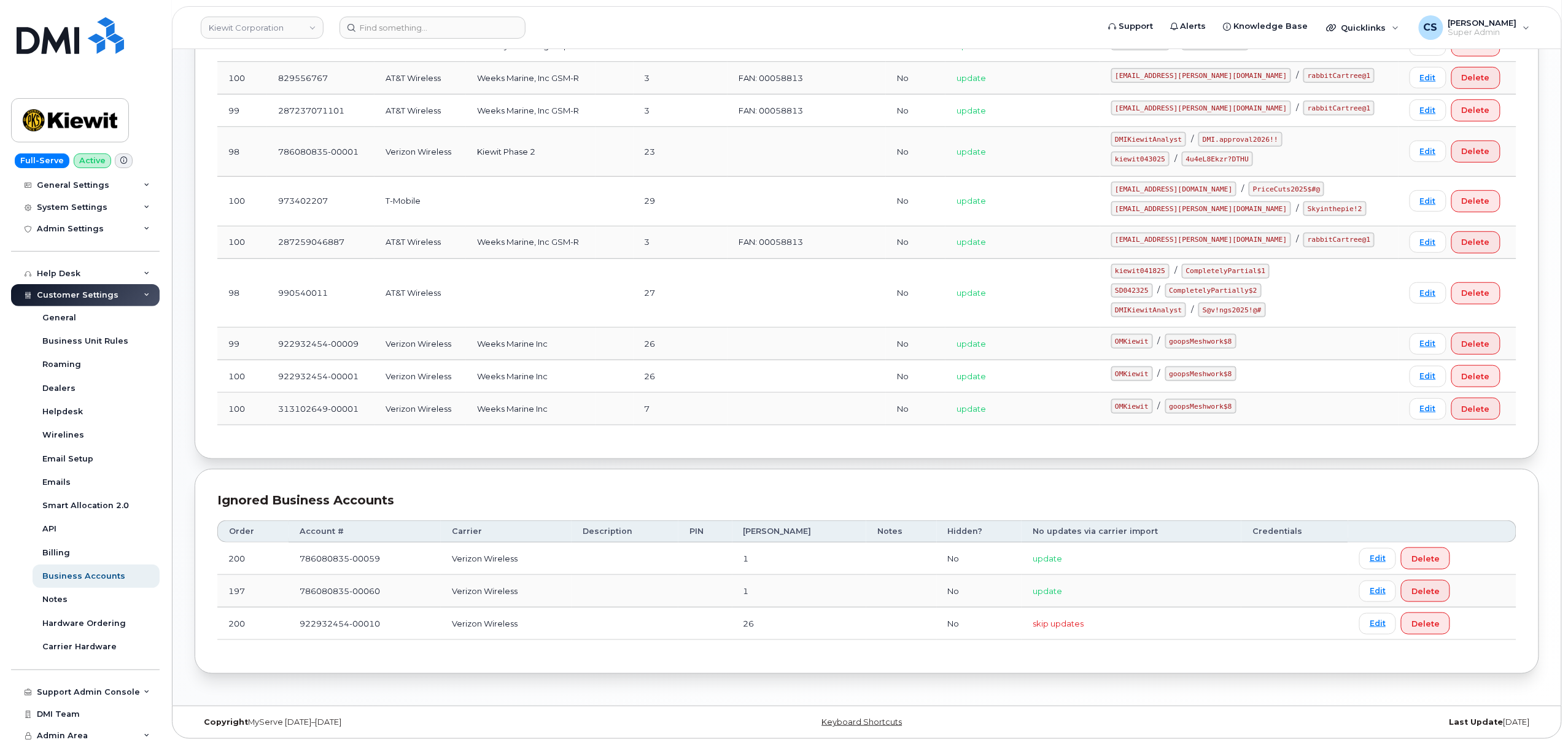
click at [1165, 154] on code "kiewit043025" at bounding box center [1140, 159] width 59 height 15
copy code "kiewit043025"
click at [1233, 152] on code "4u4eL8Ekzr?DTHU" at bounding box center [1217, 159] width 71 height 15
drag, startPoint x: 1213, startPoint y: 152, endPoint x: 1269, endPoint y: 155, distance: 56.1
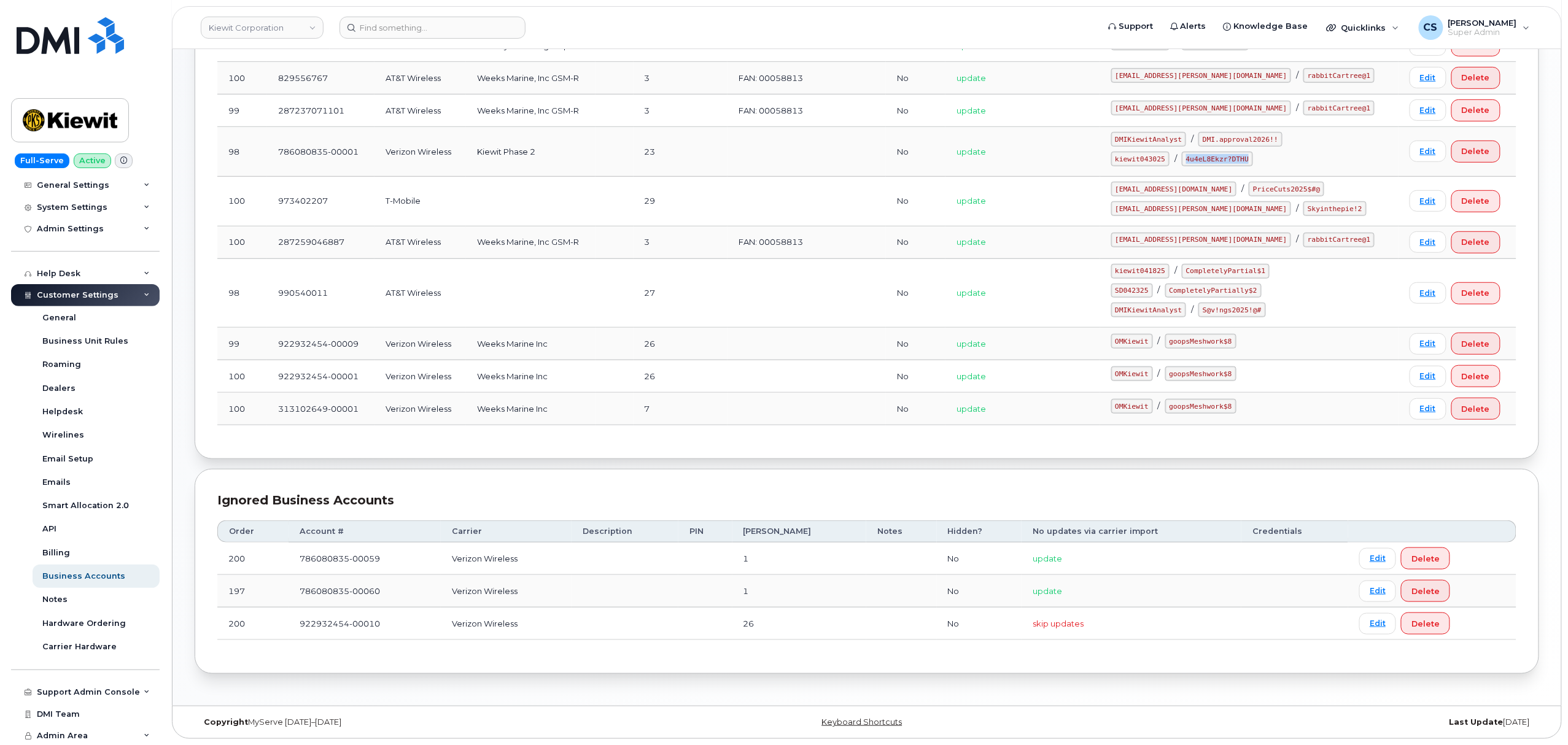
click at [1253, 155] on code "4u4eL8Ekzr?DTHU" at bounding box center [1217, 159] width 71 height 15
copy code "4u4eL8Ekzr?DTHU"
